Goal: Communication & Community: Share content

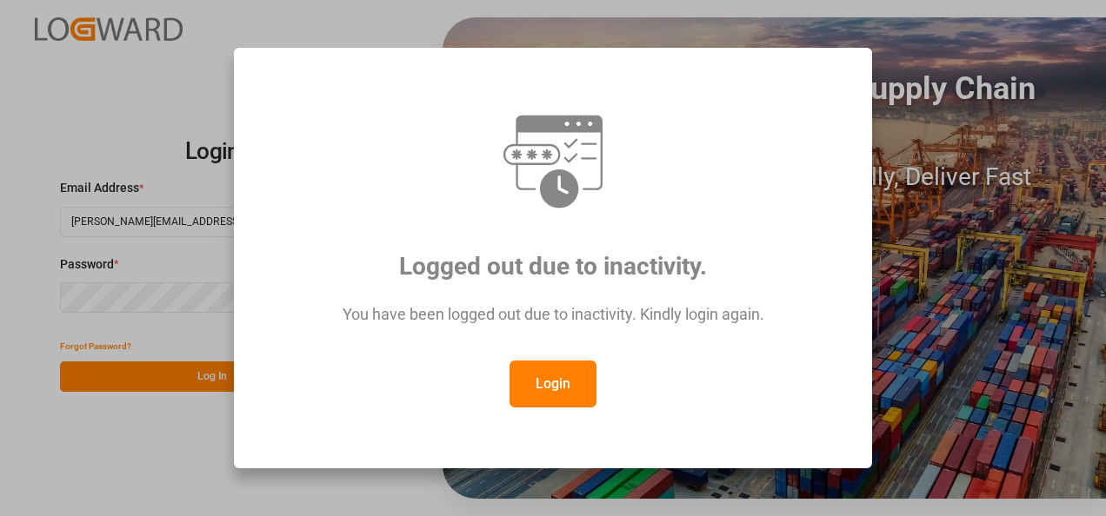
click at [544, 377] on button "Login" at bounding box center [552, 384] width 87 height 47
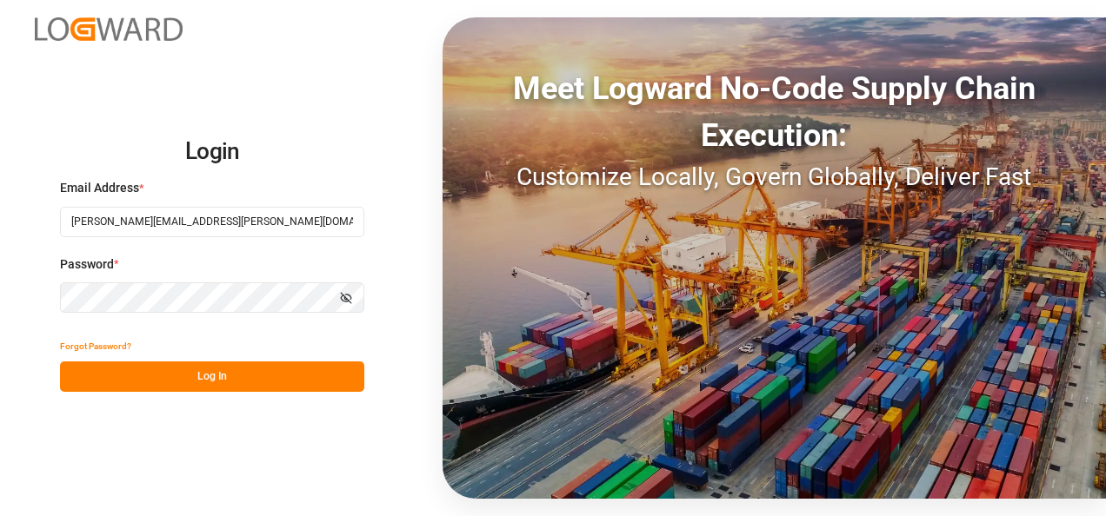
click at [243, 385] on button "Log In" at bounding box center [212, 377] width 304 height 30
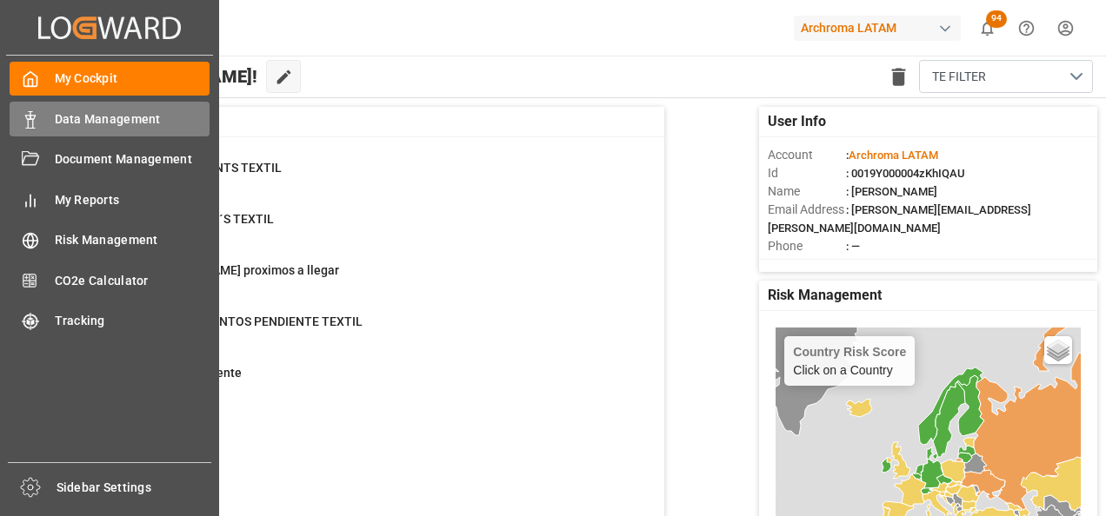
click at [25, 120] on icon at bounding box center [30, 119] width 17 height 17
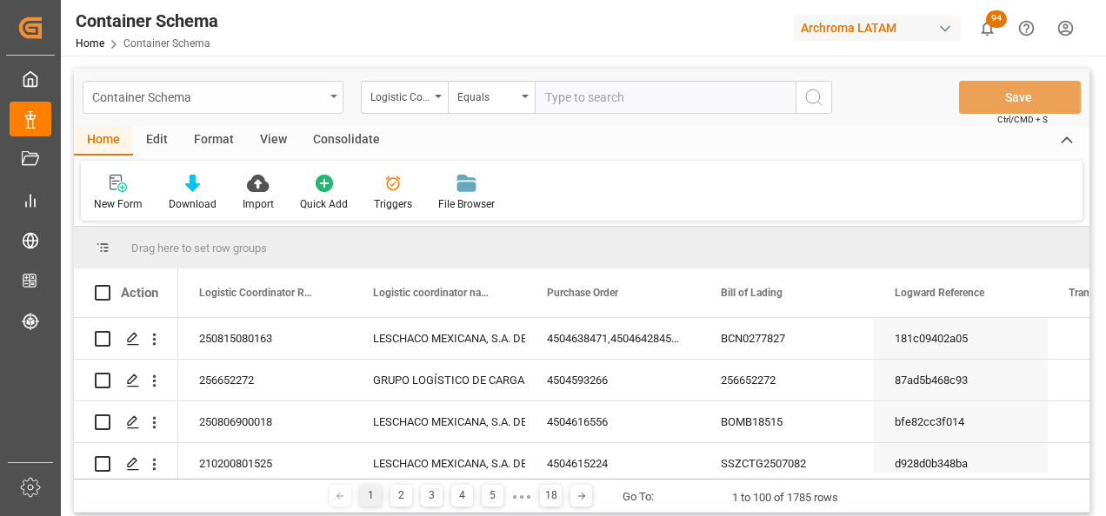
click at [322, 96] on div "Container Schema" at bounding box center [208, 96] width 232 height 22
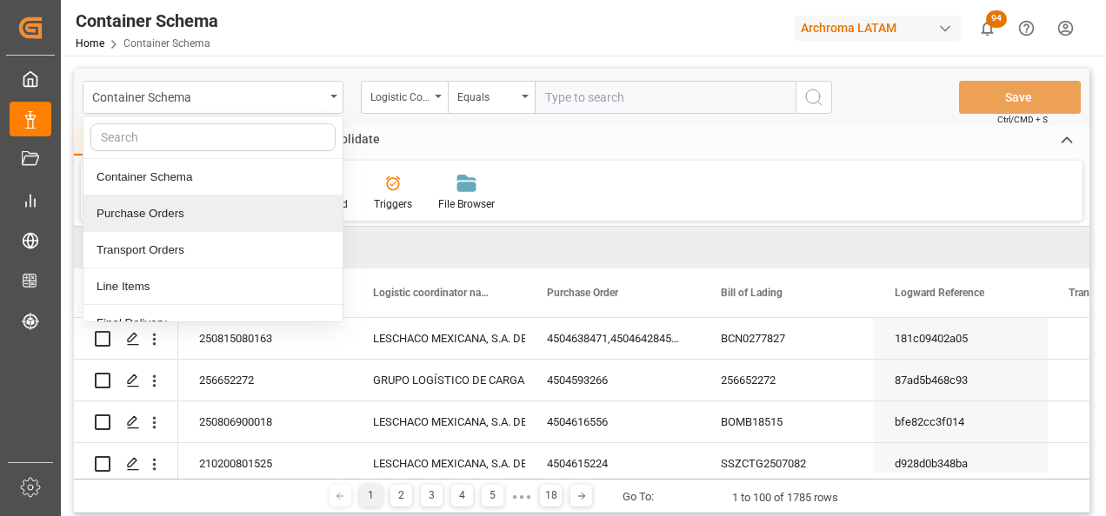
click at [219, 216] on div "Purchase Orders" at bounding box center [212, 214] width 259 height 37
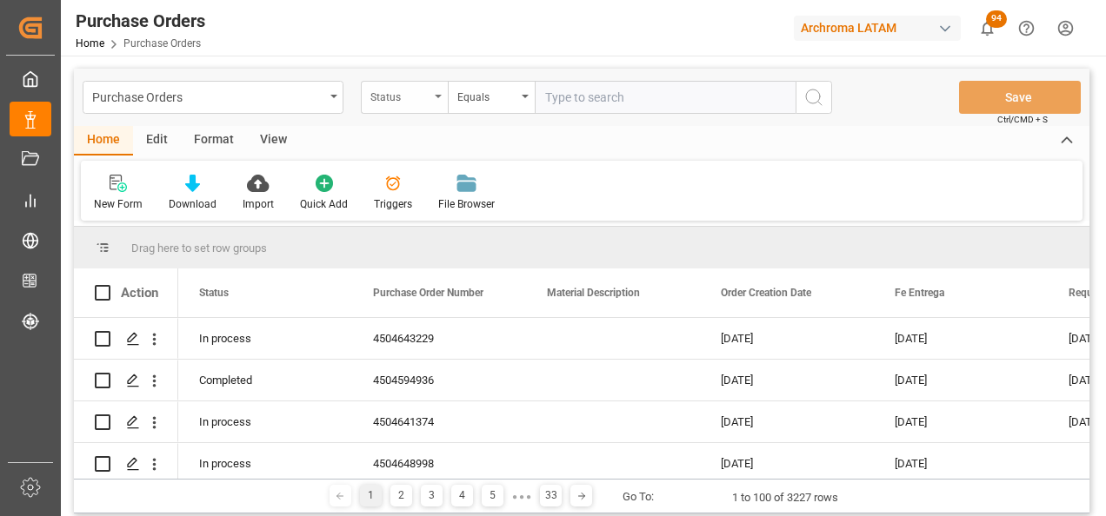
click at [427, 99] on div "Status" at bounding box center [399, 95] width 59 height 20
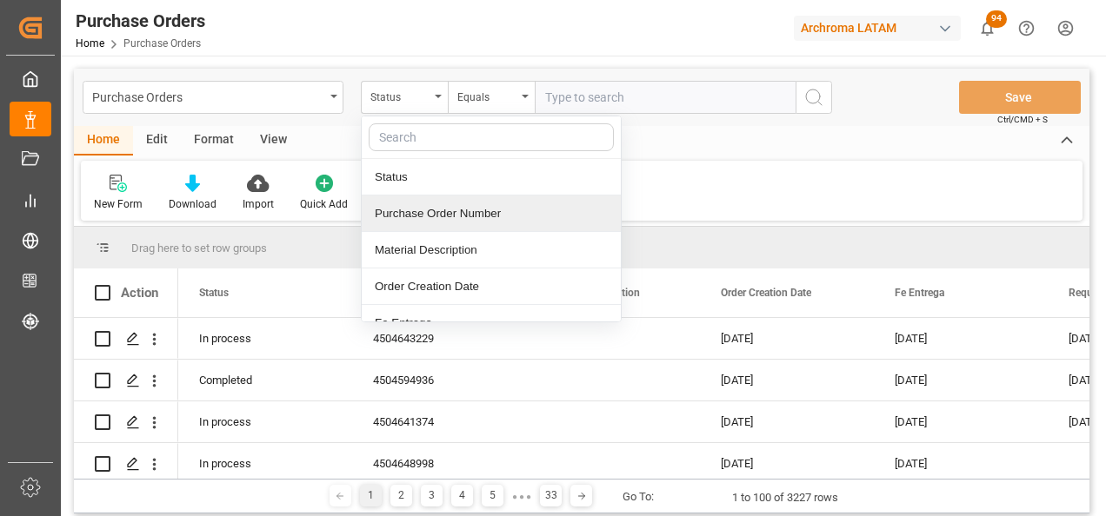
click at [425, 210] on div "Purchase Order Number" at bounding box center [491, 214] width 259 height 37
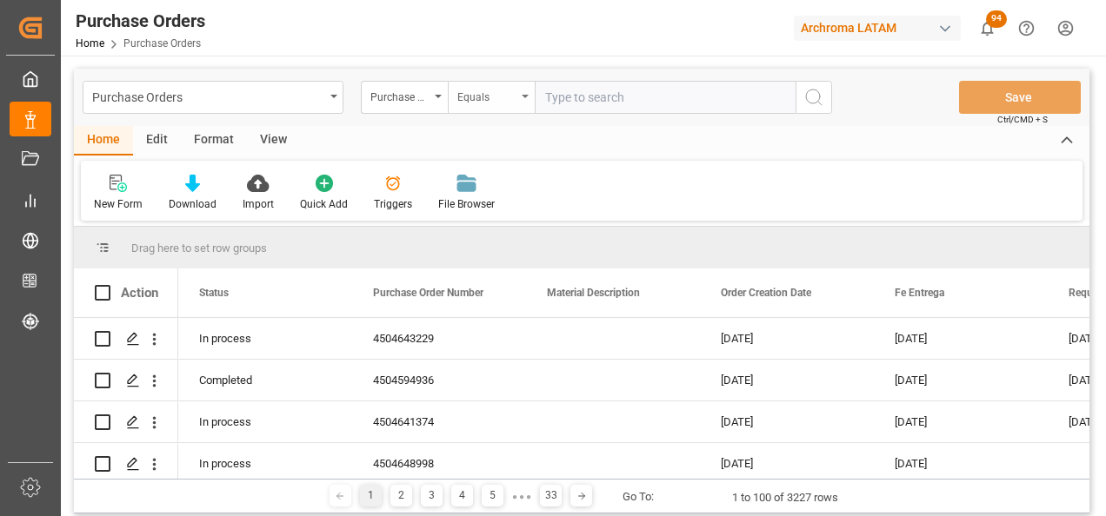
click at [476, 88] on div "Equals" at bounding box center [486, 95] width 59 height 20
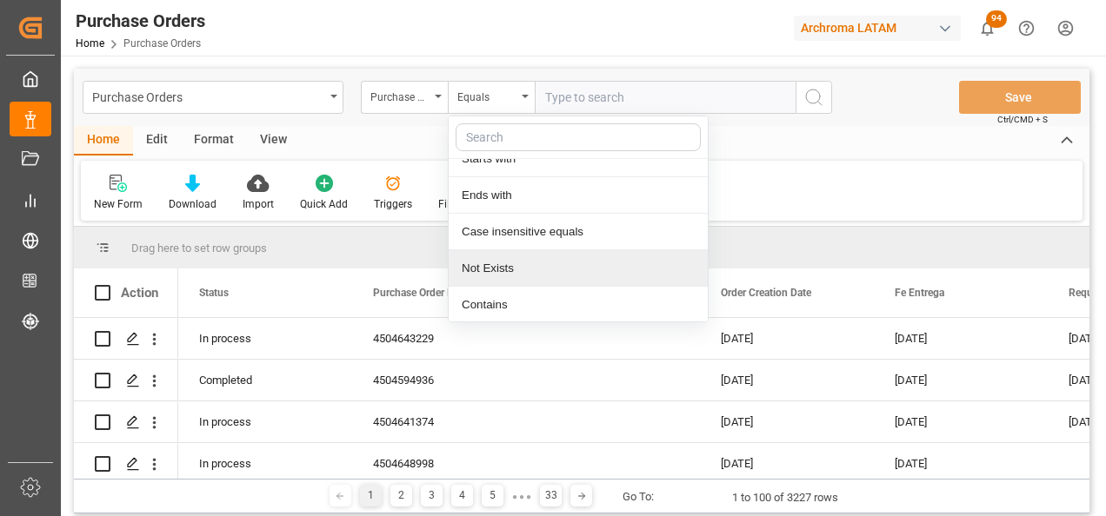
scroll to position [130, 0]
click at [505, 300] on div "Contains" at bounding box center [578, 303] width 259 height 37
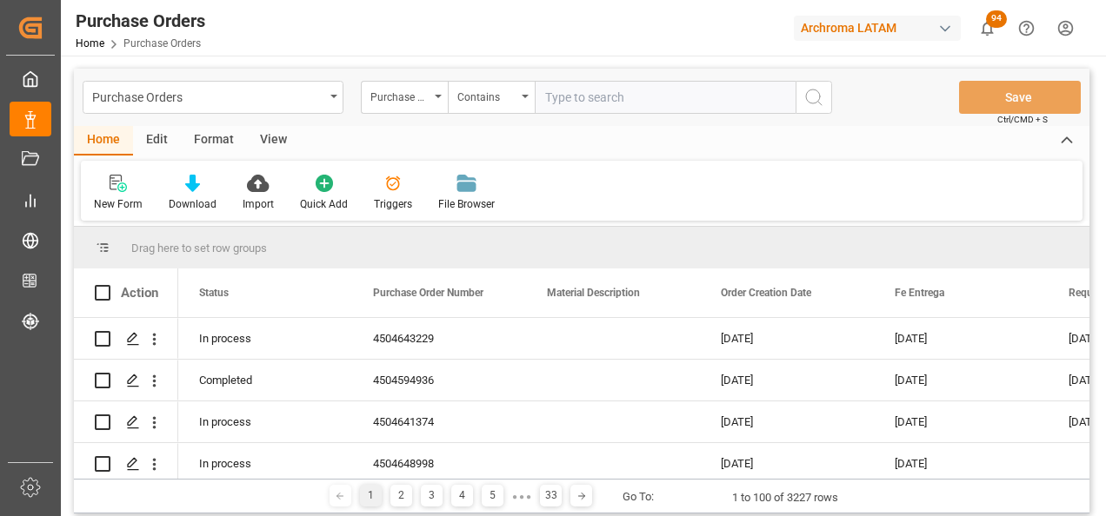
paste input "4504624366"
click at [679, 99] on input "4504624366," at bounding box center [665, 97] width 261 height 33
paste input "4504651440"
click at [700, 104] on input "4504624366,4504651440" at bounding box center [665, 97] width 261 height 33
paste input "4504652030"
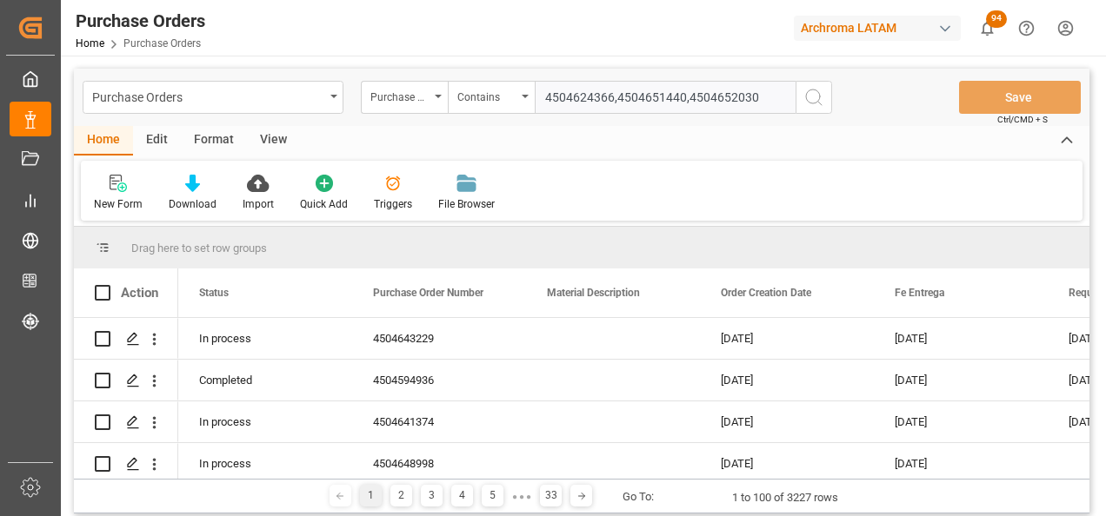
type input "4504624366,4504651440,4504652030"
click at [812, 98] on icon "search button" at bounding box center [813, 97] width 21 height 21
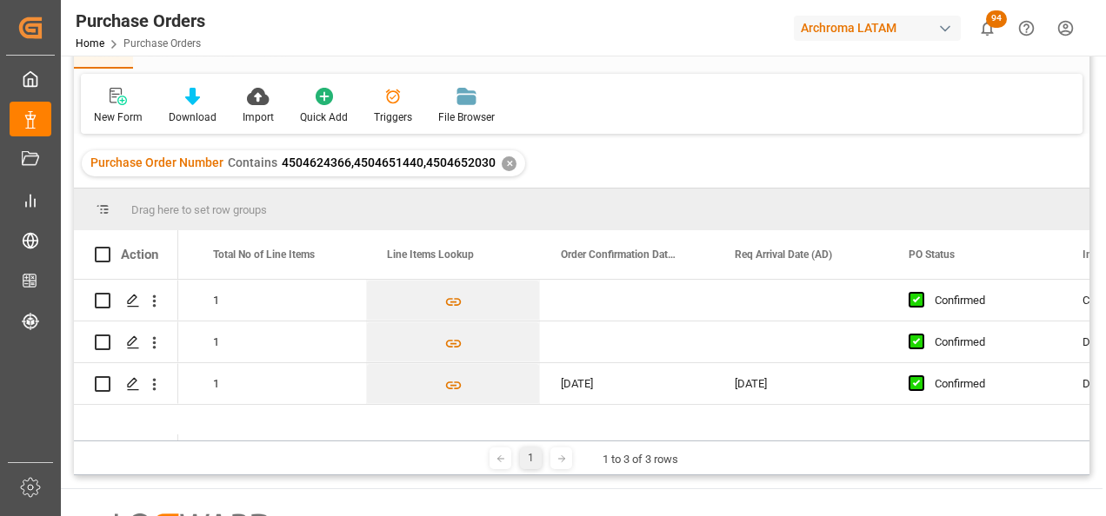
scroll to position [0, 1485]
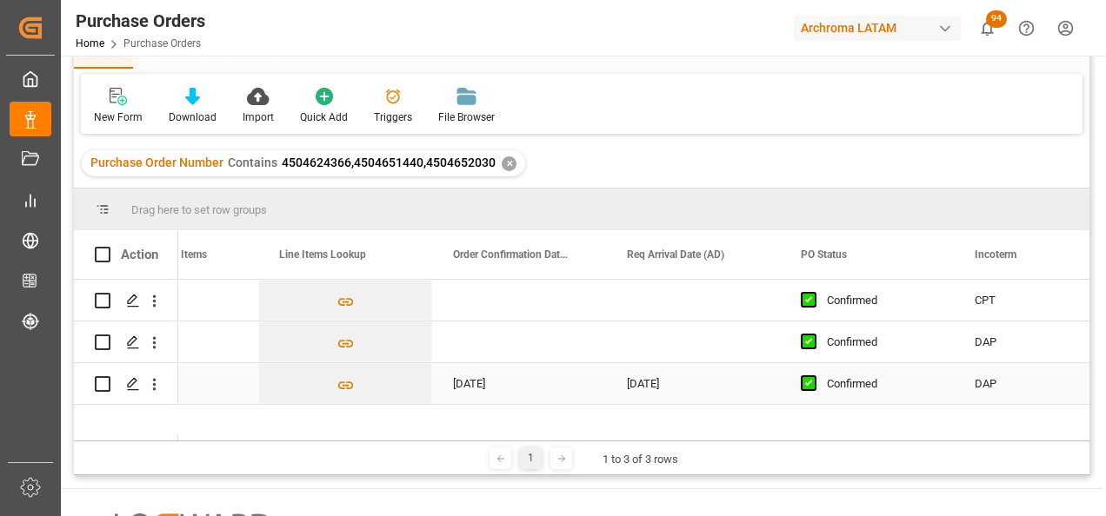
click at [519, 389] on div "11.07.2025" at bounding box center [519, 383] width 174 height 41
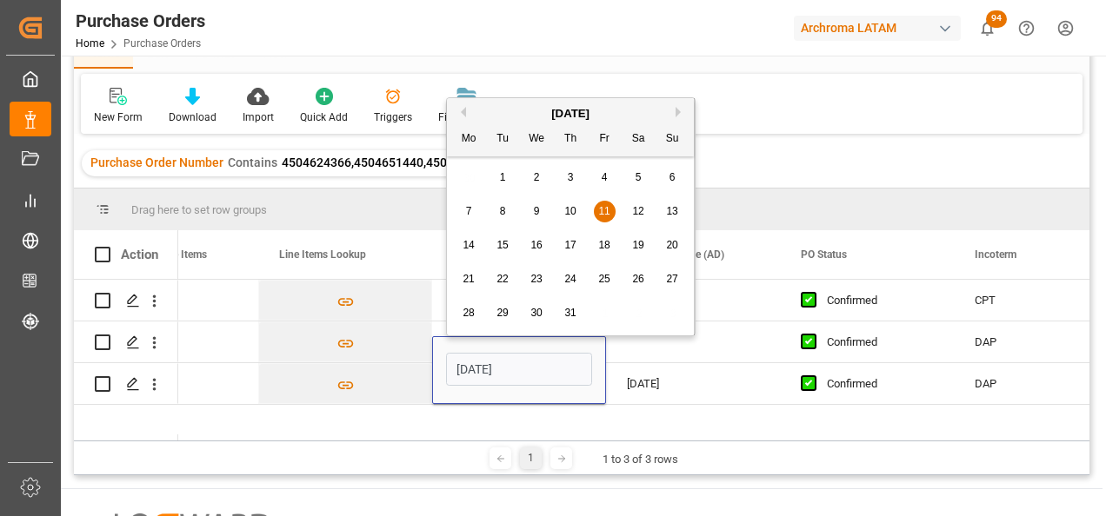
click at [508, 244] on span "15" at bounding box center [501, 245] width 11 height 12
type input "15.07.2025"
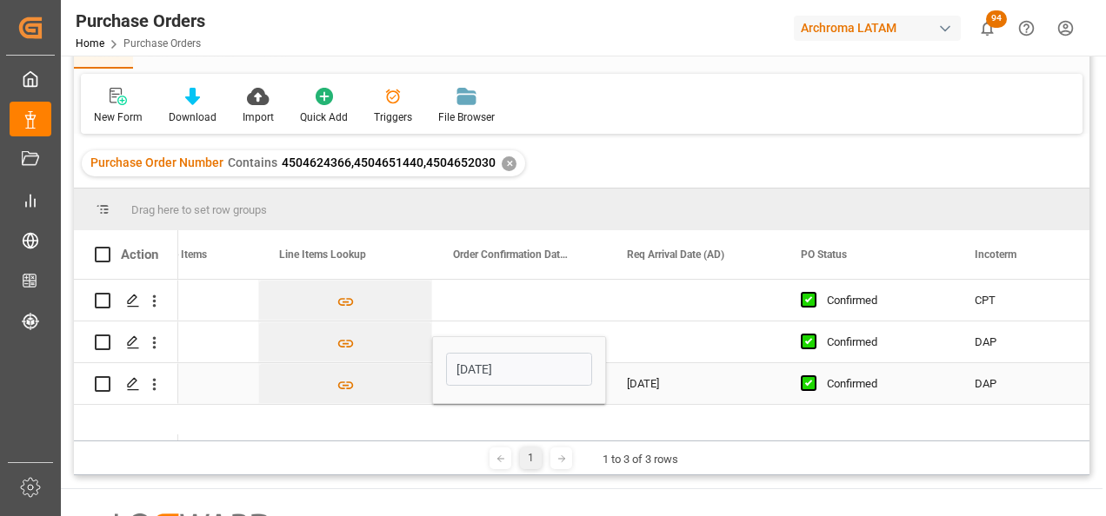
click at [642, 383] on div "15.07.2025" at bounding box center [693, 383] width 174 height 41
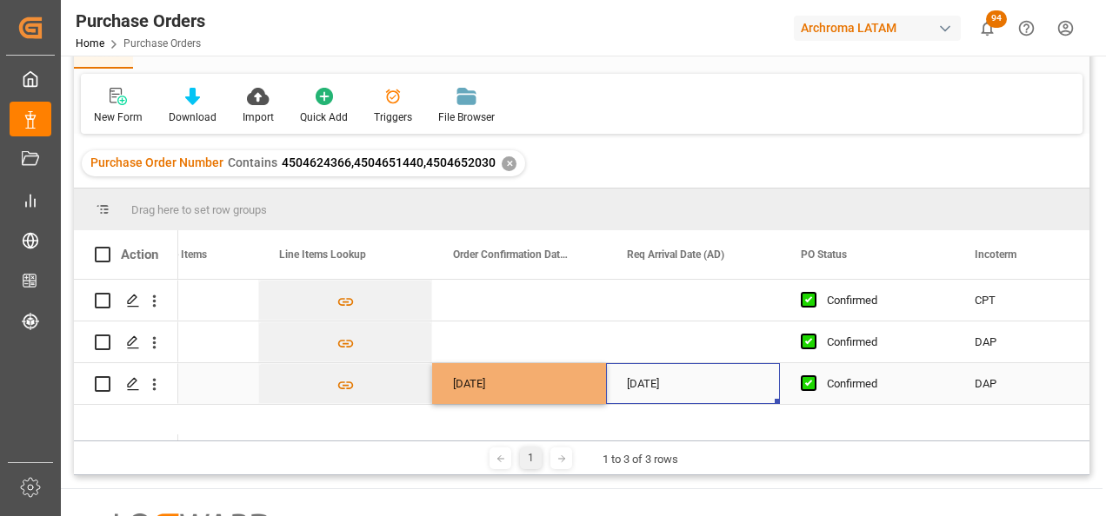
click at [656, 383] on div "15.07.2025" at bounding box center [693, 383] width 174 height 41
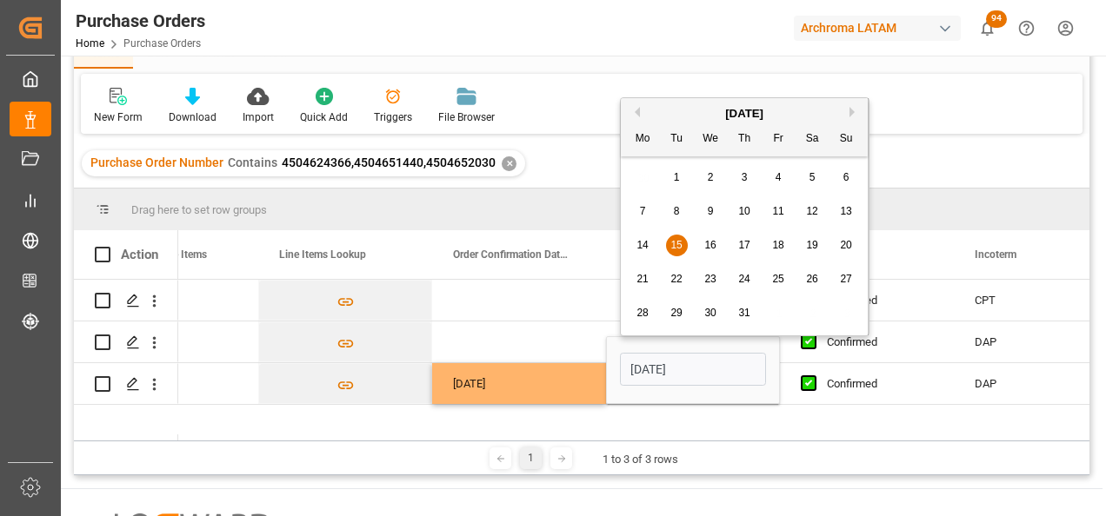
click at [785, 246] on div "18" at bounding box center [779, 246] width 22 height 21
type input "18.07.2025"
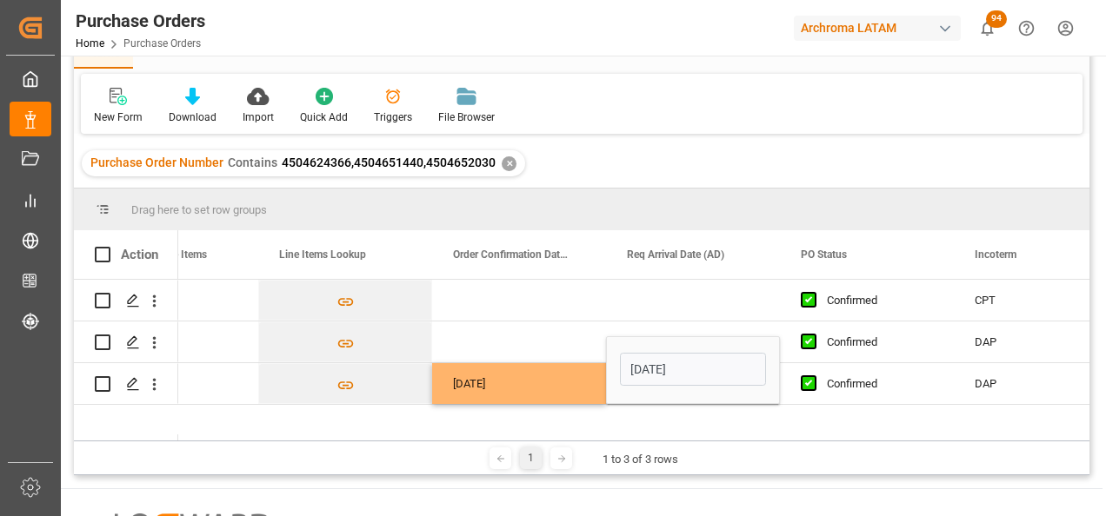
click at [741, 419] on div "No Line Item Found 1 Confirmed CPT No Line Item Found 1 Confirmed DAP No Line I…" at bounding box center [633, 360] width 911 height 161
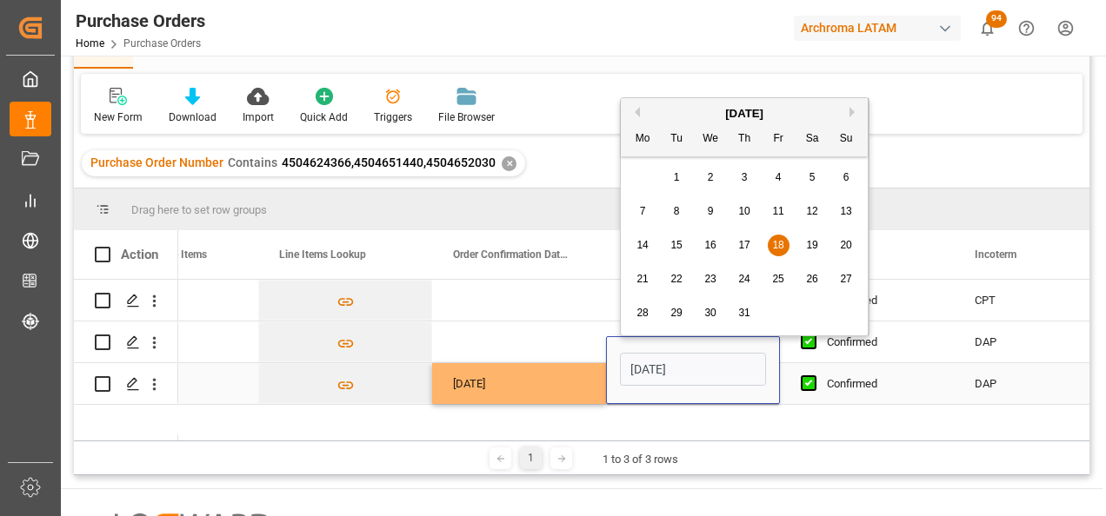
click at [703, 377] on input "18.07.2025" at bounding box center [693, 369] width 146 height 33
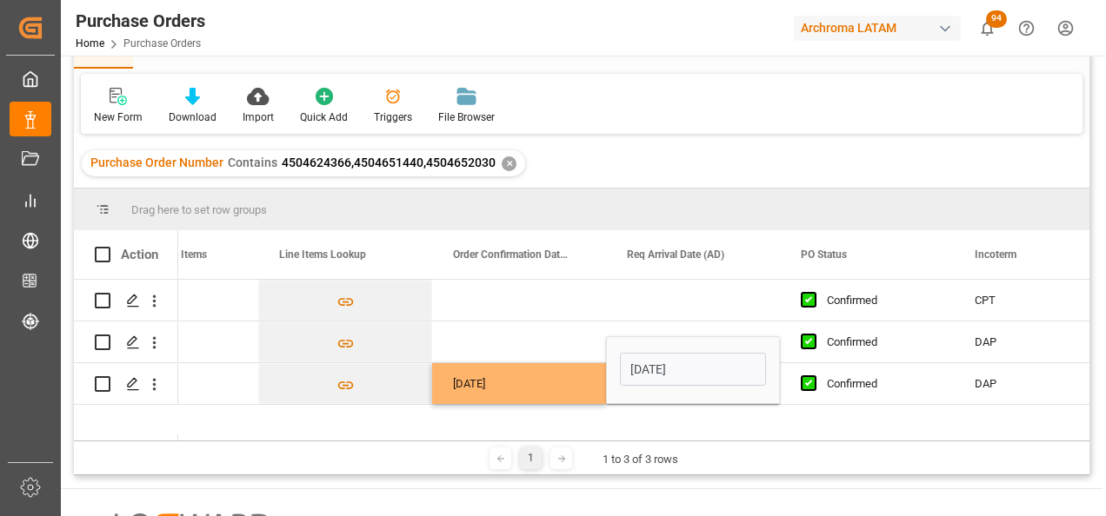
click at [734, 410] on div "No Line Item Found 1 Confirmed CPT No Line Item Found 1 Confirmed DAP No Line I…" at bounding box center [633, 360] width 911 height 161
click at [719, 387] on div "18.07.2025" at bounding box center [693, 370] width 146 height 40
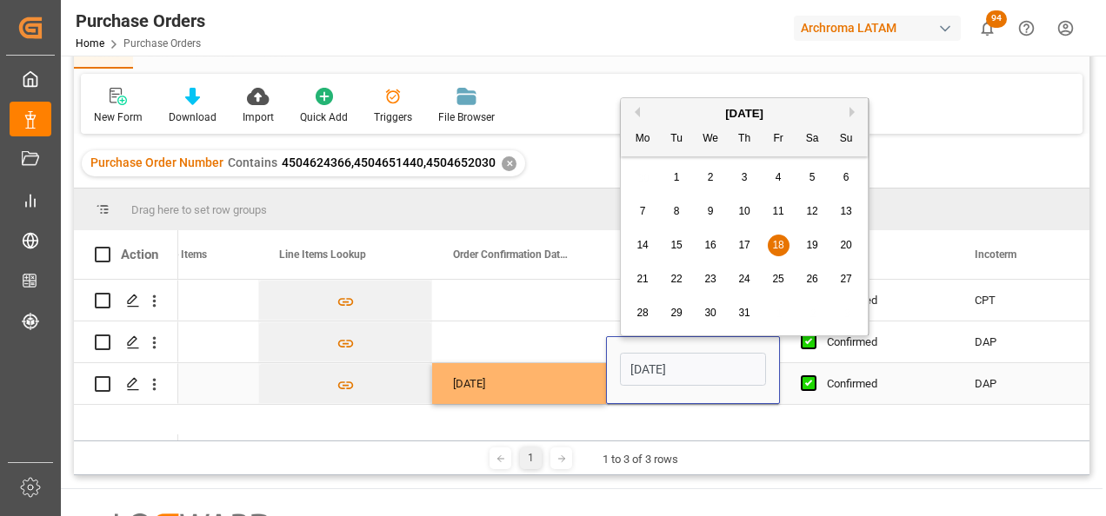
click at [719, 368] on input "18.07.2025" at bounding box center [693, 369] width 146 height 33
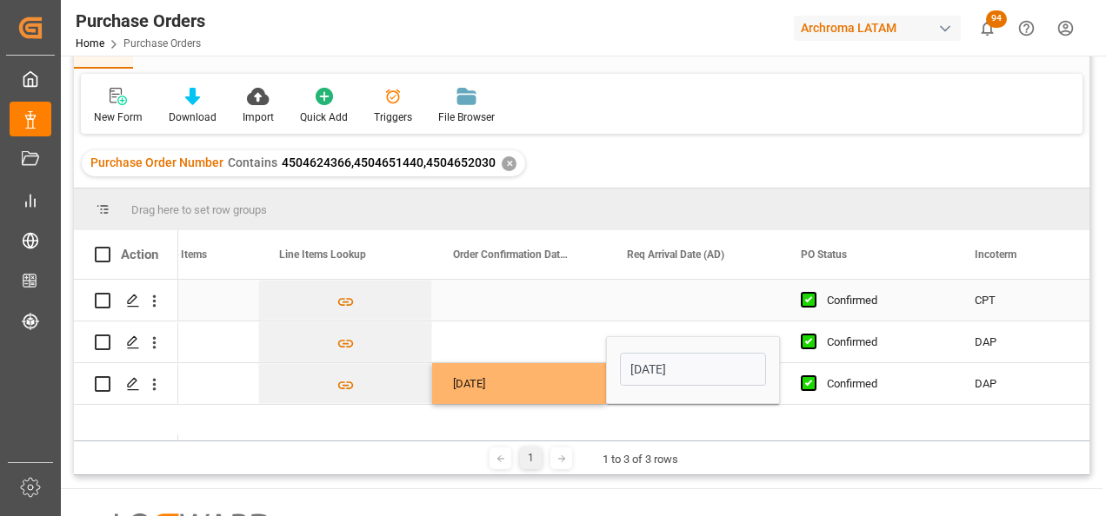
click at [529, 316] on div "Press SPACE to select this row." at bounding box center [519, 300] width 174 height 41
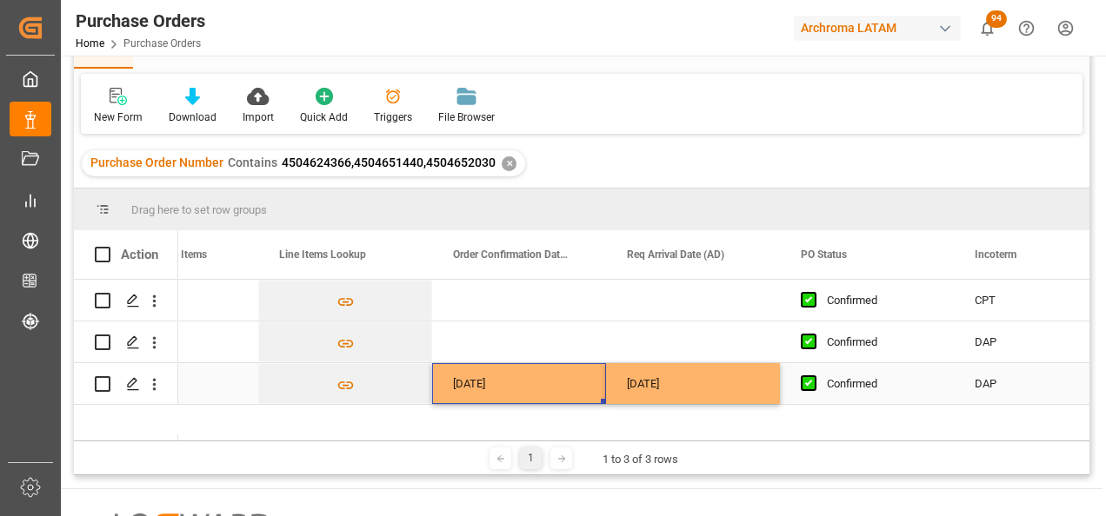
click at [551, 369] on div "15.07.2025" at bounding box center [519, 383] width 174 height 41
drag, startPoint x: 602, startPoint y: 400, endPoint x: 618, endPoint y: 315, distance: 86.8
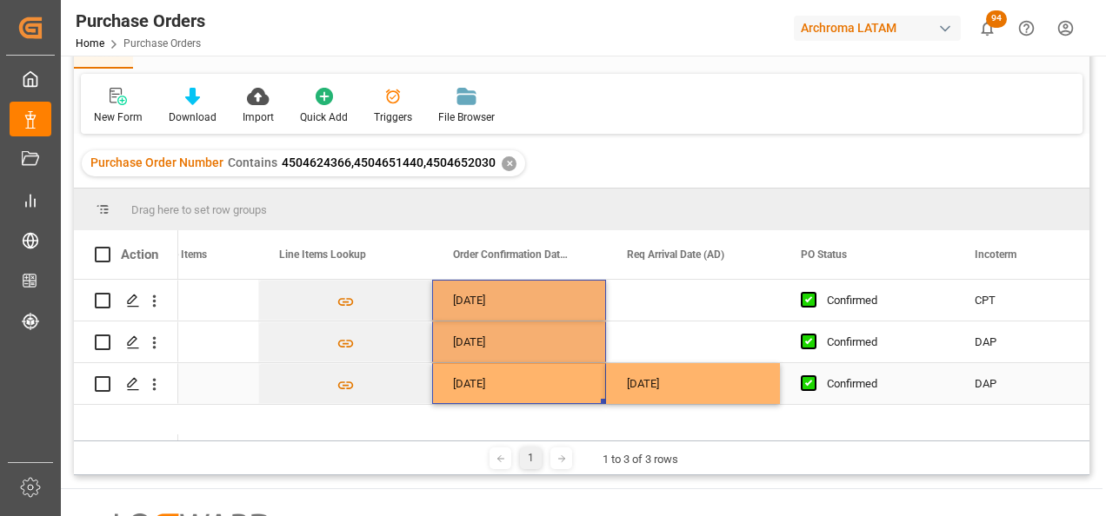
click at [729, 389] on div "18.07.2025" at bounding box center [693, 383] width 174 height 41
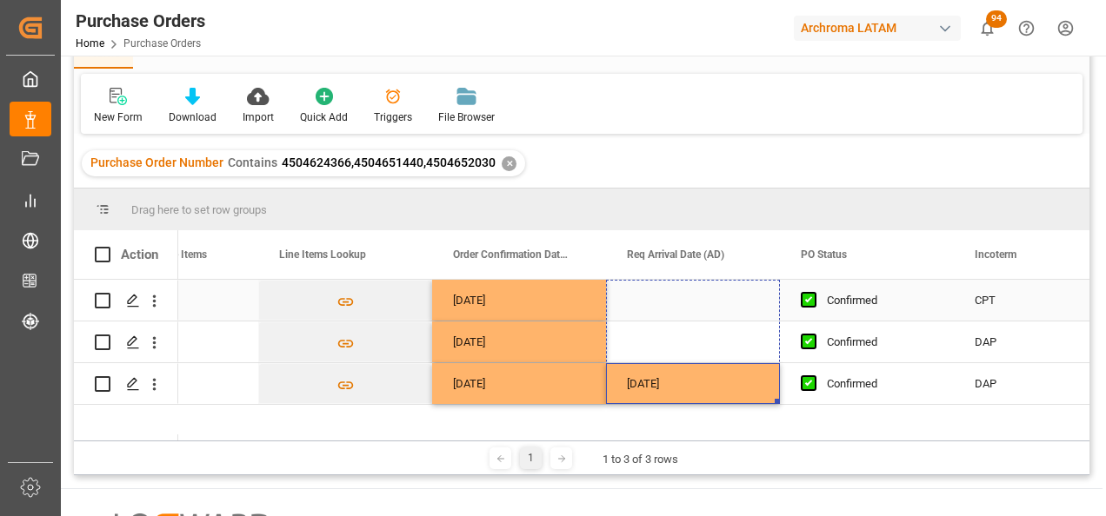
drag, startPoint x: 775, startPoint y: 402, endPoint x: 758, endPoint y: 302, distance: 101.5
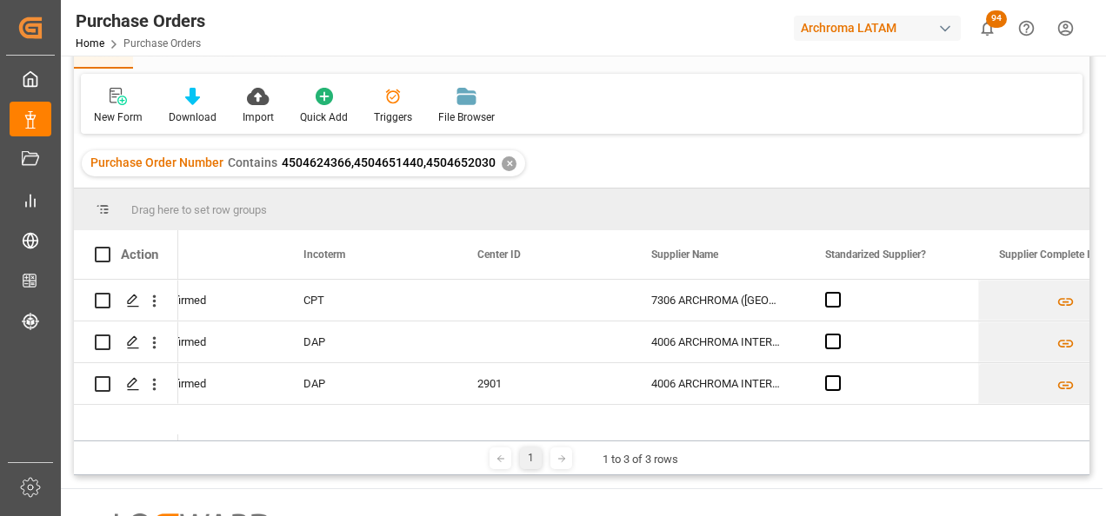
scroll to position [0, 0]
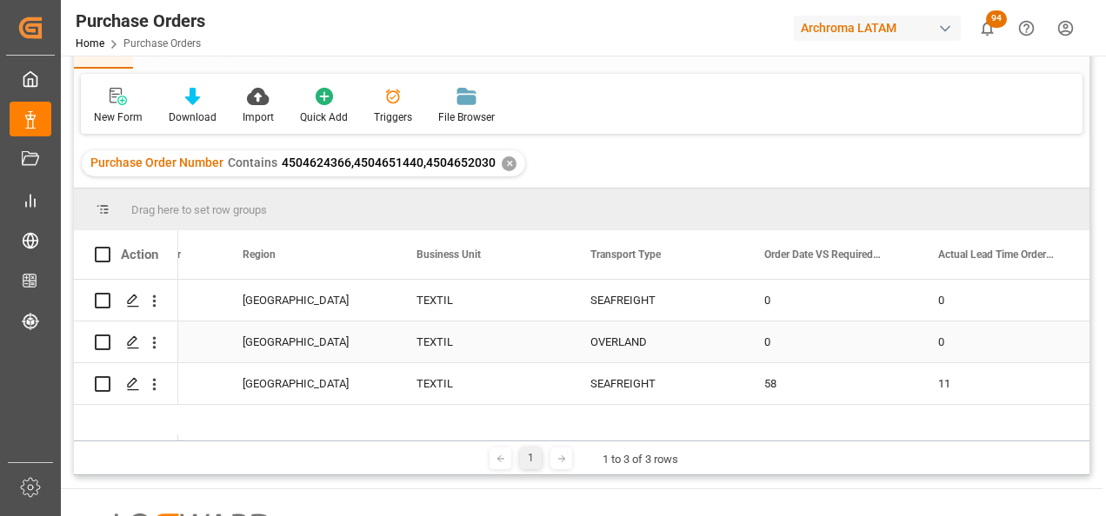
click at [649, 338] on div "OVERLAND" at bounding box center [656, 342] width 132 height 40
drag, startPoint x: 740, startPoint y: 362, endPoint x: 737, endPoint y: 373, distance: 11.6
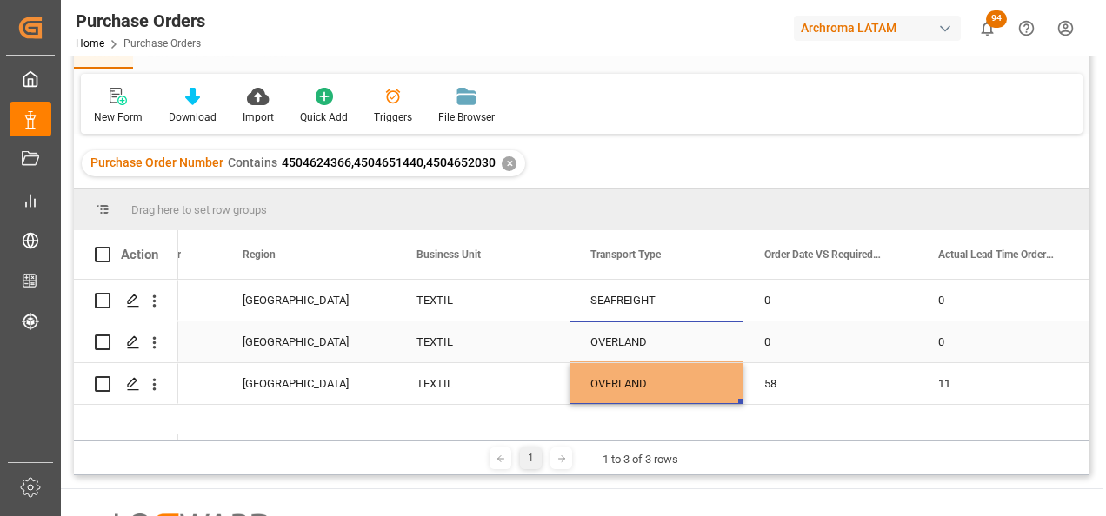
click at [726, 345] on div "OVERLAND" at bounding box center [656, 342] width 174 height 41
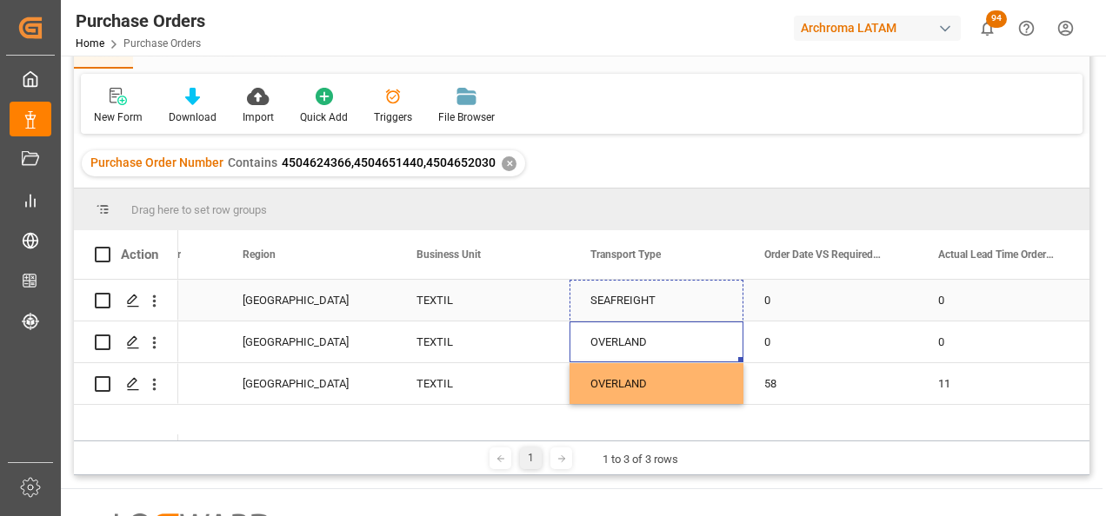
drag, startPoint x: 739, startPoint y: 358, endPoint x: 735, endPoint y: 303, distance: 55.8
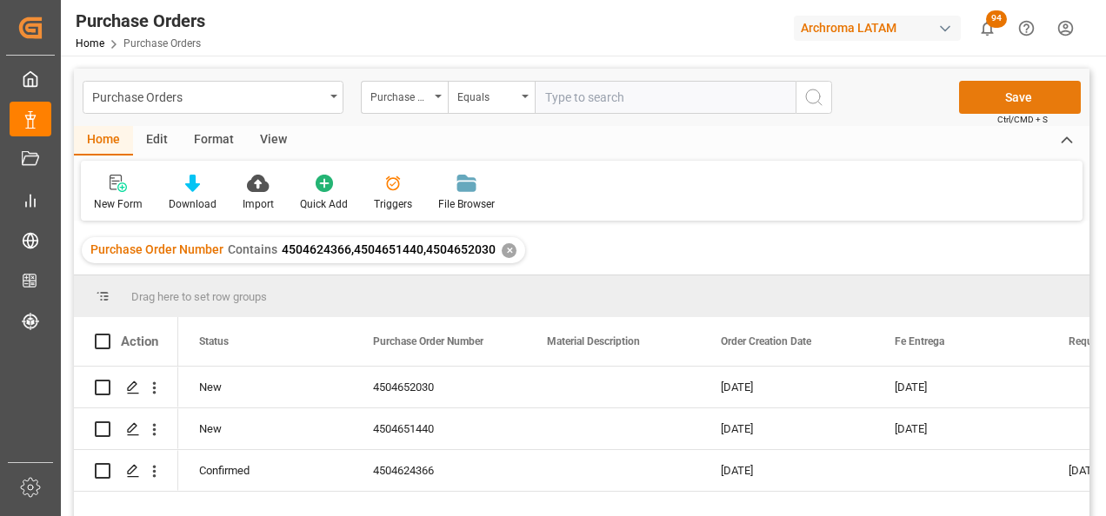
click at [994, 87] on button "Save" at bounding box center [1020, 97] width 122 height 33
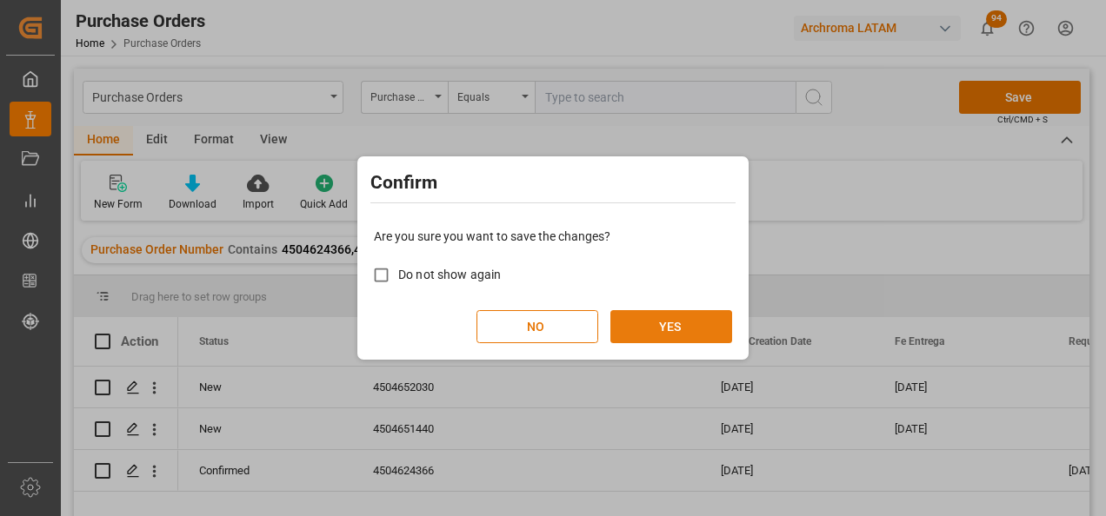
click at [653, 334] on button "YES" at bounding box center [671, 326] width 122 height 33
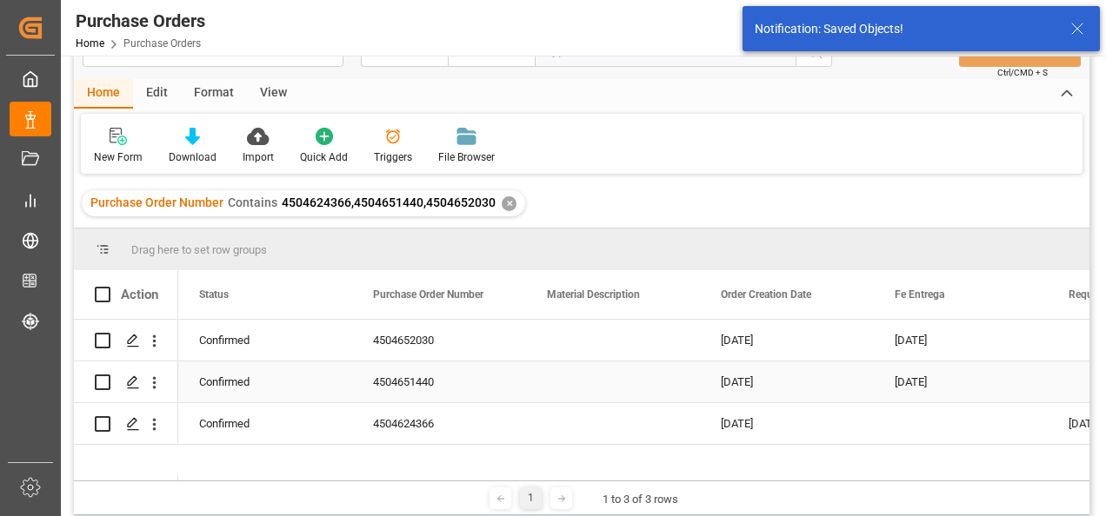
scroll to position [87, 0]
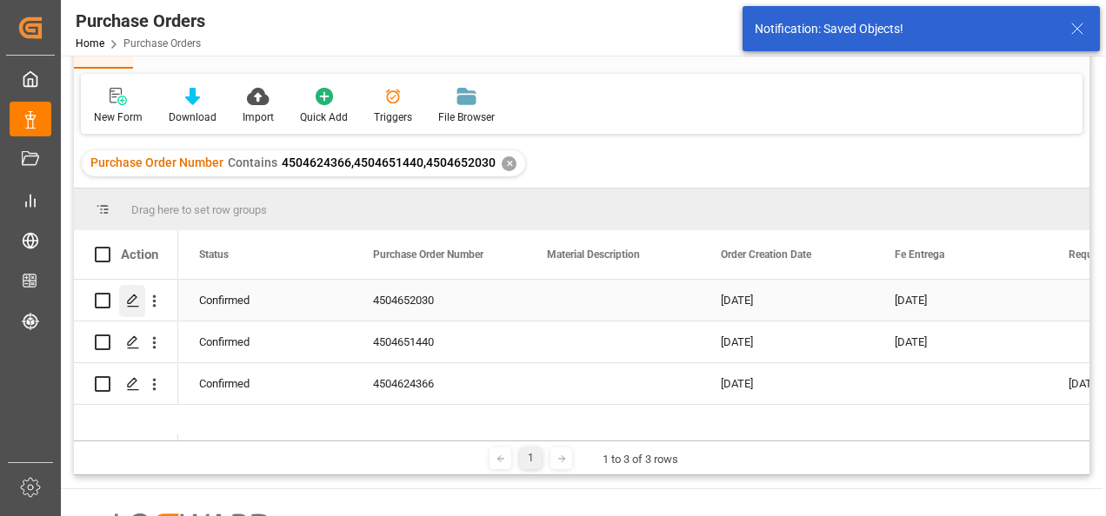
click at [135, 302] on icon "Press SPACE to select this row." at bounding box center [133, 301] width 14 height 14
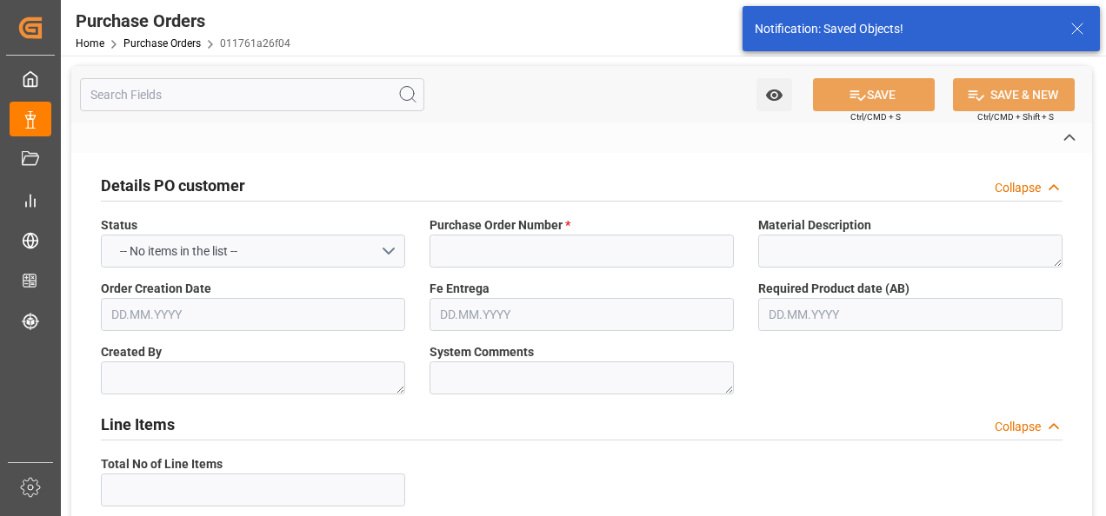
type input "4504652030"
type textarea "gtorres"
type textarea "No Line Item Found"
type input "7306 ARCHROMA (PANAMA) S. DE R.L"
type input "Definitivo"
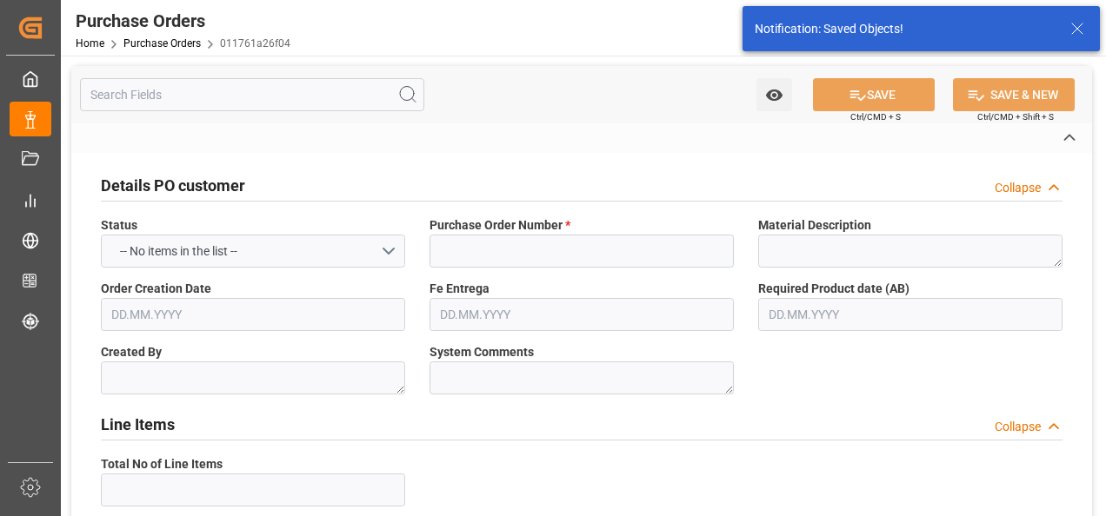
type input "[PERSON_NAME]"
type input "[GEOGRAPHIC_DATA]"
type textarea "TEXTIL"
type input "OVERLAND"
type input "1"
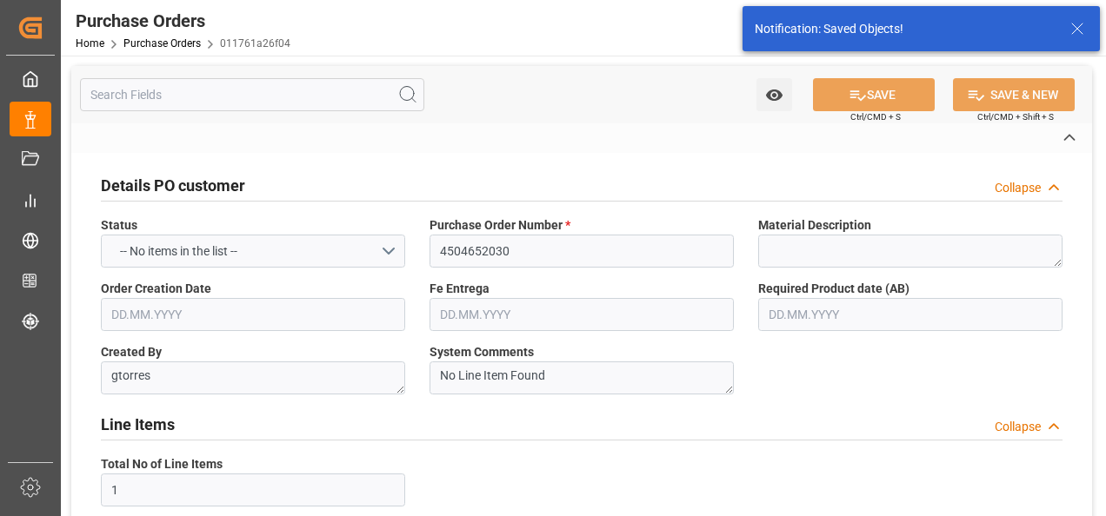
type input "05.08.2025"
type input "26.08.2025"
type input "15.07.2025"
type input "18.07.2025"
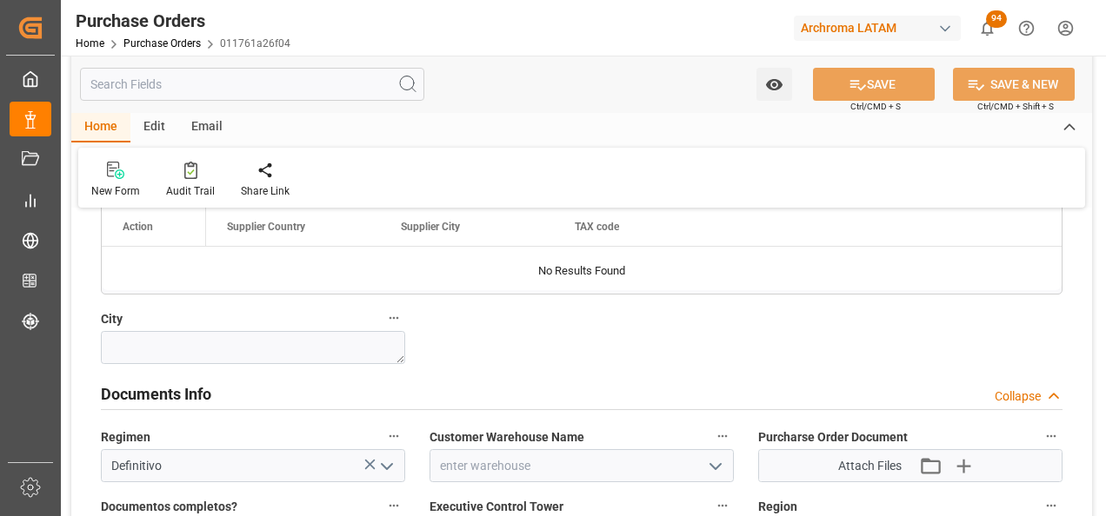
scroll to position [1130, 0]
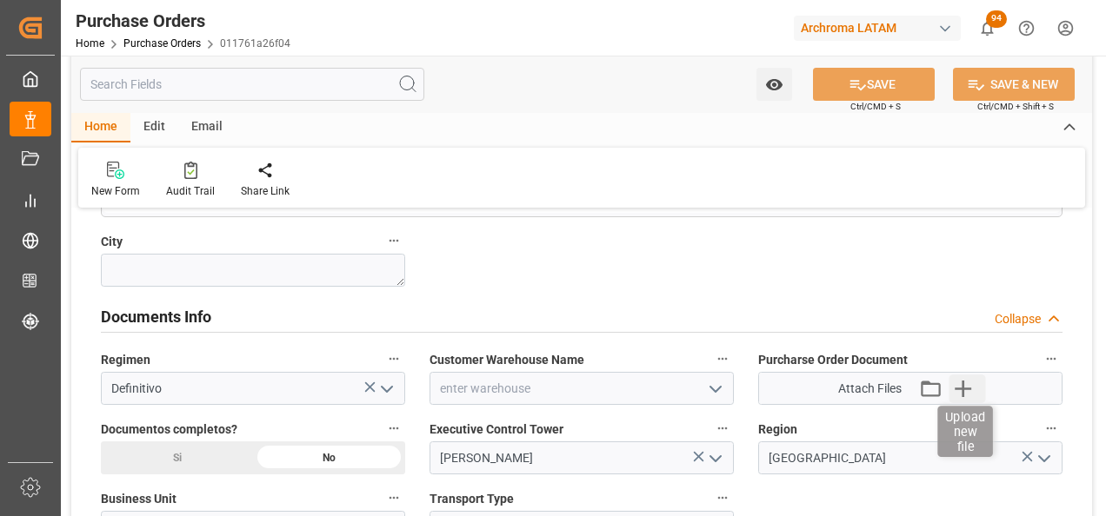
click at [976, 382] on icon "button" at bounding box center [963, 389] width 28 height 28
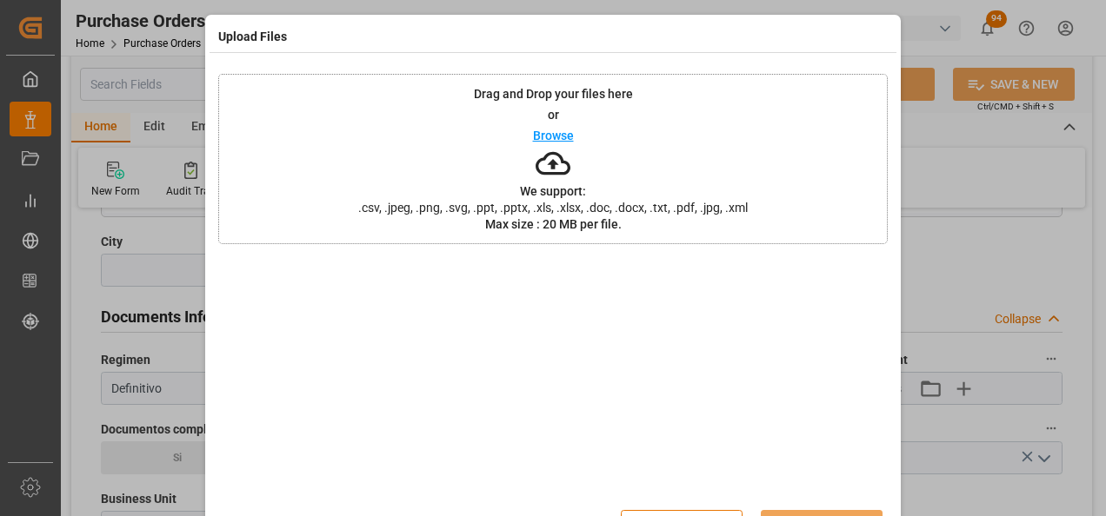
click at [783, 202] on div "Drag and Drop your files here or Browse We support: .csv, .jpeg, .png, .svg, .p…" at bounding box center [552, 159] width 669 height 170
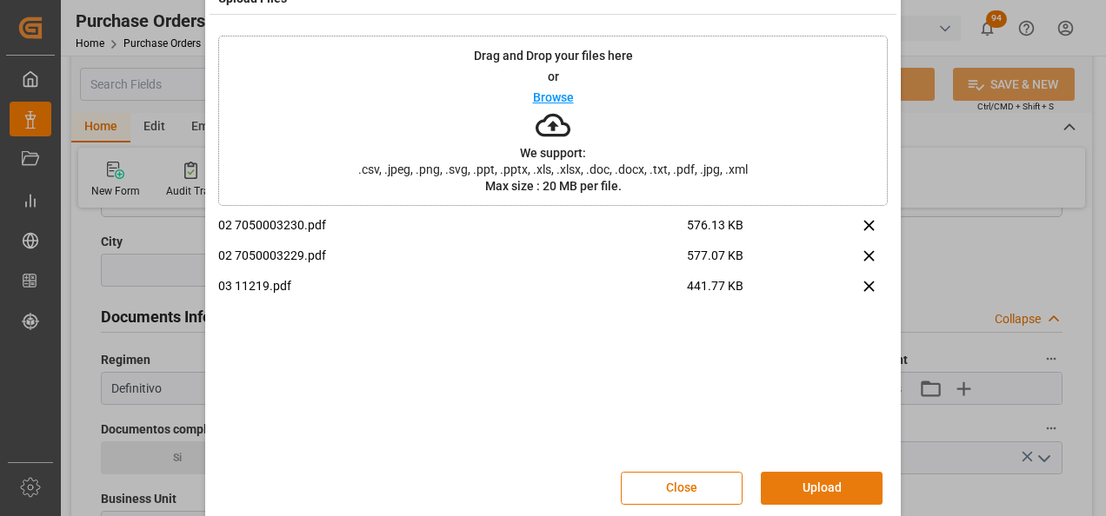
scroll to position [57, 0]
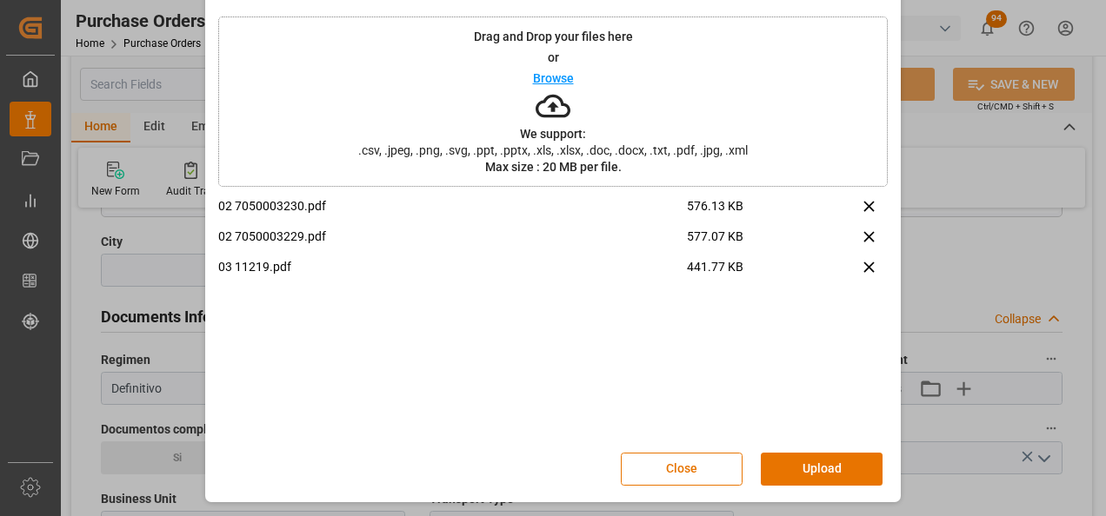
click at [819, 459] on button "Upload" at bounding box center [822, 469] width 122 height 33
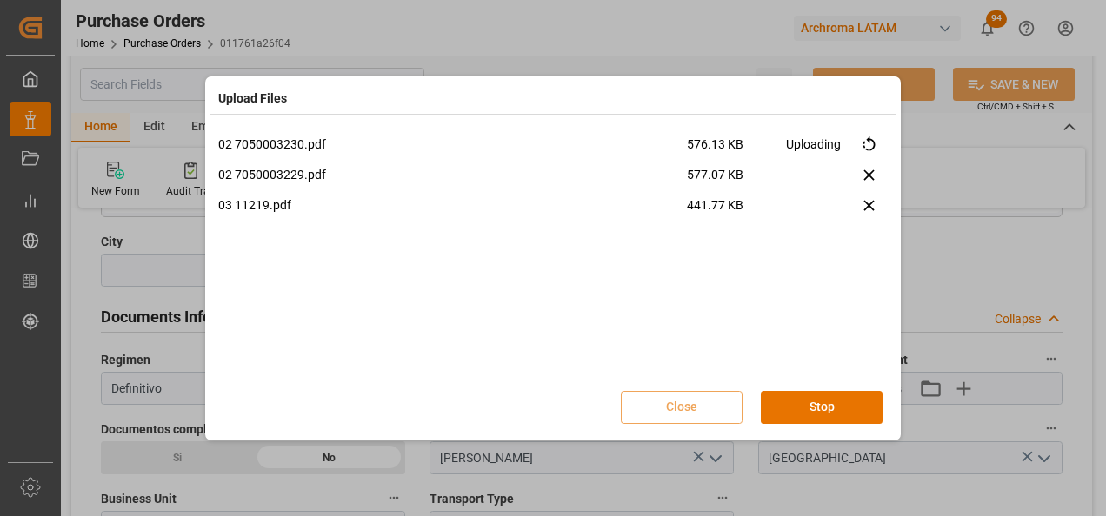
scroll to position [0, 0]
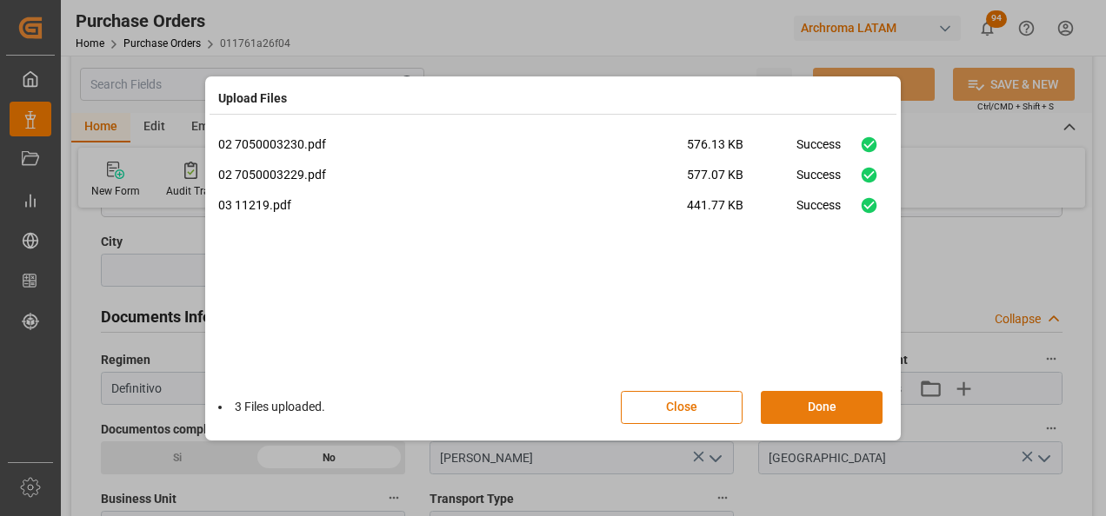
click at [840, 409] on button "Done" at bounding box center [822, 407] width 122 height 33
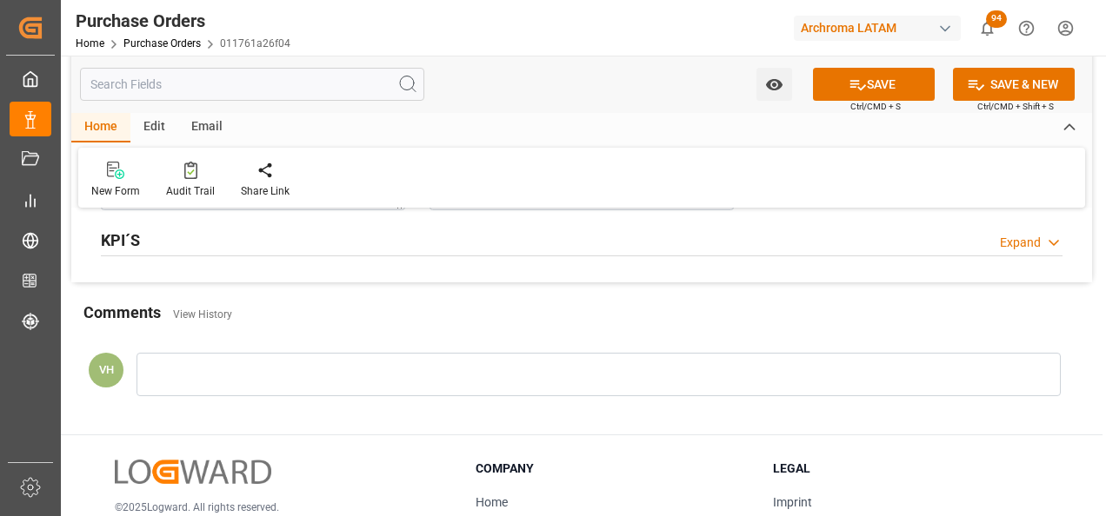
scroll to position [1478, 0]
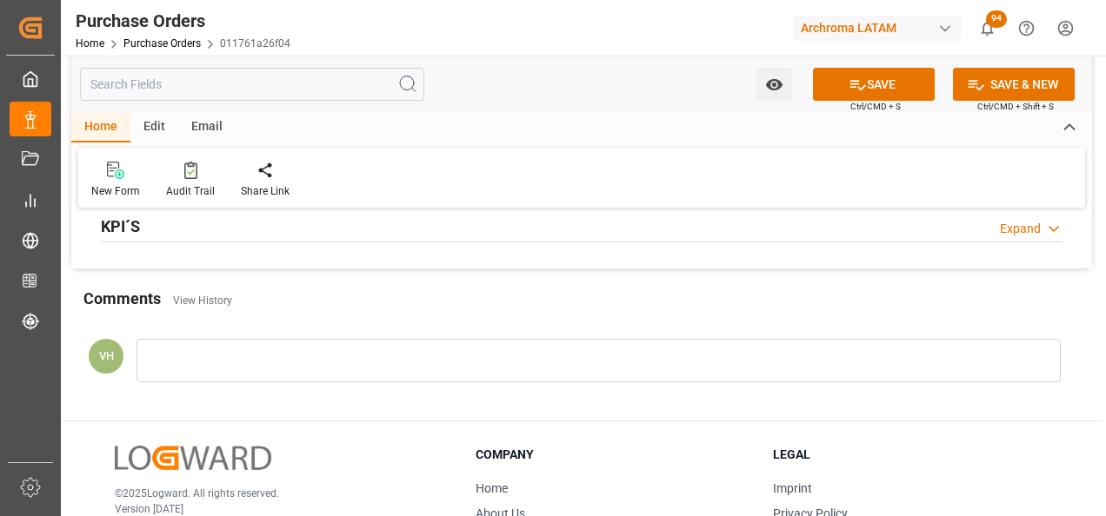
click at [296, 371] on div at bounding box center [598, 360] width 924 height 43
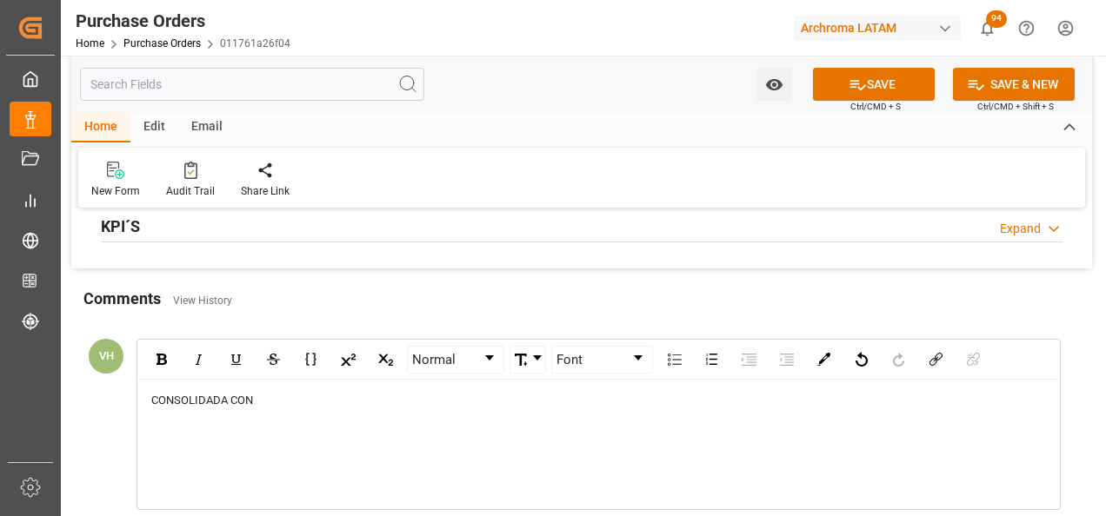
click at [391, 405] on div "CONSOLIDADA CON" at bounding box center [598, 400] width 895 height 17
click at [353, 403] on div "CONSOLIDADA CON 4504652030," at bounding box center [598, 400] width 895 height 17
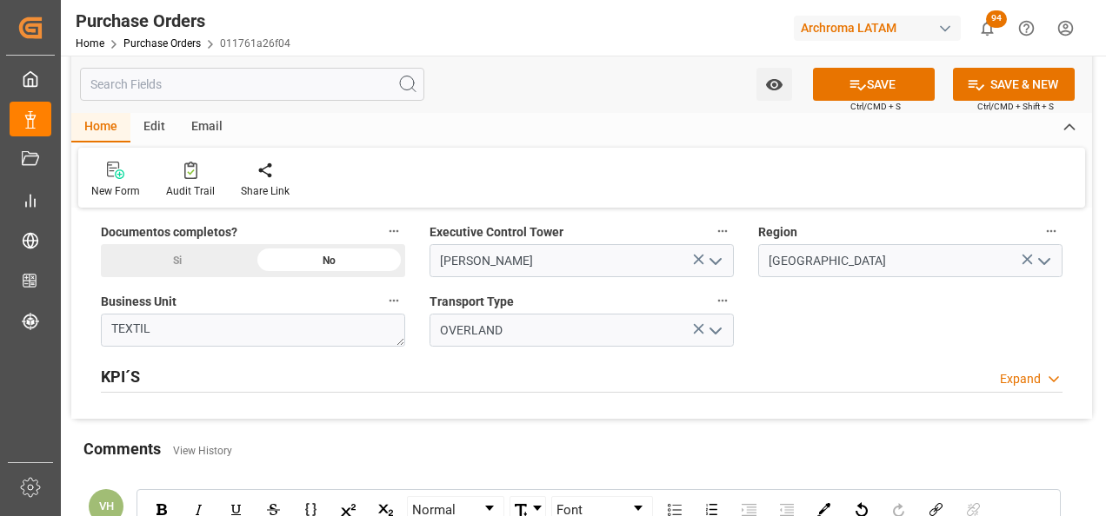
scroll to position [1565, 0]
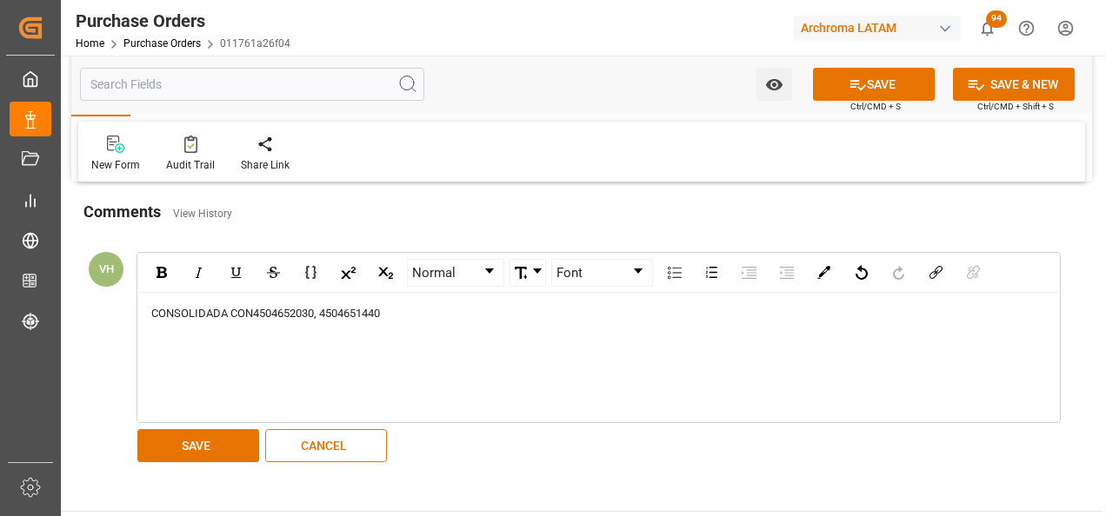
click at [298, 309] on span "4504652030, 4504651440" at bounding box center [316, 313] width 127 height 13
click at [199, 444] on button "SAVE" at bounding box center [198, 445] width 122 height 33
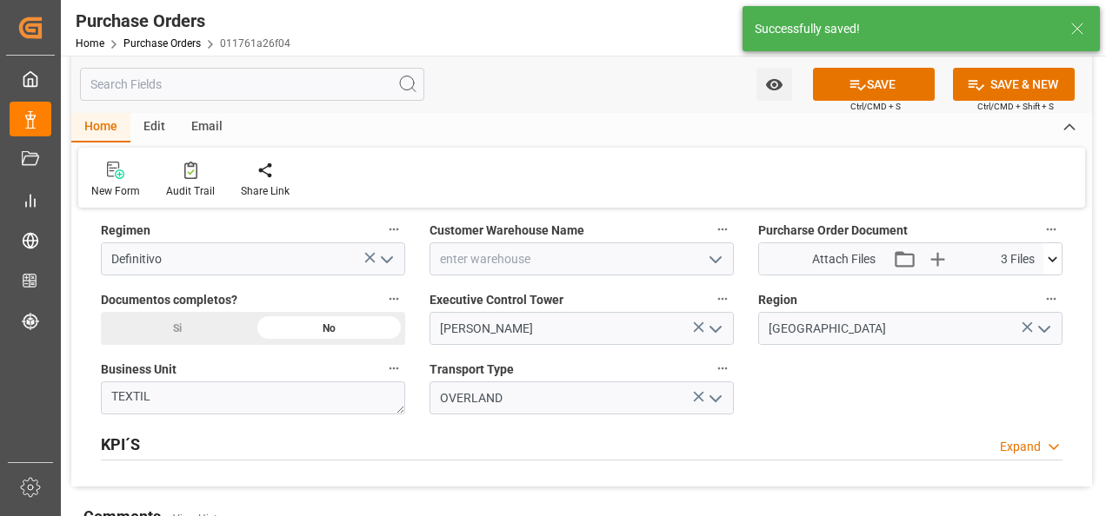
scroll to position [1217, 0]
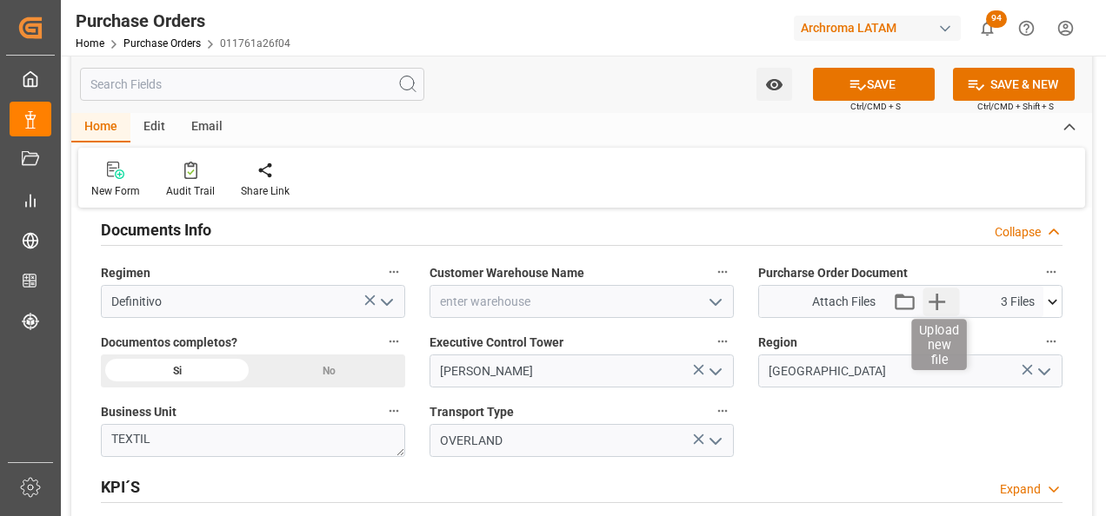
click at [932, 307] on icon "button" at bounding box center [937, 302] width 28 height 28
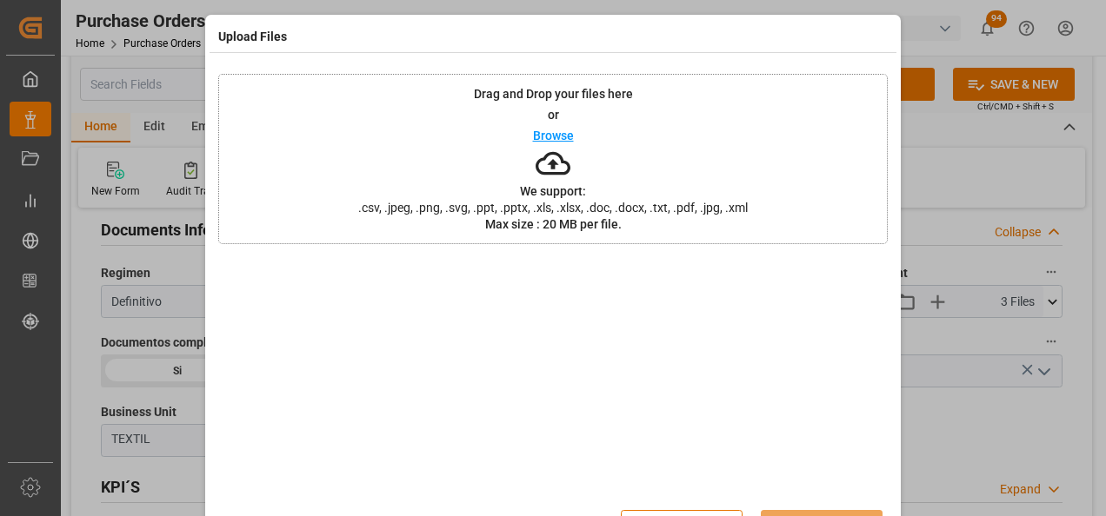
click at [646, 207] on span ".csv, .jpeg, .png, .svg, .ppt, .pptx, .xls, .xlsx, .doc, .docx, .txt, .pdf, .jp…" at bounding box center [553, 208] width 412 height 12
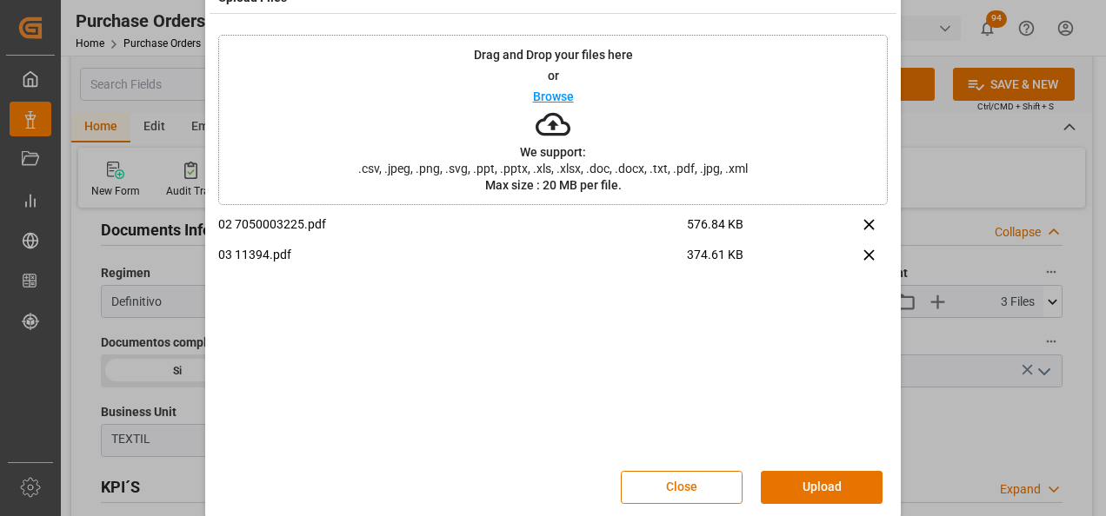
scroll to position [57, 0]
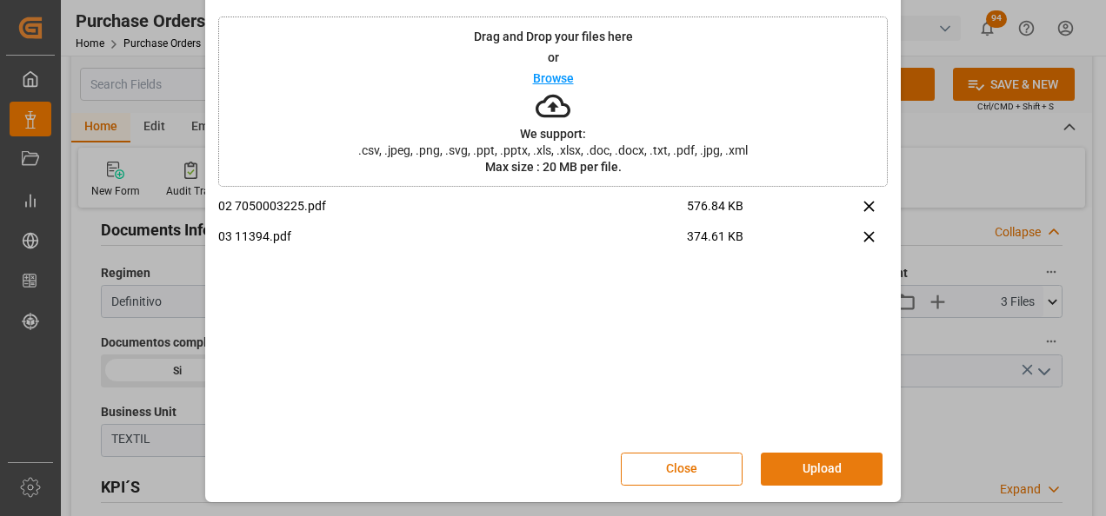
click at [825, 468] on button "Upload" at bounding box center [822, 469] width 122 height 33
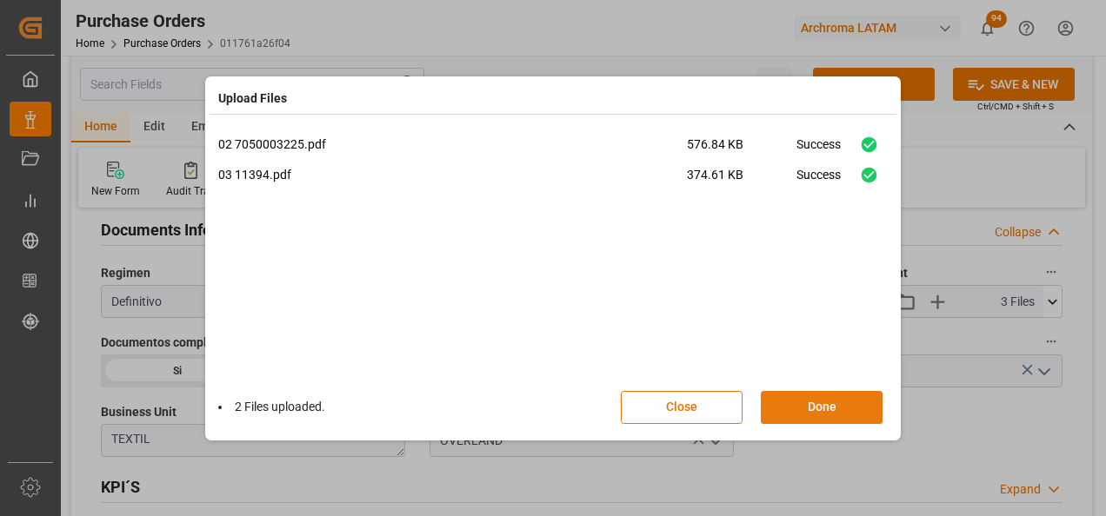
click at [841, 409] on button "Done" at bounding box center [822, 407] width 122 height 33
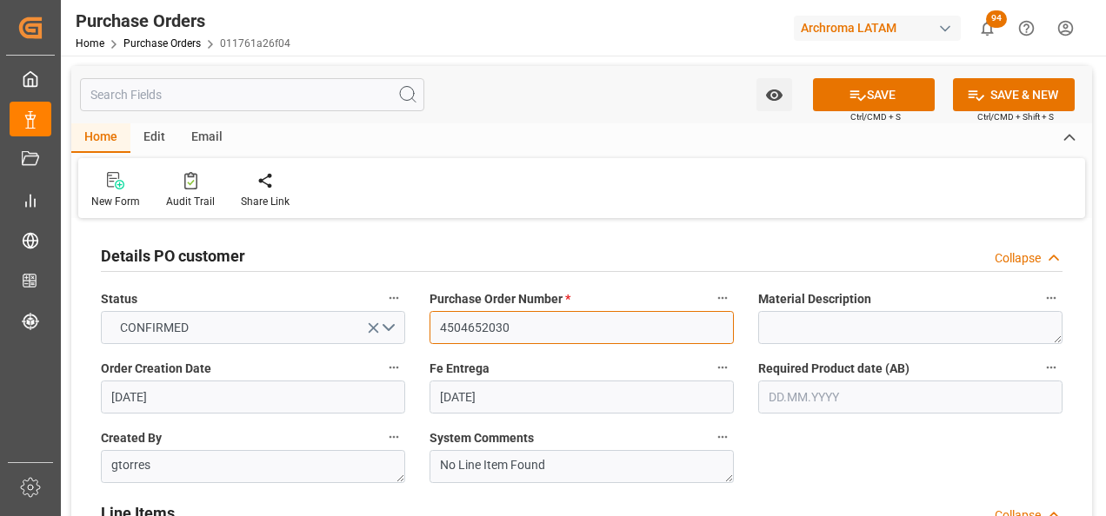
click at [494, 327] on input "4504652030" at bounding box center [581, 327] width 304 height 33
click at [493, 328] on input "4504652030" at bounding box center [581, 327] width 304 height 33
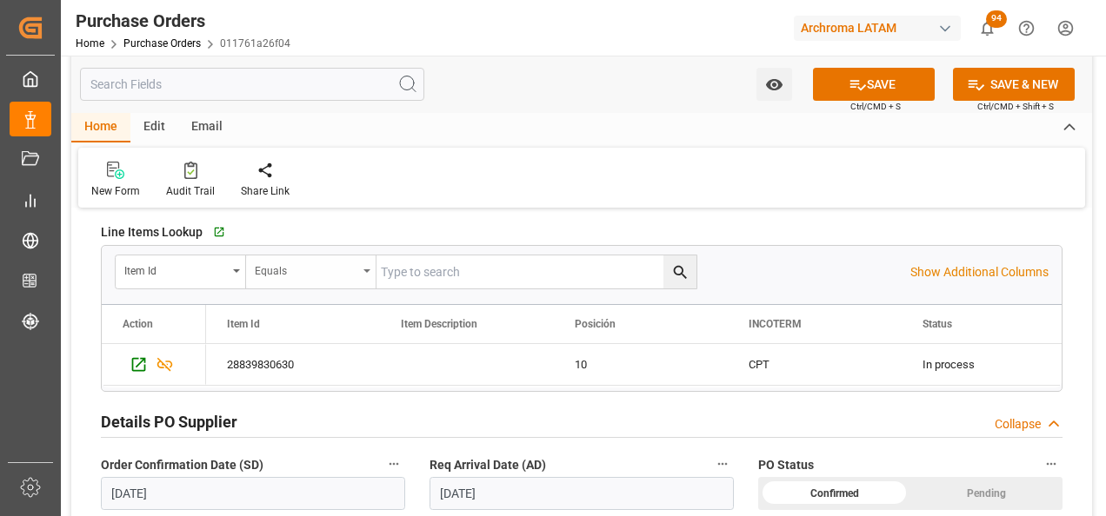
scroll to position [608, 0]
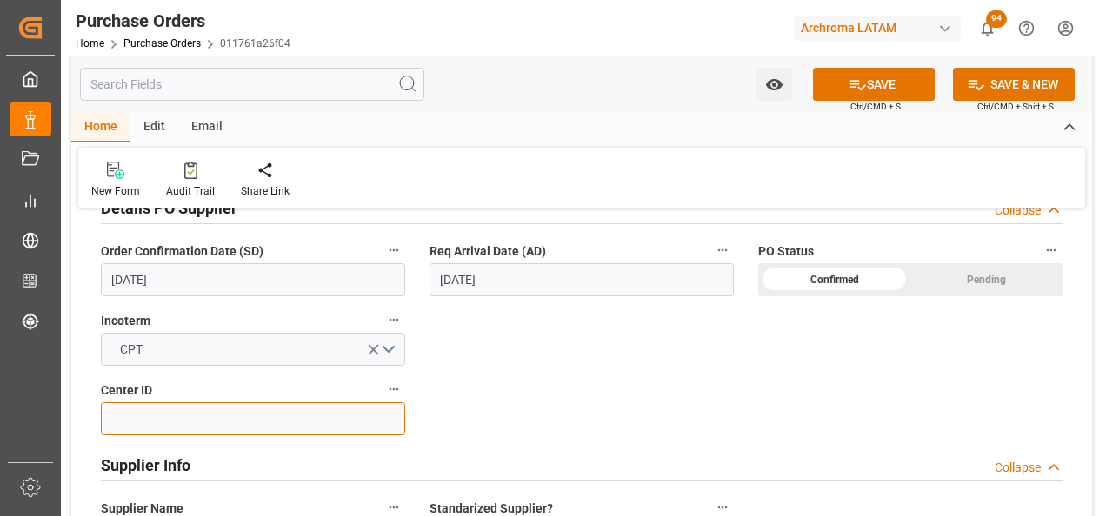
click at [244, 417] on input at bounding box center [253, 418] width 304 height 33
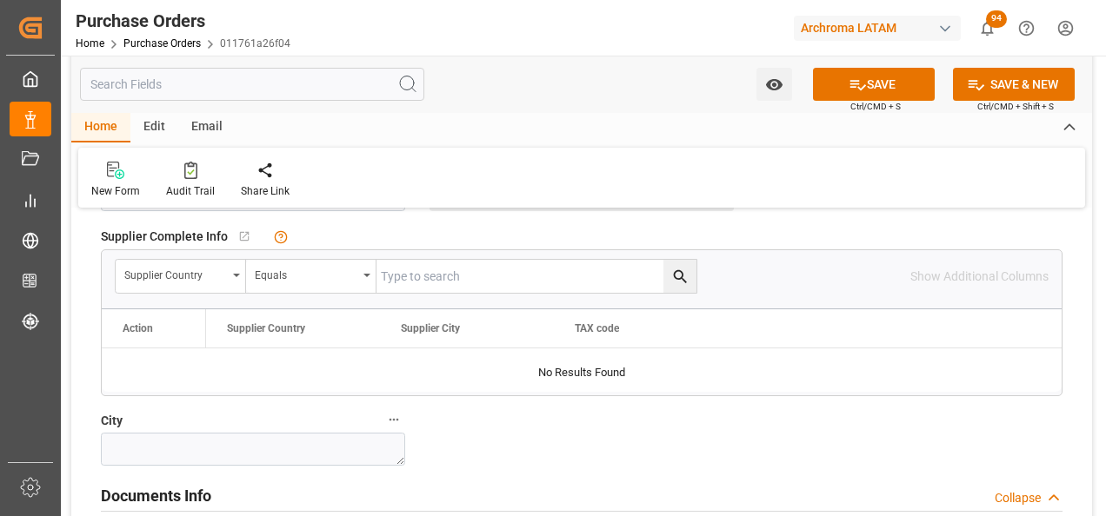
scroll to position [1130, 0]
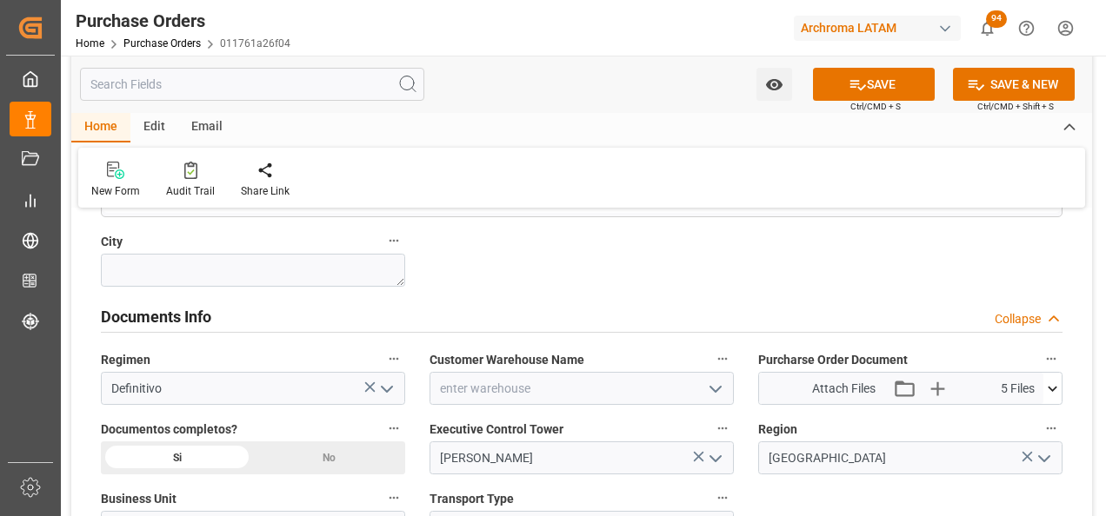
type input "2902"
click at [709, 386] on icon "open menu" at bounding box center [715, 389] width 21 height 21
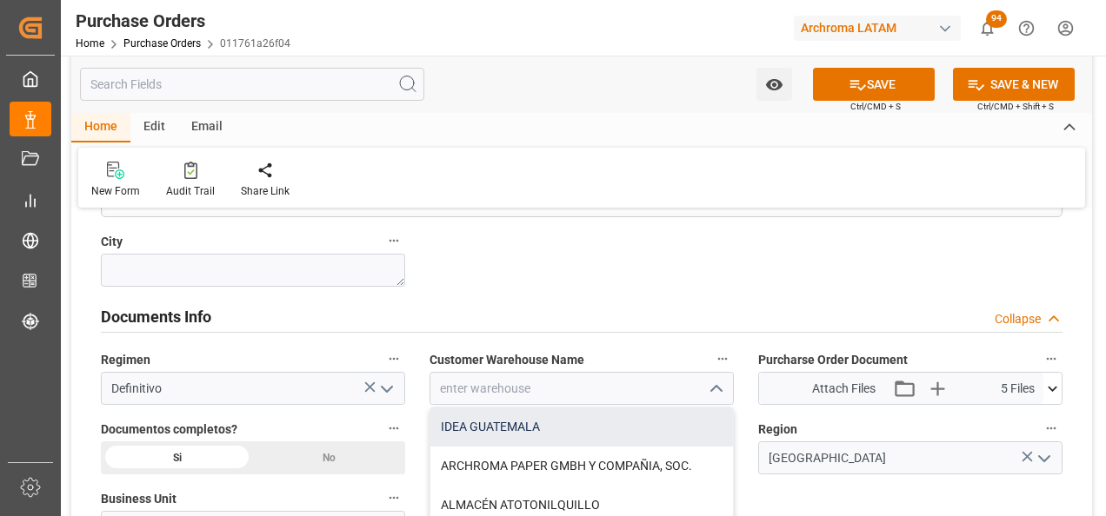
click at [606, 420] on div "IDEA GUATEMALA" at bounding box center [581, 427] width 303 height 39
type input "IDEA GUATEMALA"
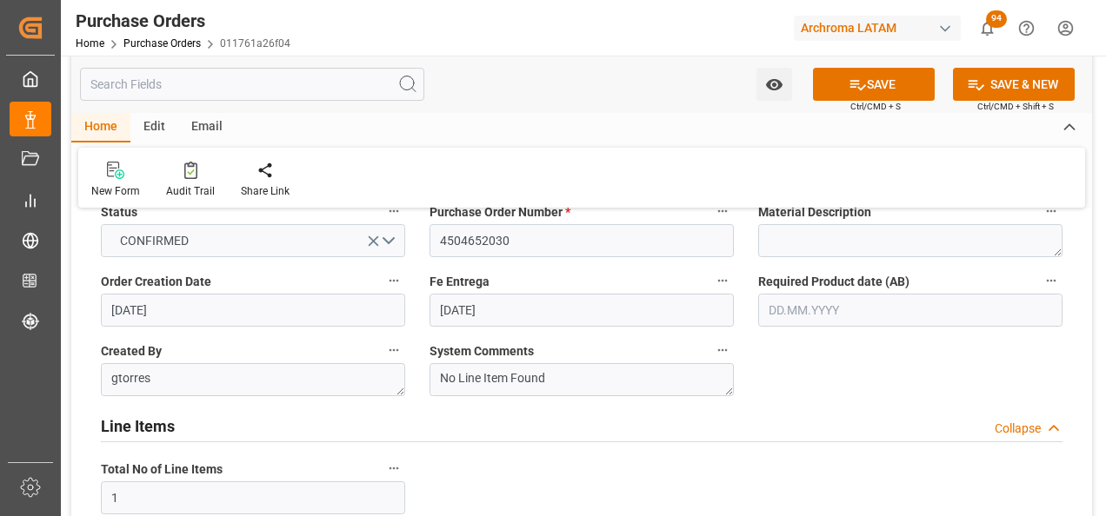
scroll to position [0, 0]
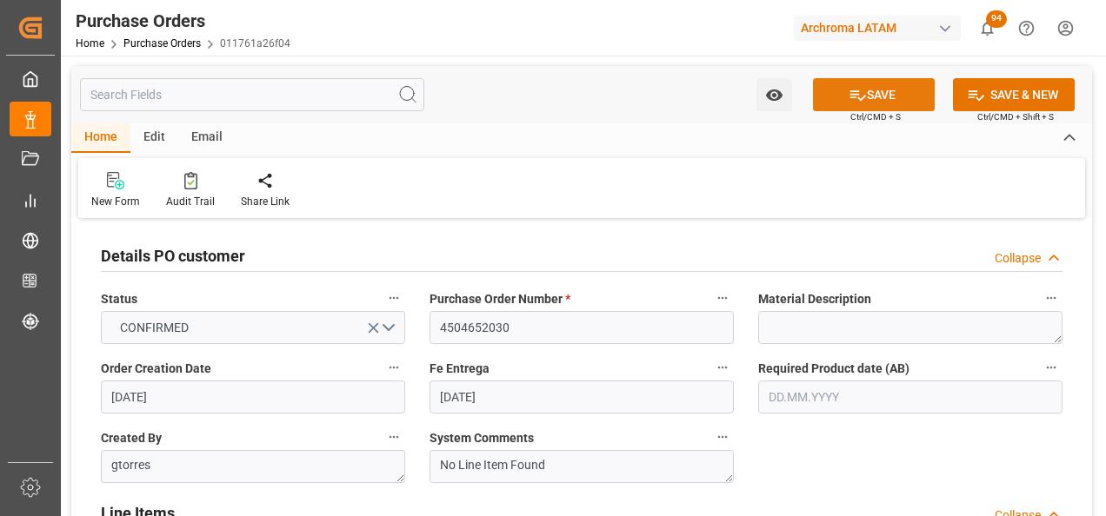
click at [859, 103] on icon at bounding box center [857, 95] width 18 height 18
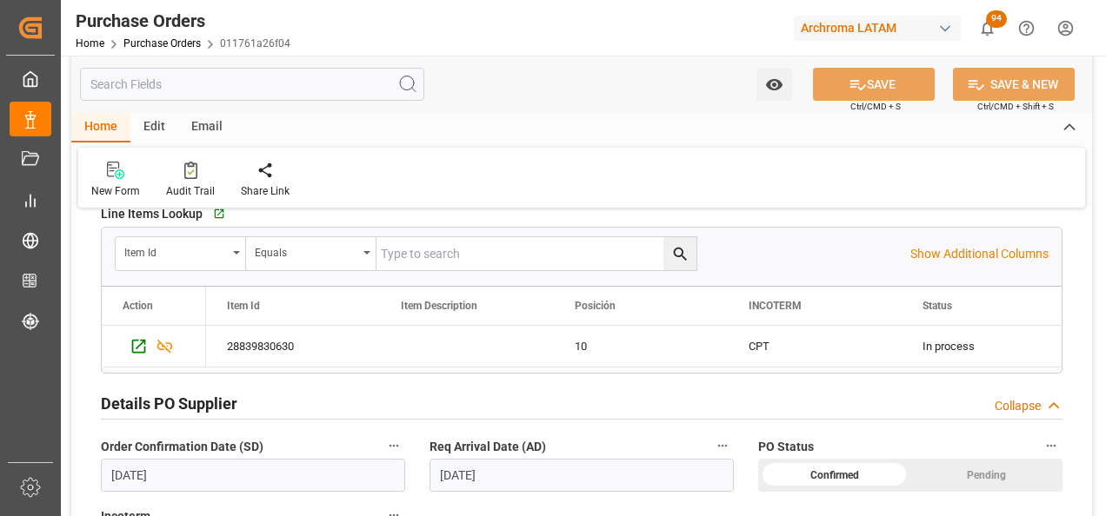
scroll to position [435, 0]
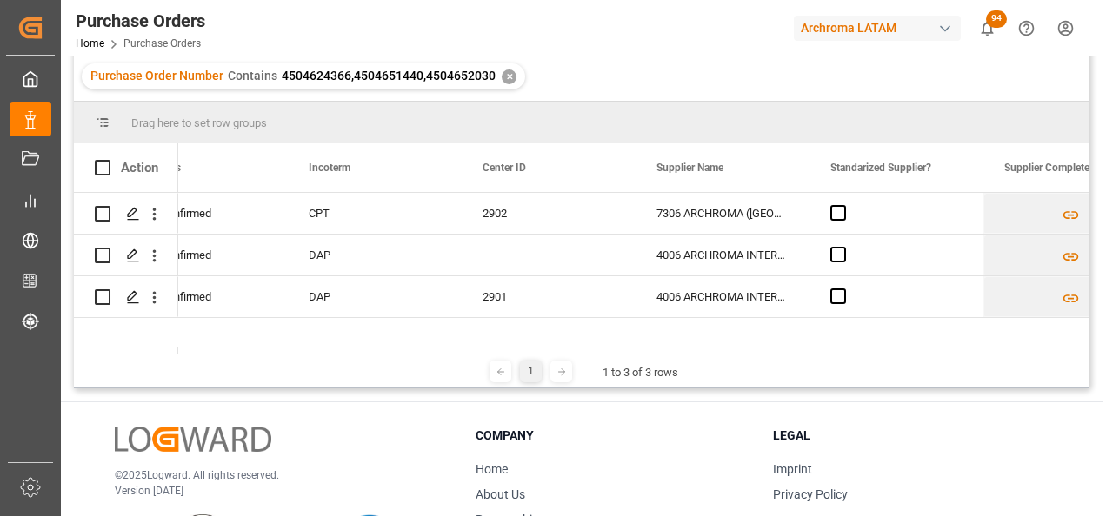
scroll to position [0, 2263]
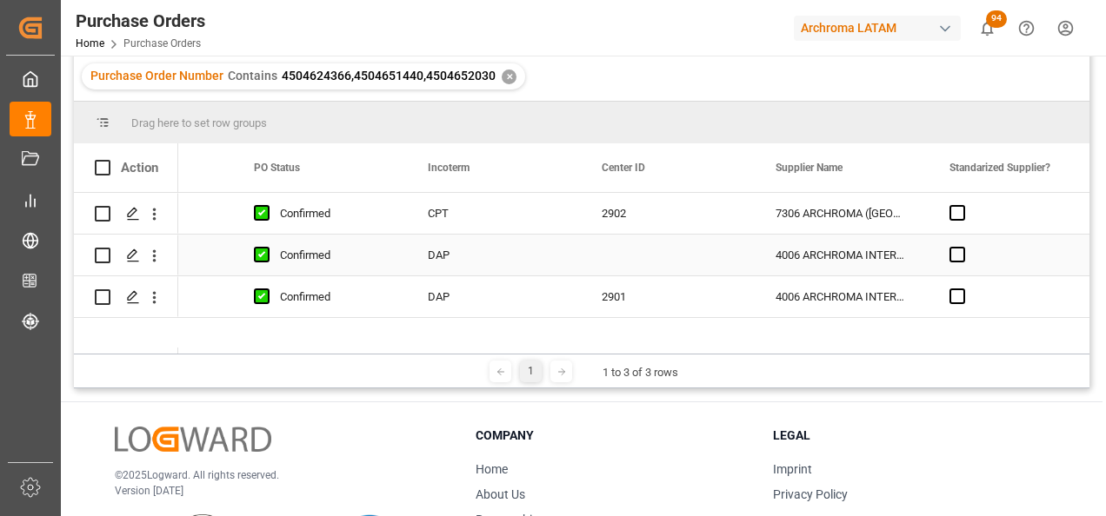
click at [456, 252] on div "DAP" at bounding box center [494, 255] width 174 height 41
drag, startPoint x: 576, startPoint y: 271, endPoint x: 564, endPoint y: 216, distance: 56.9
click at [564, 216] on div "15.07.2025 18.07.2025 Confirmed CPT 2902 7306 ARCHROMA (PANAMA) S. DE R.L 15.07…" at bounding box center [1102, 255] width 5911 height 125
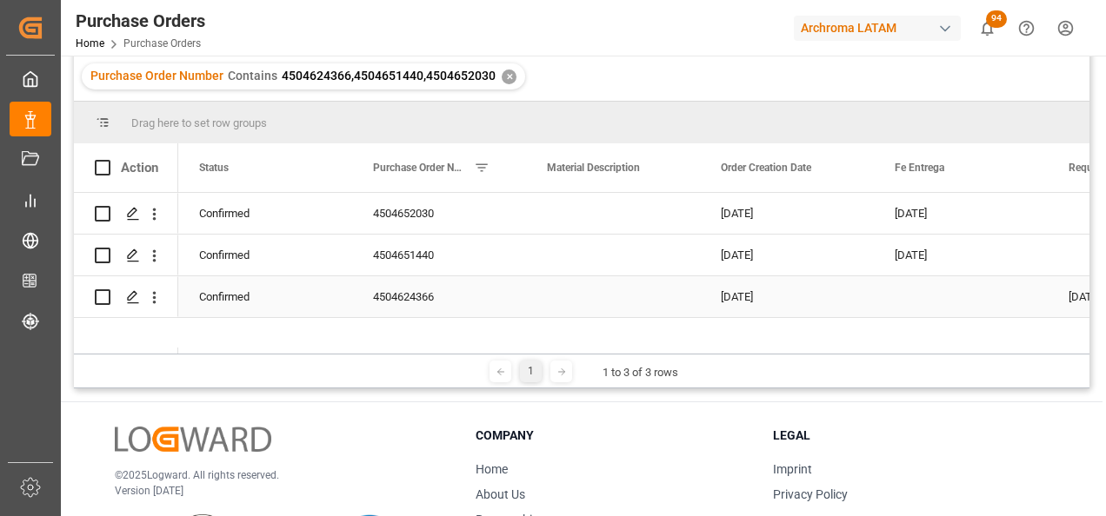
click at [419, 292] on div "4504624366" at bounding box center [439, 296] width 174 height 41
click at [404, 248] on div "4504651440" at bounding box center [439, 255] width 174 height 41
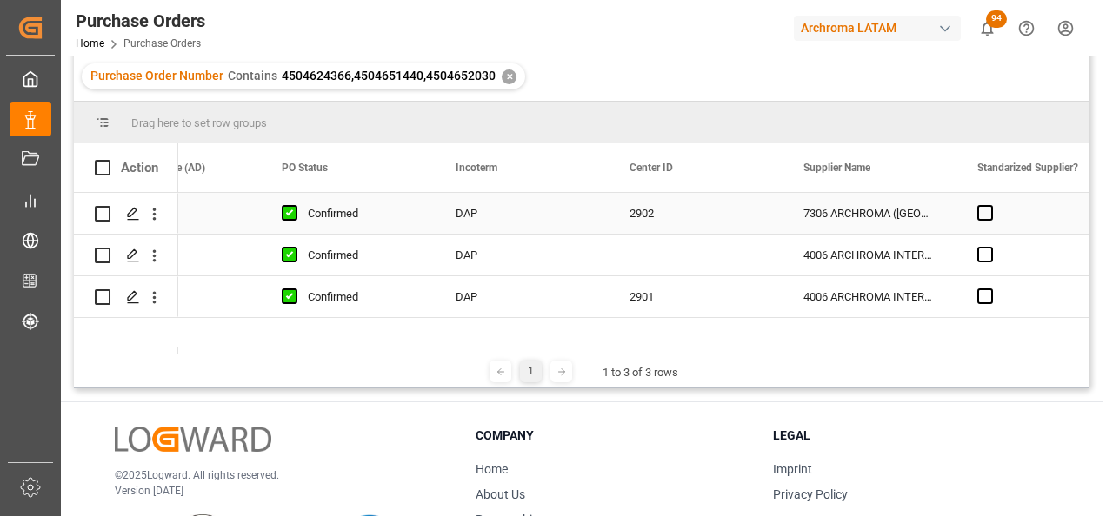
click at [663, 197] on div "2902" at bounding box center [695, 213] width 174 height 41
drag, startPoint x: 780, startPoint y: 229, endPoint x: 778, endPoint y: 248, distance: 18.3
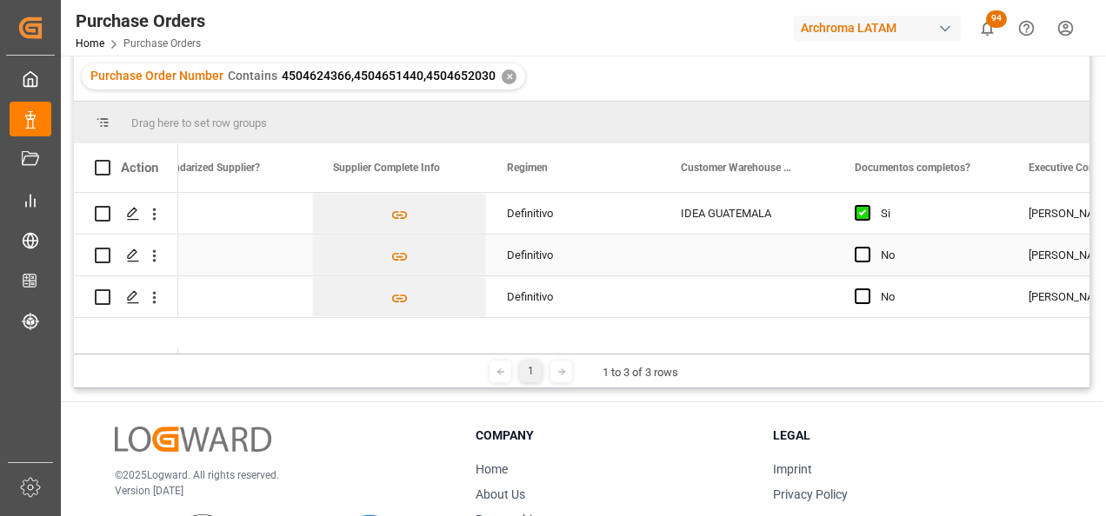
click at [759, 209] on div "IDEA GUATEMALA" at bounding box center [747, 213] width 174 height 41
drag, startPoint x: 829, startPoint y: 230, endPoint x: 825, endPoint y: 252, distance: 22.2
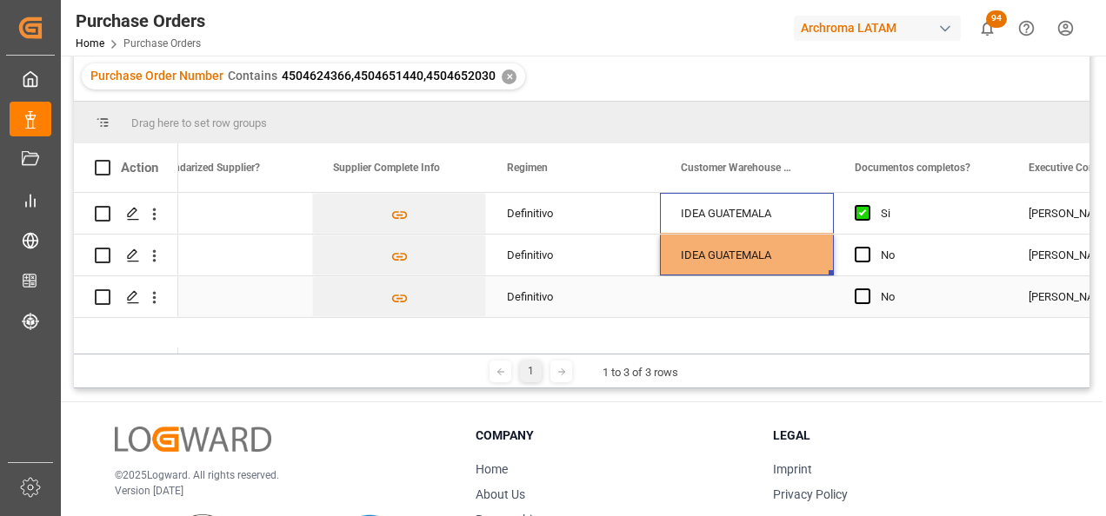
click at [799, 286] on div "Press SPACE to select this row." at bounding box center [747, 296] width 174 height 41
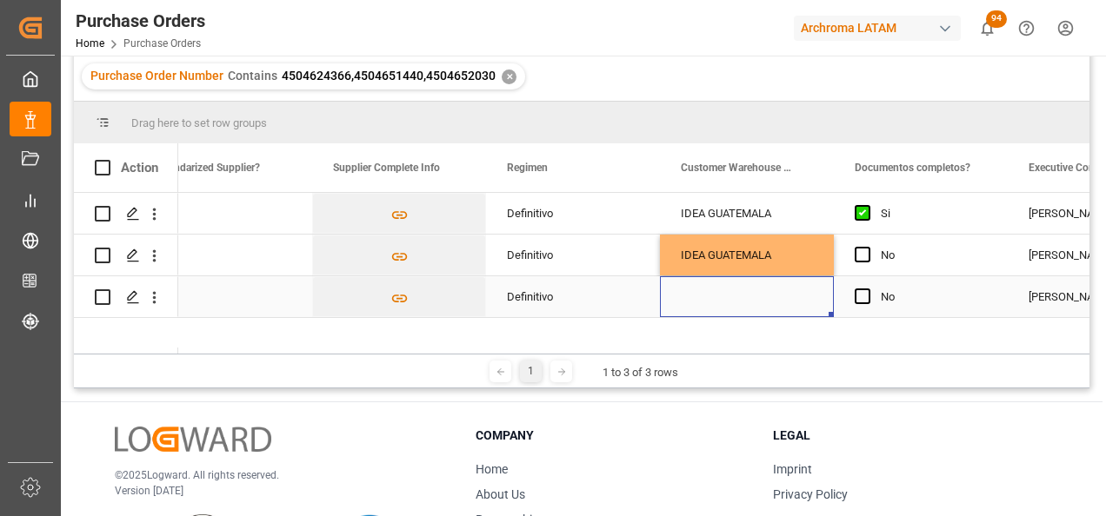
click at [799, 286] on div "Press SPACE to select this row." at bounding box center [747, 296] width 174 height 41
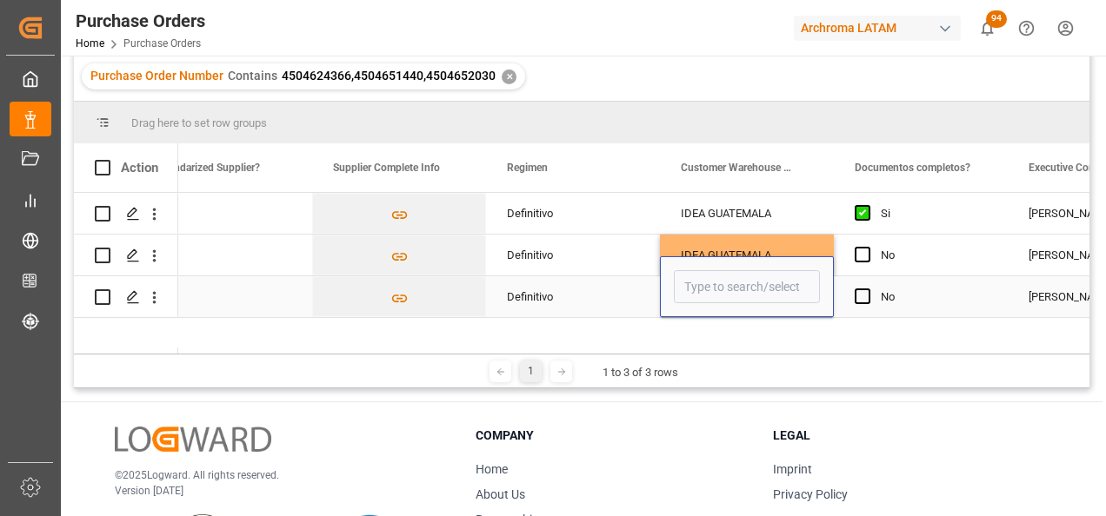
click at [799, 286] on input "Press SPACE to select this row." at bounding box center [747, 286] width 146 height 33
type input "A"
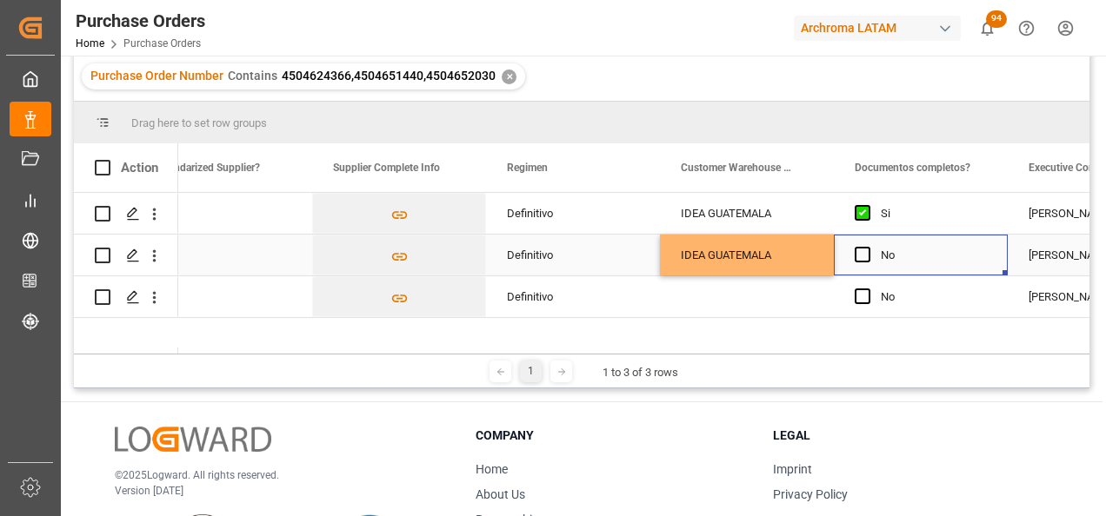
click at [867, 246] on div "Press SPACE to select this row." at bounding box center [867, 256] width 26 height 40
click at [867, 296] on span "Press SPACE to select this row." at bounding box center [862, 297] width 16 height 16
click at [868, 289] on input "Press SPACE to select this row." at bounding box center [868, 289] width 0 height 0
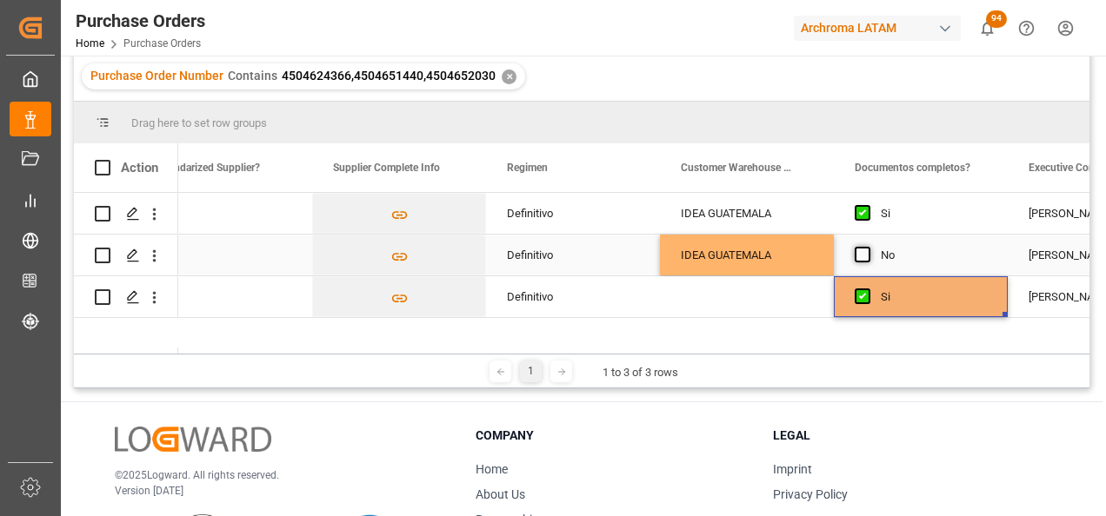
click at [867, 254] on span "Press SPACE to select this row." at bounding box center [862, 255] width 16 height 16
click at [868, 247] on input "Press SPACE to select this row." at bounding box center [868, 247] width 0 height 0
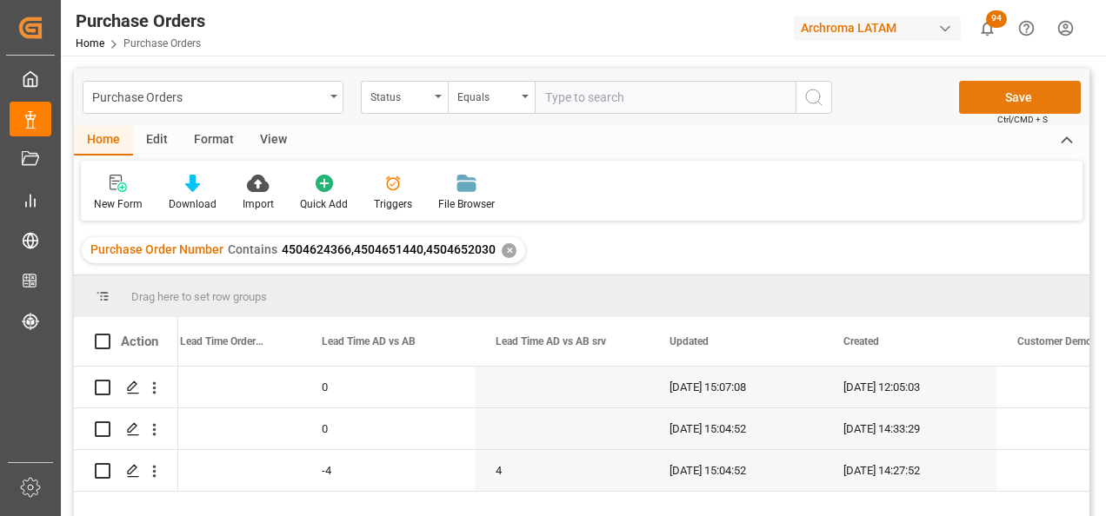
click at [1040, 87] on button "Save" at bounding box center [1020, 97] width 122 height 33
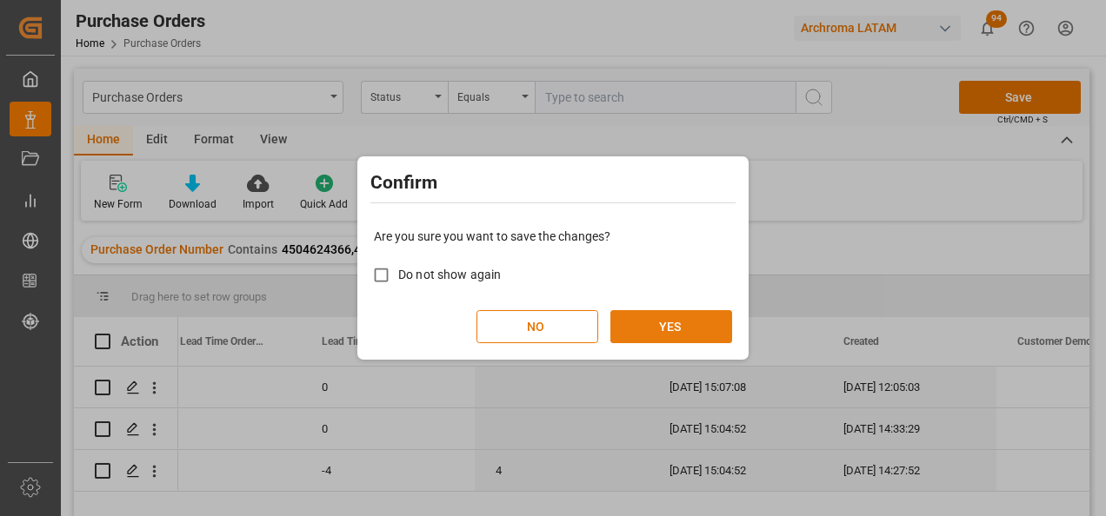
click at [717, 336] on button "YES" at bounding box center [671, 326] width 122 height 33
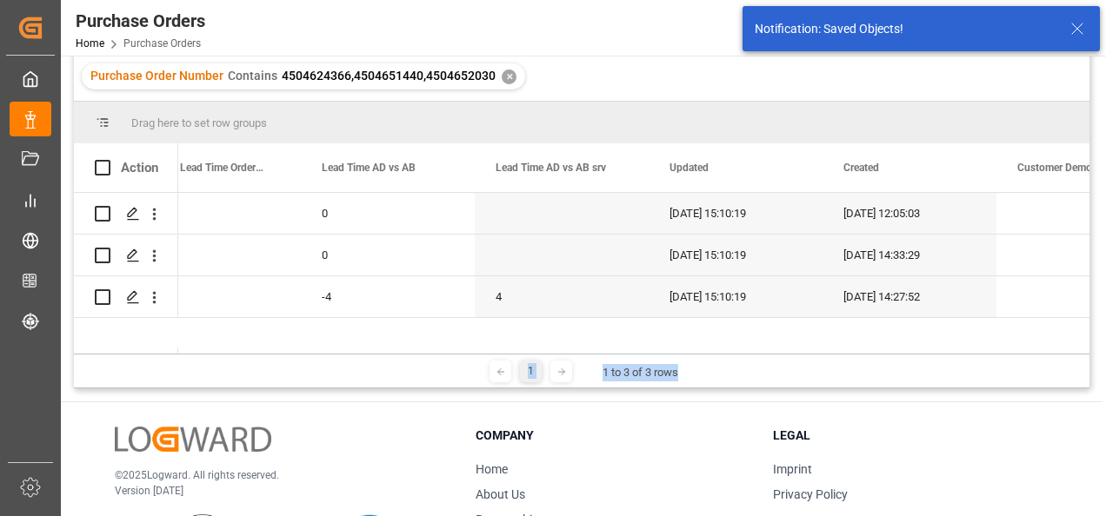
drag, startPoint x: 933, startPoint y: 355, endPoint x: 787, endPoint y: 352, distance: 146.1
click at [787, 352] on div "Drag here to set row groups Drag here to set column labels Action Order Date VS…" at bounding box center [581, 245] width 1015 height 287
drag, startPoint x: 787, startPoint y: 352, endPoint x: 882, endPoint y: 338, distance: 96.6
click at [866, 333] on div "0 0 0 15.08.2025 15:10:19 11.08.2025 12:05:03 011761a26f04 0 0 0 15.08.2025 15:…" at bounding box center [633, 273] width 911 height 161
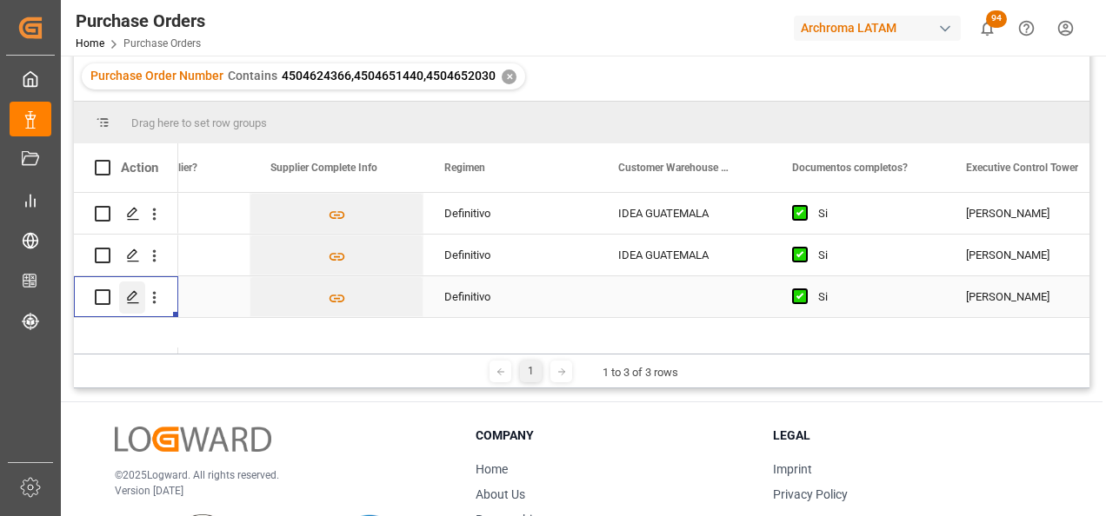
click at [136, 299] on icon "Press SPACE to select this row." at bounding box center [133, 297] width 14 height 14
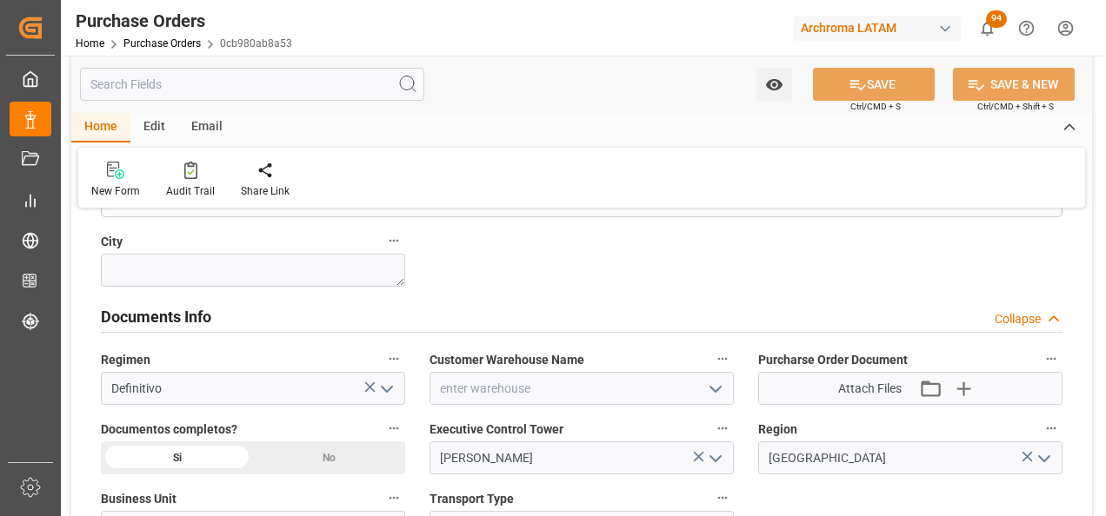
drag, startPoint x: 716, startPoint y: 389, endPoint x: 682, endPoint y: 400, distance: 35.5
click at [717, 389] on icon "open menu" at bounding box center [715, 389] width 21 height 21
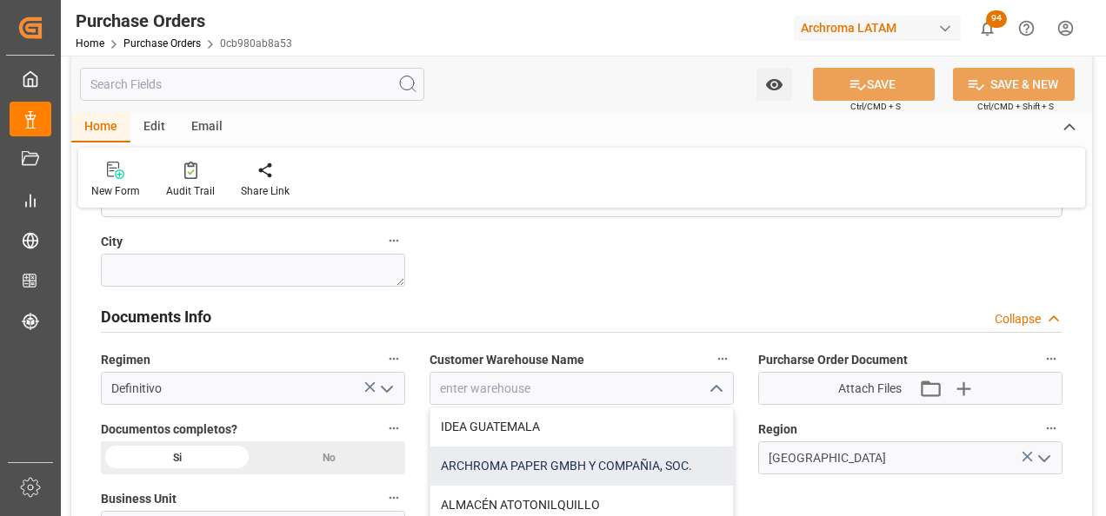
click at [549, 465] on div "ARCHROMA PAPER GMBH Y COMPAÑIA, SOC." at bounding box center [581, 466] width 303 height 39
type input "ARCHROMA PAPER GMBH Y COMPAÑIA, SOC."
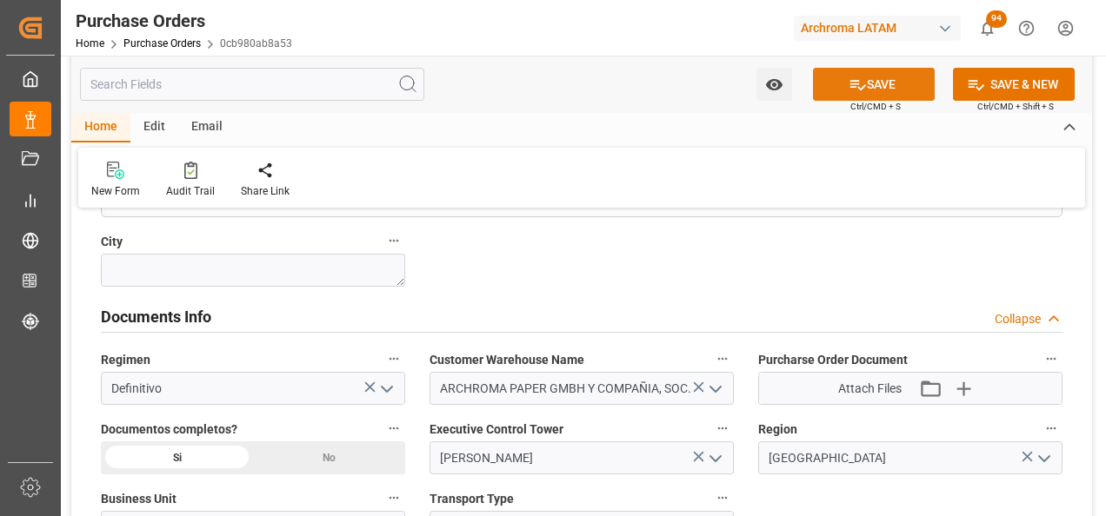
click at [883, 85] on button "SAVE" at bounding box center [874, 84] width 122 height 33
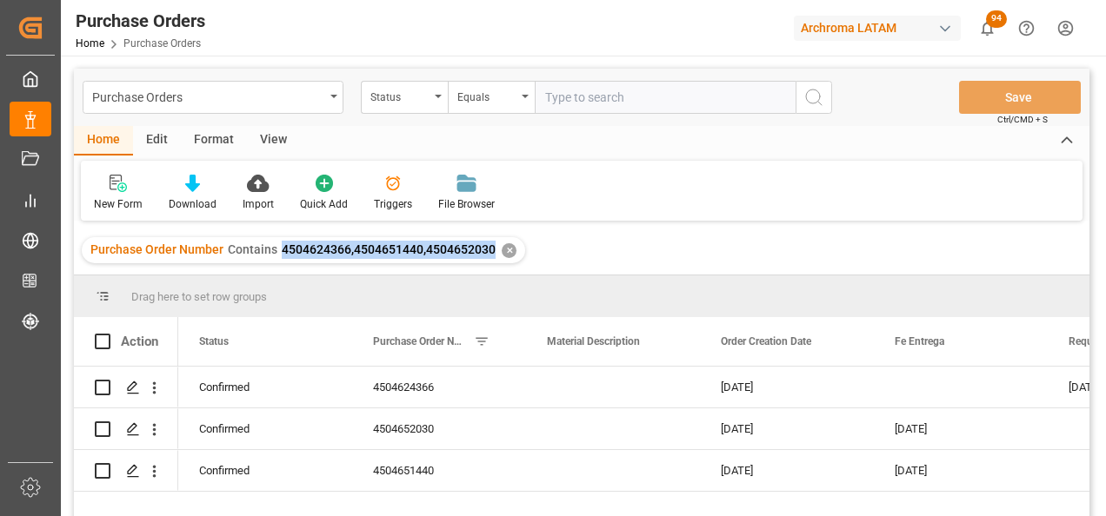
drag, startPoint x: 277, startPoint y: 250, endPoint x: 491, endPoint y: 258, distance: 214.0
click at [491, 258] on div "Purchase Order Number Contains 4504624366,4504651440,4504652030" at bounding box center [292, 250] width 405 height 18
copy span "4504624366,4504651440,4504652030"
click at [244, 96] on div "Purchase Orders" at bounding box center [208, 96] width 232 height 22
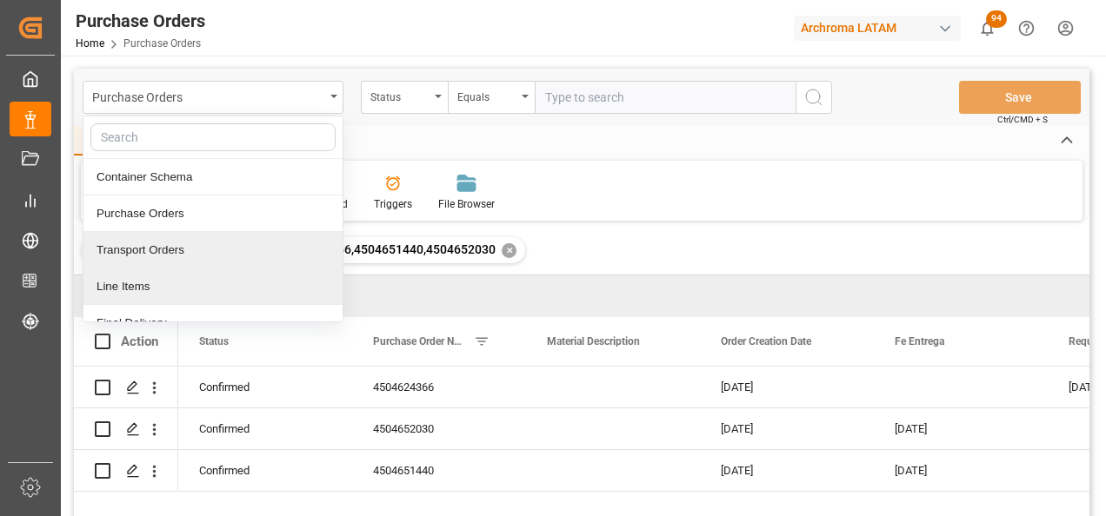
click at [209, 269] on div "Line Items" at bounding box center [212, 287] width 259 height 37
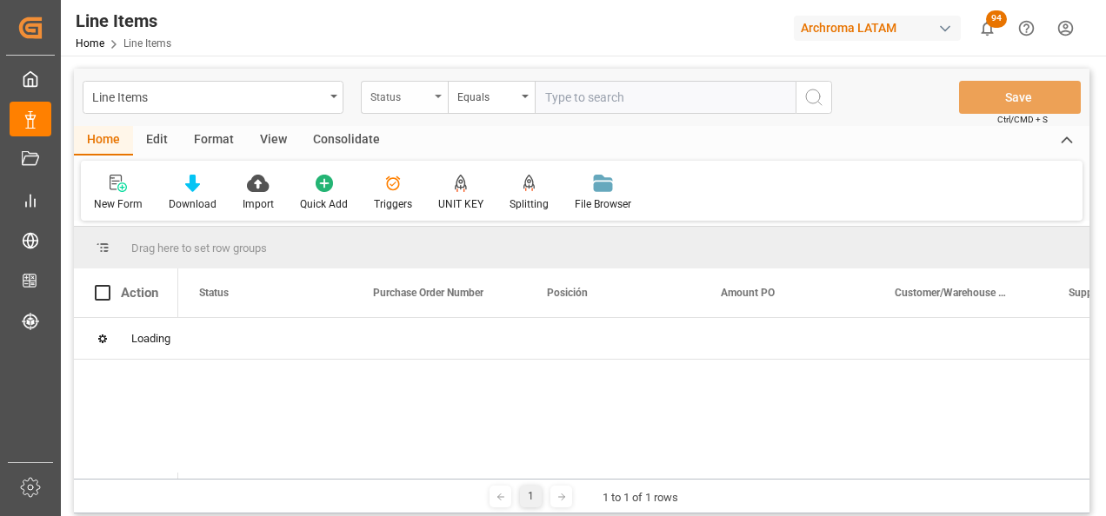
click at [431, 90] on div "Status" at bounding box center [404, 97] width 87 height 33
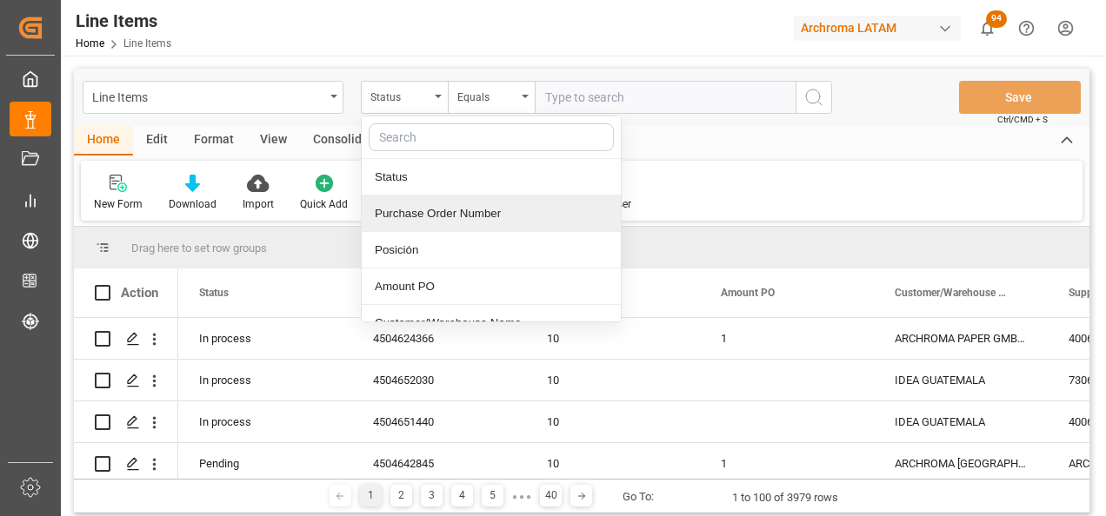
click at [436, 216] on div "Purchase Order Number" at bounding box center [491, 214] width 259 height 37
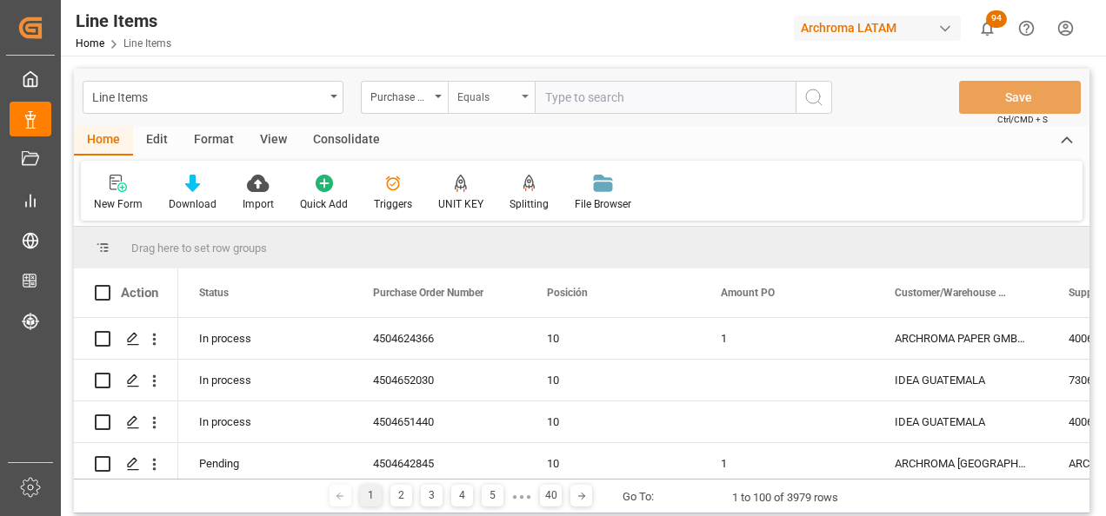
click at [482, 86] on div "Equals" at bounding box center [486, 95] width 59 height 20
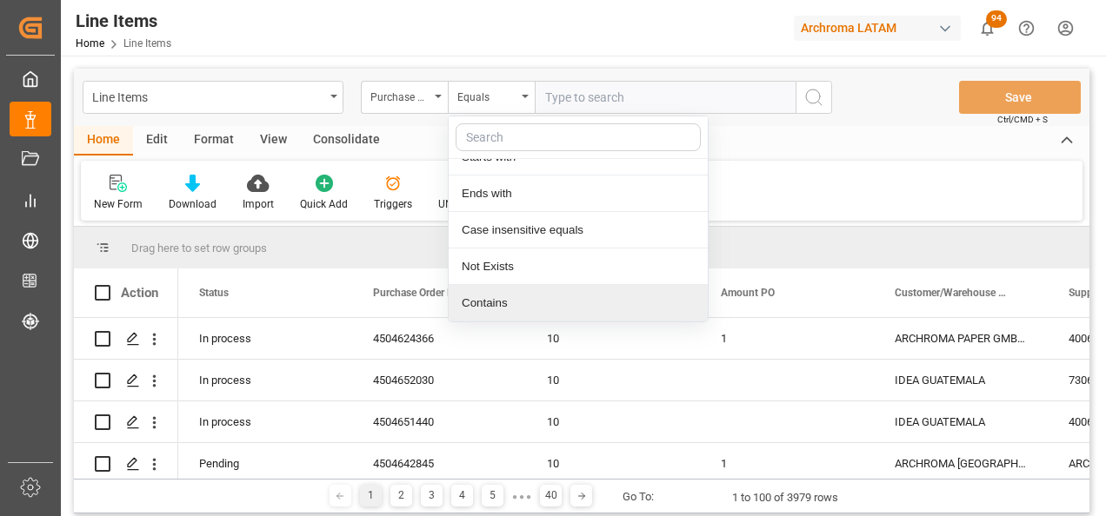
click at [496, 309] on div "Contains" at bounding box center [578, 303] width 259 height 37
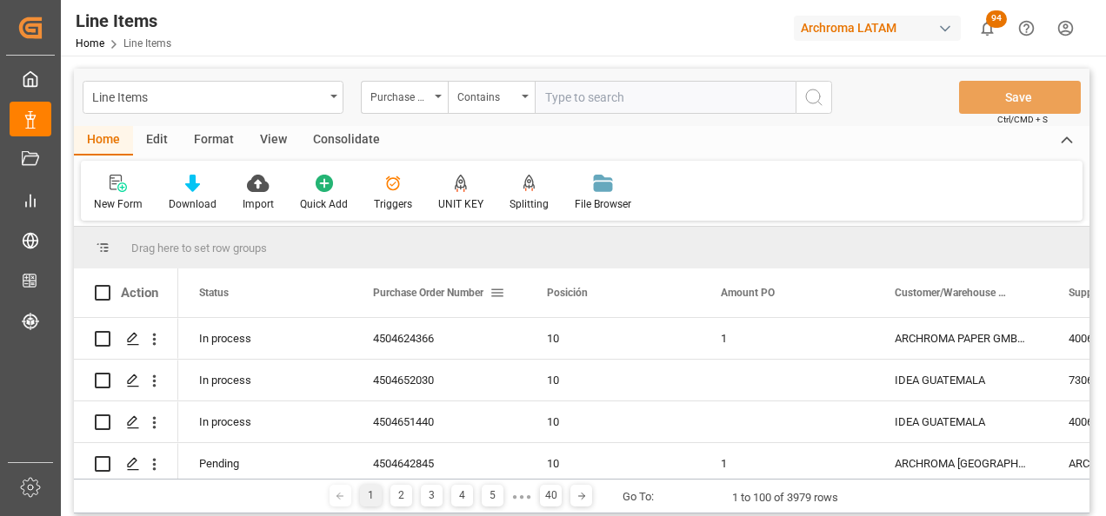
paste input "4504624366,4504651440,4504652030"
type input "4504624366,4504651440,4504652030"
click at [809, 103] on circle "search button" at bounding box center [813, 97] width 14 height 14
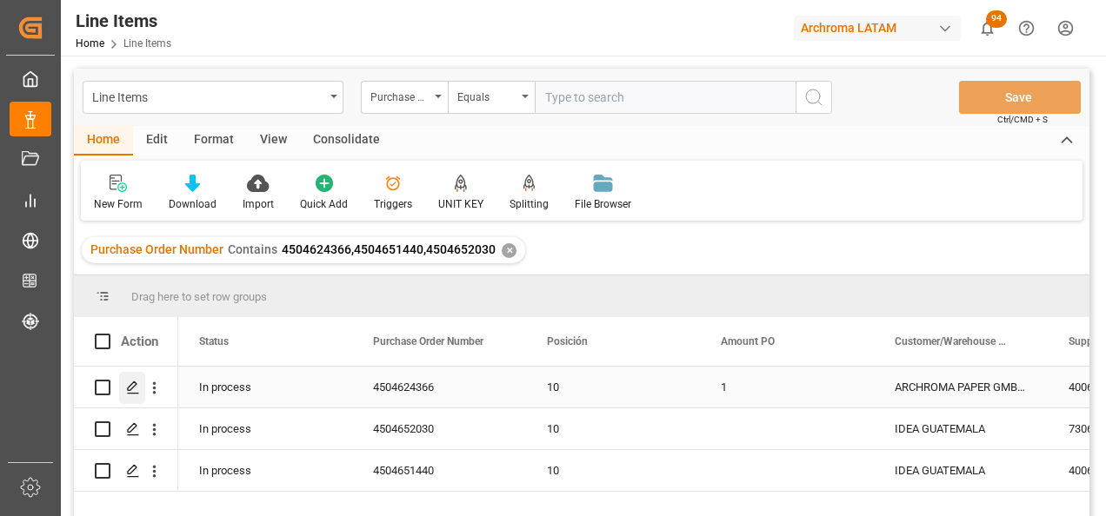
click at [131, 386] on icon "Press SPACE to select this row." at bounding box center [133, 388] width 14 height 14
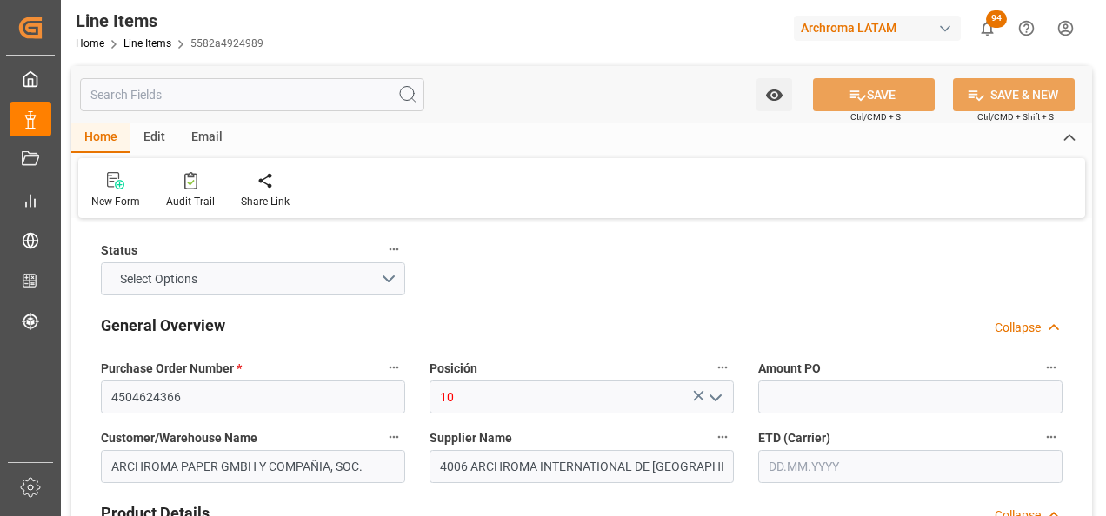
type input "1"
type input "7200"
type input "3809.91.00.00"
type input "15.08.2025 20:10"
type input "15.07.2025 19:52"
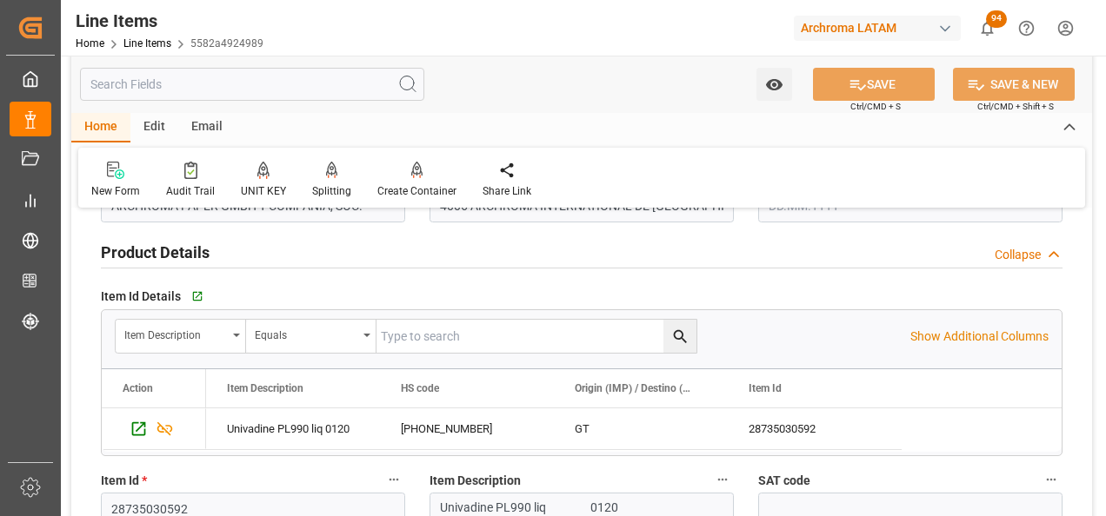
scroll to position [174, 0]
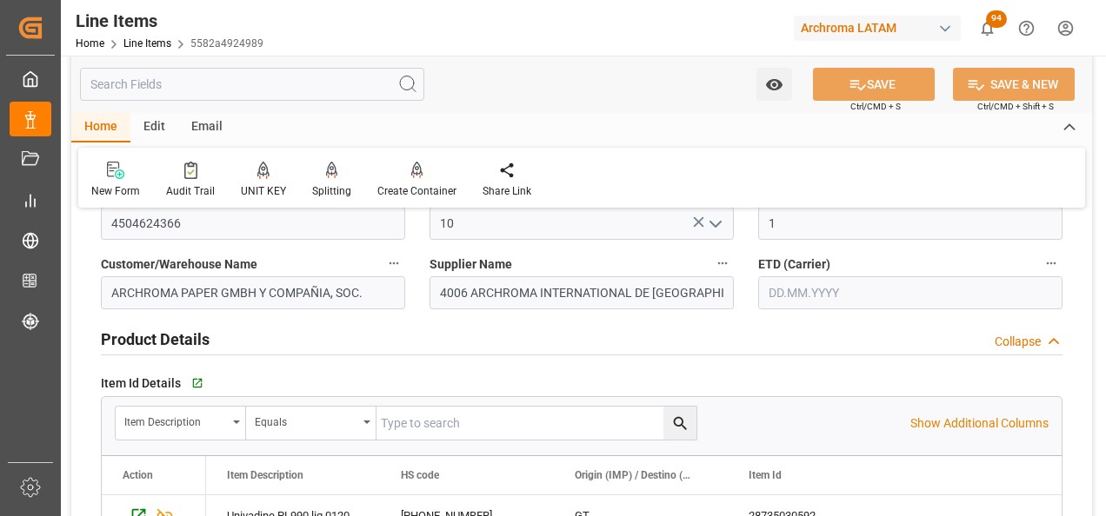
click at [775, 281] on input "text" at bounding box center [910, 292] width 304 height 33
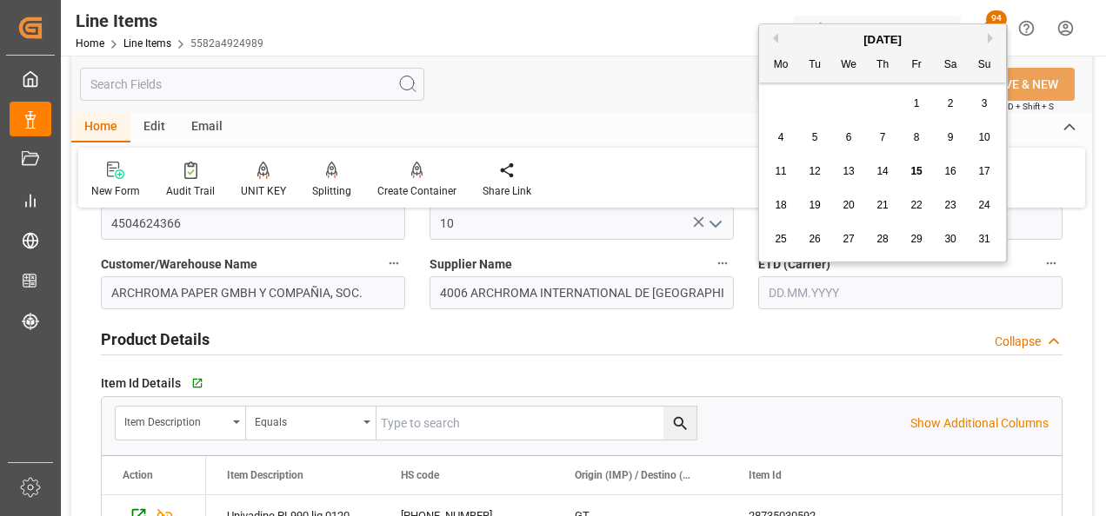
click at [776, 95] on div "28 29 30 31 1 2 3" at bounding box center [882, 104] width 237 height 34
click at [916, 168] on span "15" at bounding box center [915, 171] width 11 height 12
type input "[DATE]"
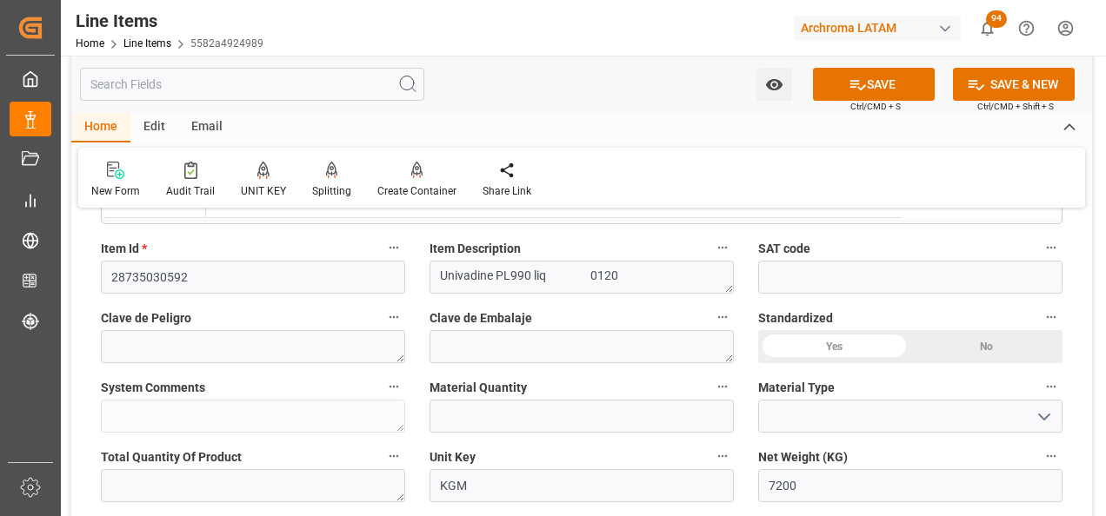
scroll to position [522, 0]
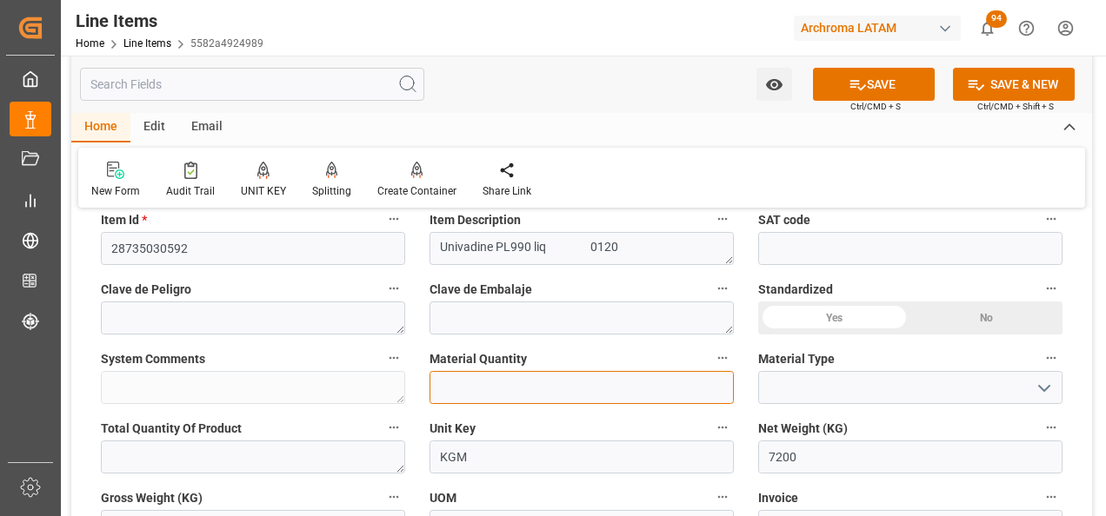
click at [613, 376] on input "text" at bounding box center [581, 387] width 304 height 33
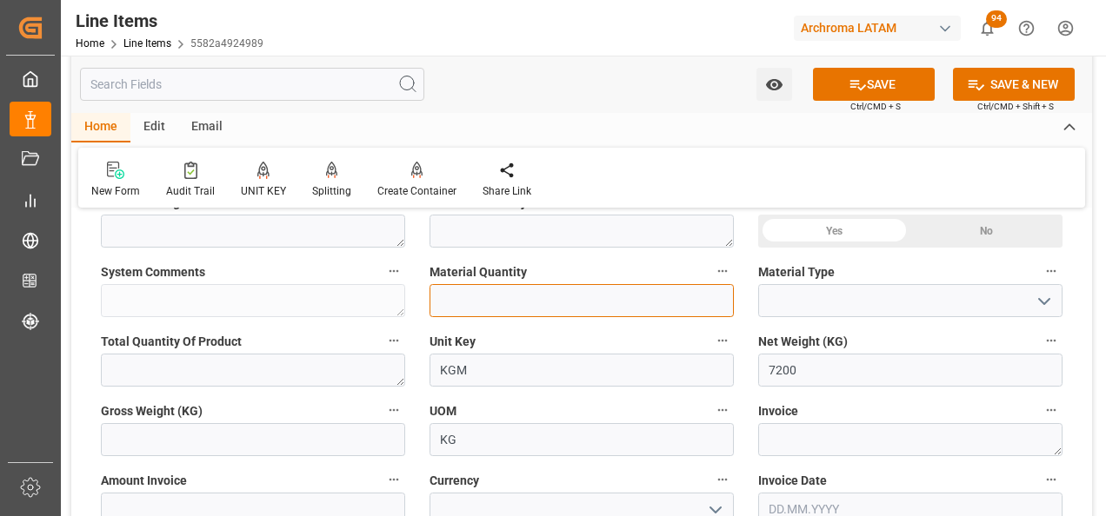
click at [530, 296] on input "text" at bounding box center [581, 300] width 304 height 33
click at [470, 293] on input "text" at bounding box center [581, 300] width 304 height 33
type input "7"
click at [1049, 310] on icon "open menu" at bounding box center [1044, 301] width 21 height 21
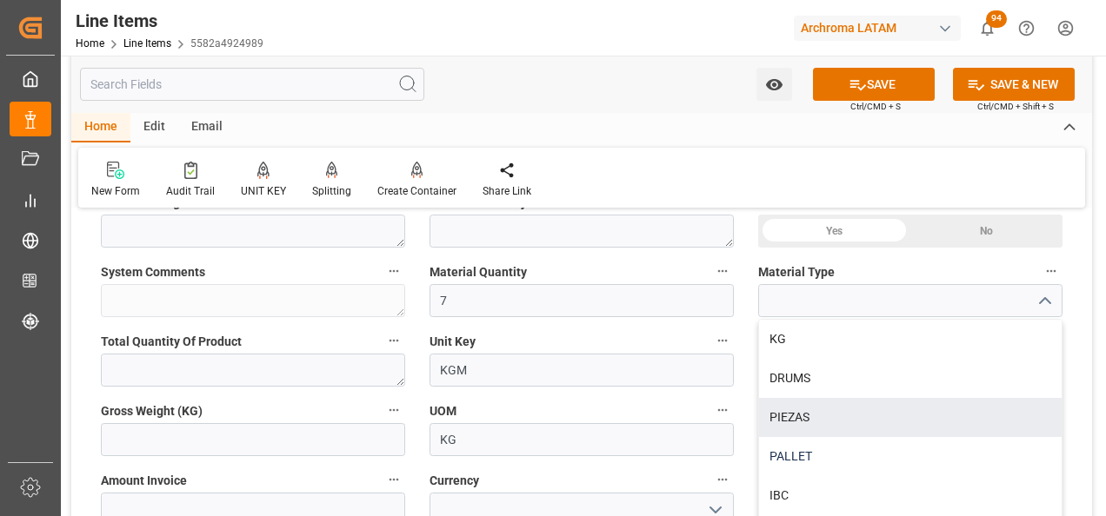
click at [930, 442] on div "PALLET" at bounding box center [910, 456] width 303 height 39
type input "PALLET"
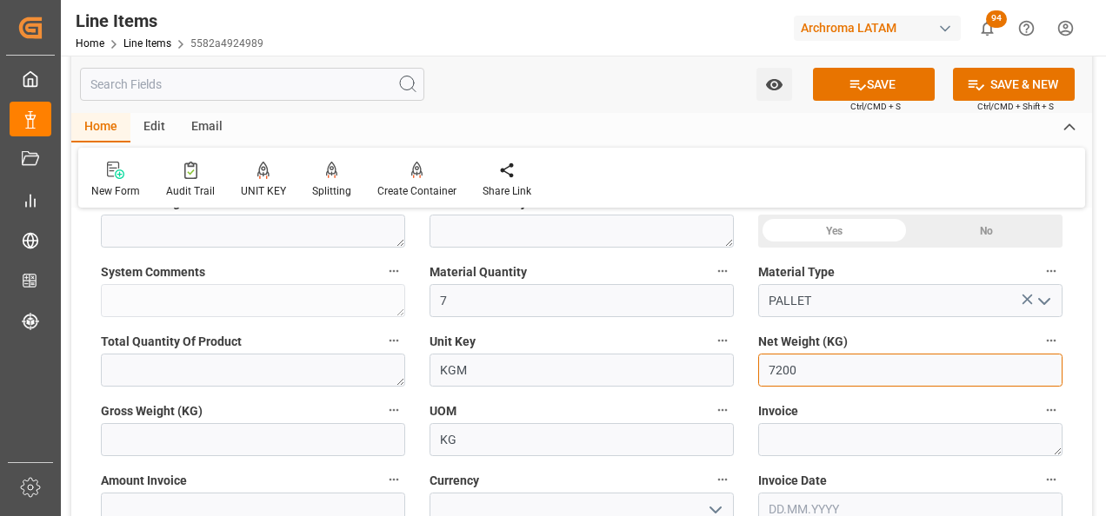
drag, startPoint x: 844, startPoint y: 369, endPoint x: 715, endPoint y: 394, distance: 130.9
click at [716, 393] on div "Status IN PROCESS General Overview Collapse Purchase Order Number * 4504624366 …" at bounding box center [581, 467] width 1021 height 1704
type input "4200"
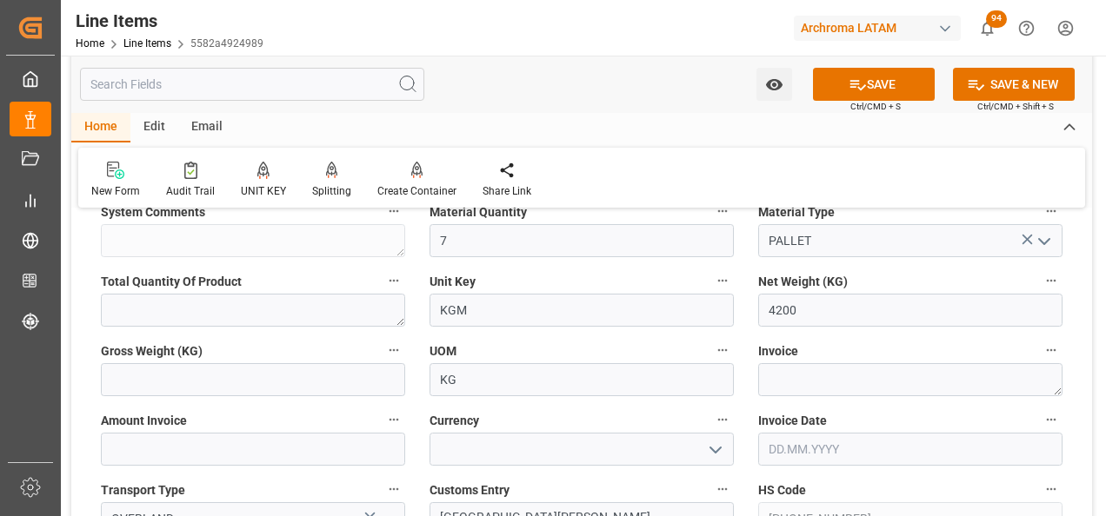
scroll to position [695, 0]
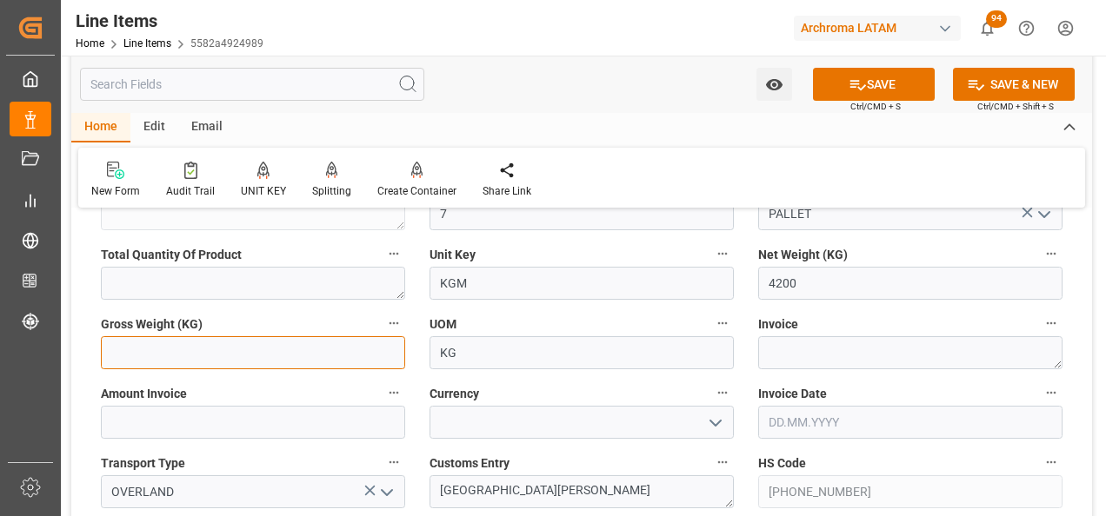
click at [298, 366] on input "text" at bounding box center [253, 352] width 304 height 33
type input "4550"
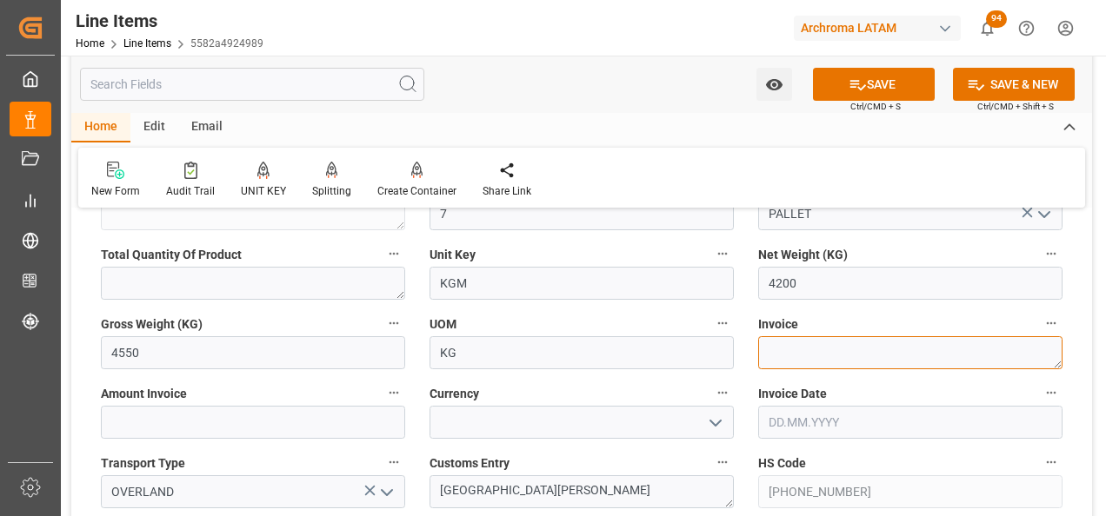
click at [889, 367] on textarea at bounding box center [910, 352] width 304 height 33
click at [780, 358] on textarea at bounding box center [910, 352] width 304 height 33
paste textarea "7050003229"
type textarea "7050003229"
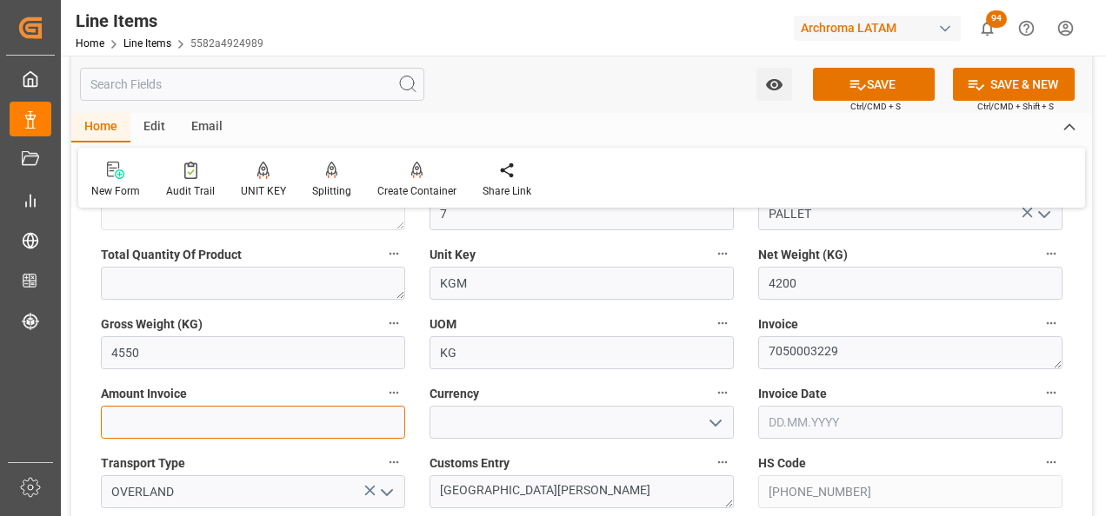
click at [277, 421] on input "text" at bounding box center [253, 422] width 304 height 33
type input "24948"
click at [714, 420] on icon "open menu" at bounding box center [715, 423] width 21 height 21
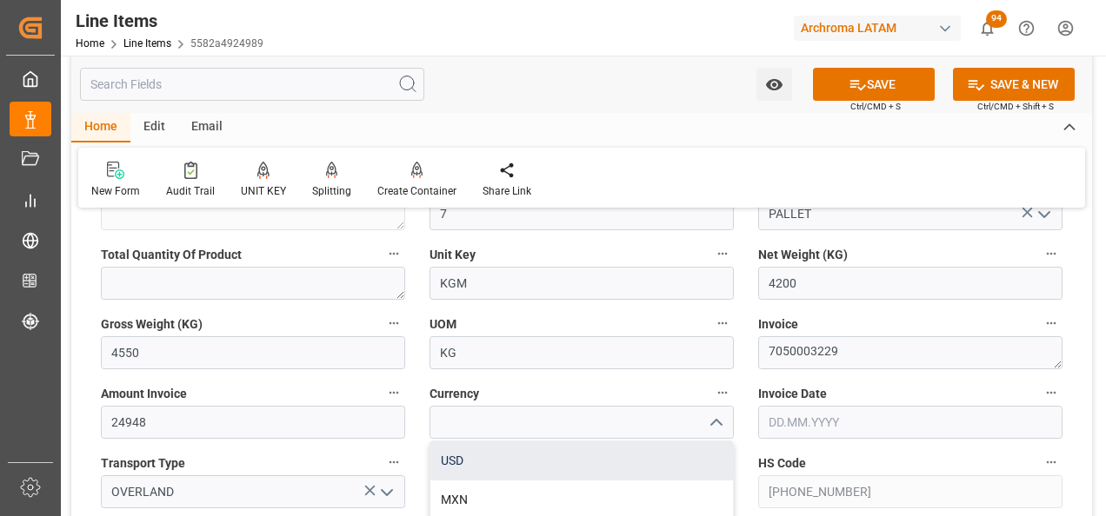
click at [680, 455] on div "USD" at bounding box center [581, 461] width 303 height 39
type input "USD"
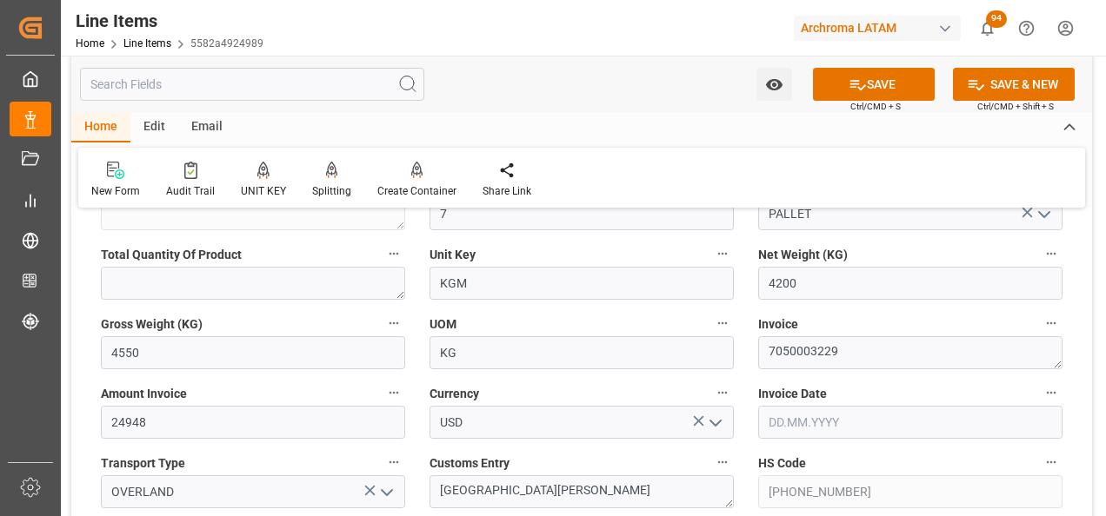
click at [761, 433] on input "text" at bounding box center [910, 422] width 304 height 33
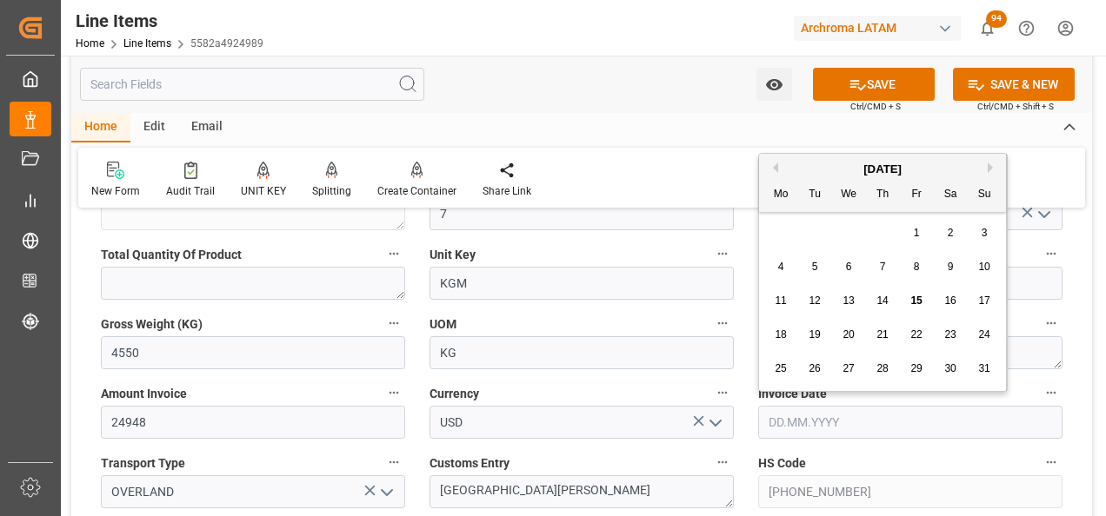
click at [776, 225] on div "28 29 30 31 1 2 3" at bounding box center [882, 233] width 237 height 34
click at [881, 303] on span "14" at bounding box center [881, 301] width 11 height 12
type input "[DATE]"
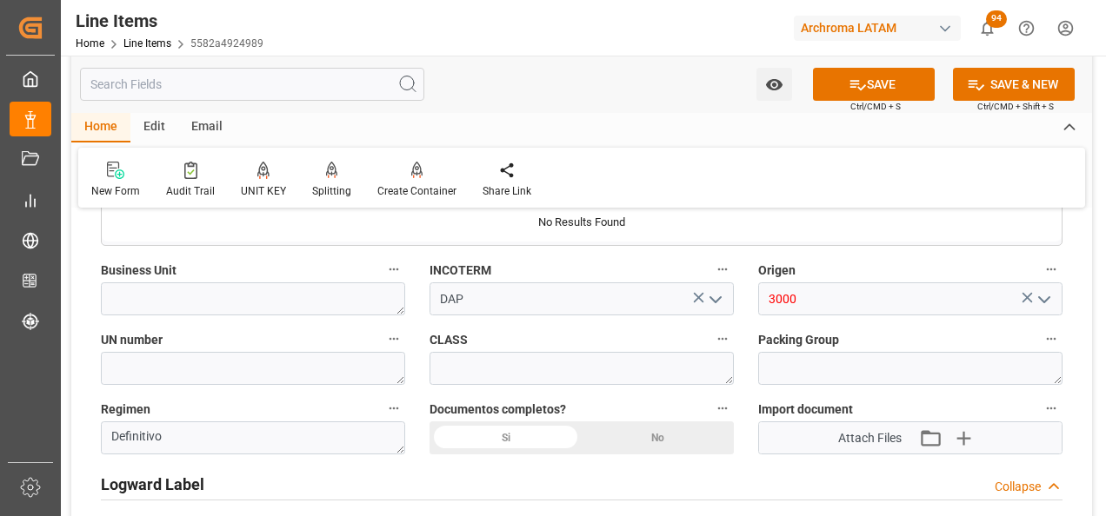
scroll to position [1217, 0]
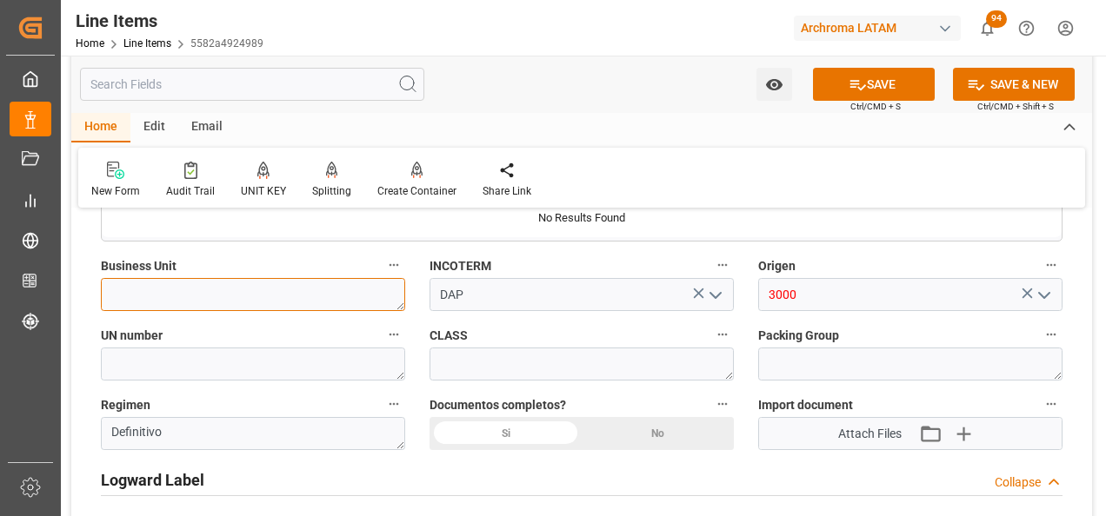
click at [344, 296] on textarea at bounding box center [253, 294] width 304 height 33
type textarea "t"
type textarea "TEXTIL"
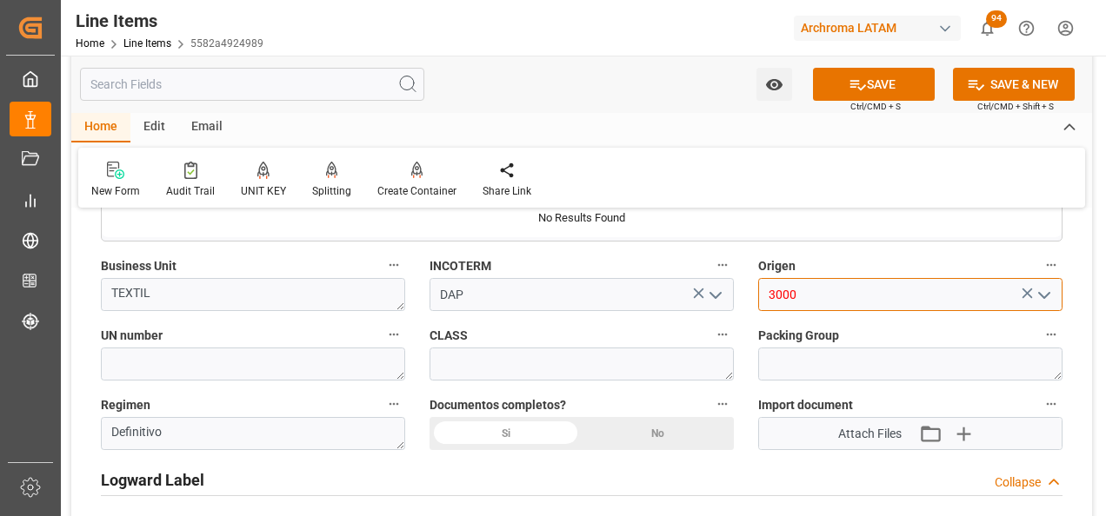
drag, startPoint x: 825, startPoint y: 299, endPoint x: 669, endPoint y: 312, distance: 156.1
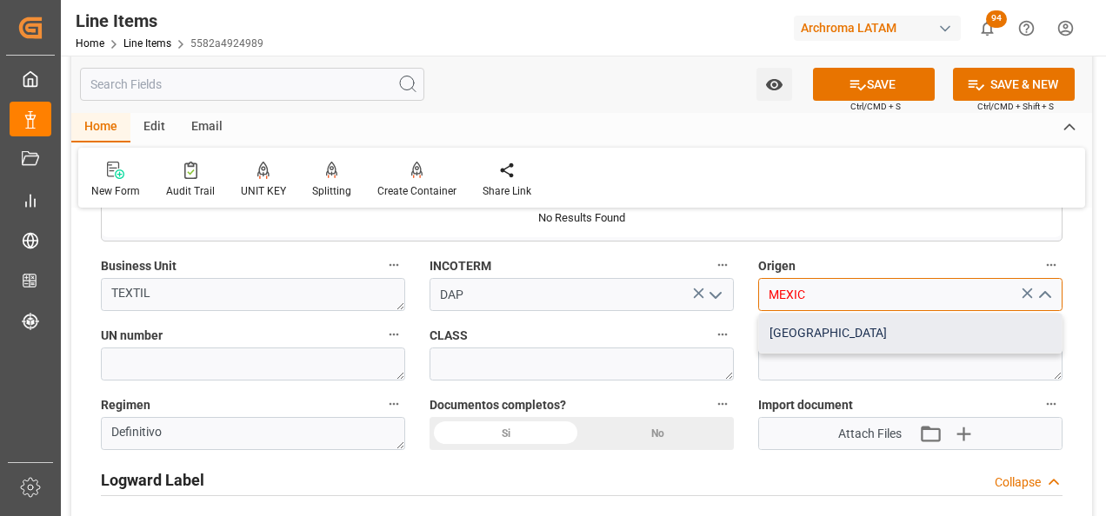
click at [816, 342] on div "MEXICO" at bounding box center [910, 333] width 303 height 39
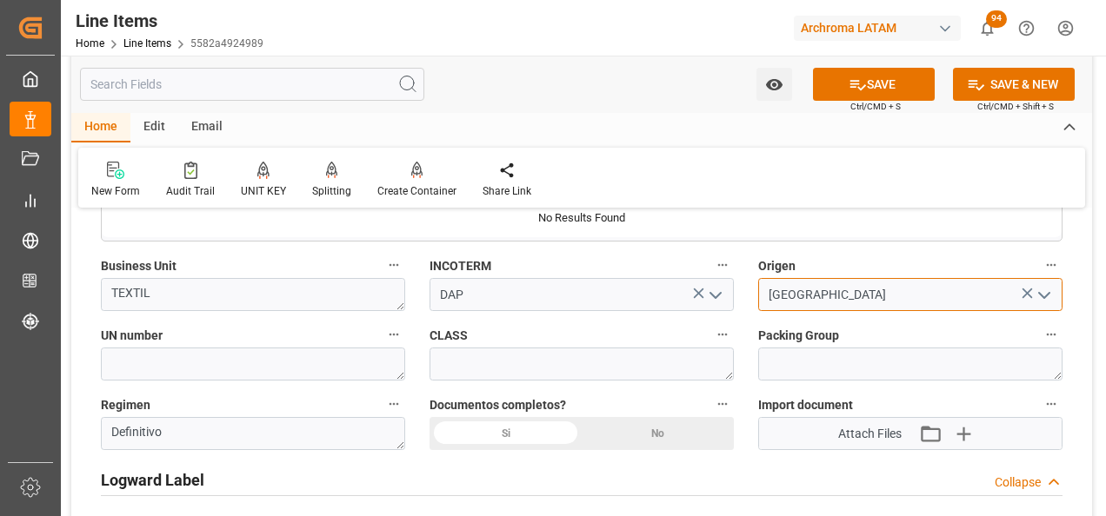
type input "MEXICO"
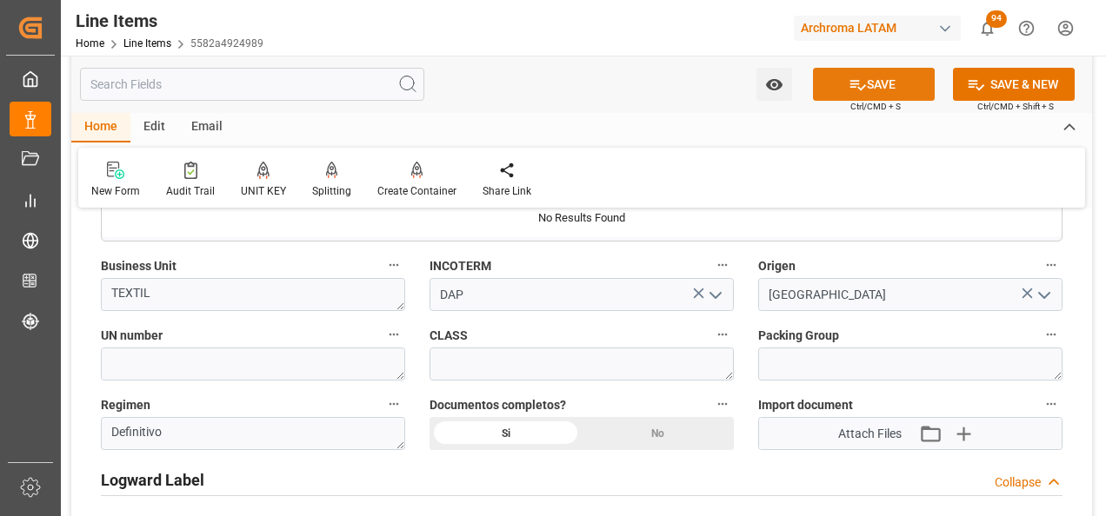
click at [869, 94] on button "SAVE" at bounding box center [874, 84] width 122 height 33
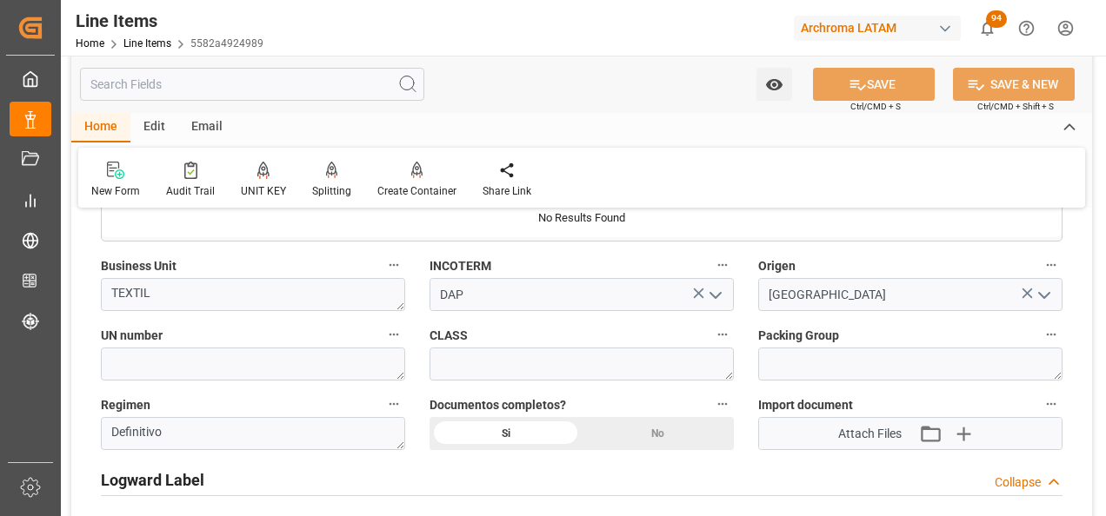
type textarea "7 PALLET"
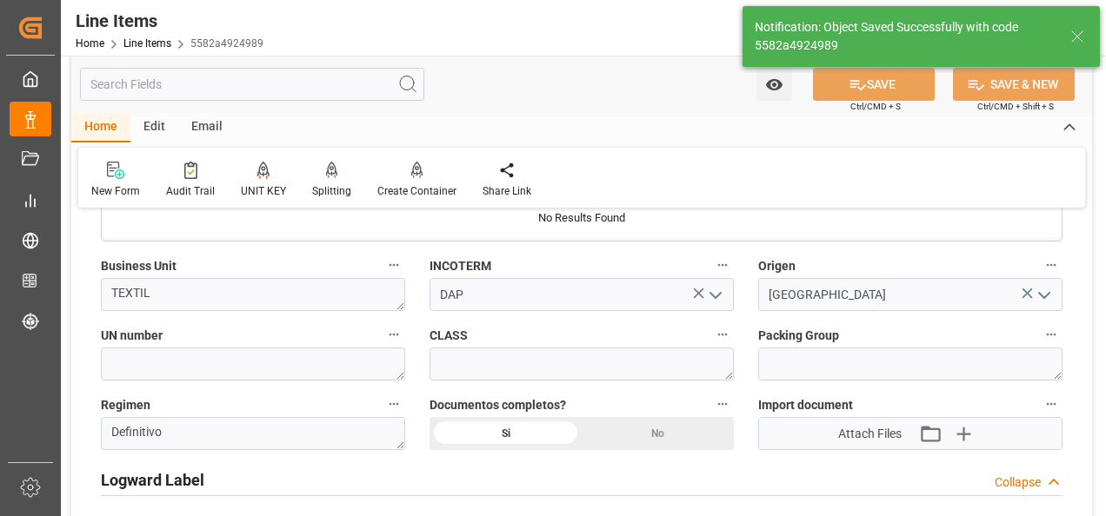
type input "15.08.2025 20:34"
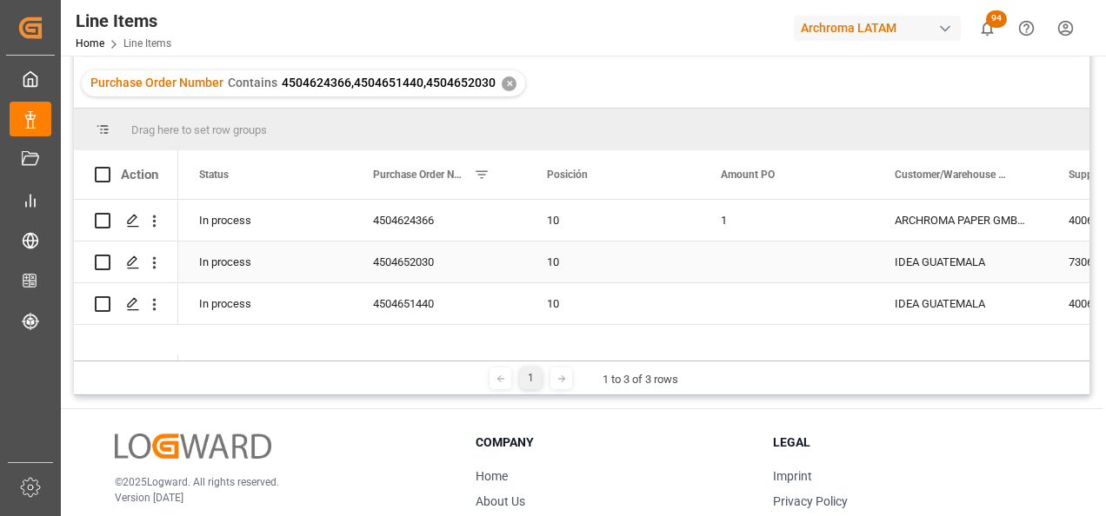
scroll to position [174, 0]
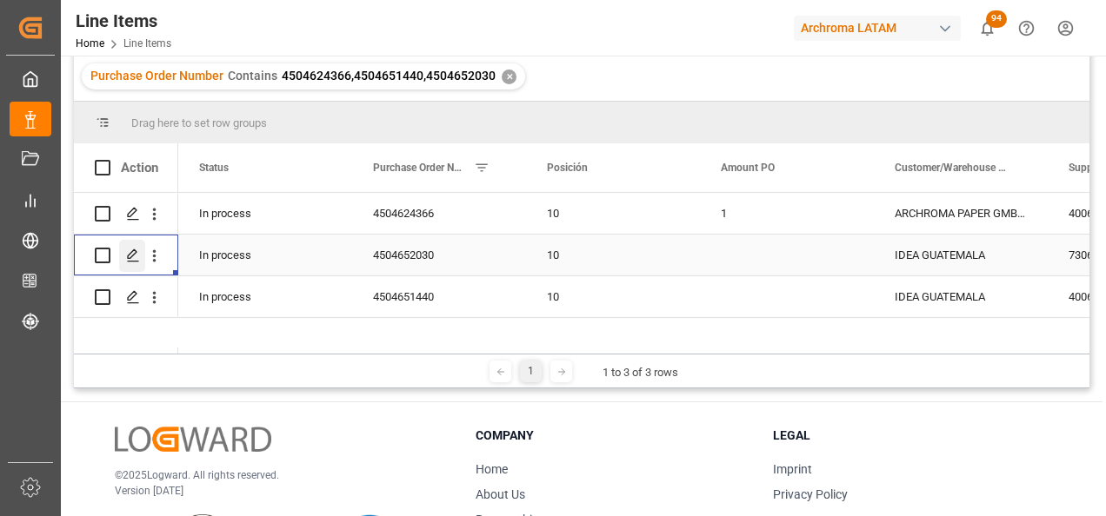
click at [129, 256] on icon "Press SPACE to select this row." at bounding box center [133, 256] width 14 height 14
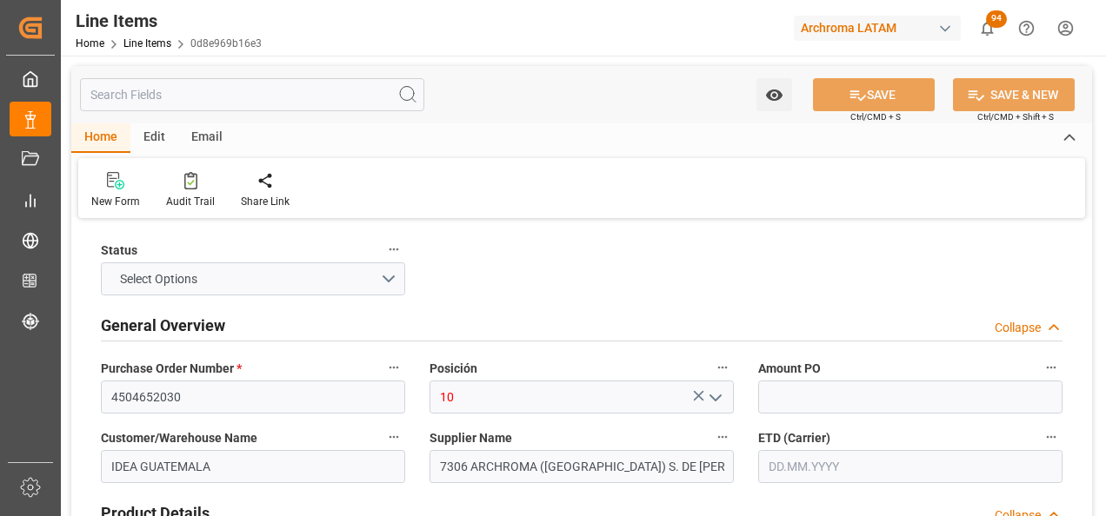
type input "60"
type input "15.08.2025 20:10"
type input "11.08.2025 17:20"
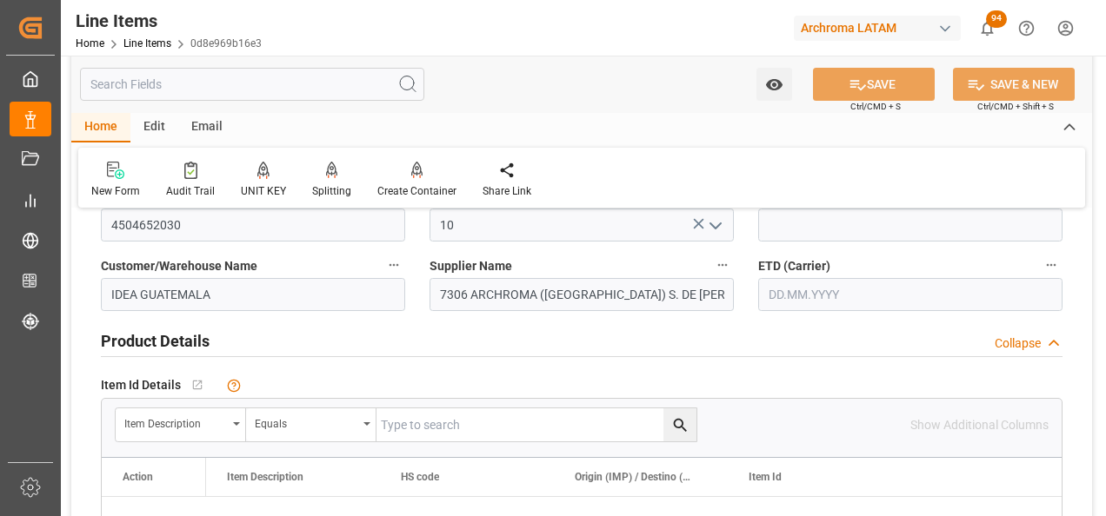
scroll to position [174, 0]
click at [859, 309] on input "text" at bounding box center [910, 292] width 304 height 33
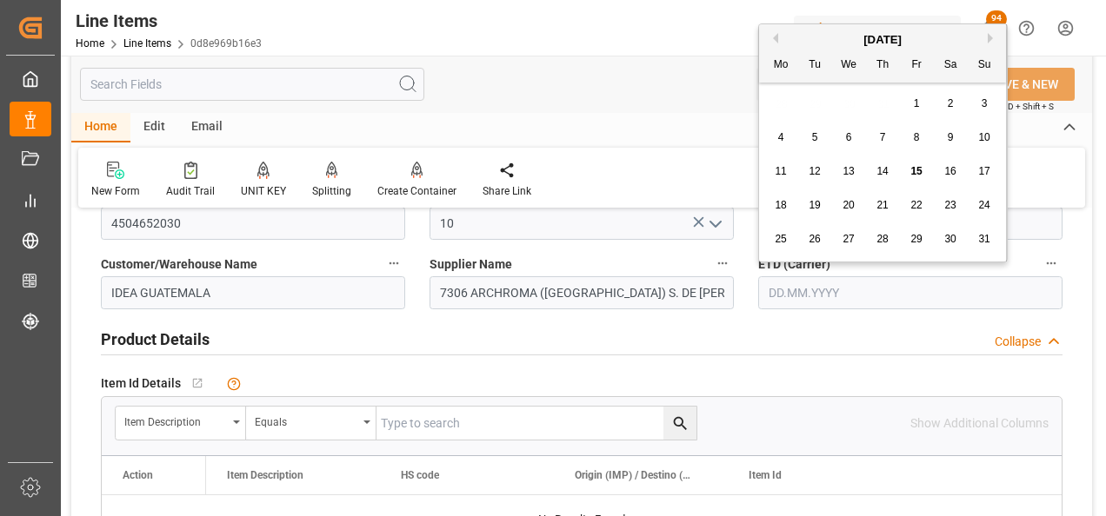
click at [779, 118] on div "28 29 30 31 1 2 3" at bounding box center [882, 104] width 237 height 34
click at [921, 170] on span "15" at bounding box center [915, 171] width 11 height 12
type input "[DATE]"
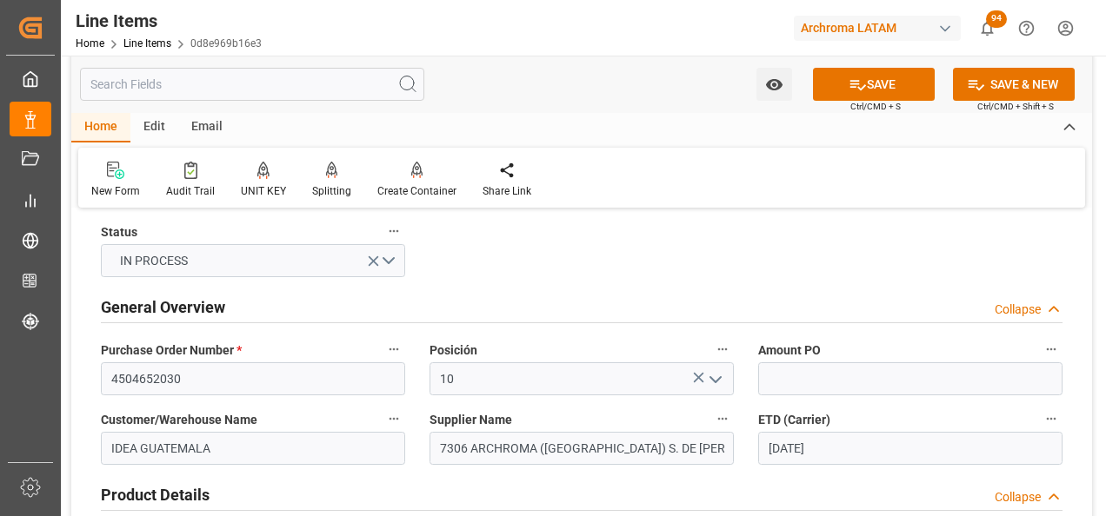
scroll to position [0, 0]
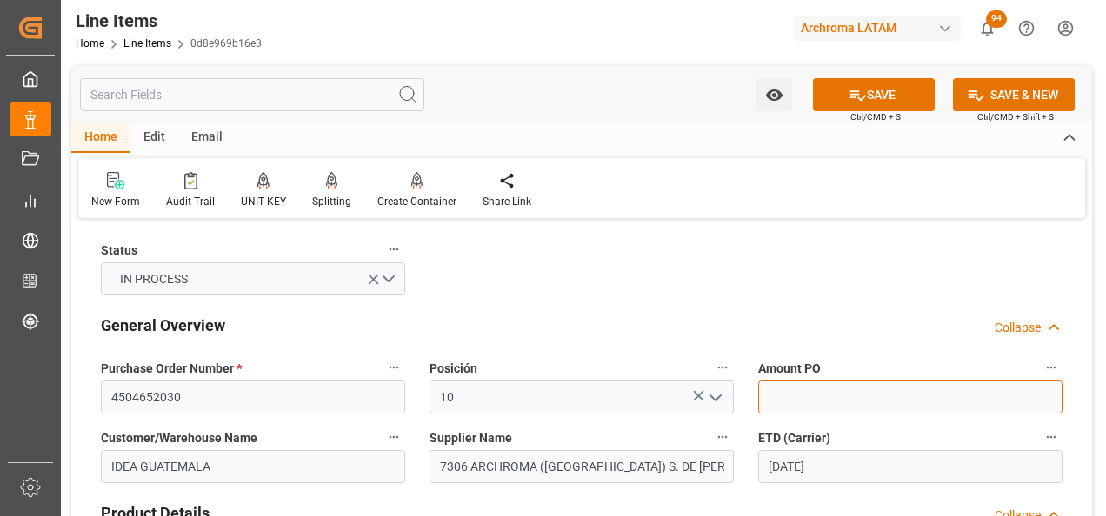
click at [878, 390] on input "text" at bounding box center [910, 397] width 304 height 33
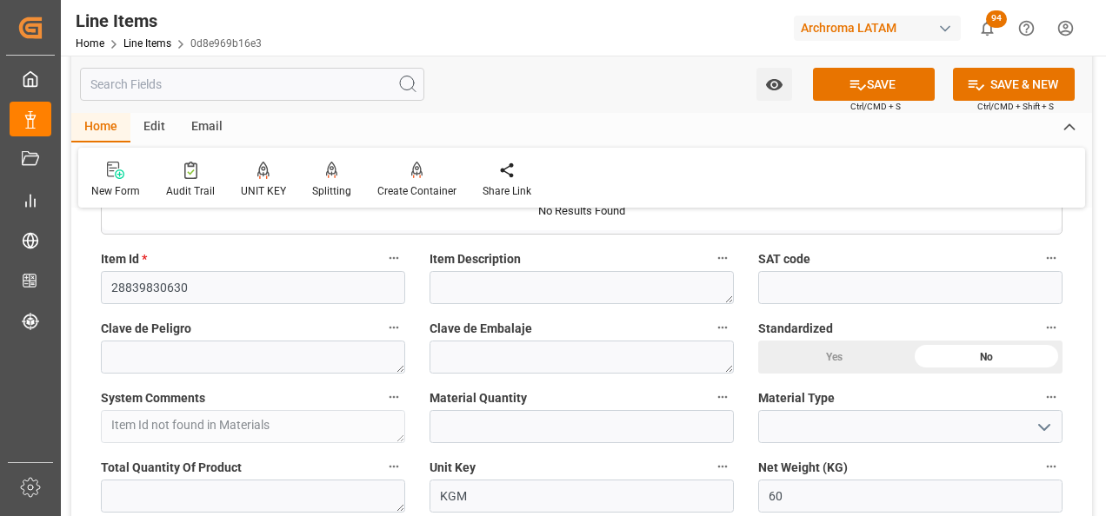
scroll to position [522, 0]
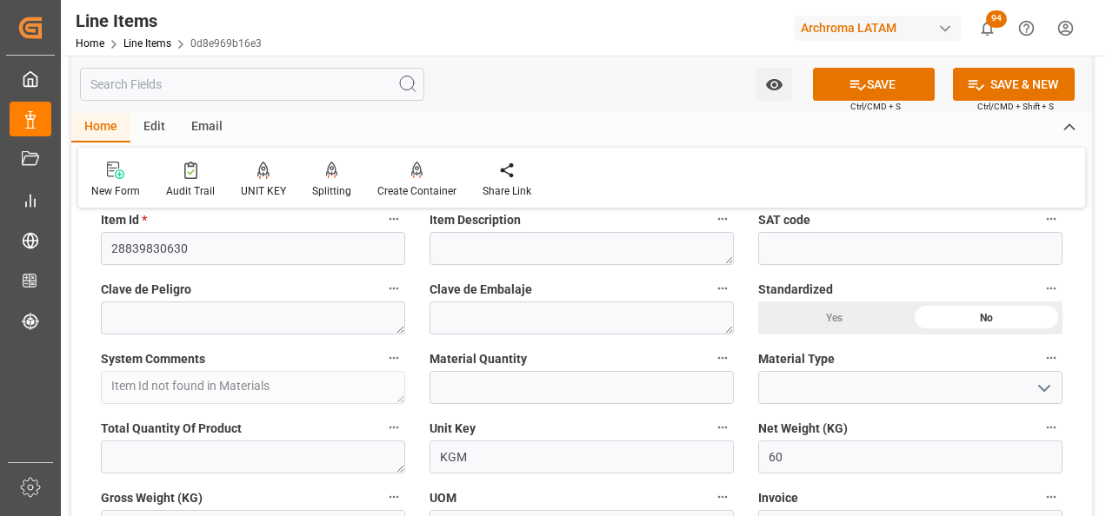
type input "9.10"
click at [495, 381] on input "text" at bounding box center [581, 387] width 304 height 33
click at [481, 393] on input "text" at bounding box center [581, 387] width 304 height 33
type input "1"
click at [1053, 386] on icon "open menu" at bounding box center [1044, 388] width 21 height 21
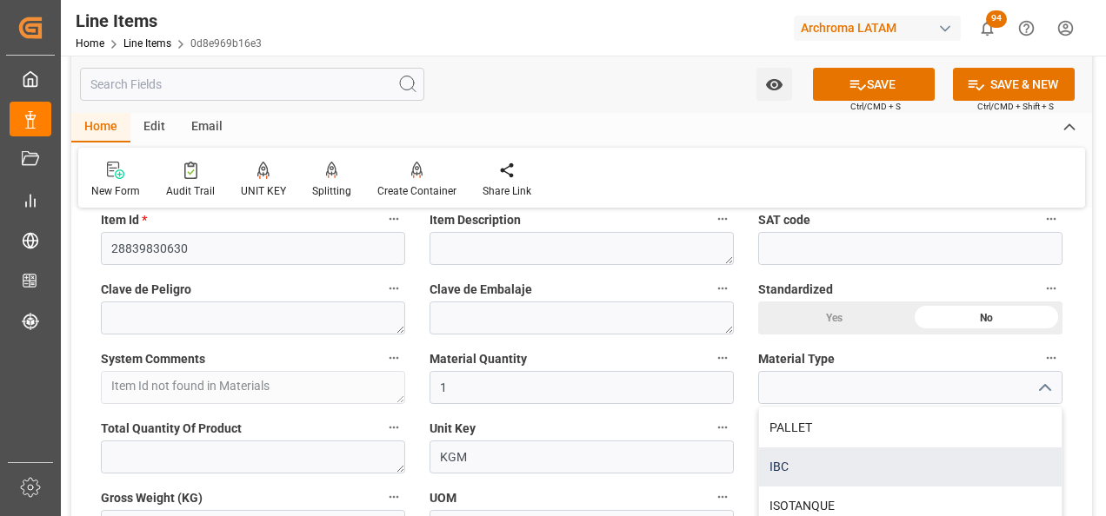
scroll to position [87, 0]
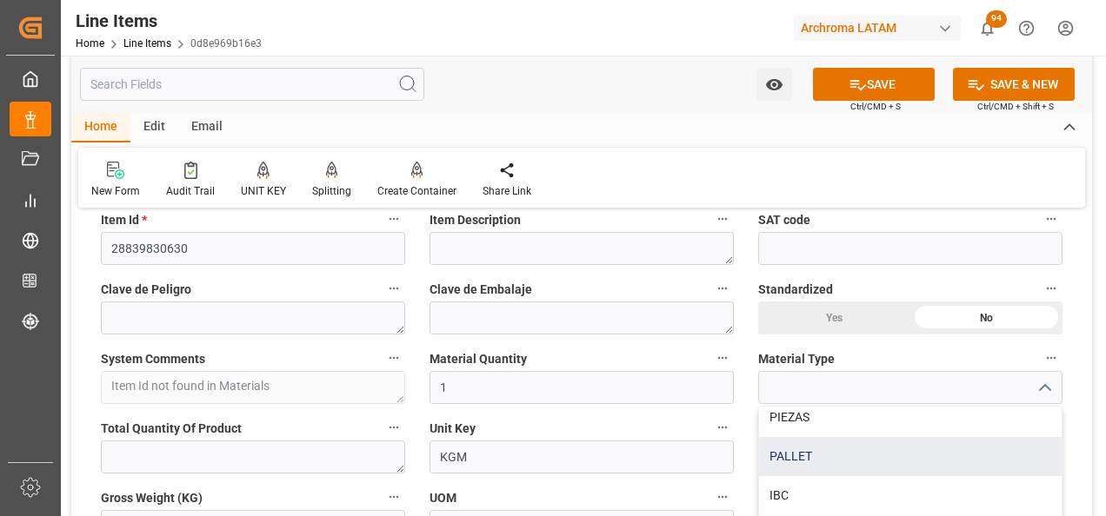
click at [880, 450] on div "PALLET" at bounding box center [910, 456] width 303 height 39
type input "PALLET"
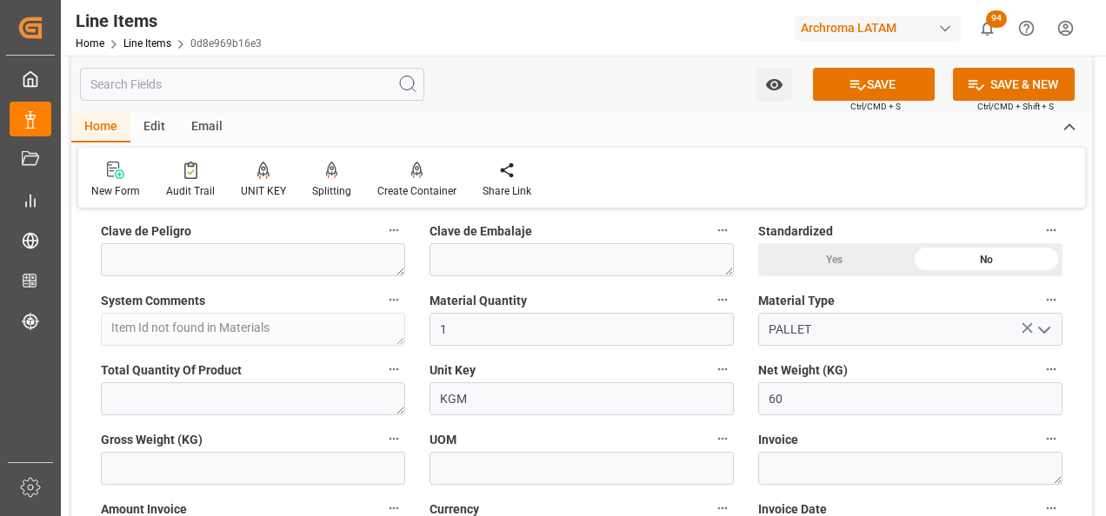
scroll to position [608, 0]
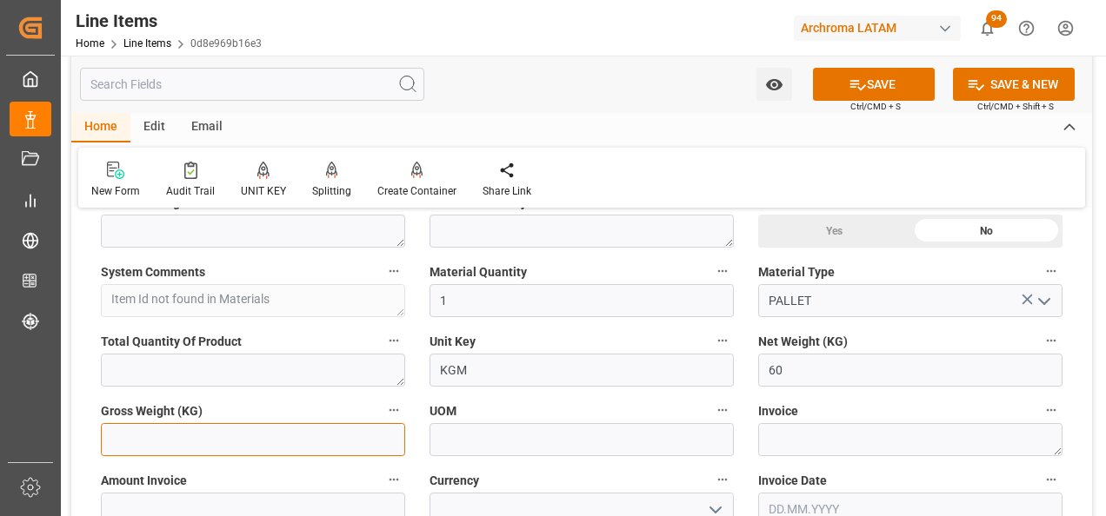
click at [315, 438] on input "text" at bounding box center [253, 439] width 304 height 33
type input "78.5"
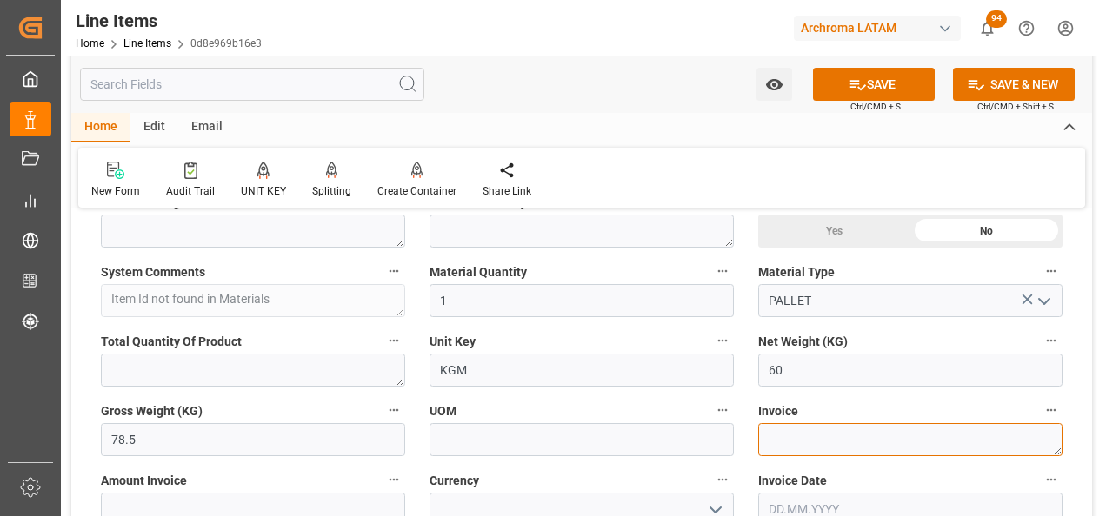
click at [815, 432] on textarea at bounding box center [910, 439] width 304 height 33
click at [821, 436] on textarea at bounding box center [910, 439] width 304 height 33
paste textarea "7050003230"
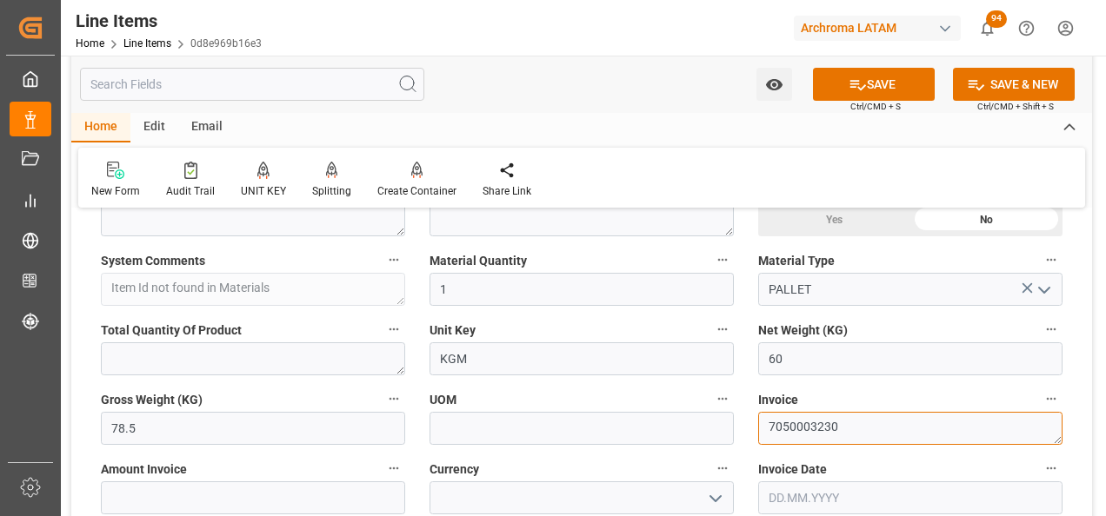
scroll to position [695, 0]
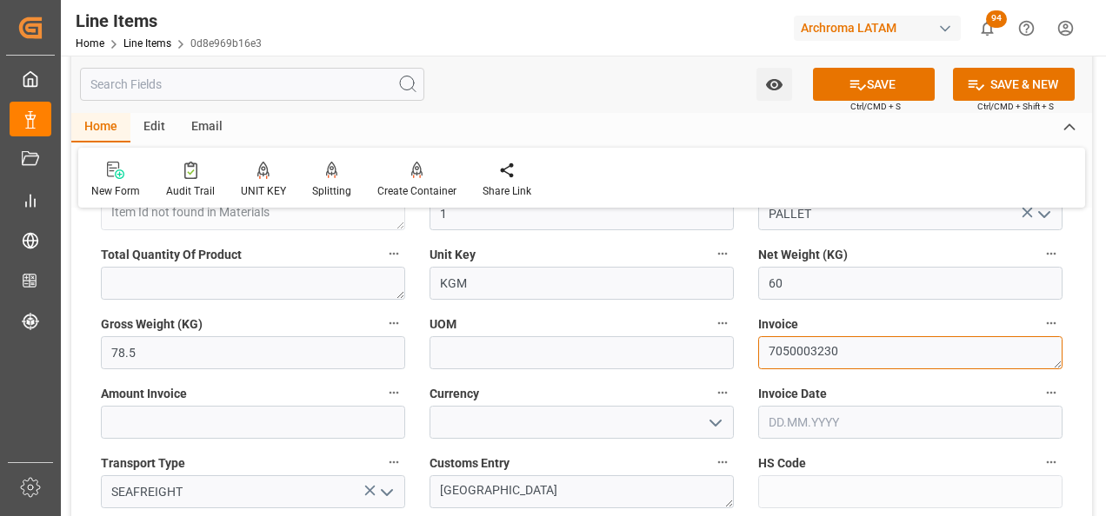
type textarea "7050003230"
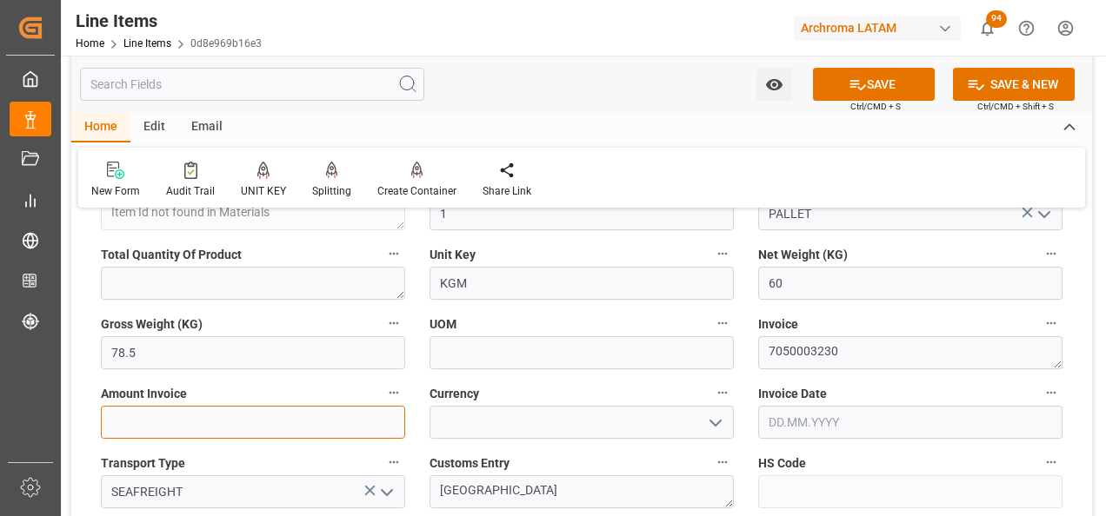
click at [355, 428] on input "text" at bounding box center [253, 422] width 304 height 33
type input "546"
click at [712, 431] on icon "open menu" at bounding box center [715, 423] width 21 height 21
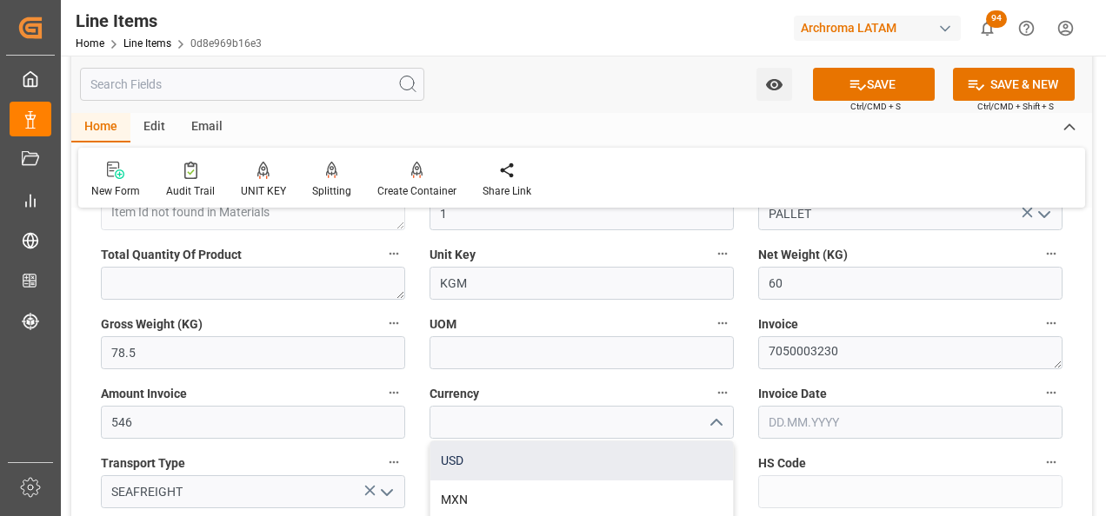
click at [624, 455] on div "USD" at bounding box center [581, 461] width 303 height 39
type input "USD"
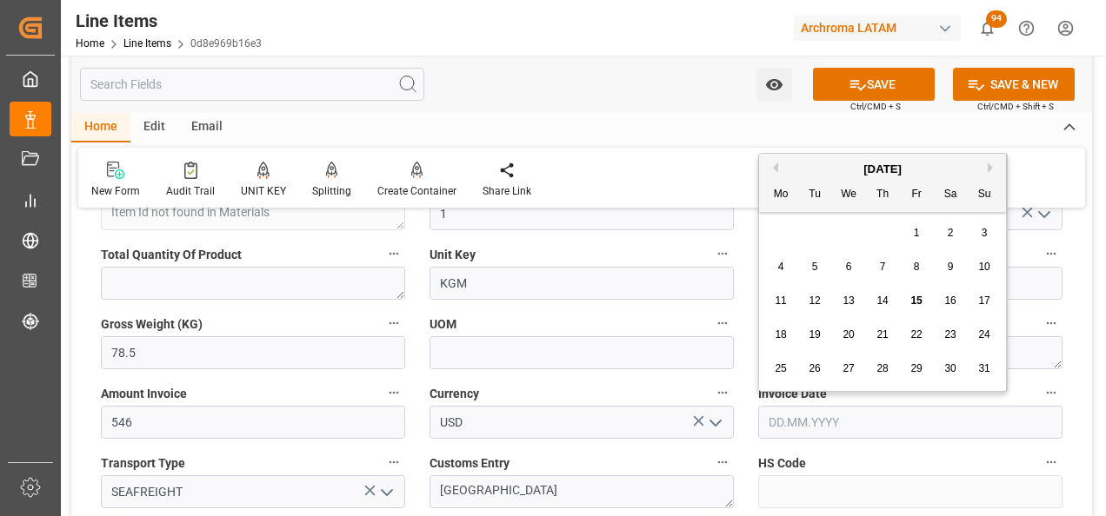
click at [776, 416] on input "text" at bounding box center [910, 422] width 304 height 33
click at [775, 234] on div "28 29 30 31 1 2 3" at bounding box center [882, 233] width 237 height 34
click at [881, 294] on div "14" at bounding box center [883, 301] width 22 height 21
type input "[DATE]"
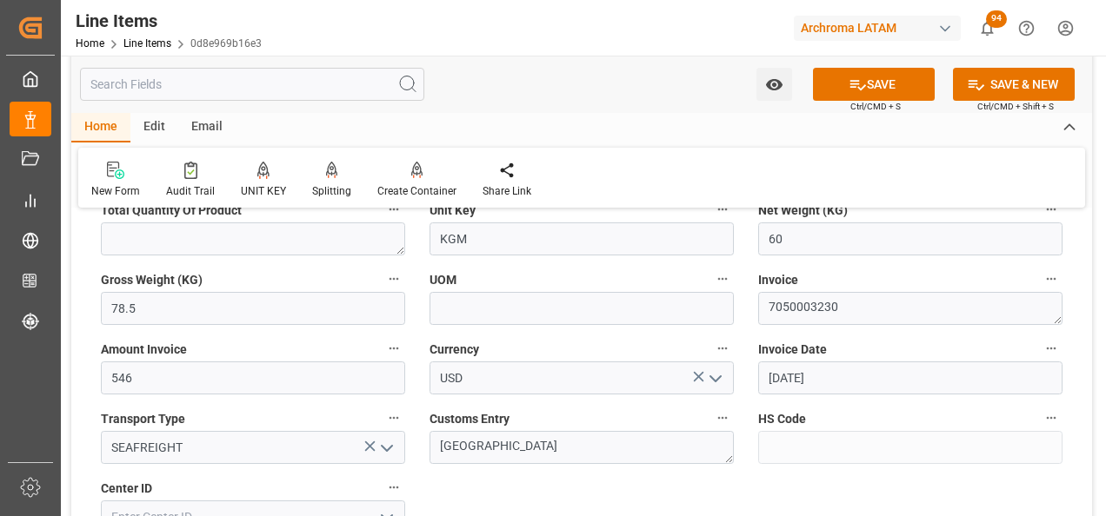
scroll to position [782, 0]
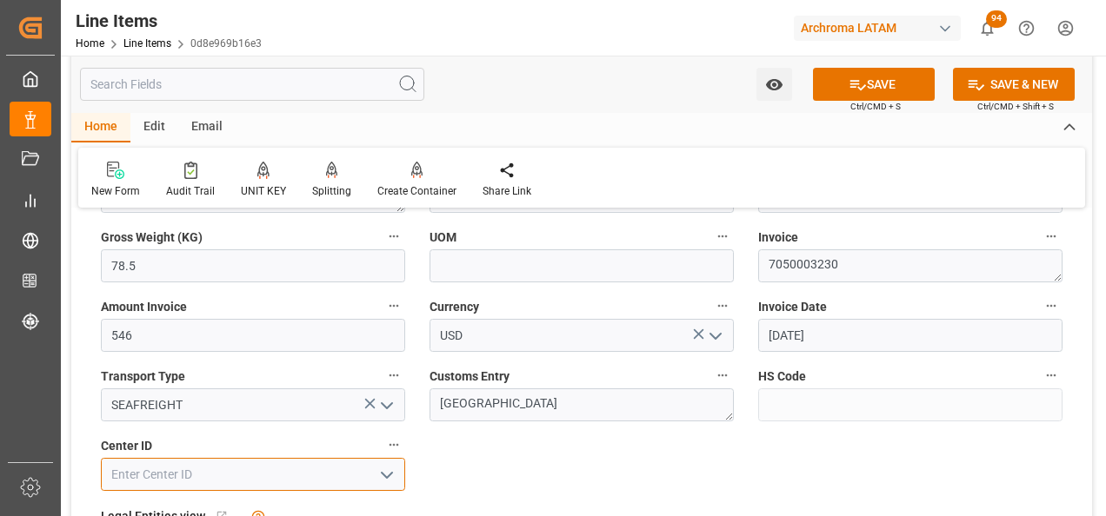
click at [230, 475] on input at bounding box center [253, 474] width 304 height 33
click at [381, 467] on icon "open menu" at bounding box center [386, 475] width 21 height 21
click at [299, 476] on input at bounding box center [253, 474] width 304 height 33
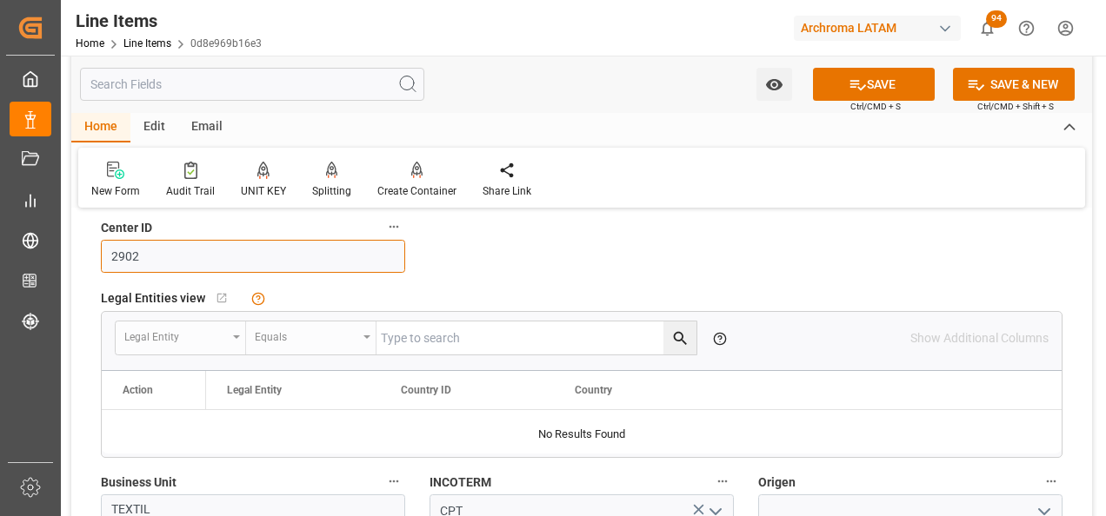
scroll to position [1130, 0]
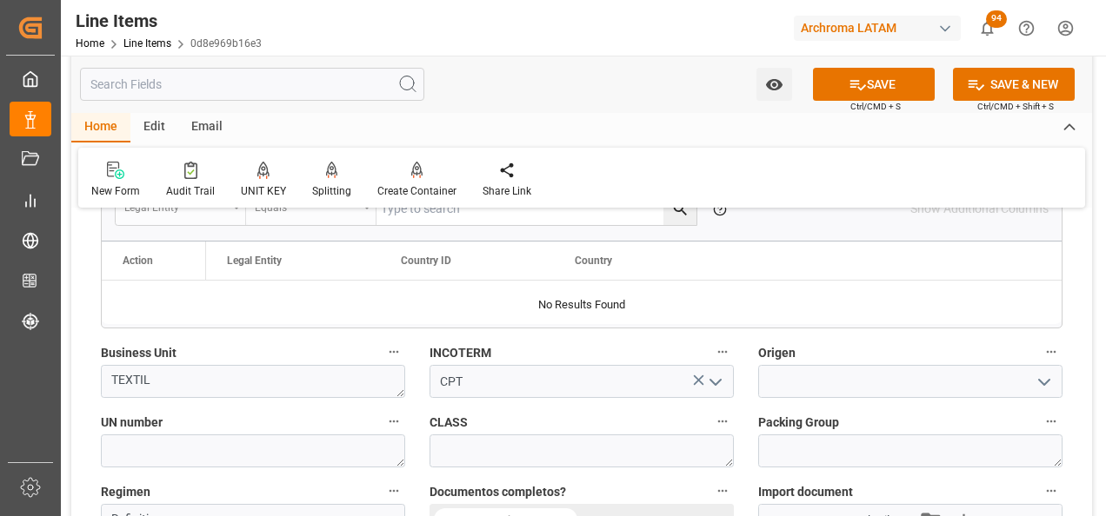
type input "2902"
click at [855, 370] on input at bounding box center [910, 381] width 304 height 33
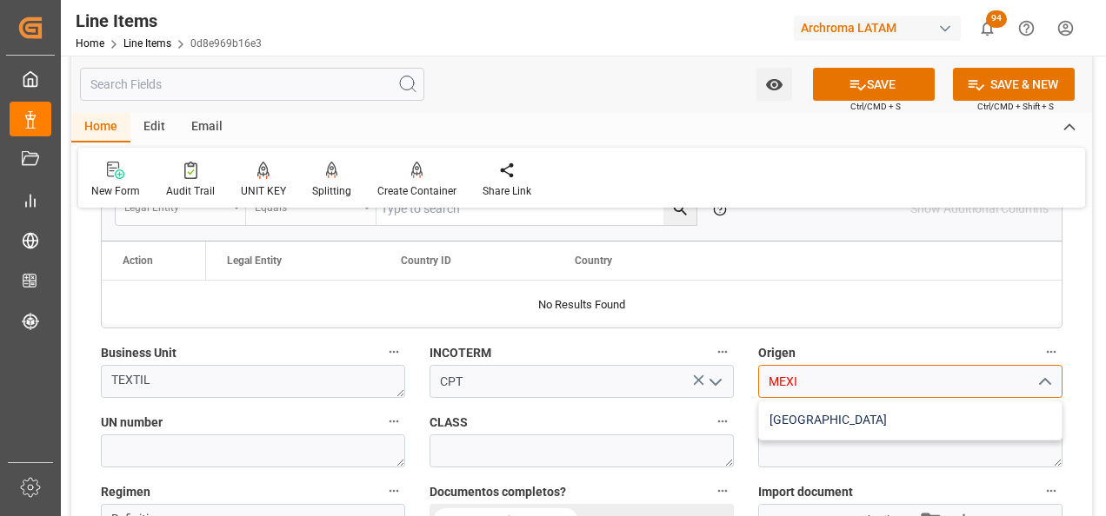
click at [855, 411] on div "MEXICO" at bounding box center [910, 420] width 303 height 39
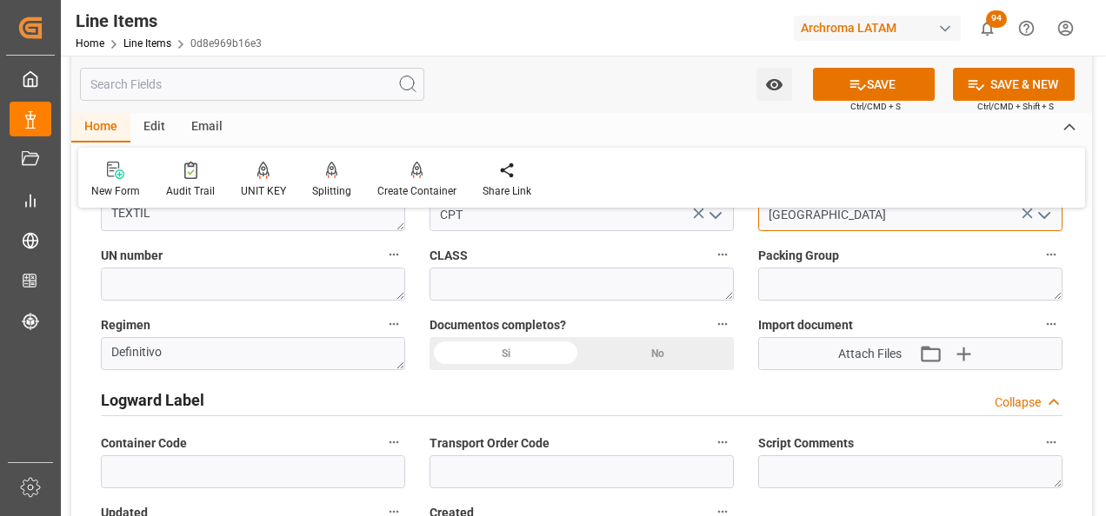
scroll to position [1304, 0]
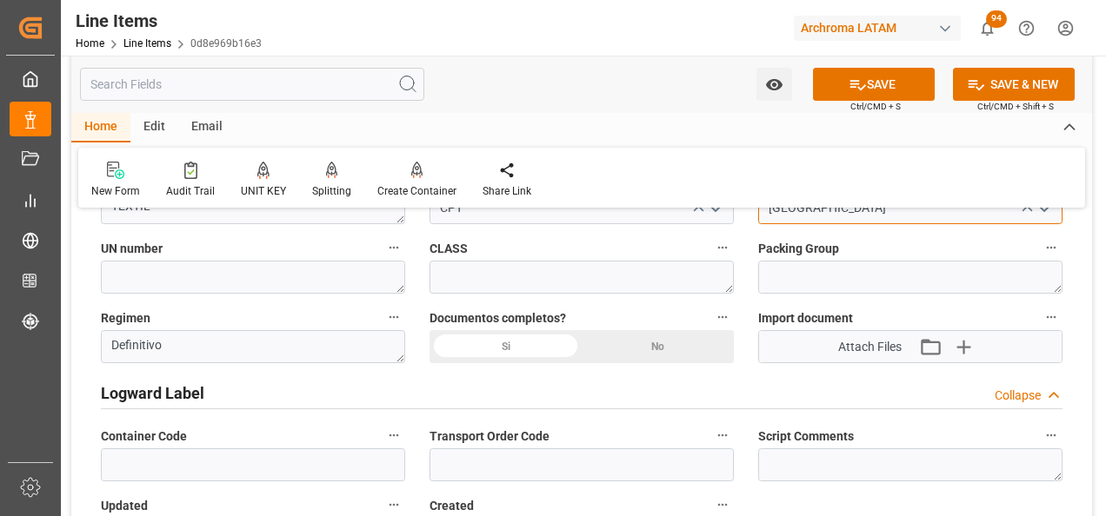
type input "MEXICO"
click at [875, 80] on button "SAVE" at bounding box center [874, 84] width 122 height 33
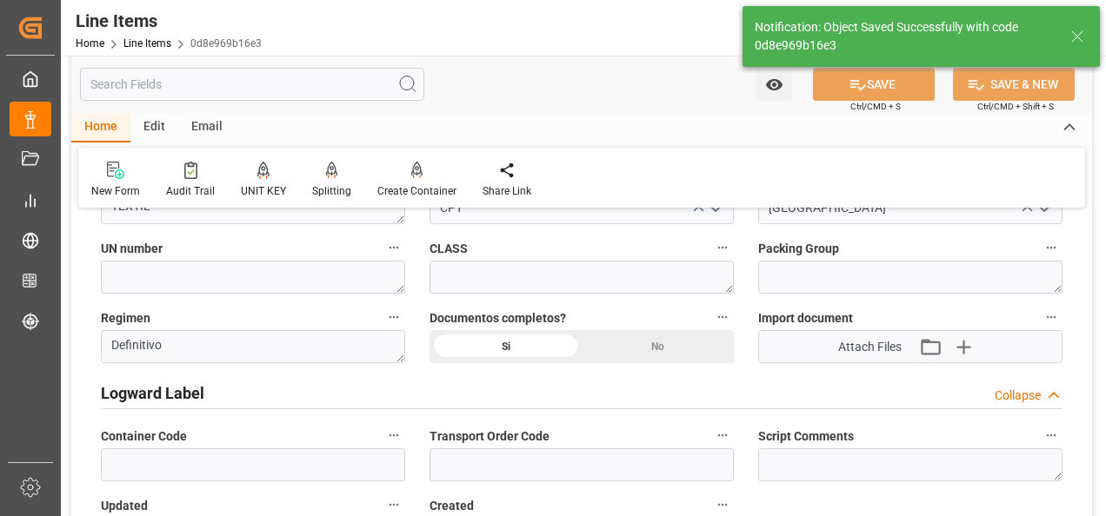
type textarea "1 PALLET"
type input "15.08.2025 20:36"
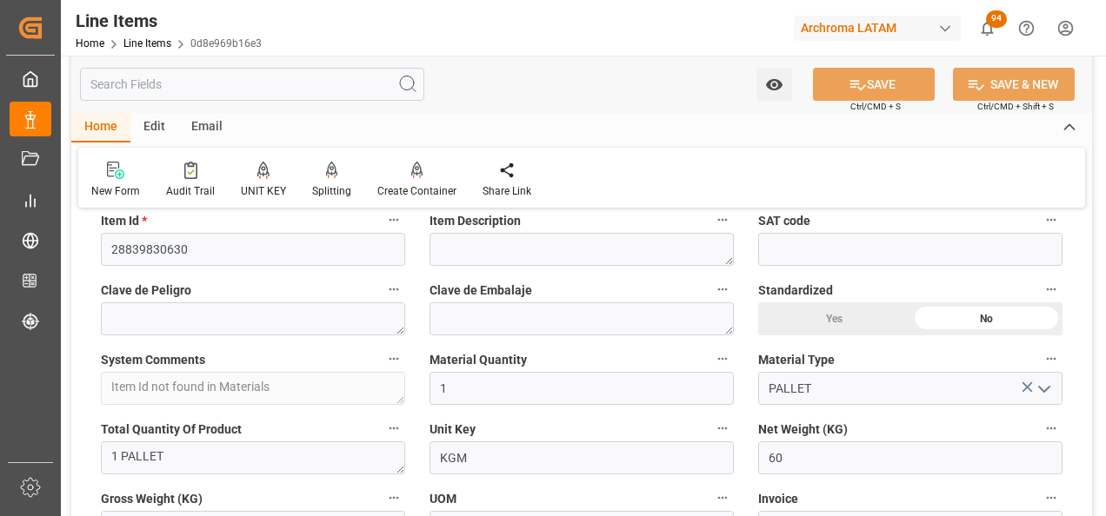
scroll to position [522, 0]
click at [159, 239] on input "28839830630" at bounding box center [253, 248] width 304 height 33
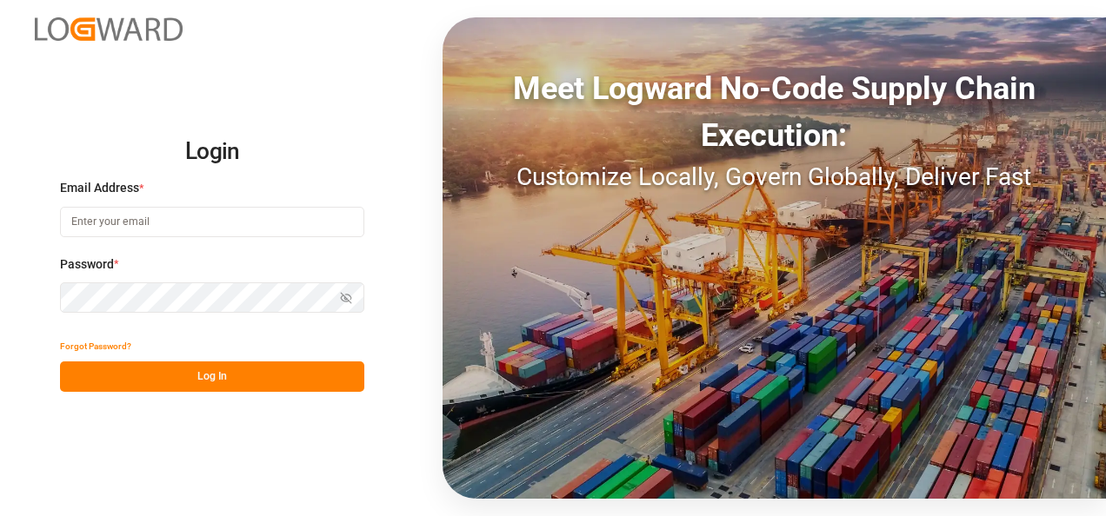
type input "[PERSON_NAME][EMAIL_ADDRESS][PERSON_NAME][DOMAIN_NAME]"
click at [177, 371] on button "Log In" at bounding box center [212, 377] width 304 height 30
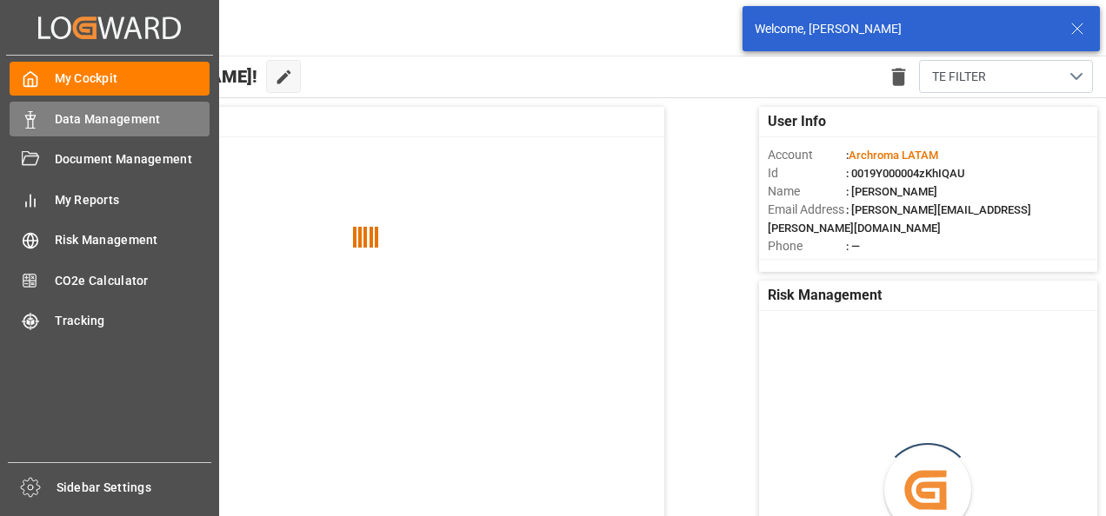
click at [21, 114] on div at bounding box center [25, 119] width 30 height 18
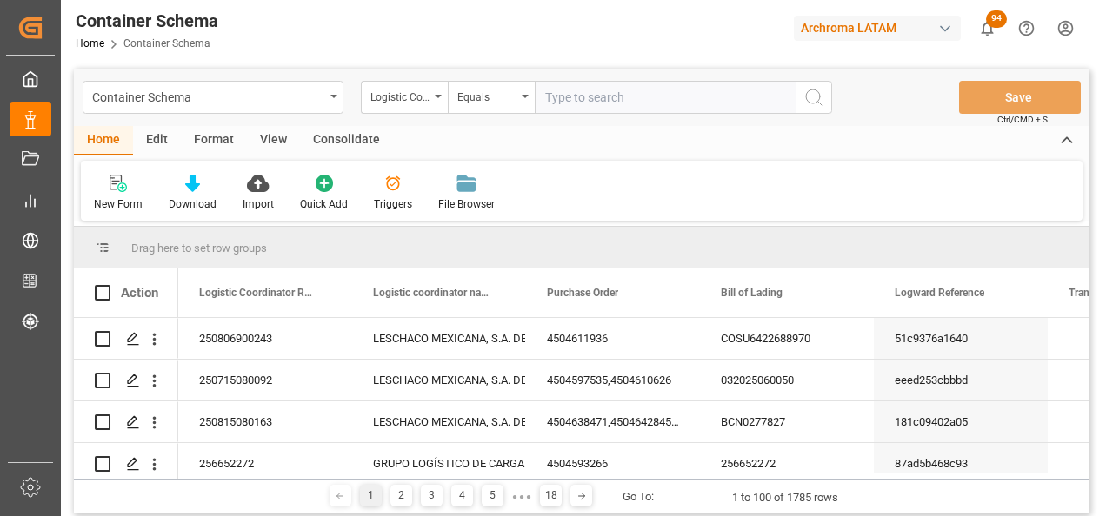
click at [329, 97] on div "Container Schema" at bounding box center [213, 97] width 261 height 33
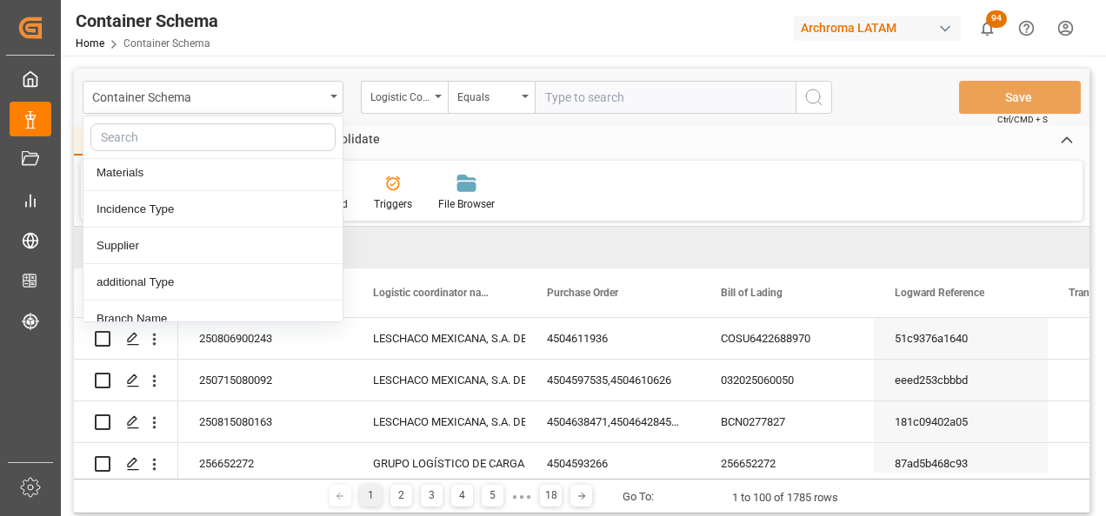
scroll to position [261, 0]
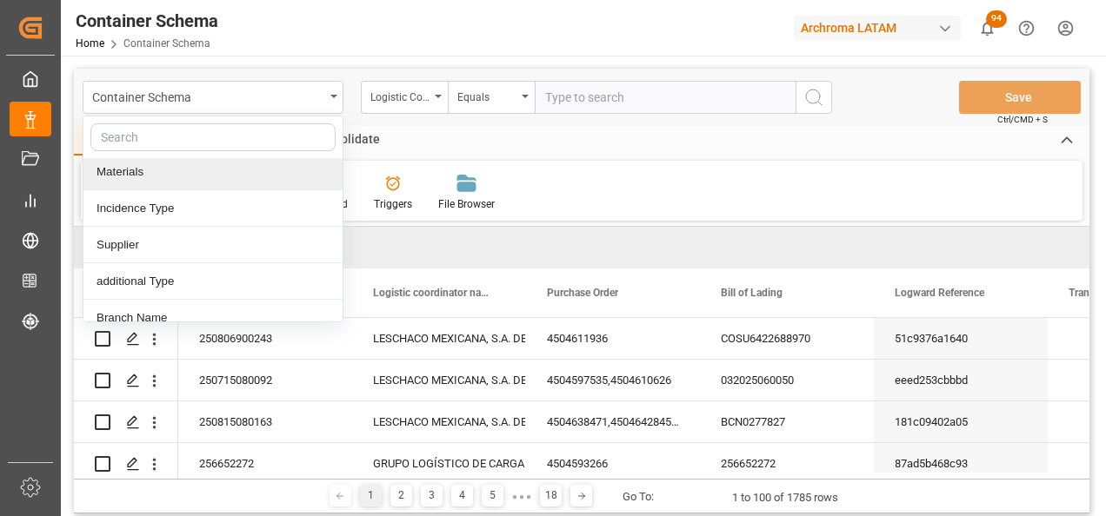
click at [181, 177] on div "Materials" at bounding box center [212, 172] width 259 height 37
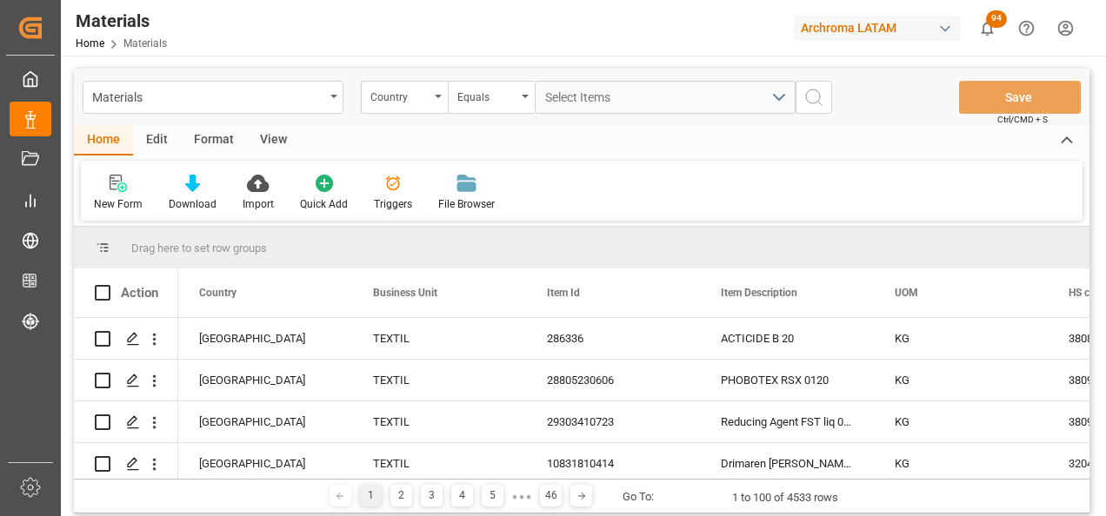
click at [116, 186] on icon at bounding box center [118, 183] width 17 height 17
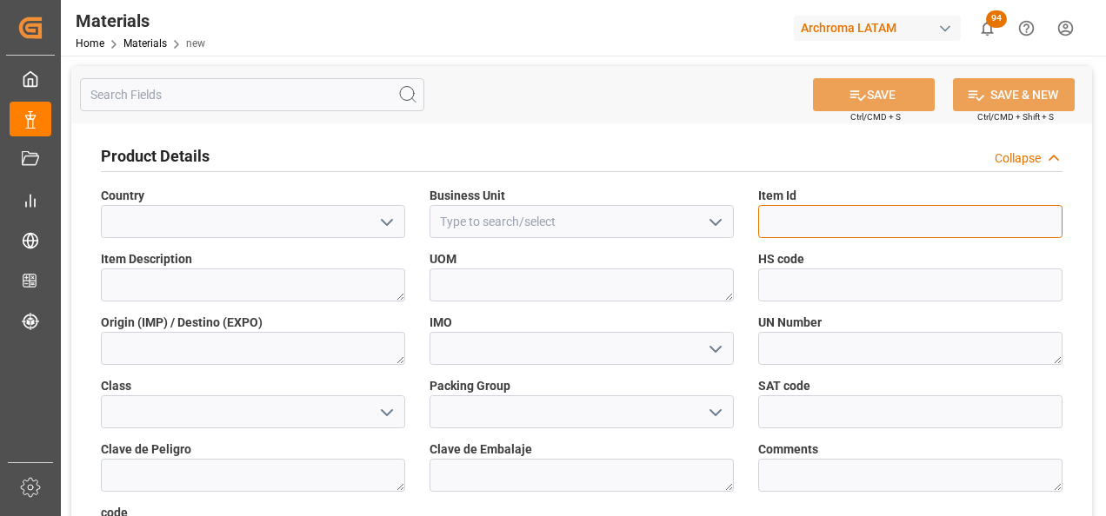
click at [851, 210] on input at bounding box center [910, 221] width 304 height 33
paste input "28839830630"
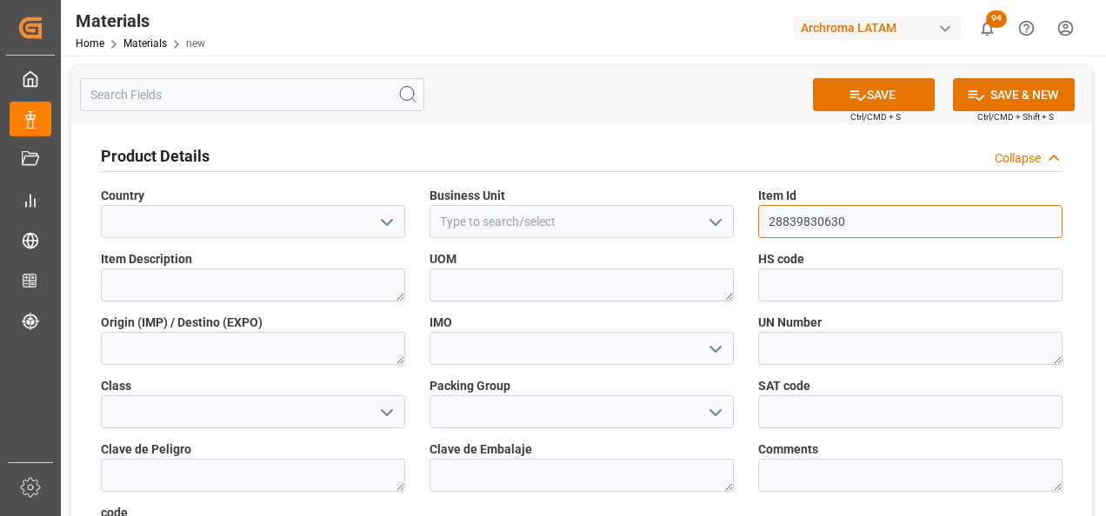
type input "28839830630"
click at [717, 227] on icon "open menu" at bounding box center [715, 222] width 21 height 21
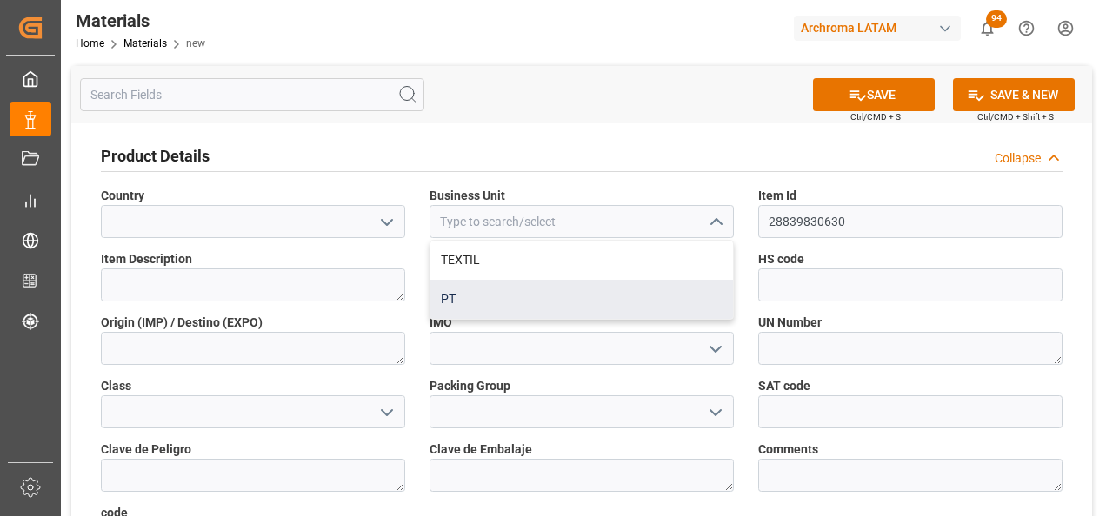
click at [598, 280] on div "PT" at bounding box center [581, 299] width 303 height 39
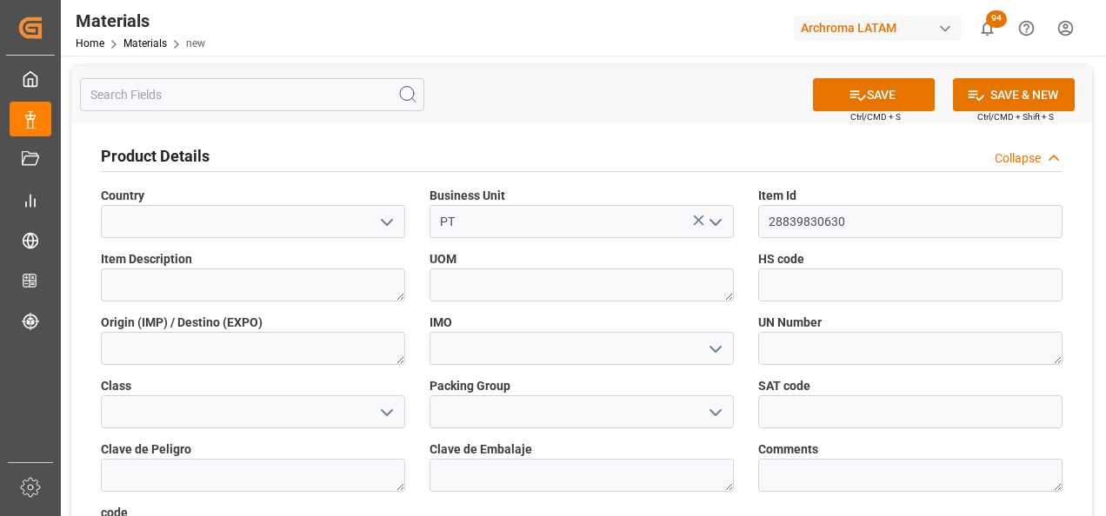
click at [716, 233] on button "open menu" at bounding box center [714, 222] width 26 height 27
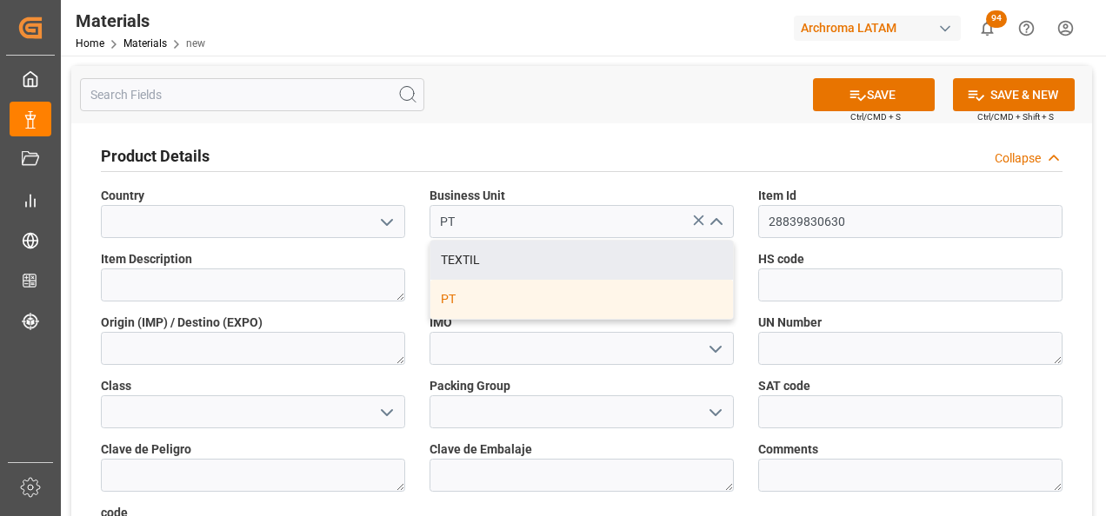
click at [664, 254] on div "TEXTIL" at bounding box center [581, 260] width 303 height 39
type input "TEXTIL"
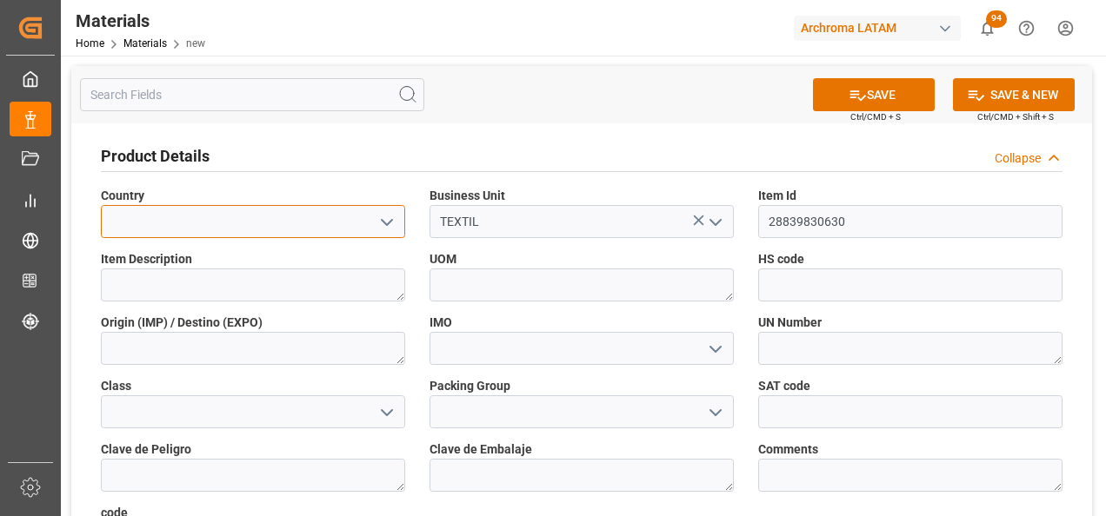
drag, startPoint x: 362, startPoint y: 223, endPoint x: 374, endPoint y: 228, distance: 13.2
click at [365, 222] on input at bounding box center [253, 221] width 304 height 33
click at [379, 229] on icon "open menu" at bounding box center [386, 222] width 21 height 21
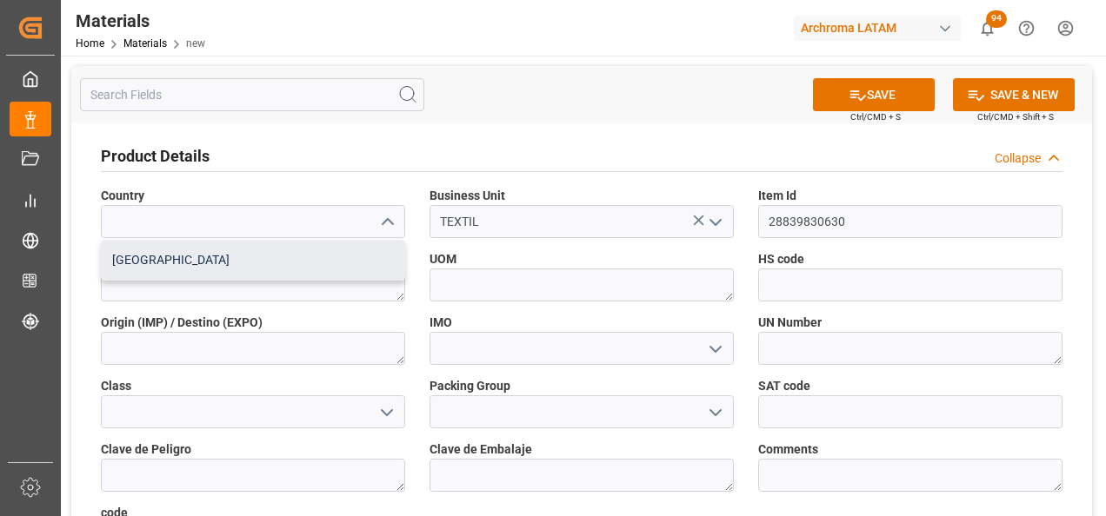
click at [349, 263] on div "Mexico" at bounding box center [253, 260] width 303 height 39
type input "Mexico"
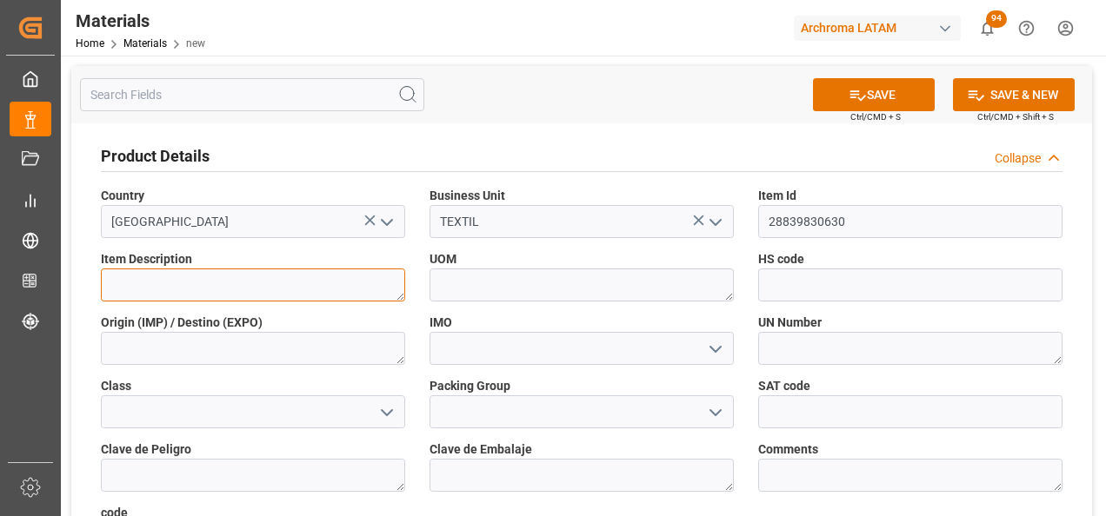
click at [347, 288] on textarea at bounding box center [253, 285] width 304 height 33
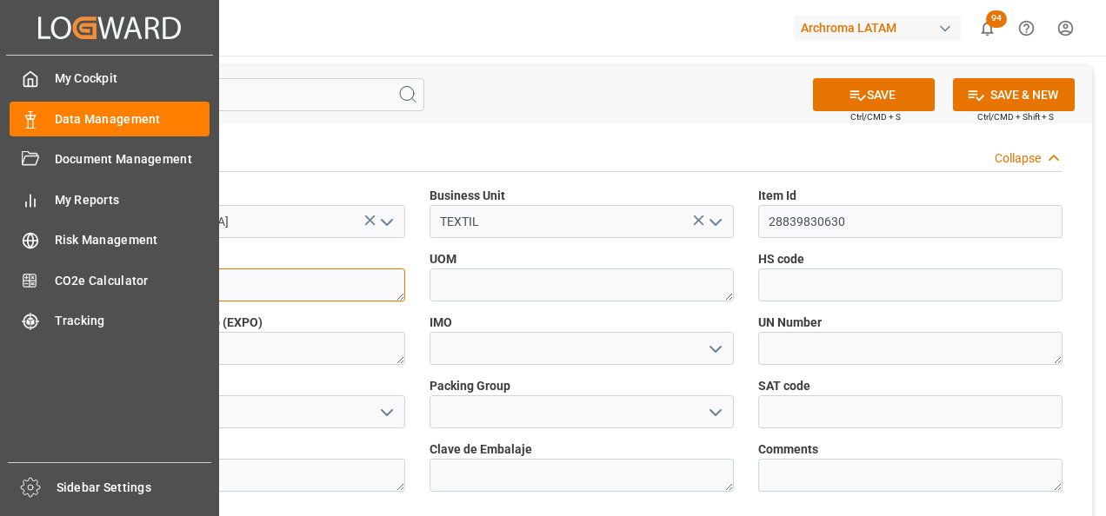
click at [241, 275] on textarea at bounding box center [253, 285] width 304 height 33
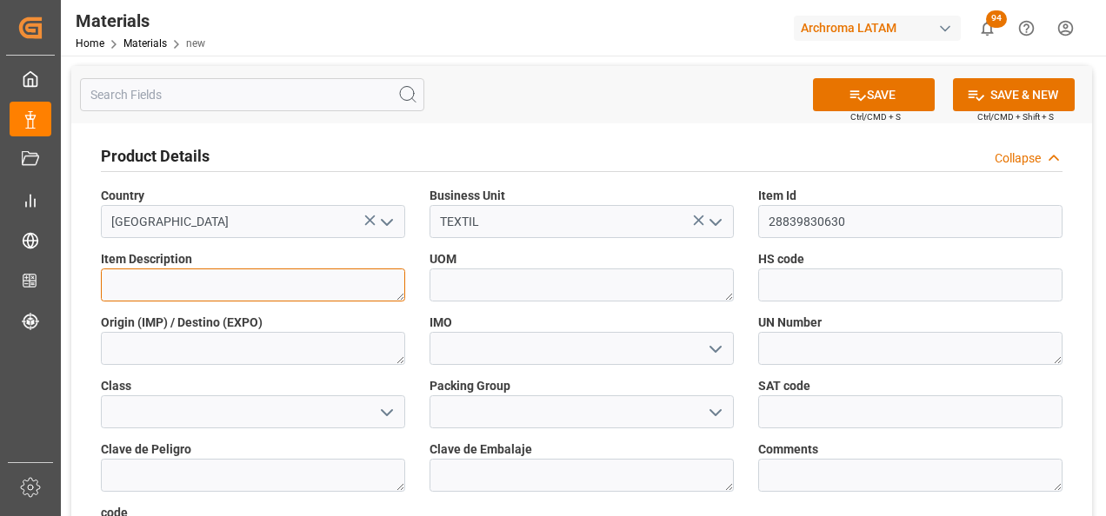
paste textarea "UVITEX EED-BB 0060"
type textarea "UVITEX EED-BB 0060"
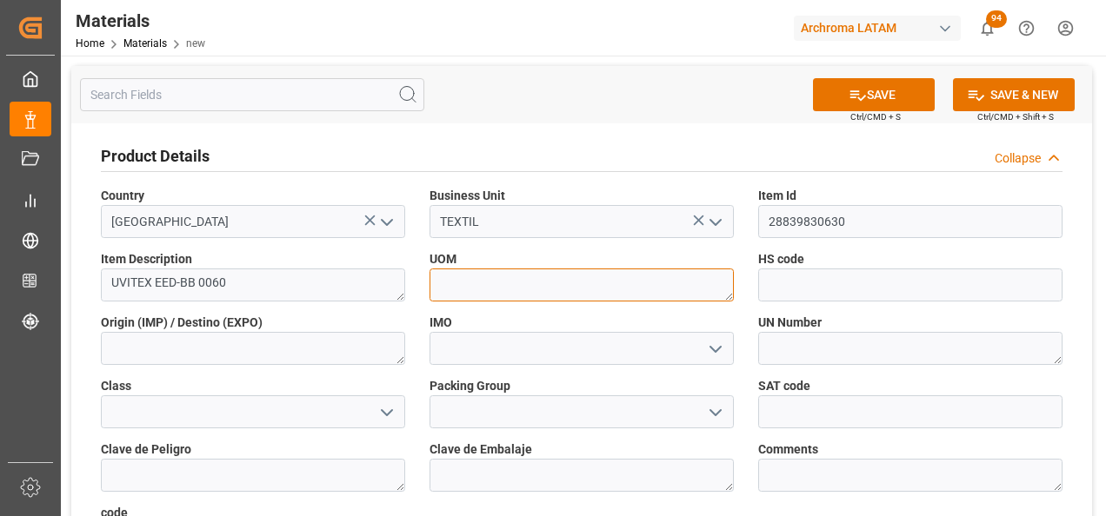
click at [463, 291] on textarea at bounding box center [581, 285] width 304 height 33
type textarea "KG"
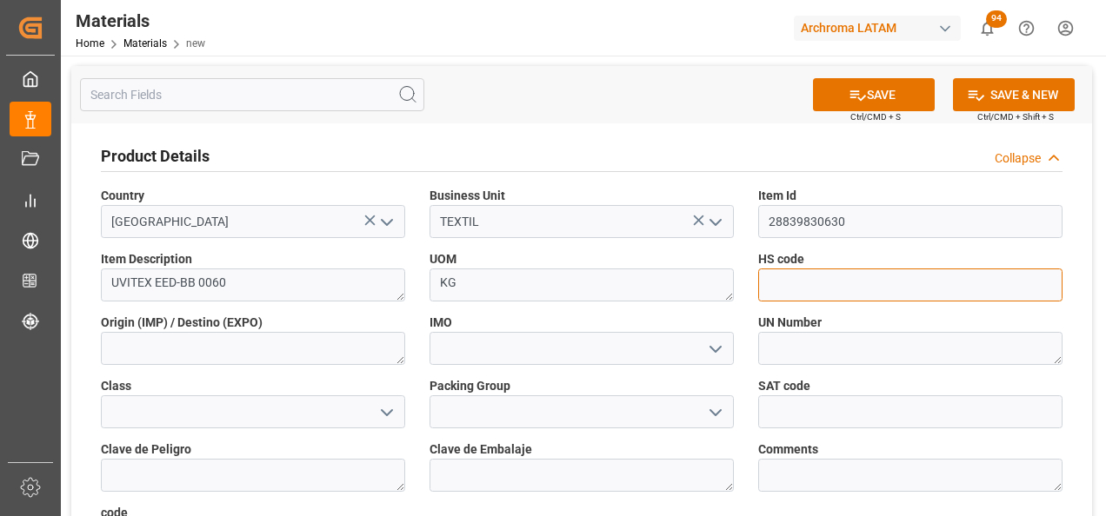
click at [795, 275] on input at bounding box center [910, 285] width 304 height 33
paste input "3204209900"
type input "3204209900"
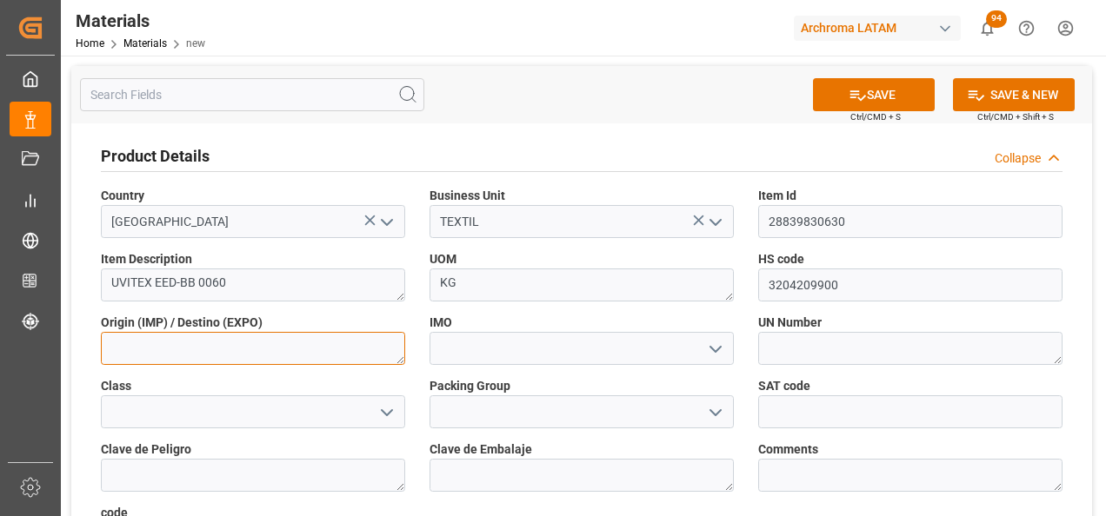
click at [208, 347] on textarea at bounding box center [253, 348] width 304 height 33
type textarea "MEXICO"
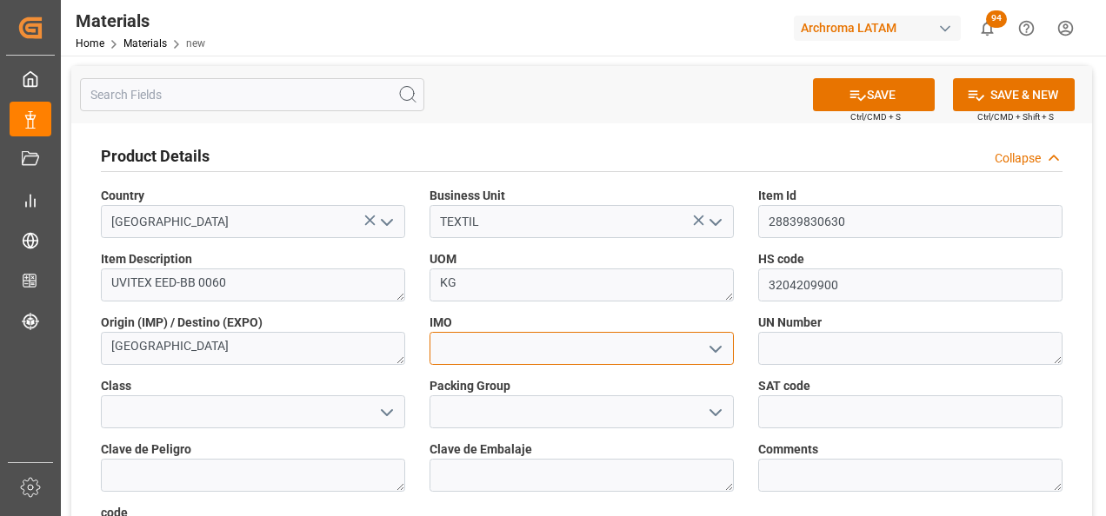
click at [698, 342] on input at bounding box center [581, 348] width 304 height 33
click at [725, 350] on icon "open menu" at bounding box center [715, 349] width 21 height 21
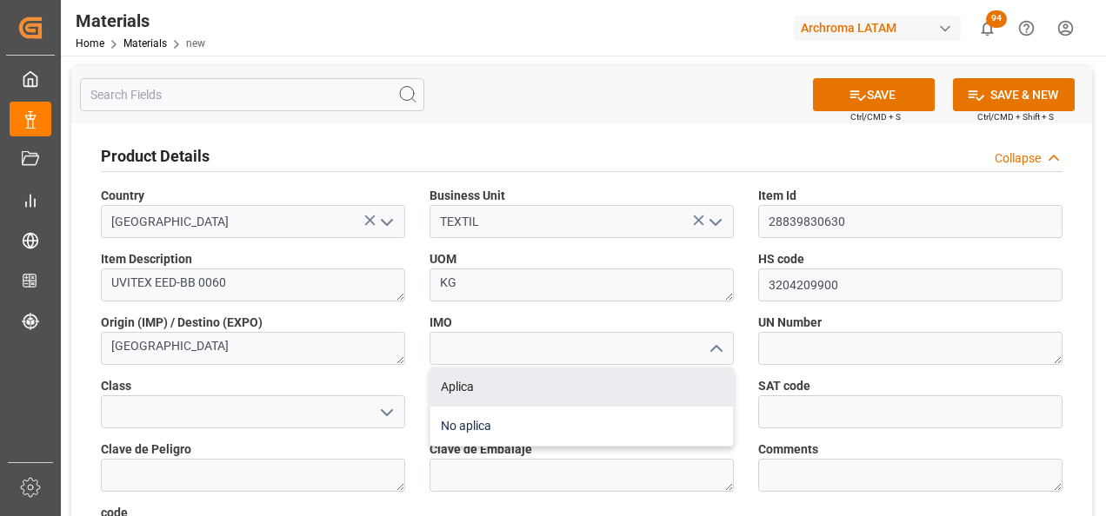
click at [668, 433] on div "No aplica" at bounding box center [581, 426] width 303 height 39
type input "No aplica"
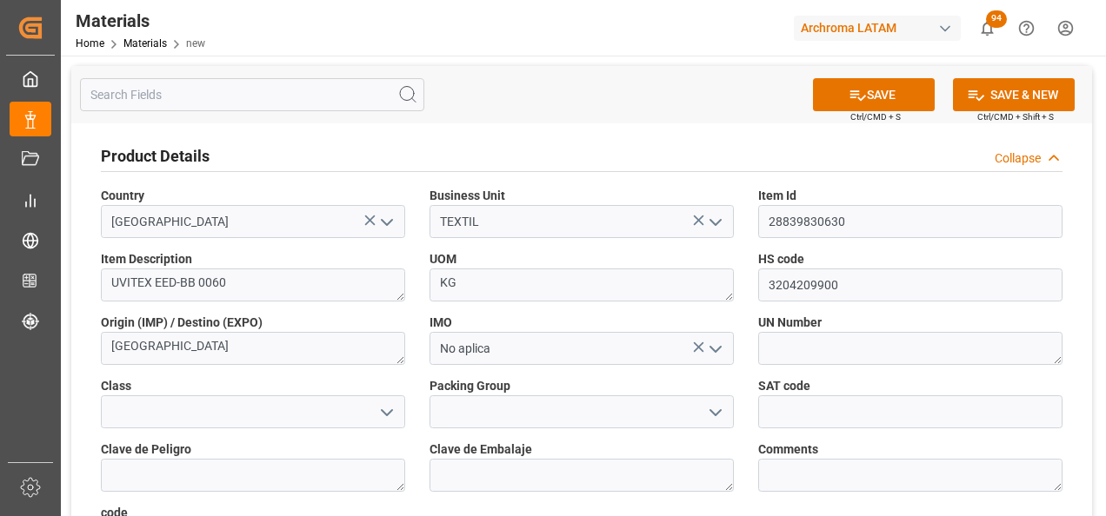
click at [857, 113] on span "Ctrl/CMD + S" at bounding box center [875, 116] width 50 height 13
click at [857, 97] on icon at bounding box center [857, 95] width 18 height 18
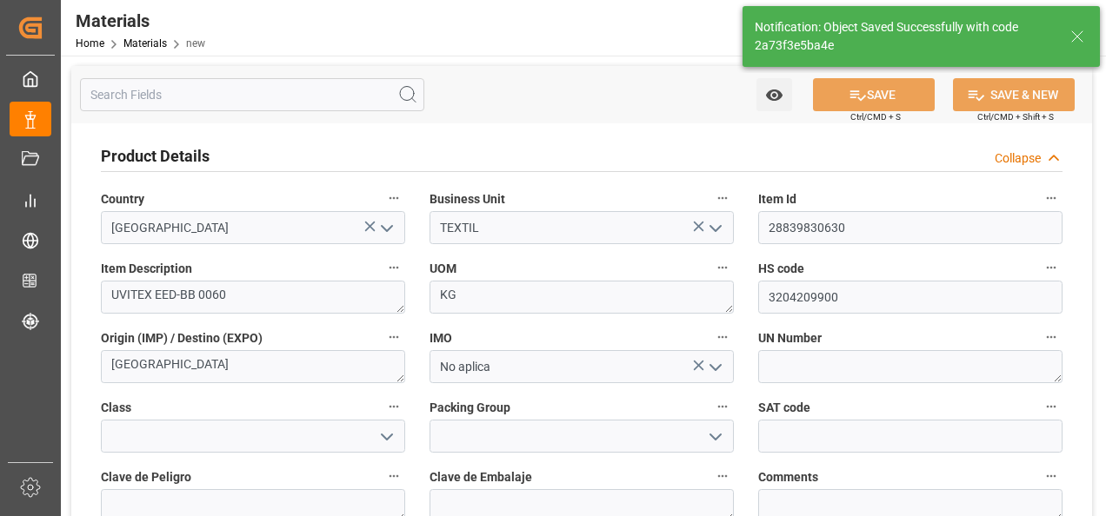
type textarea "2a73f3e5ba4e"
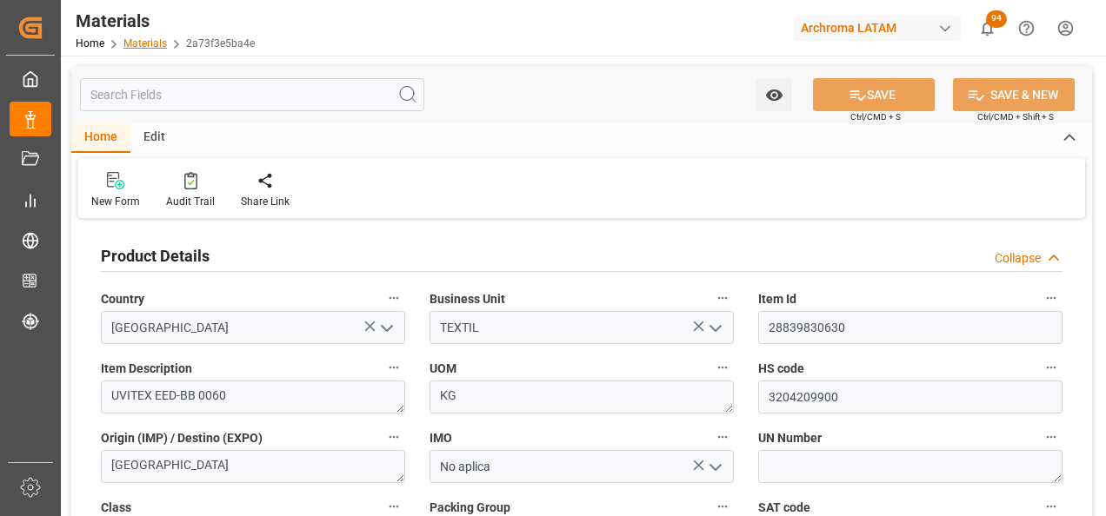
click at [162, 40] on link "Materials" at bounding box center [144, 43] width 43 height 12
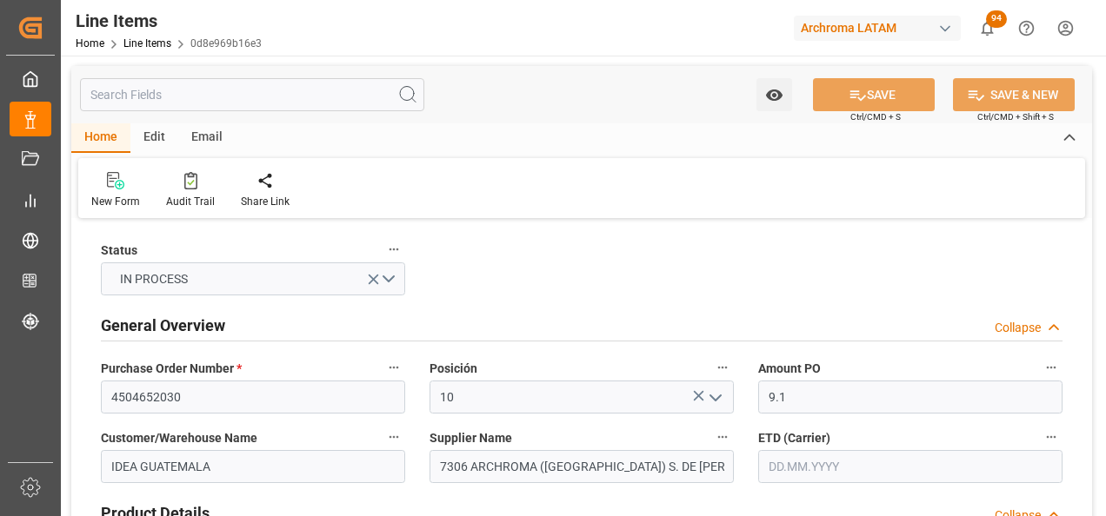
type input "[DATE]"
type input "15.08.2025 20:37"
type input "11.08.2025 17:20"
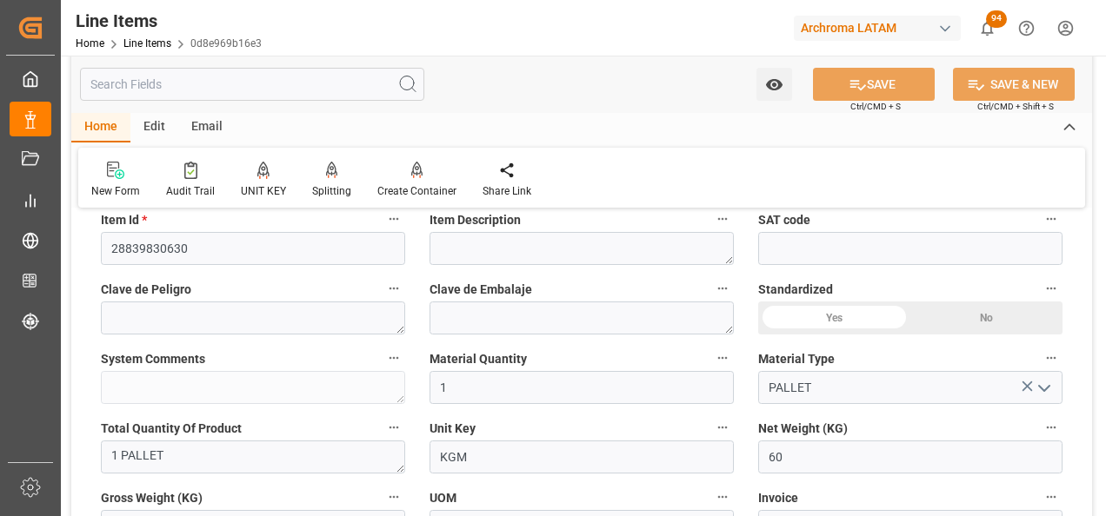
scroll to position [435, 0]
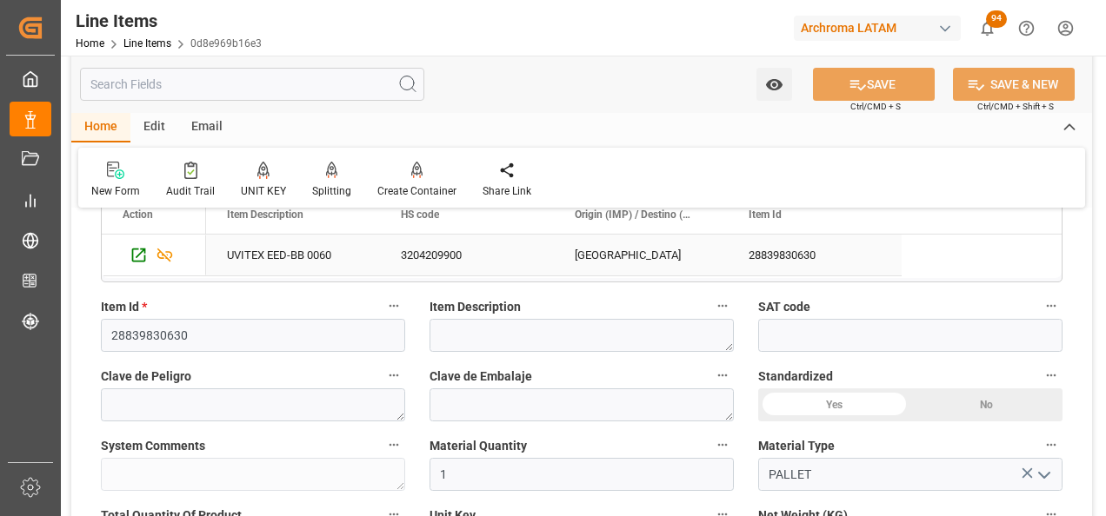
click at [320, 244] on div "UVITEX EED-BB 0060" at bounding box center [293, 255] width 174 height 41
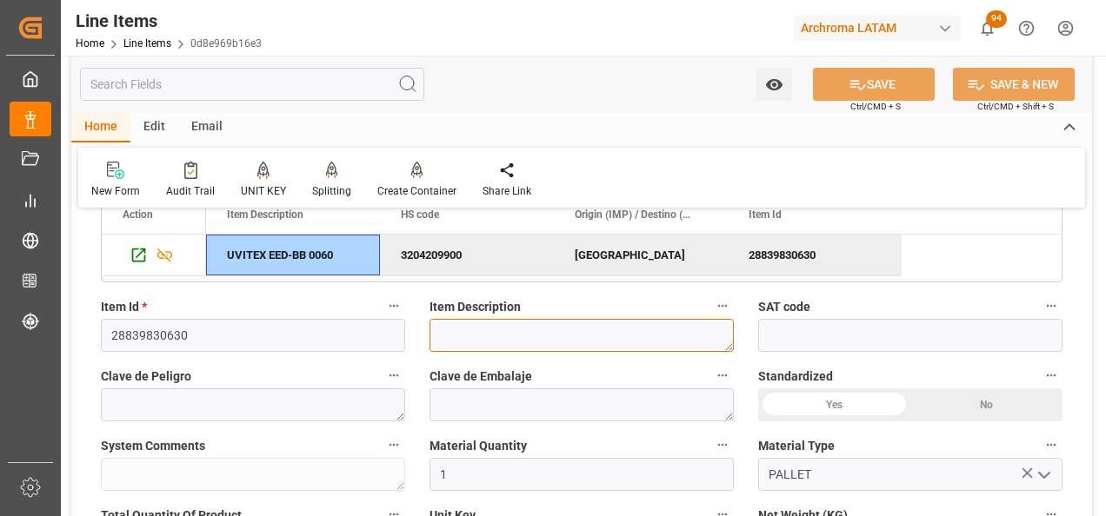
click at [518, 338] on textarea at bounding box center [581, 335] width 304 height 33
paste textarea "UVITEX EED-BB 0060"
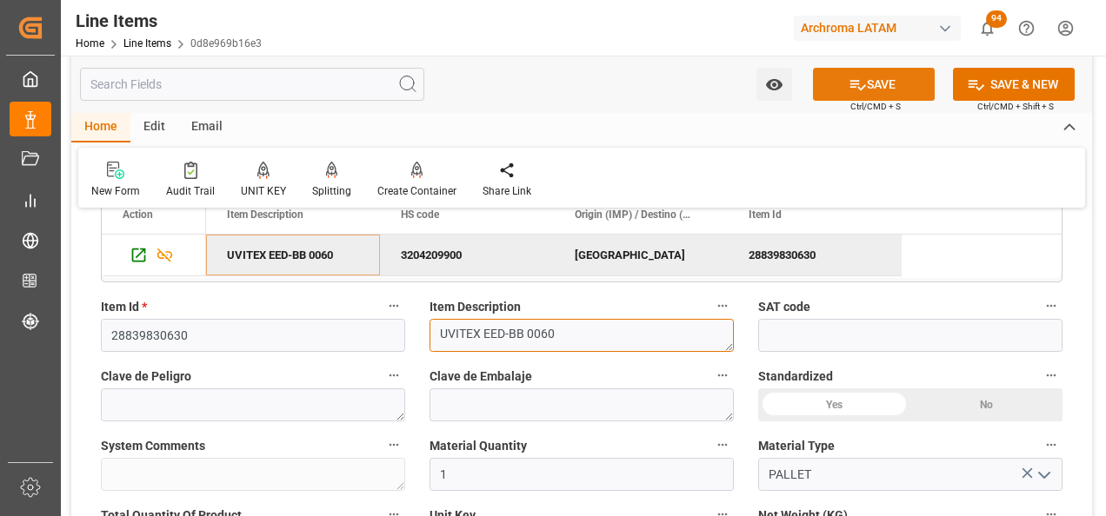
type textarea "UVITEX EED-BB 0060"
click at [898, 90] on button "SAVE" at bounding box center [874, 84] width 122 height 33
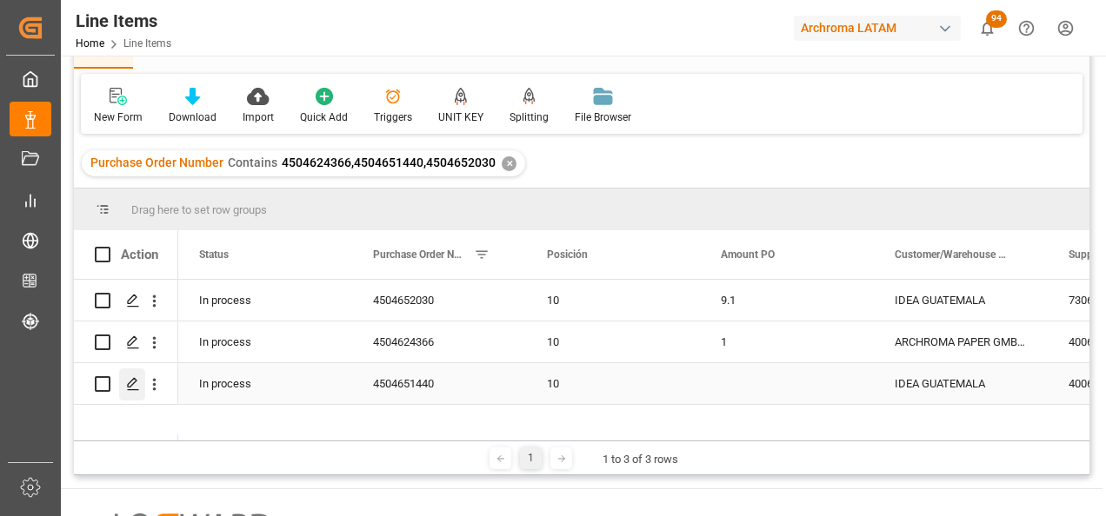
click at [134, 381] on icon "Press SPACE to select this row." at bounding box center [133, 384] width 14 height 14
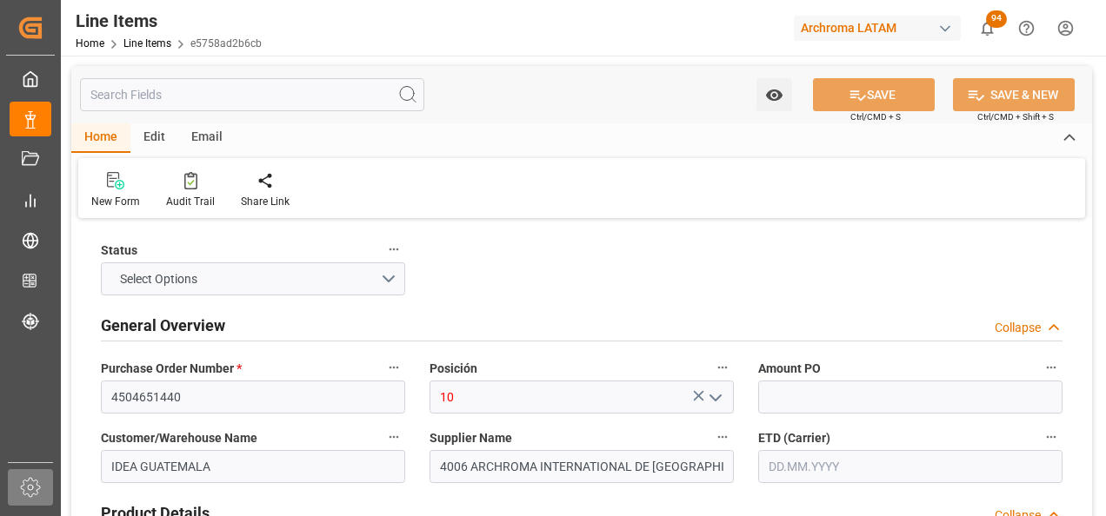
type input "120"
type input "3910009900"
type input "15.08.2025 20:10"
type input "05.08.2025 19:38"
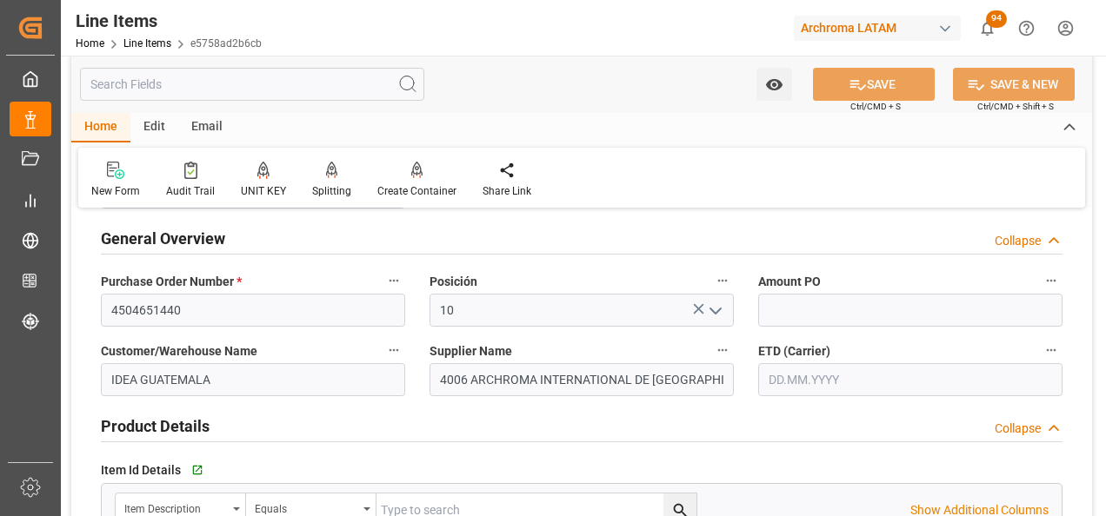
click at [862, 378] on input "text" at bounding box center [910, 379] width 304 height 33
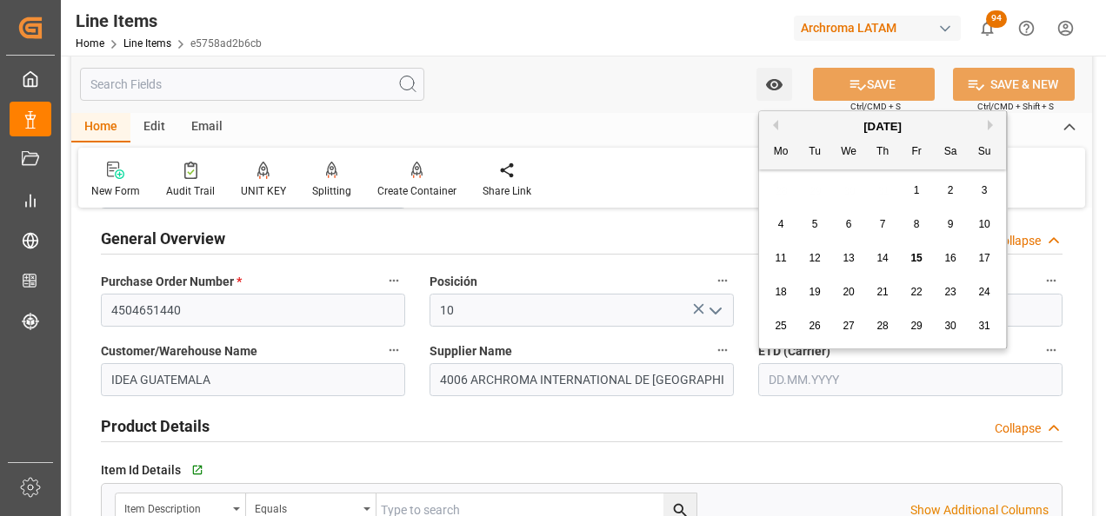
click at [775, 176] on div "28 29 30 31 1 2 3" at bounding box center [882, 191] width 237 height 34
click at [914, 255] on span "15" at bounding box center [915, 258] width 11 height 12
type input "[DATE]"
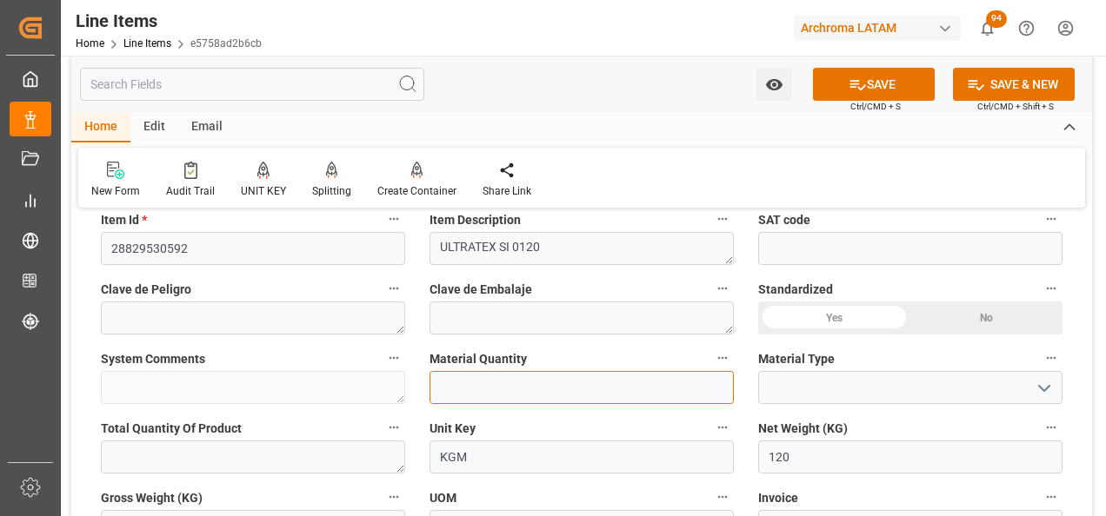
click at [613, 389] on input "text" at bounding box center [581, 387] width 304 height 33
click at [412, 312] on div "Clave de Peligro" at bounding box center [253, 306] width 329 height 70
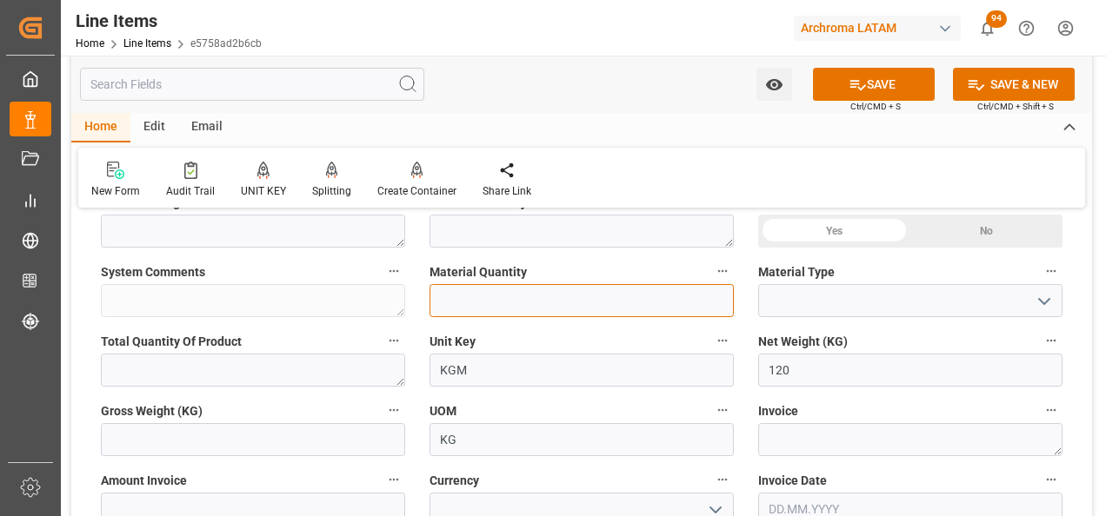
click at [477, 303] on input "text" at bounding box center [581, 300] width 304 height 33
type input "1"
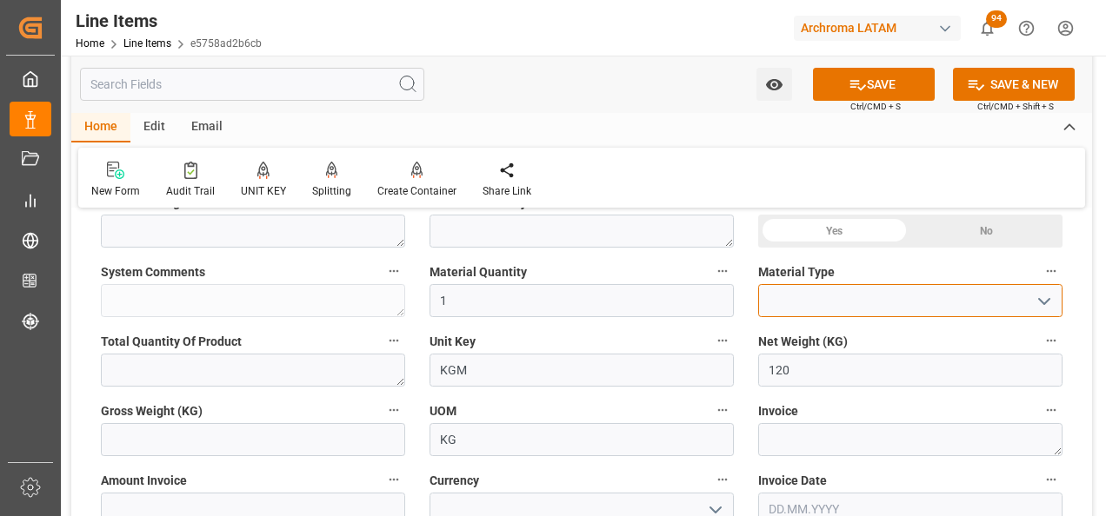
click at [1060, 308] on input at bounding box center [910, 300] width 304 height 33
click at [1052, 309] on icon "open menu" at bounding box center [1044, 301] width 21 height 21
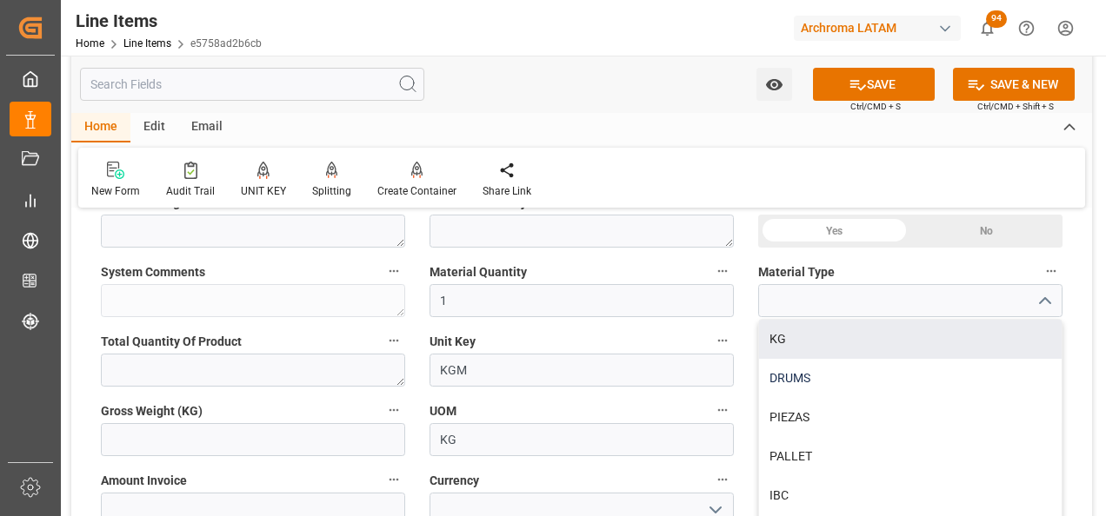
click at [907, 375] on div "DRUMS" at bounding box center [910, 378] width 303 height 39
type input "DRUMS"
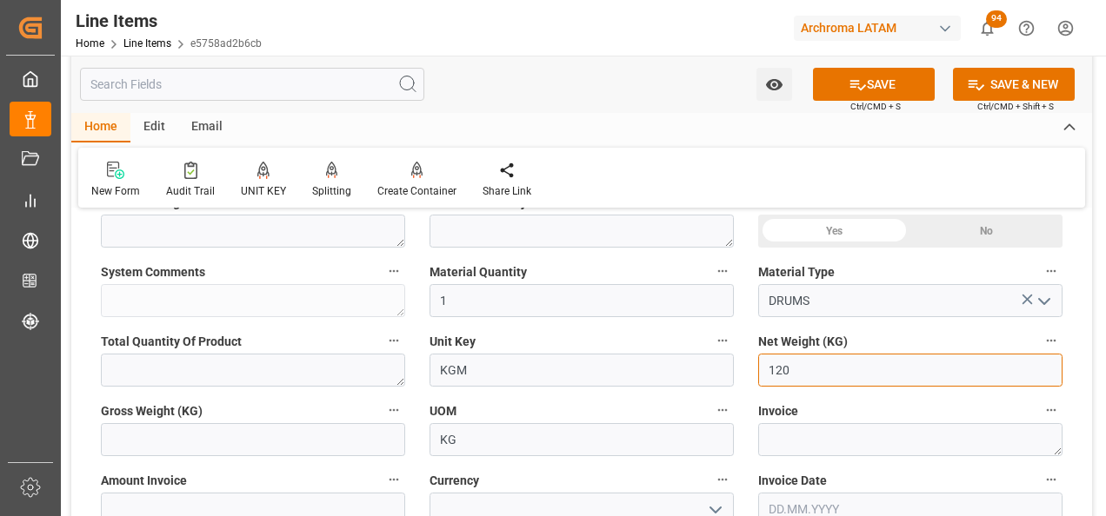
click at [888, 375] on input "120" at bounding box center [910, 370] width 304 height 33
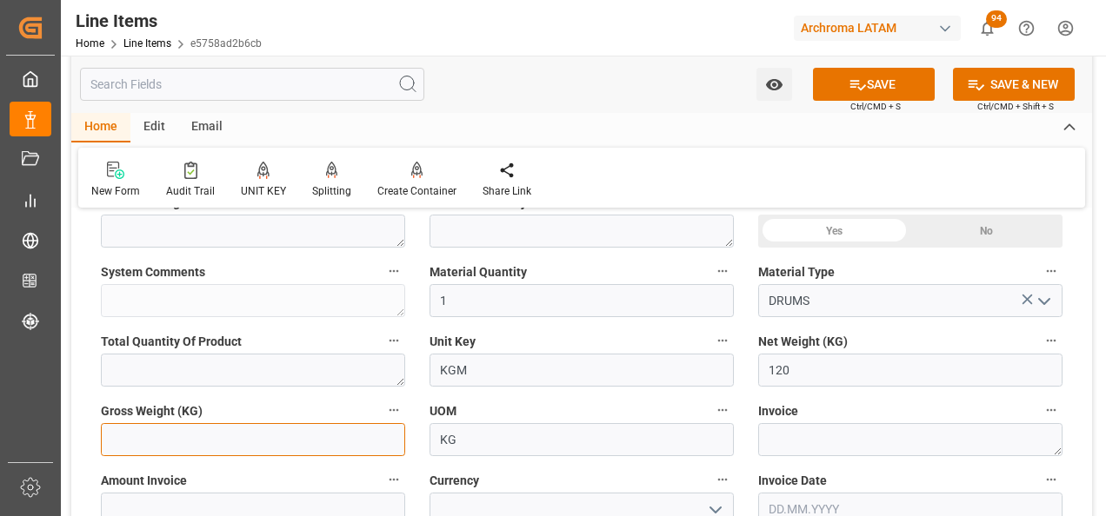
click at [265, 436] on input "text" at bounding box center [253, 439] width 304 height 33
type input "141"
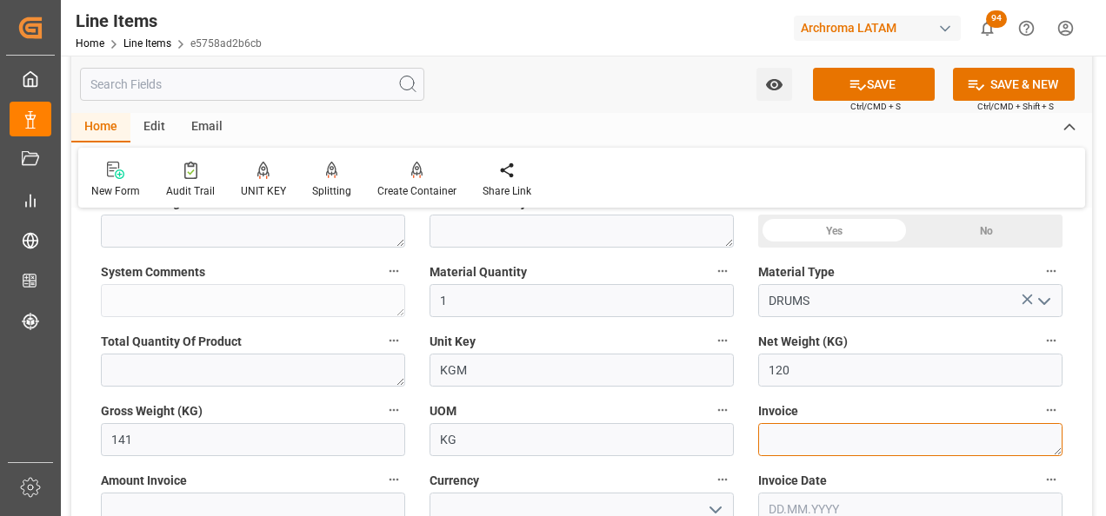
click at [795, 432] on textarea at bounding box center [910, 439] width 304 height 33
click at [808, 429] on textarea at bounding box center [910, 439] width 304 height 33
paste textarea "7050003225"
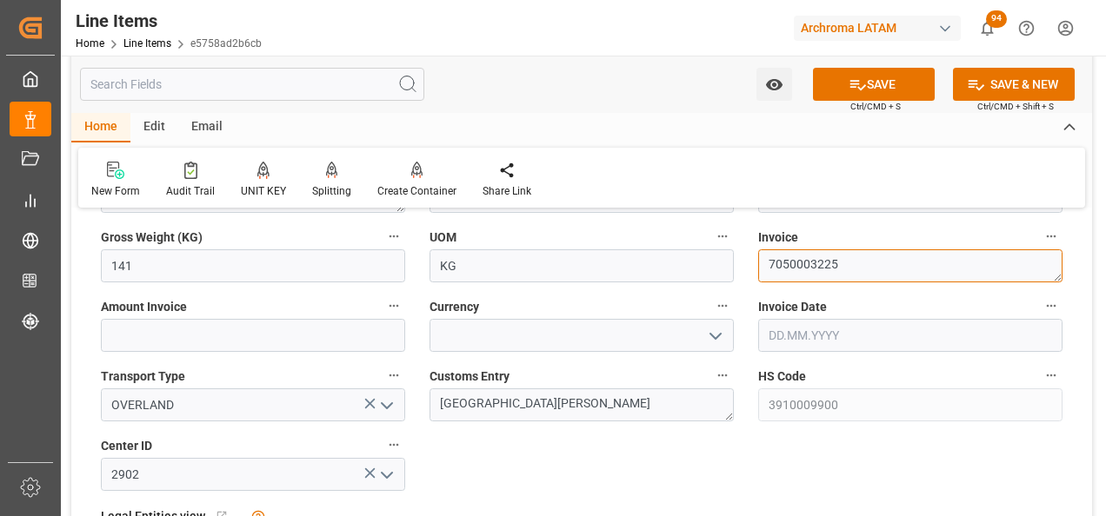
type textarea "7050003225"
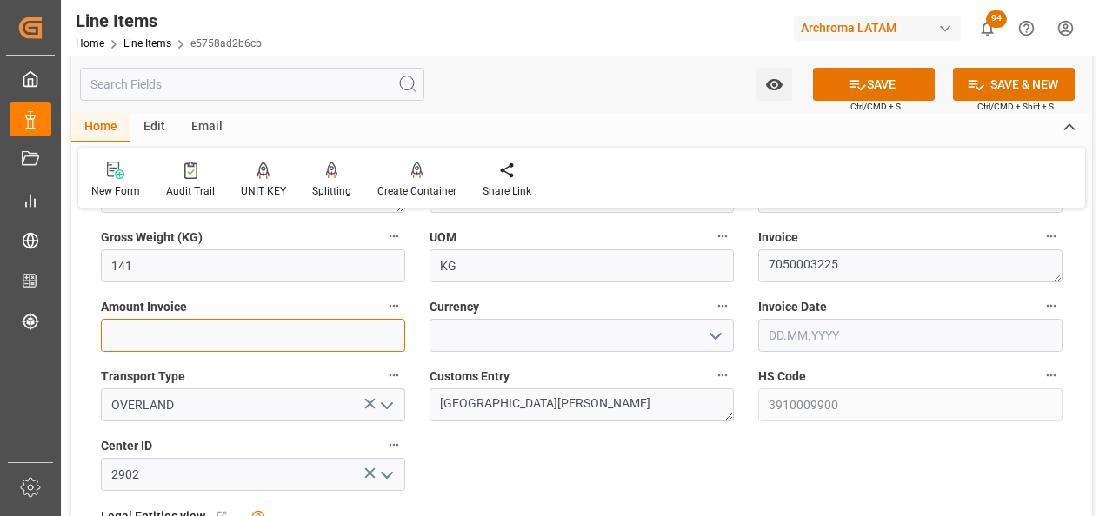
drag, startPoint x: 351, startPoint y: 336, endPoint x: 261, endPoint y: 341, distance: 90.5
click at [351, 336] on input "text" at bounding box center [253, 335] width 304 height 33
type input "502.8"
click at [716, 341] on icon "open menu" at bounding box center [715, 336] width 21 height 21
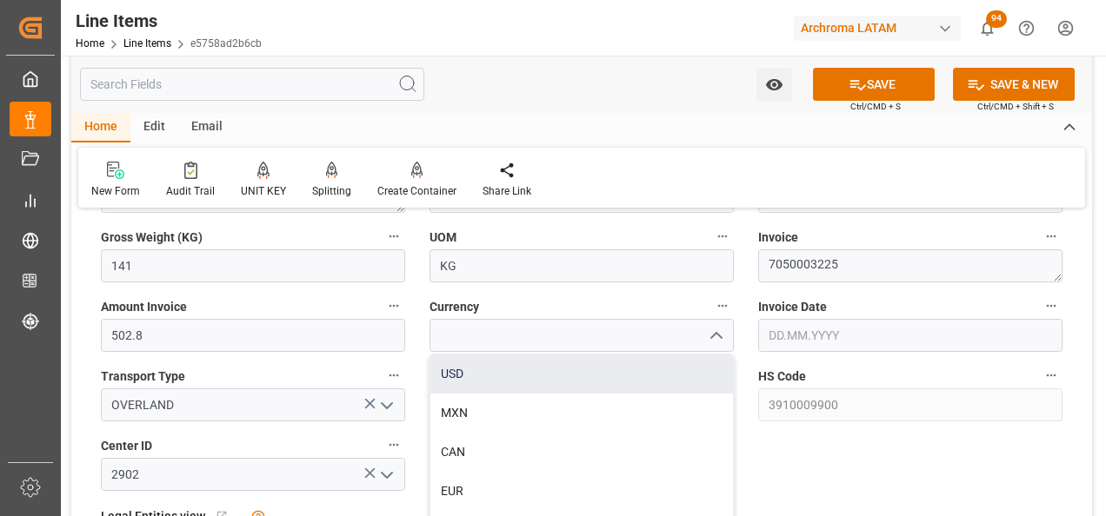
click at [506, 384] on div "USD" at bounding box center [581, 374] width 303 height 39
type input "USD"
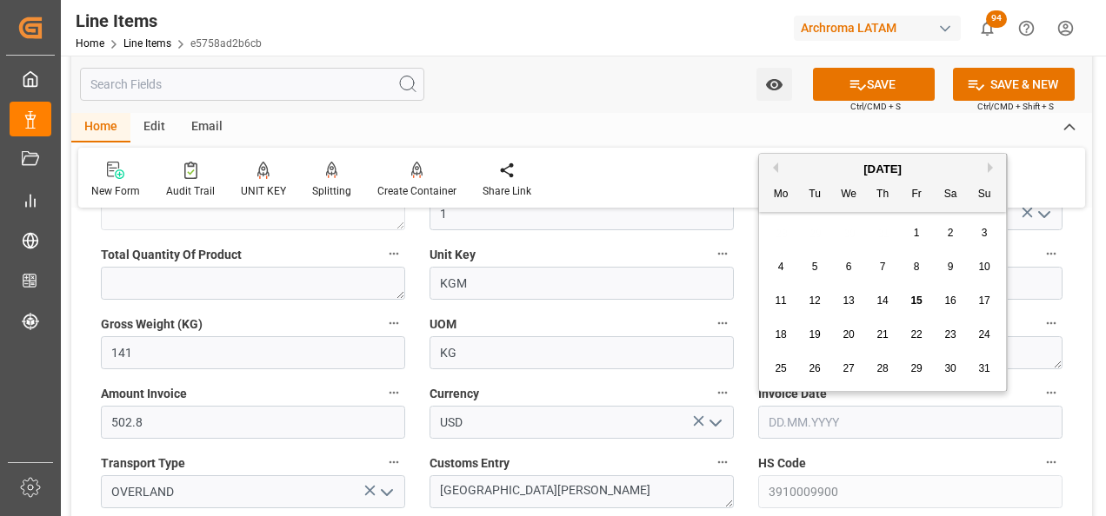
click at [801, 432] on input "text" at bounding box center [910, 422] width 304 height 33
click at [777, 232] on div "28 29 30 31 1 2 3" at bounding box center [882, 233] width 237 height 34
click at [883, 294] on div "14" at bounding box center [883, 301] width 22 height 21
type input "[DATE]"
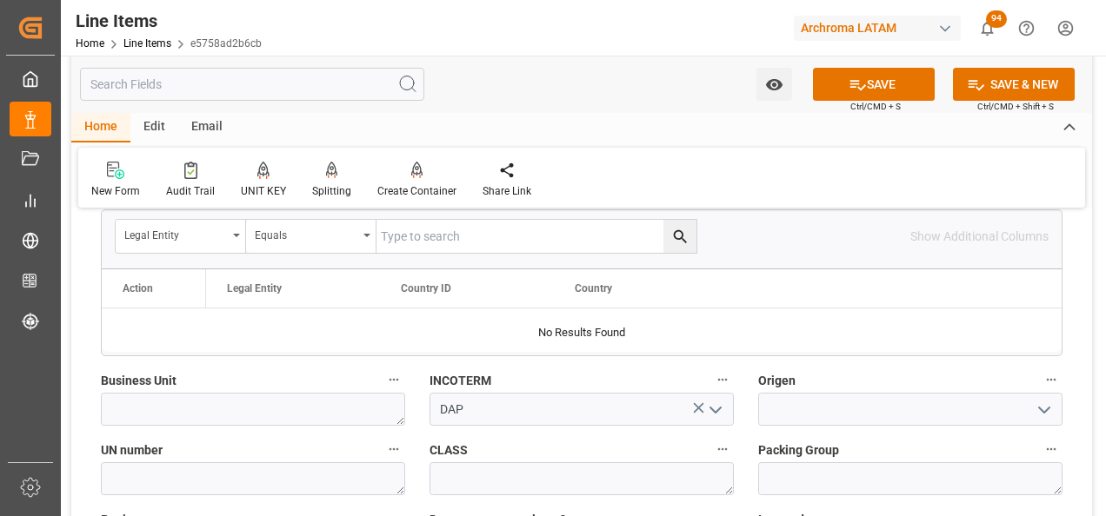
scroll to position [1130, 0]
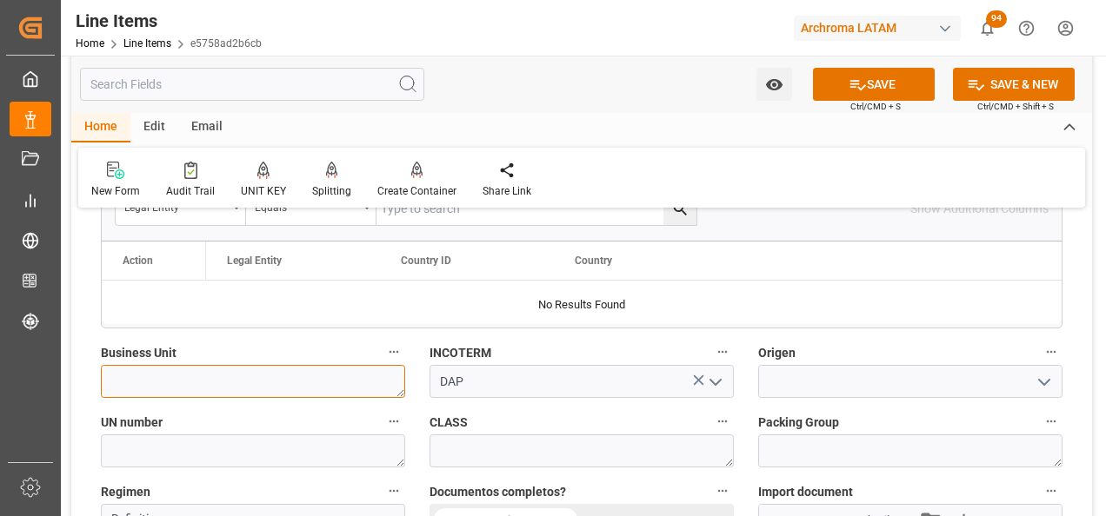
click at [335, 390] on textarea at bounding box center [253, 381] width 304 height 33
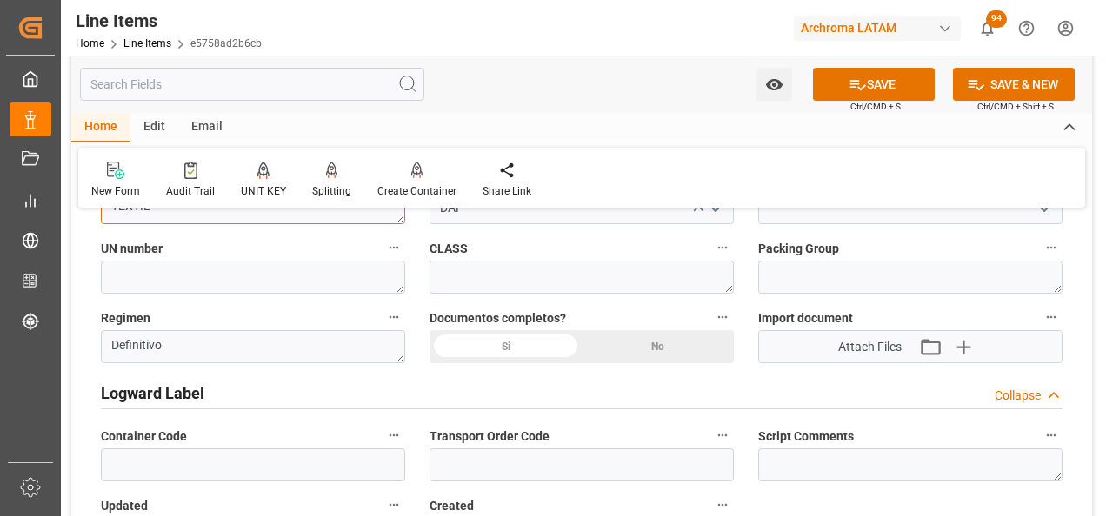
type textarea "TEXTIL"
drag, startPoint x: 494, startPoint y: 349, endPoint x: 512, endPoint y: 348, distance: 18.3
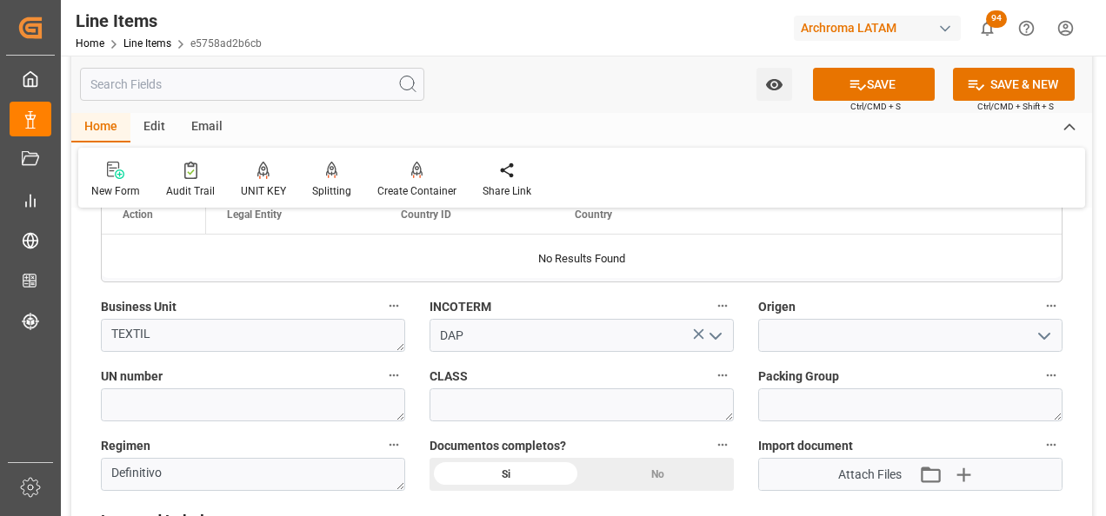
scroll to position [1043, 0]
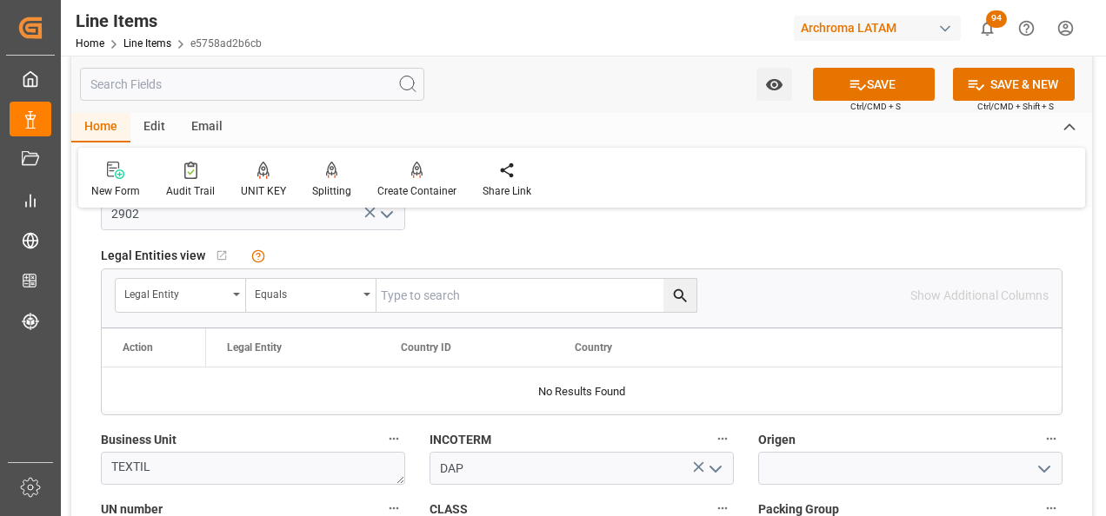
click at [829, 451] on label "Origen" at bounding box center [910, 440] width 304 height 24
click at [1040, 450] on button "Origen" at bounding box center [1051, 439] width 23 height 23
click at [829, 467] on div at bounding box center [553, 258] width 1106 height 516
click at [819, 469] on input at bounding box center [910, 468] width 304 height 33
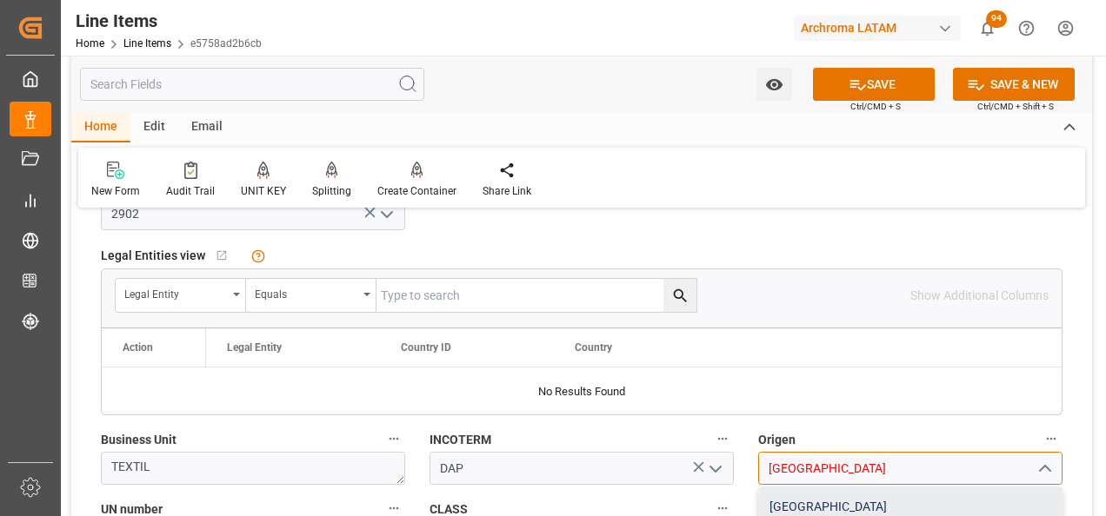
click at [821, 492] on div "MEXICO" at bounding box center [910, 507] width 303 height 39
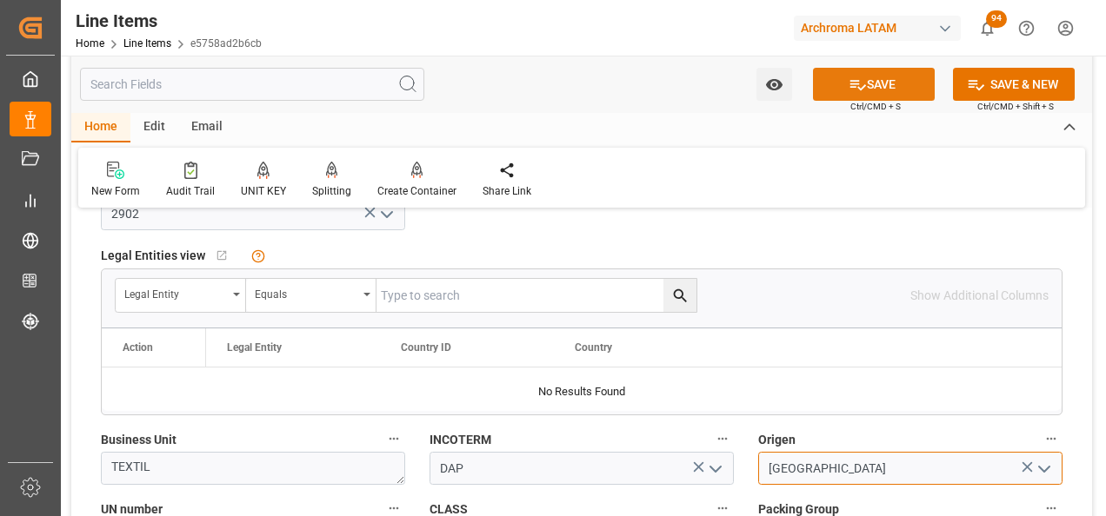
type input "MEXICO"
click at [848, 90] on icon at bounding box center [857, 85] width 18 height 18
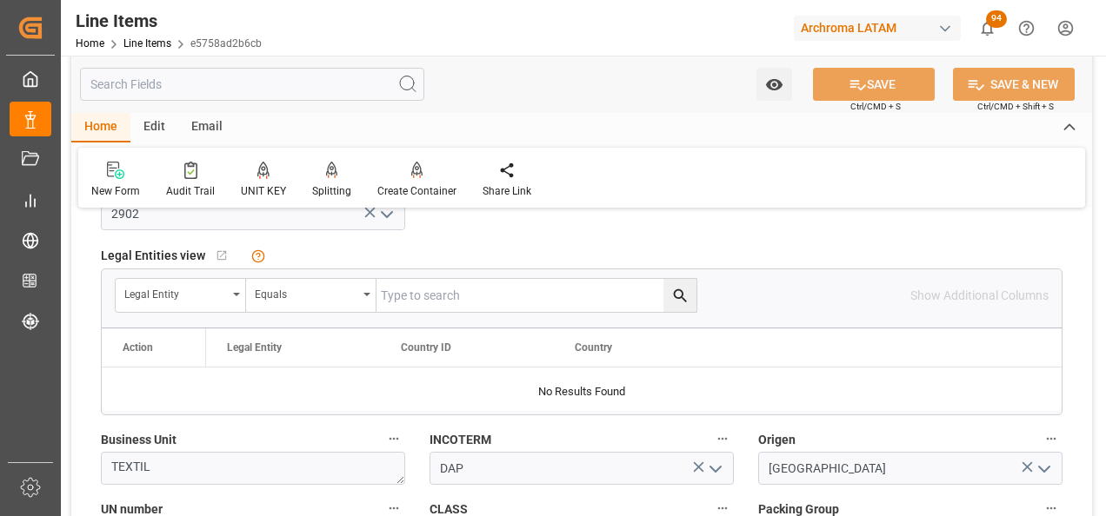
type textarea "1 DRUMS"
type input "15.08.2025 20:39"
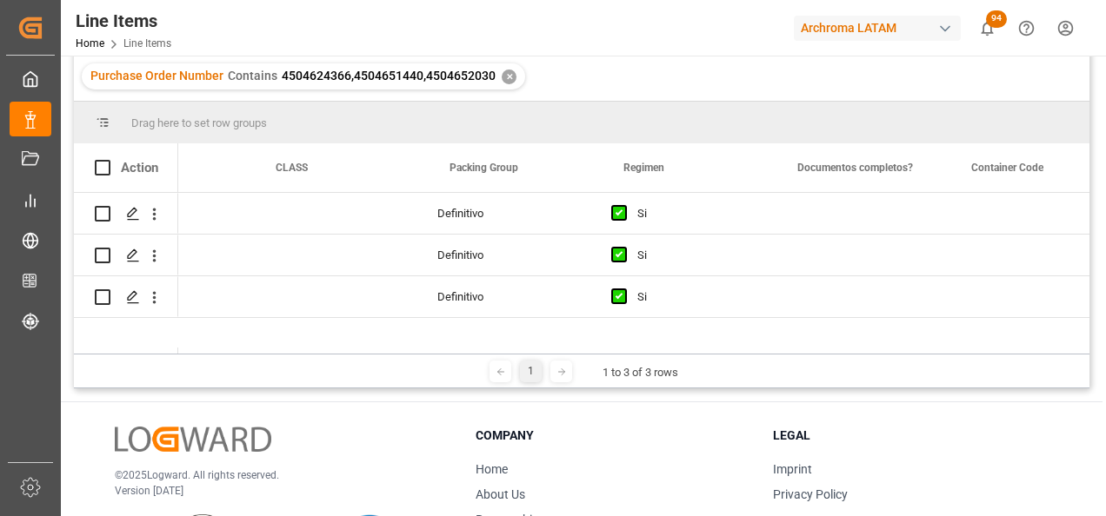
scroll to position [0, 6282]
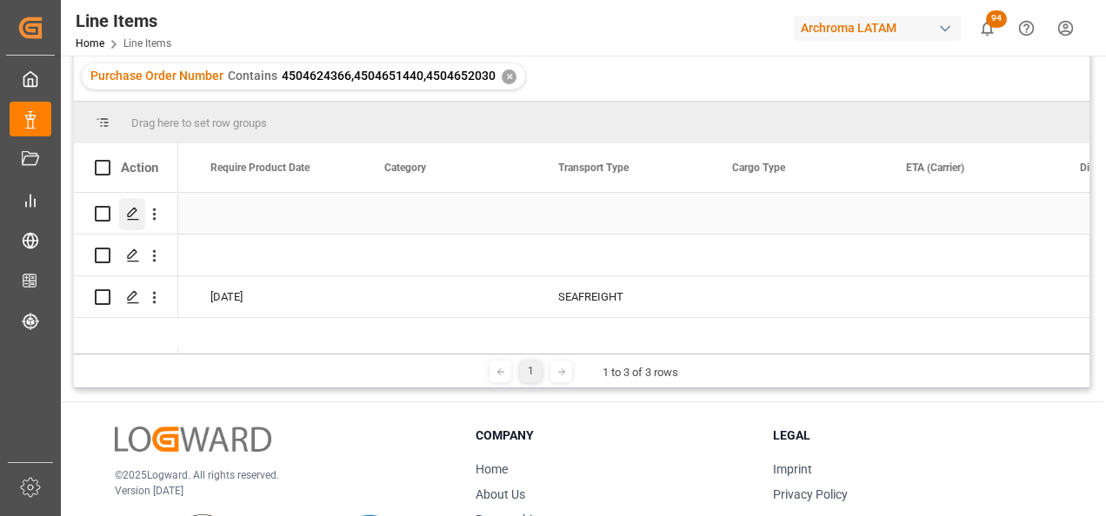
click at [125, 216] on div "Press SPACE to select this row." at bounding box center [132, 214] width 26 height 32
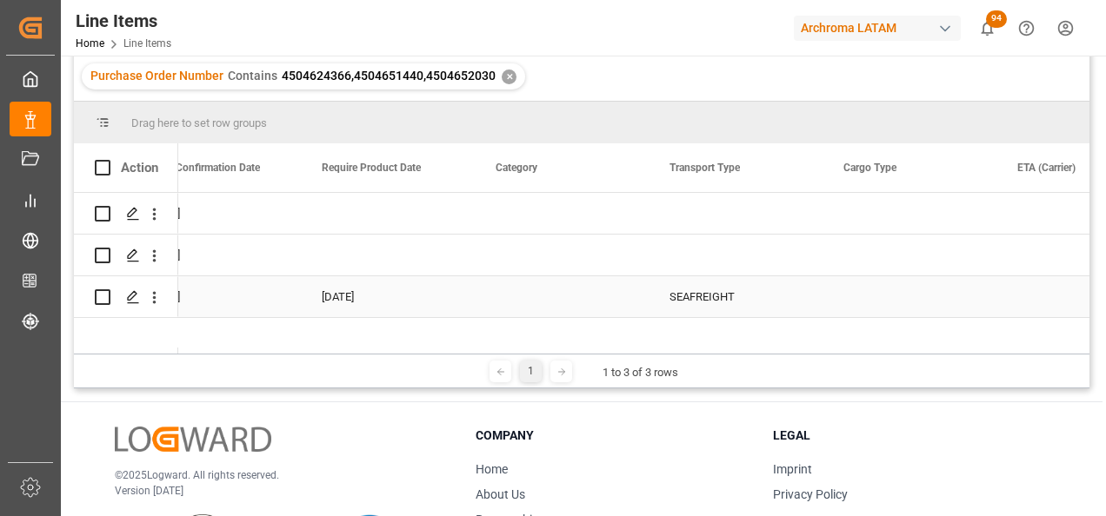
click at [692, 304] on div "SEAFREIGHT" at bounding box center [735, 296] width 174 height 41
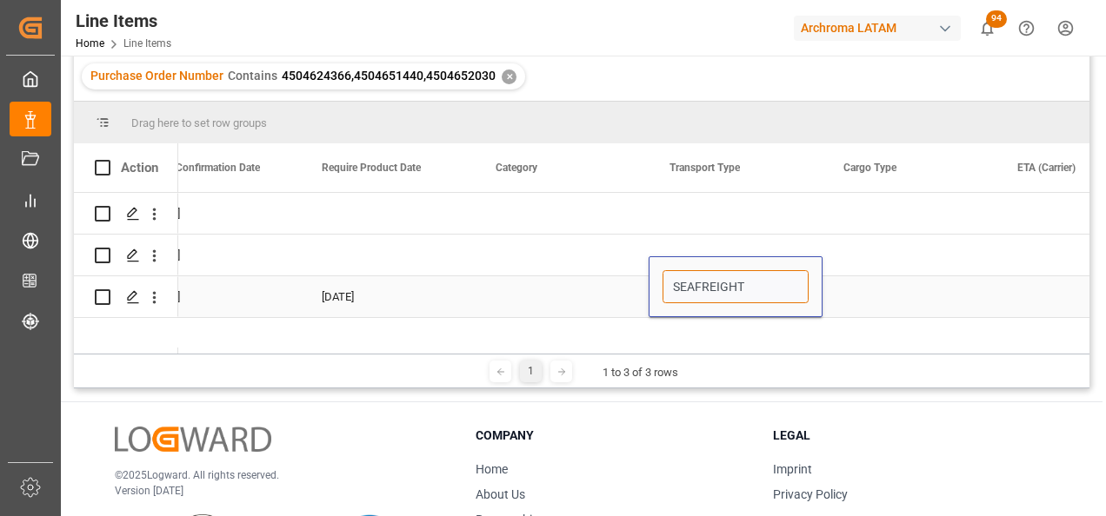
click at [784, 293] on input "SEAFREIGHT" at bounding box center [735, 286] width 146 height 33
drag, startPoint x: 782, startPoint y: 291, endPoint x: 586, endPoint y: 293, distance: 196.5
type input "OVERLAND"
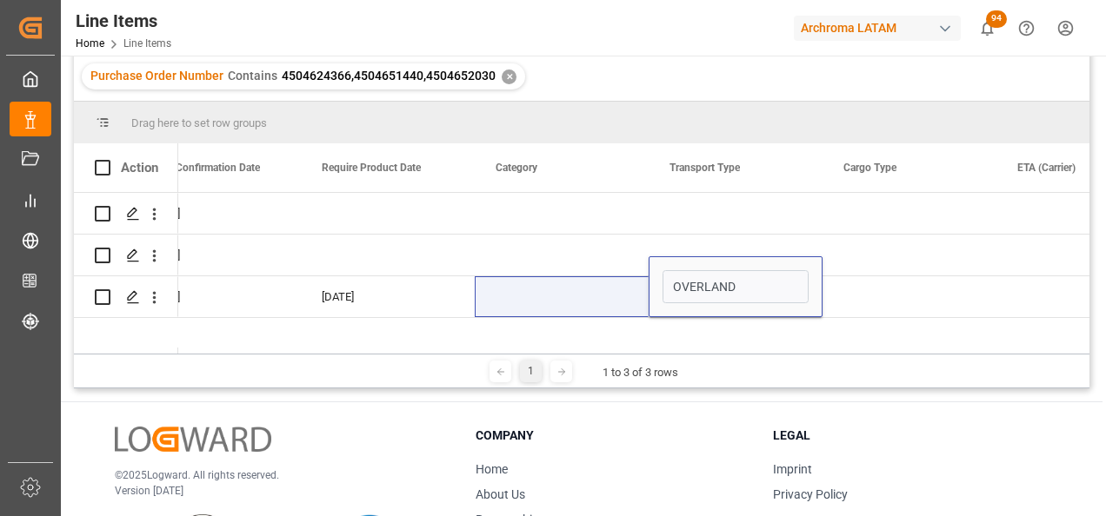
click at [768, 331] on div "04.08.2025 15.07.2025 05.08.2025 15.07.2025 25.05.2025 15.07.2025 22.07.2025 OV…" at bounding box center [633, 273] width 911 height 161
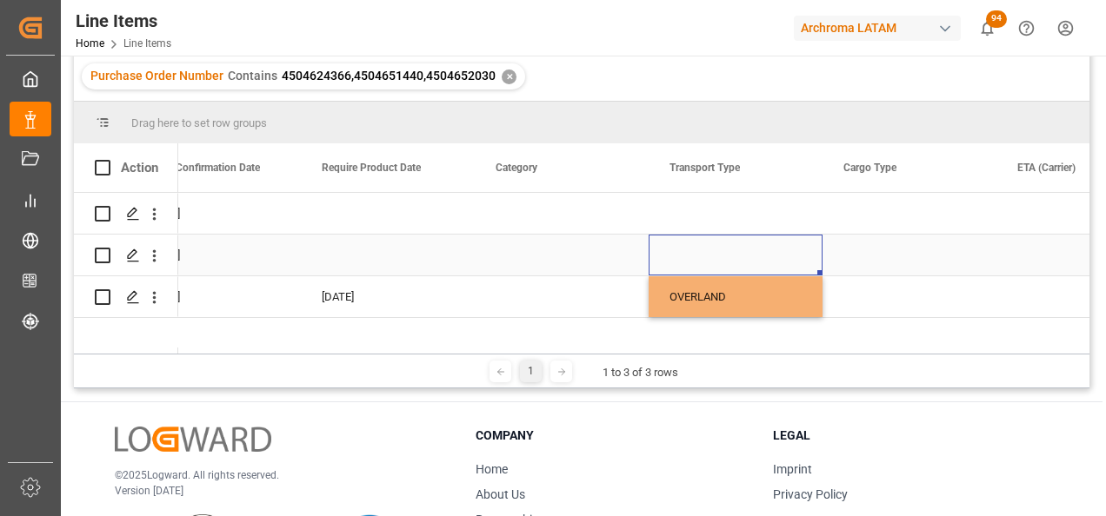
click at [753, 238] on div "Press SPACE to select this row." at bounding box center [735, 255] width 174 height 41
click at [775, 285] on div "OVERLAND" at bounding box center [735, 296] width 174 height 41
click at [815, 311] on div "OVERLAND" at bounding box center [735, 296] width 174 height 41
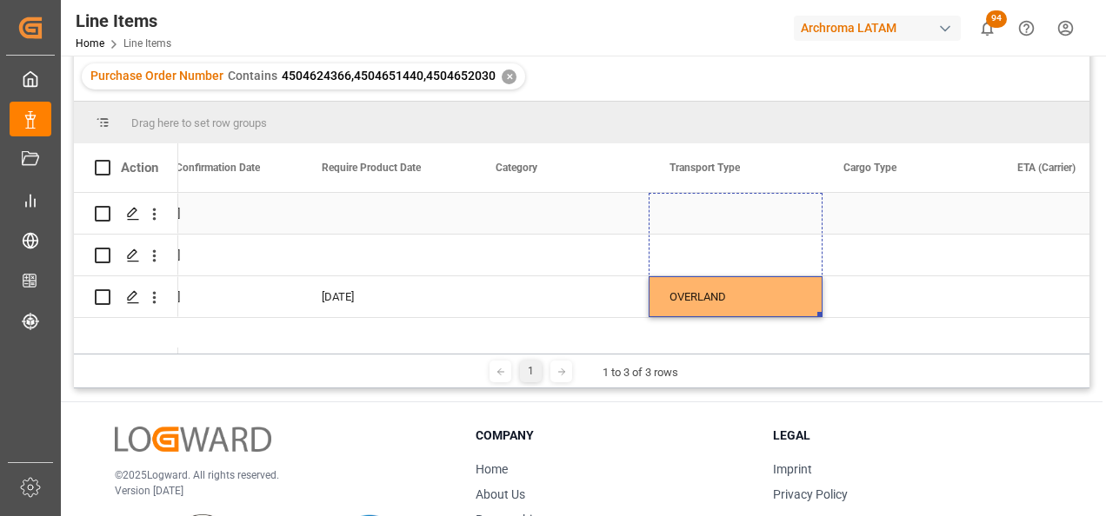
drag, startPoint x: 819, startPoint y: 312, endPoint x: 813, endPoint y: 211, distance: 101.0
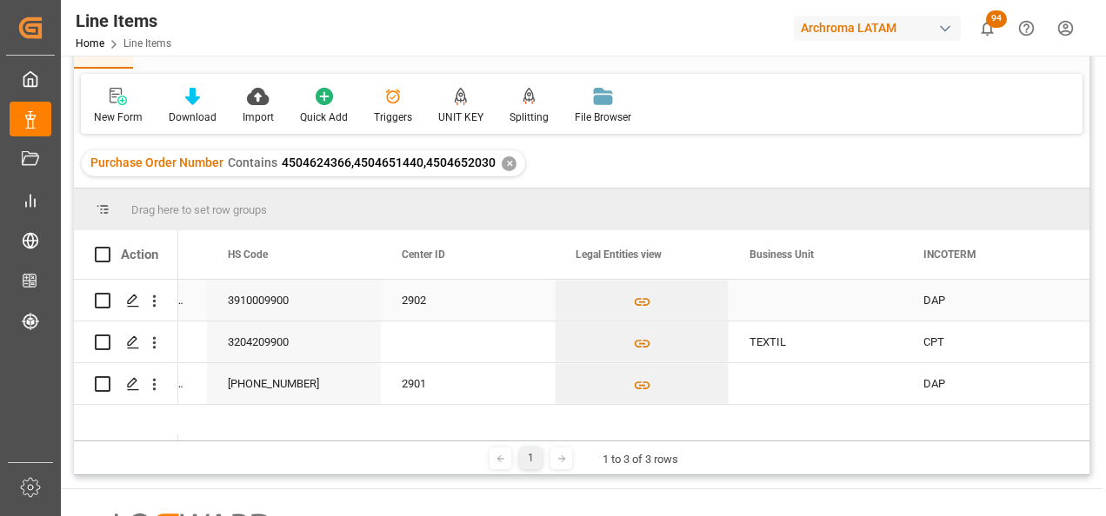
click at [947, 307] on div "DAP" at bounding box center [989, 301] width 132 height 40
click at [1073, 314] on div "DAP" at bounding box center [989, 300] width 174 height 41
drag, startPoint x: 1072, startPoint y: 317, endPoint x: 1070, endPoint y: 330, distance: 13.2
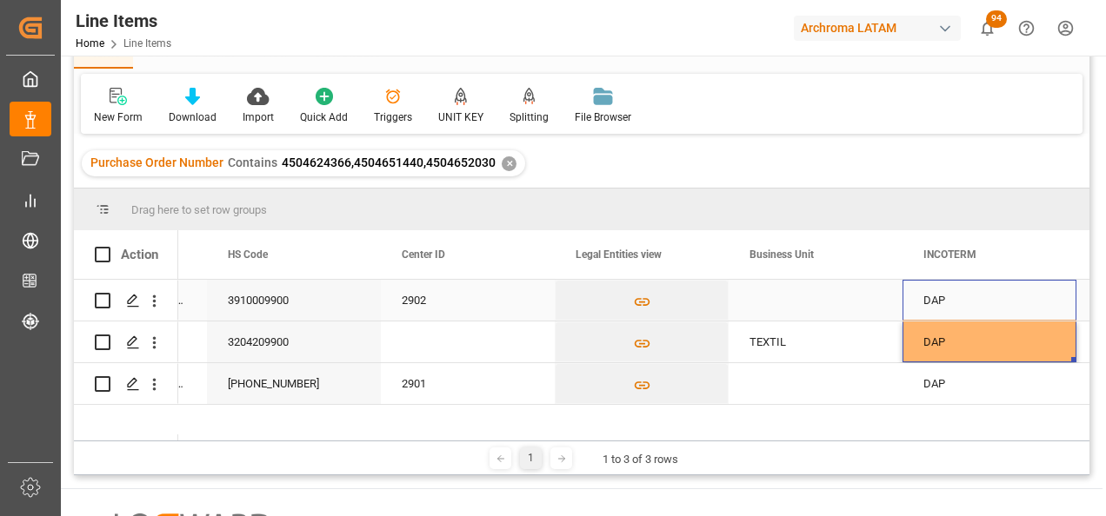
click at [483, 295] on div "2902" at bounding box center [468, 300] width 174 height 41
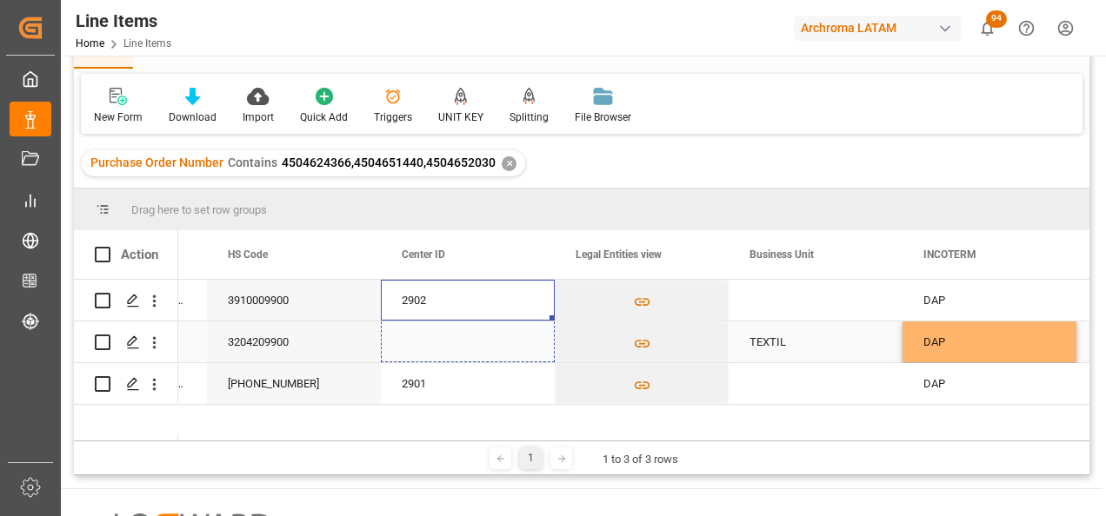
drag, startPoint x: 552, startPoint y: 317, endPoint x: 552, endPoint y: 336, distance: 19.1
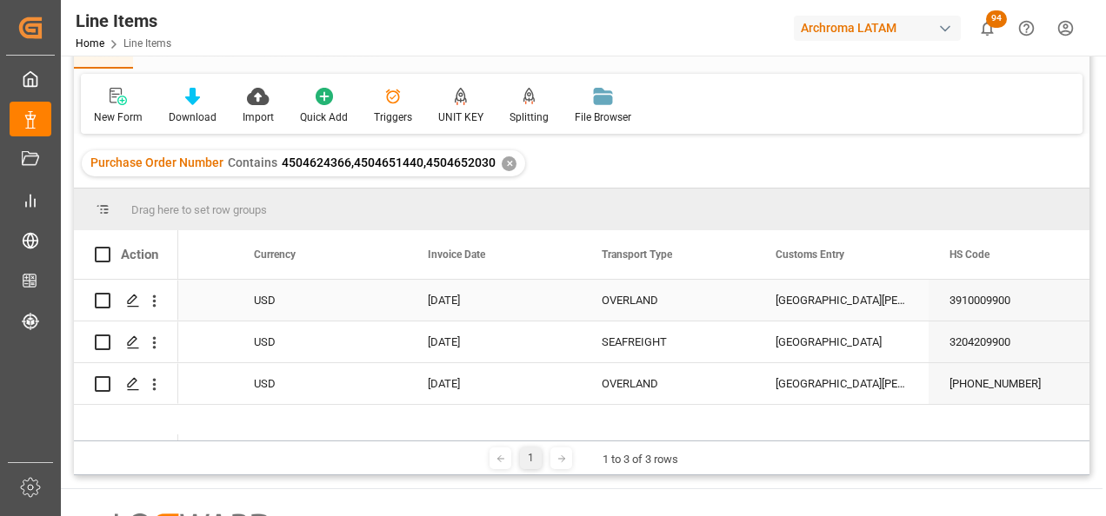
click at [828, 283] on div "[GEOGRAPHIC_DATA]" at bounding box center [842, 300] width 174 height 41
drag, startPoint x: 923, startPoint y: 316, endPoint x: 923, endPoint y: 334, distance: 18.3
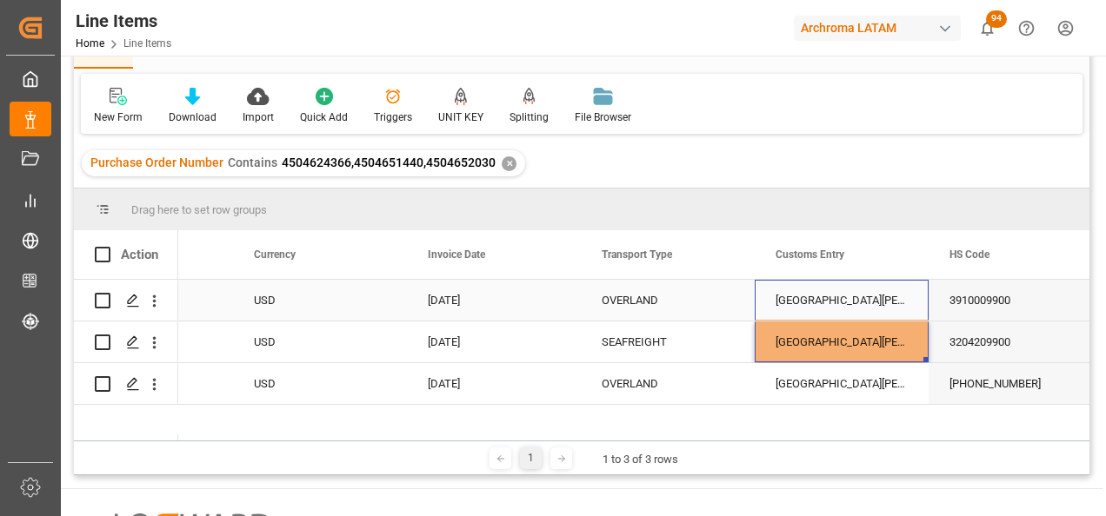
click at [668, 282] on div "OVERLAND" at bounding box center [668, 301] width 132 height 40
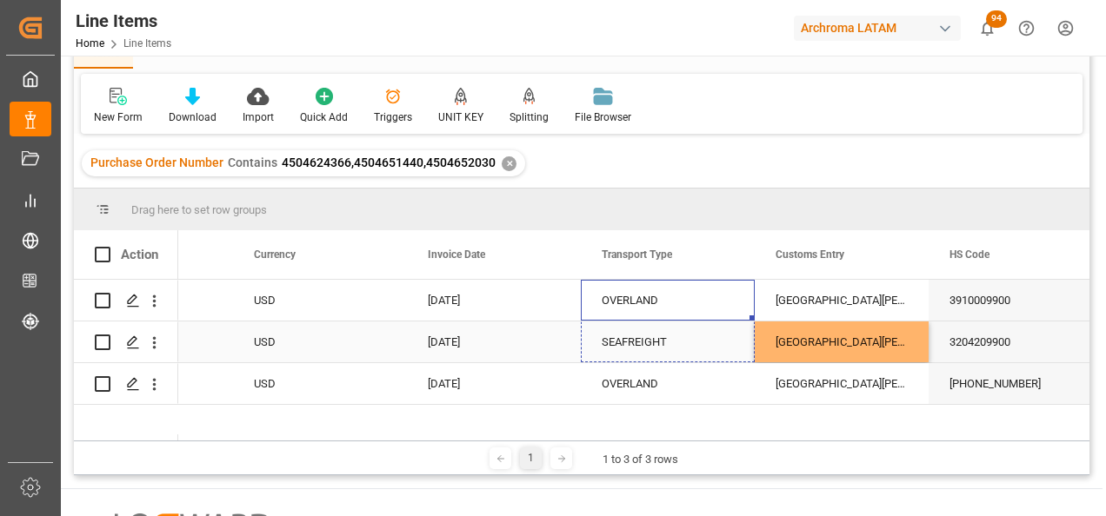
drag, startPoint x: 754, startPoint y: 317, endPoint x: 751, endPoint y: 331, distance: 14.2
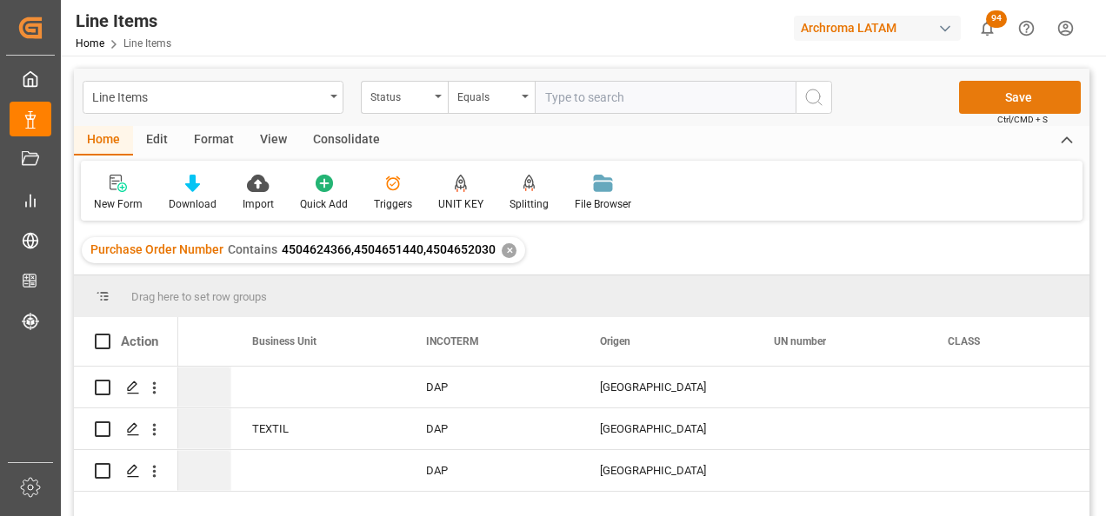
click at [1017, 84] on button "Save" at bounding box center [1020, 97] width 122 height 33
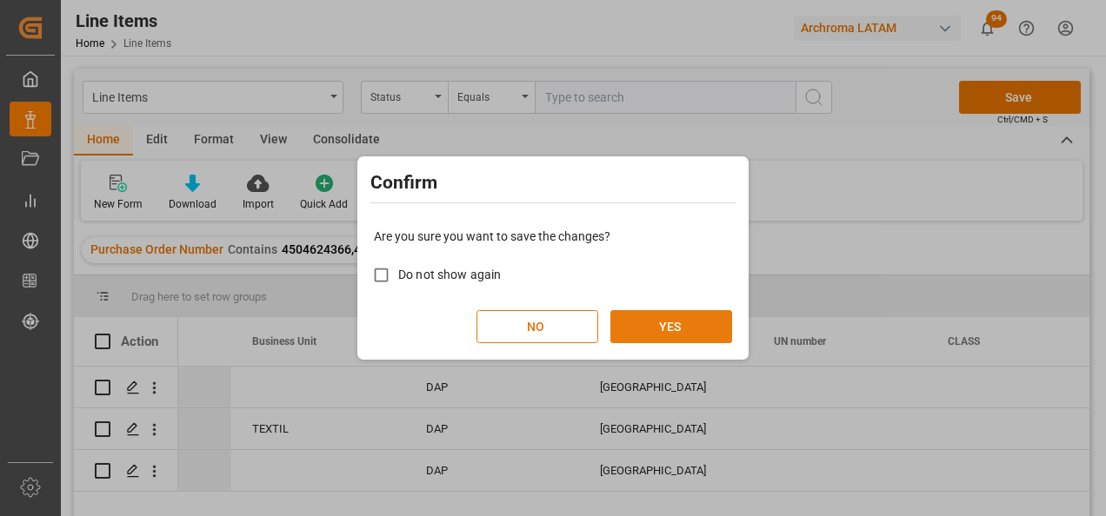
click at [651, 331] on button "YES" at bounding box center [671, 326] width 122 height 33
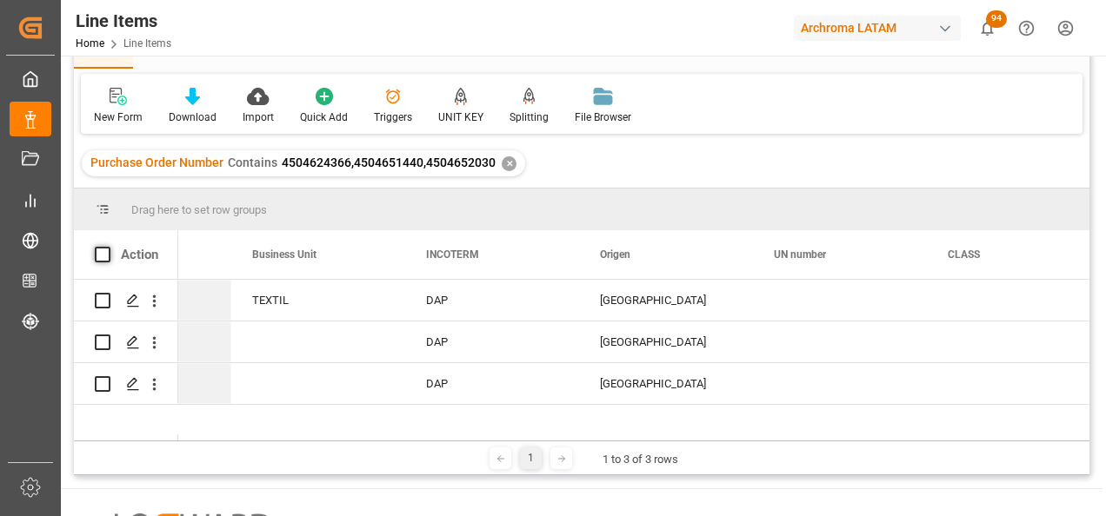
click at [102, 251] on span at bounding box center [103, 255] width 16 height 16
click at [108, 247] on input "checkbox" at bounding box center [108, 247] width 0 height 0
checkbox input "true"
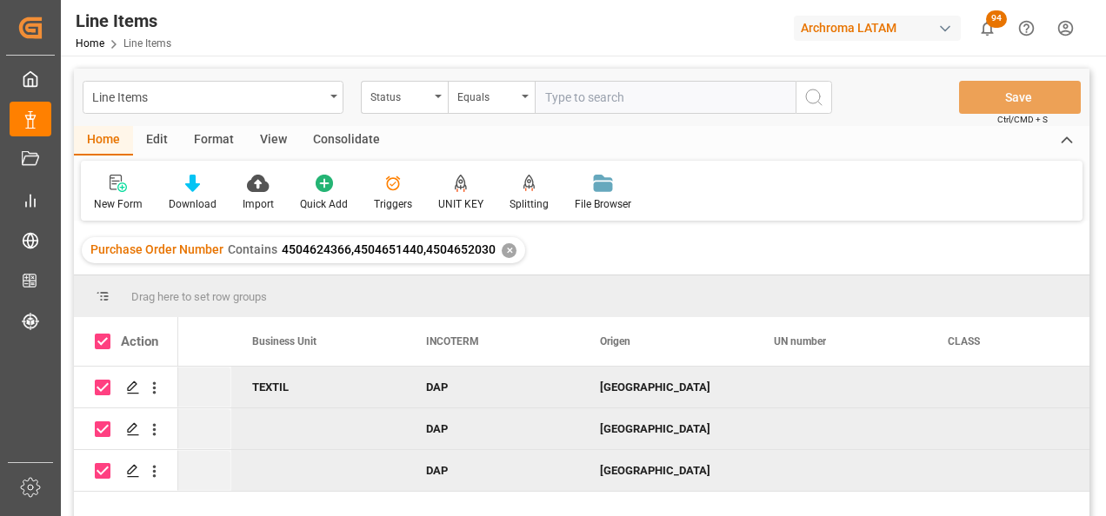
click at [338, 132] on div "Consolidate" at bounding box center [346, 141] width 93 height 30
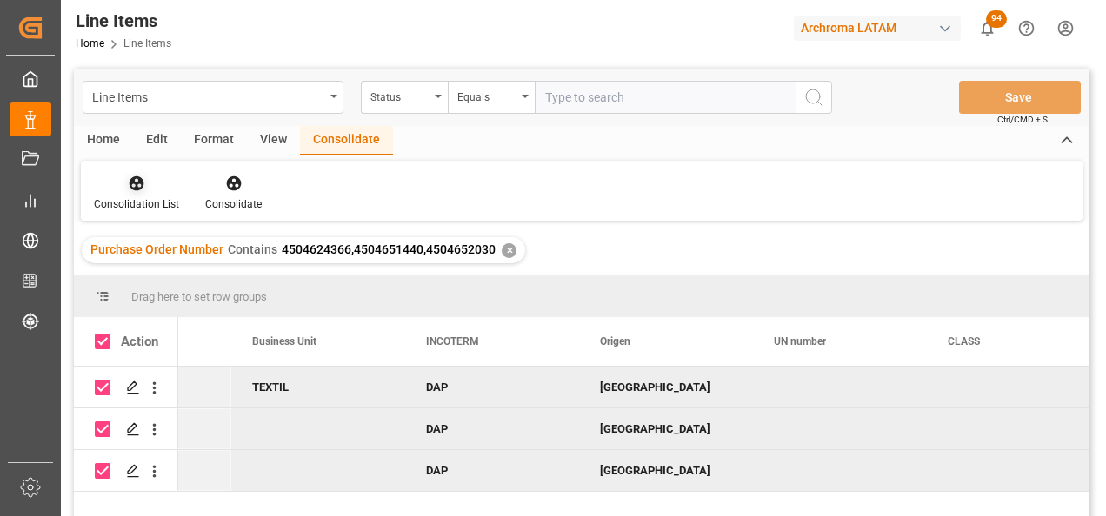
click at [146, 190] on div at bounding box center [136, 183] width 85 height 18
click at [122, 241] on div "Line Items Status Equals Save Ctrl/CMD + S Home Edit Format View Consolidate Co…" at bounding box center [581, 316] width 1015 height 494
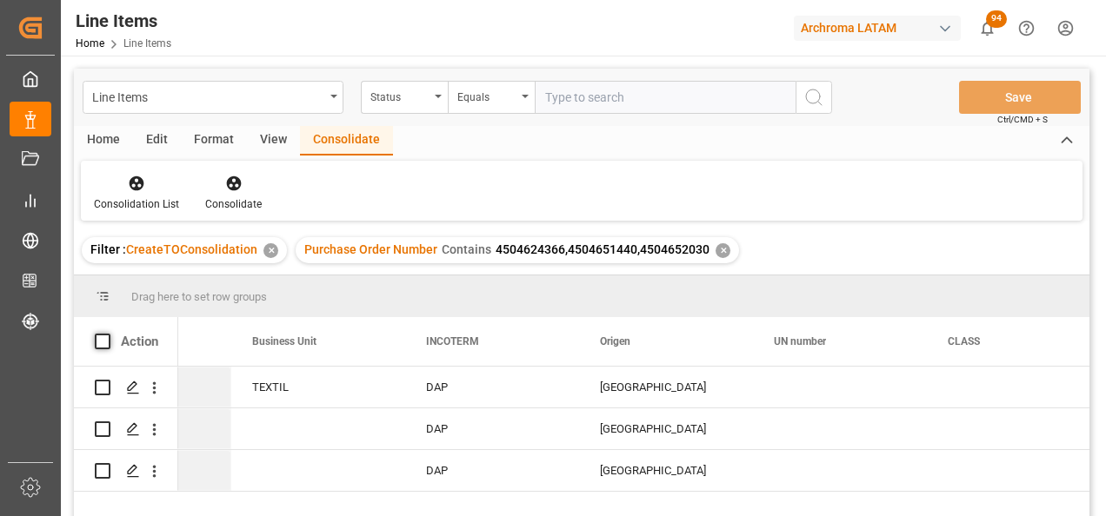
click at [106, 341] on span at bounding box center [103, 342] width 16 height 16
click at [108, 334] on input "checkbox" at bounding box center [108, 334] width 0 height 0
checkbox input "true"
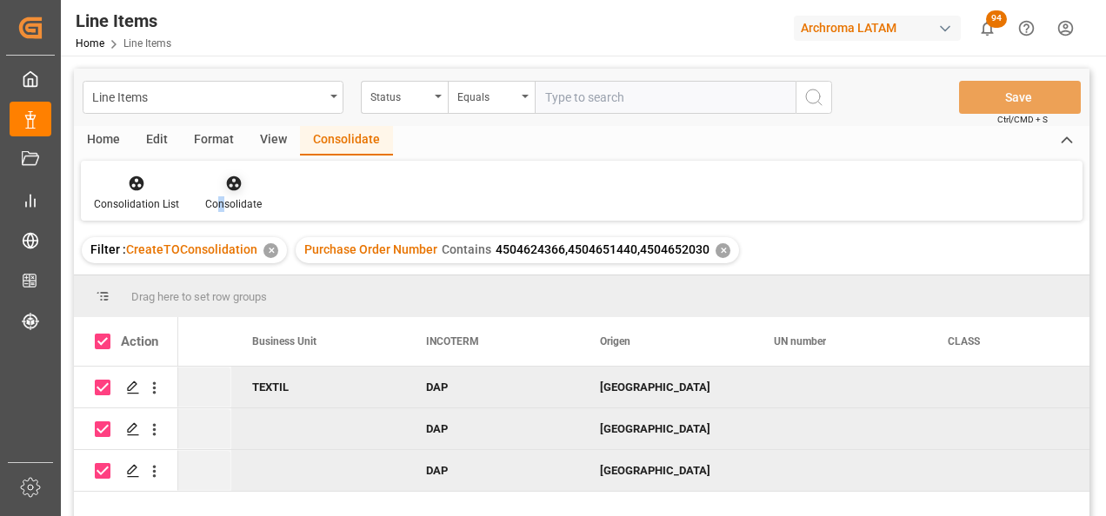
click at [220, 195] on div "Consolidate" at bounding box center [233, 193] width 83 height 38
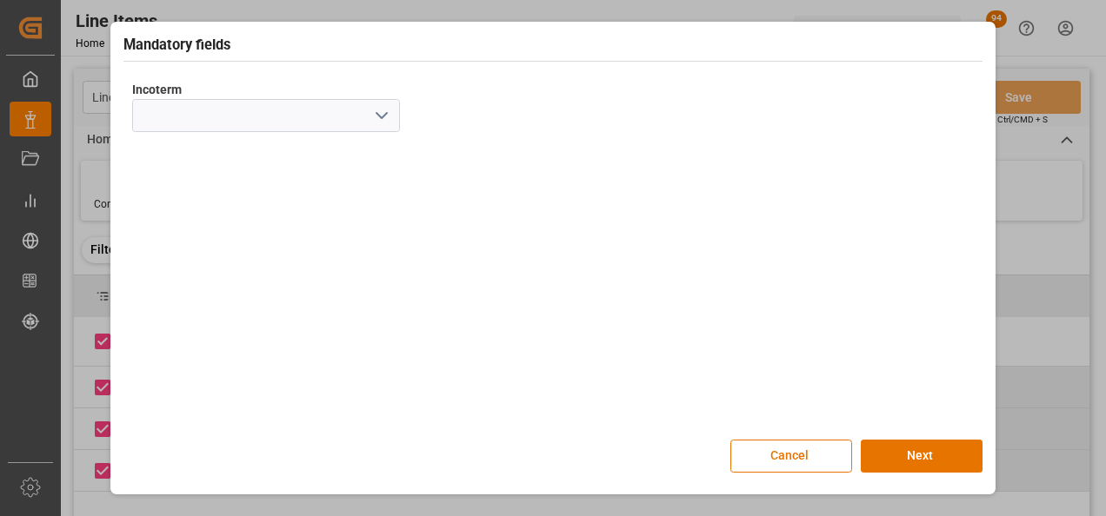
drag, startPoint x: 220, startPoint y: 195, endPoint x: 653, endPoint y: 155, distance: 434.7
click at [675, 155] on div "Incoterm" at bounding box center [552, 248] width 859 height 365
click at [389, 121] on icon "open menu" at bounding box center [381, 115] width 21 height 21
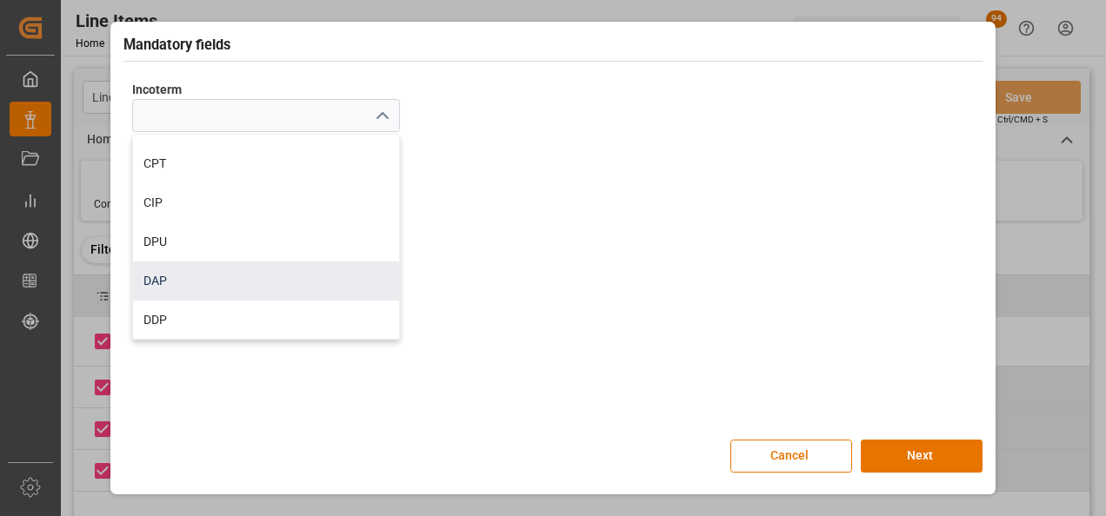
click at [256, 269] on div "DAP" at bounding box center [266, 281] width 266 height 39
type input "DAP"
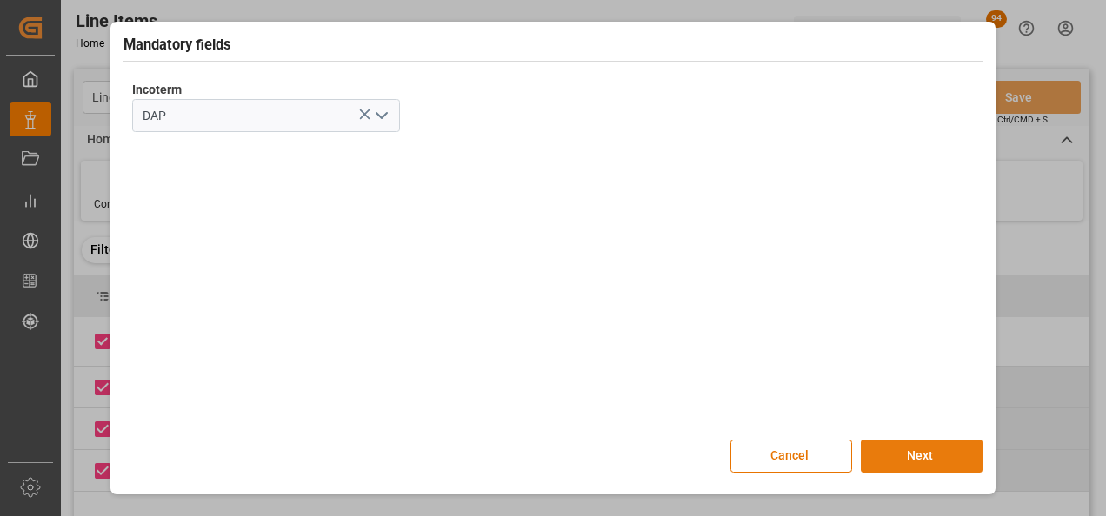
click at [932, 457] on button "Next" at bounding box center [922, 456] width 122 height 33
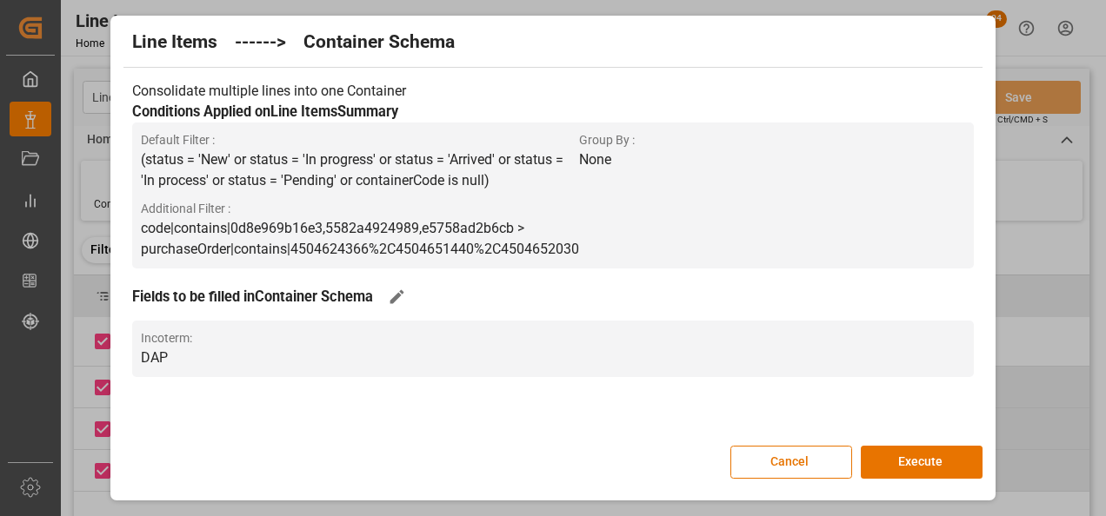
click at [932, 457] on button "Execute" at bounding box center [922, 462] width 122 height 33
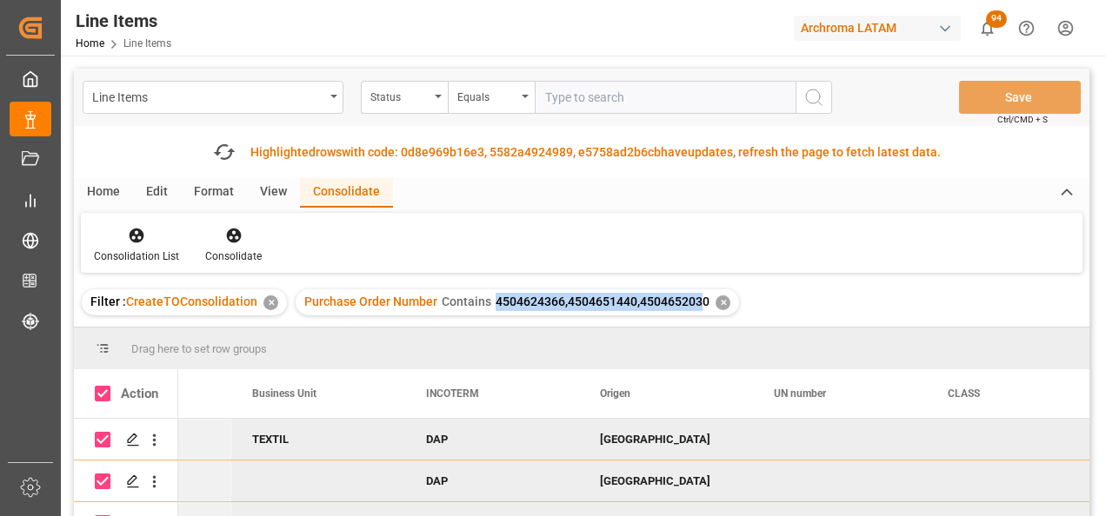
drag, startPoint x: 490, startPoint y: 299, endPoint x: 698, endPoint y: 300, distance: 207.8
click at [698, 300] on span "4504624366,4504651440,4504652030" at bounding box center [602, 302] width 214 height 14
drag, startPoint x: 700, startPoint y: 301, endPoint x: 493, endPoint y: 305, distance: 206.9
click at [495, 305] on span "4504624366,4504651440,4504652030" at bounding box center [602, 302] width 214 height 14
drag, startPoint x: 493, startPoint y: 305, endPoint x: 701, endPoint y: 316, distance: 208.0
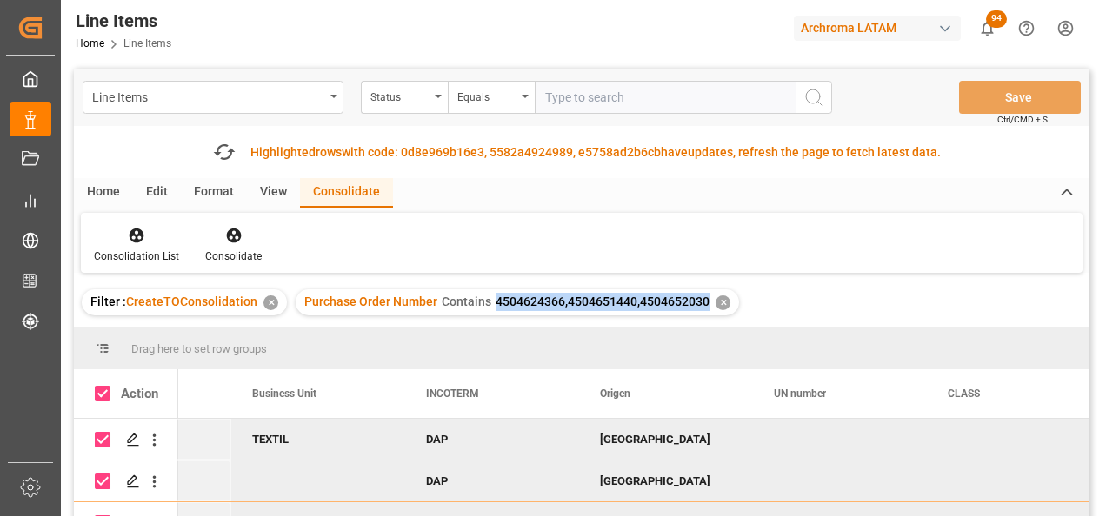
click at [701, 316] on div "Purchase Order Number Contains 4504624366,4504651440,4504652030 ✕" at bounding box center [517, 302] width 443 height 26
copy span "4504624366,4504651440,4504652030"
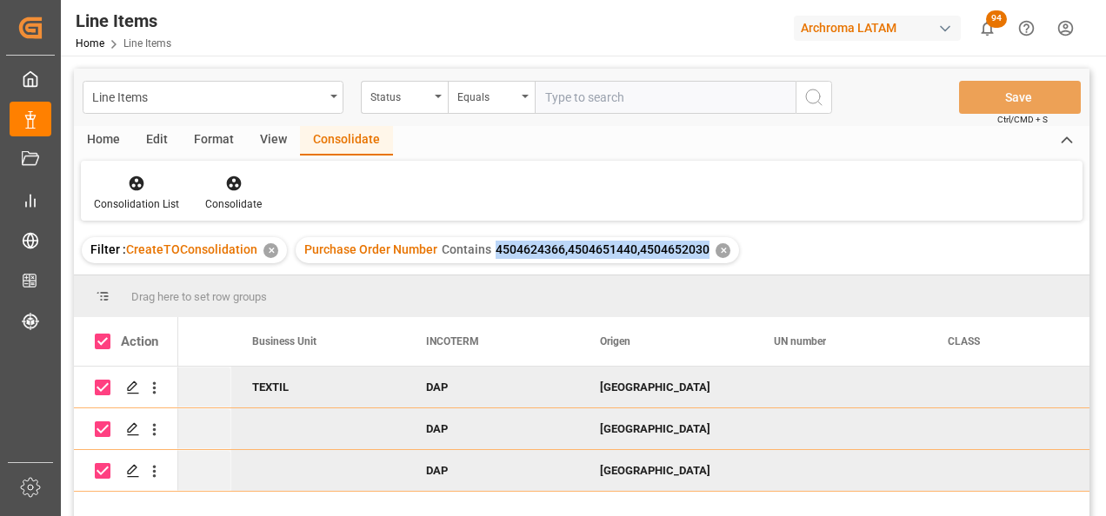
click at [543, 244] on span "4504624366,4504651440,4504652030" at bounding box center [602, 250] width 214 height 14
drag, startPoint x: 562, startPoint y: 250, endPoint x: 615, endPoint y: 250, distance: 52.2
click at [615, 250] on span "4504624366,4504651440,4504652030" at bounding box center [602, 250] width 214 height 14
drag, startPoint x: 615, startPoint y: 250, endPoint x: 700, endPoint y: 255, distance: 85.3
click at [700, 255] on span "4504624366,4504651440,4504652030" at bounding box center [602, 250] width 214 height 14
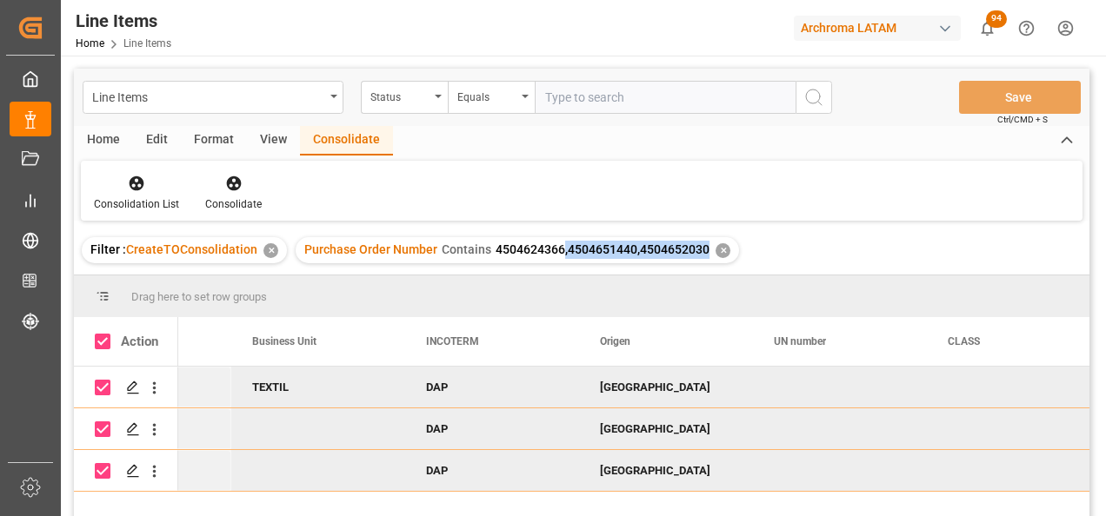
copy span ",4504651440,4504652030"
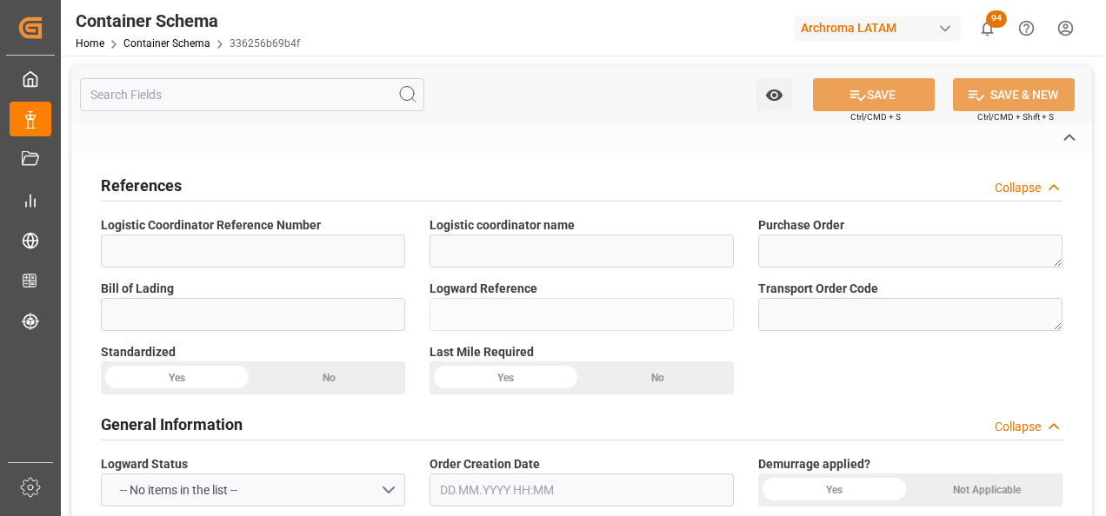
type textarea "4504652030,4504624366,4504651440"
type input "336256b69b4f"
type input "7306 ARCHROMA ([GEOGRAPHIC_DATA]) S. DE R.L,4006 ARCHROMA INTERNATIONAL DE [GEO…"
type input "Pending"
type input "[GEOGRAPHIC_DATA]"
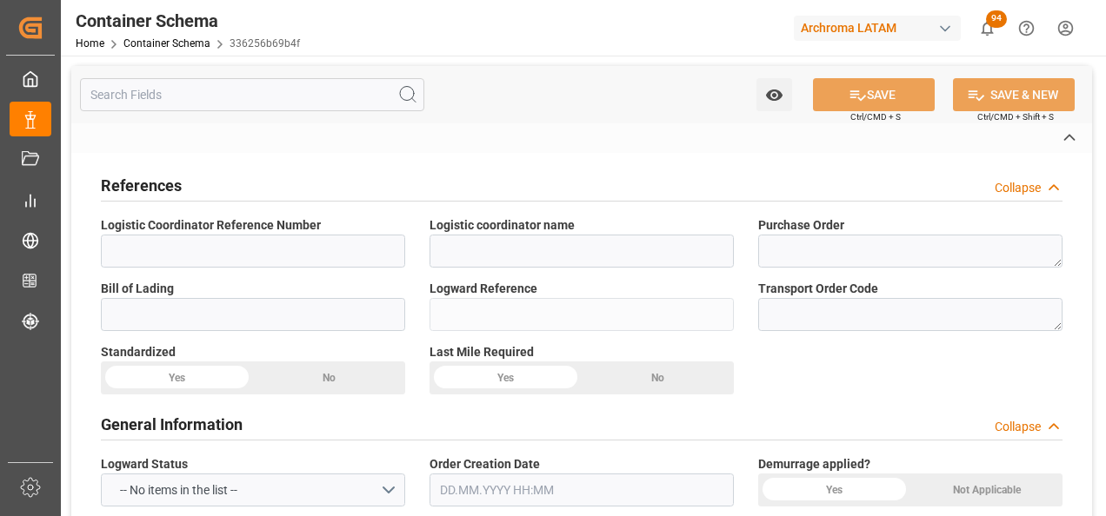
type input "TEXTIL,"
type textarea "PALLET"
type input "9 PALLET"
type input "IDEA GUATEMALA"
type textarea "KM. 30.5, [PERSON_NAME][GEOGRAPHIC_DATA], Lote 17A. [GEOGRAPHIC_DATA], [GEOGRAP…"
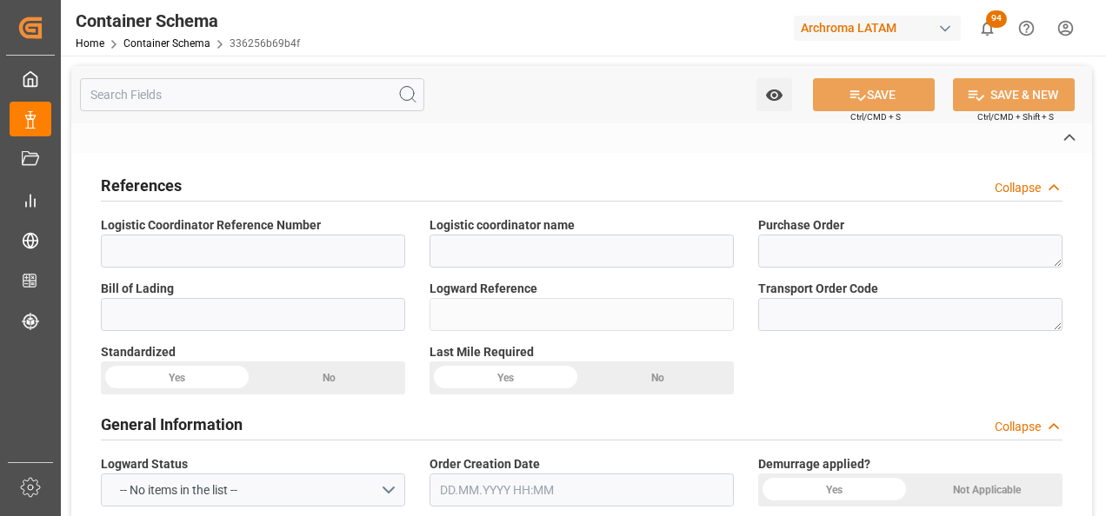
type input "DAP"
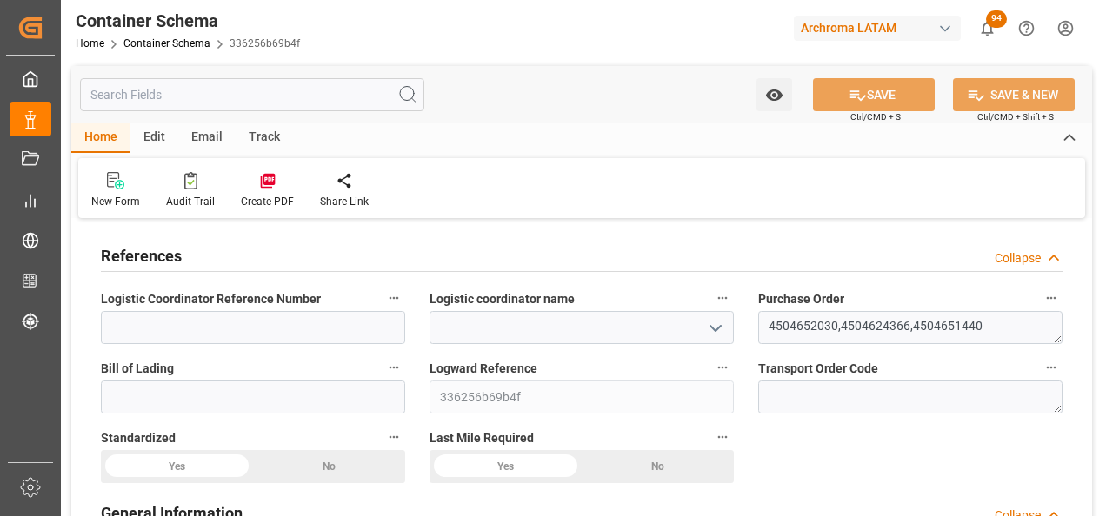
type input "0"
type input "3"
type input "9"
type input "4380"
type input "4769.5"
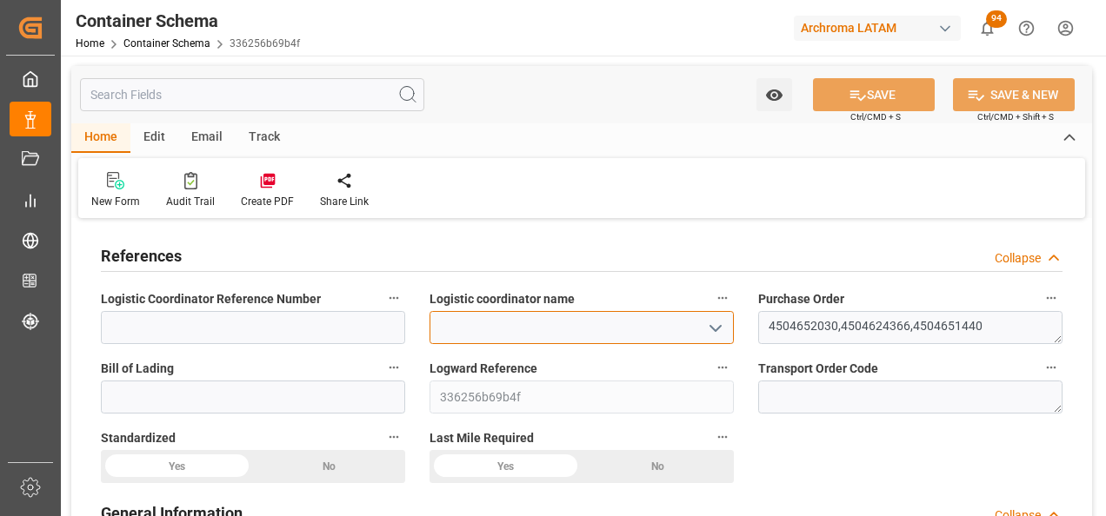
click at [732, 320] on input at bounding box center [581, 327] width 304 height 33
click at [728, 324] on input at bounding box center [581, 327] width 304 height 33
click at [715, 320] on icon "open menu" at bounding box center [715, 328] width 21 height 21
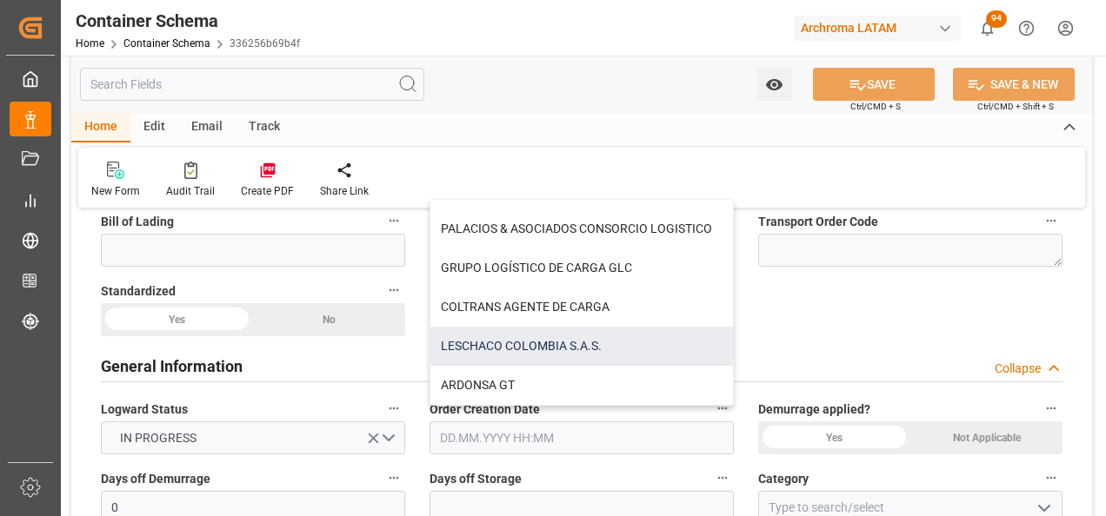
scroll to position [174, 0]
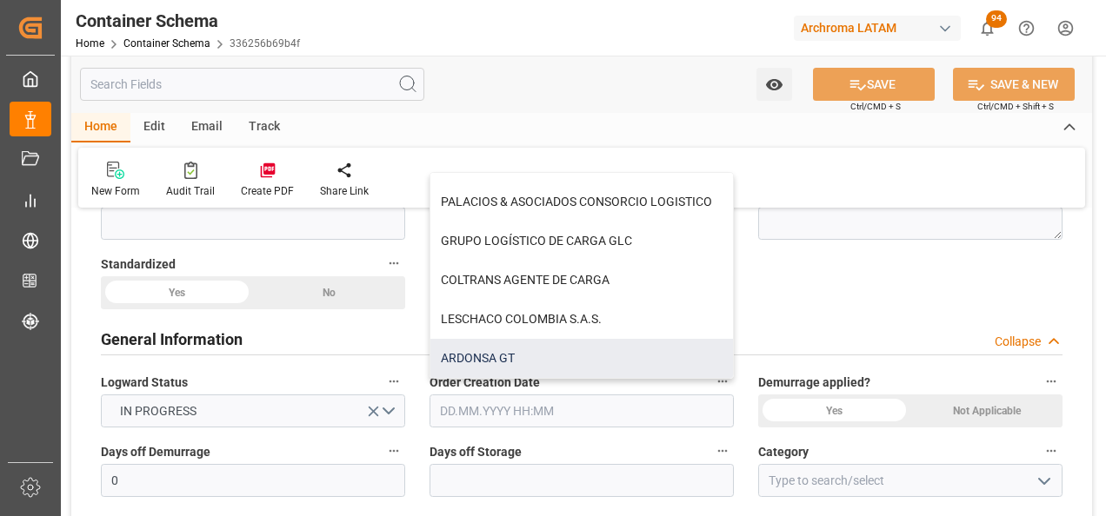
click at [619, 364] on div "ARDONSA GT" at bounding box center [581, 358] width 303 height 39
type input "ARDONSA GT"
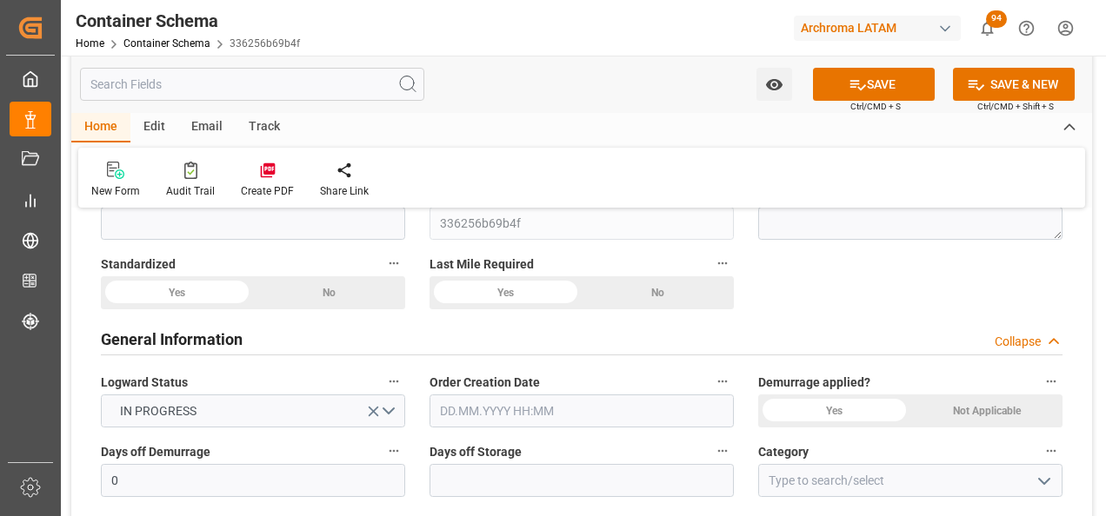
click at [565, 397] on input "text" at bounding box center [581, 411] width 304 height 33
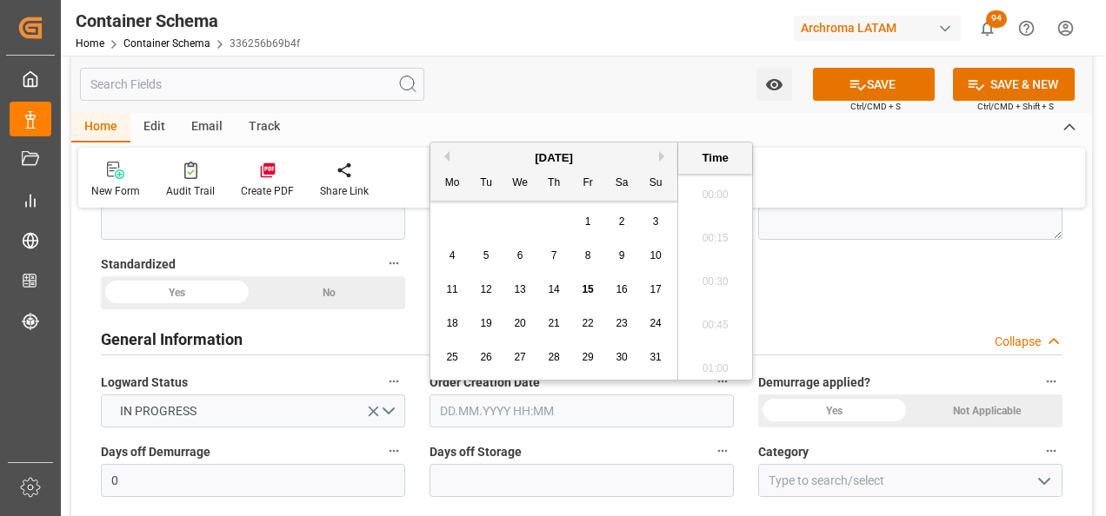
scroll to position [2614, 0]
click at [439, 216] on div "28 29 30 31 1 2 3" at bounding box center [554, 222] width 237 height 34
click at [583, 283] on div "15" at bounding box center [588, 290] width 22 height 21
click at [725, 311] on li "15:45" at bounding box center [715, 319] width 74 height 43
type input "[DATE] 15:45"
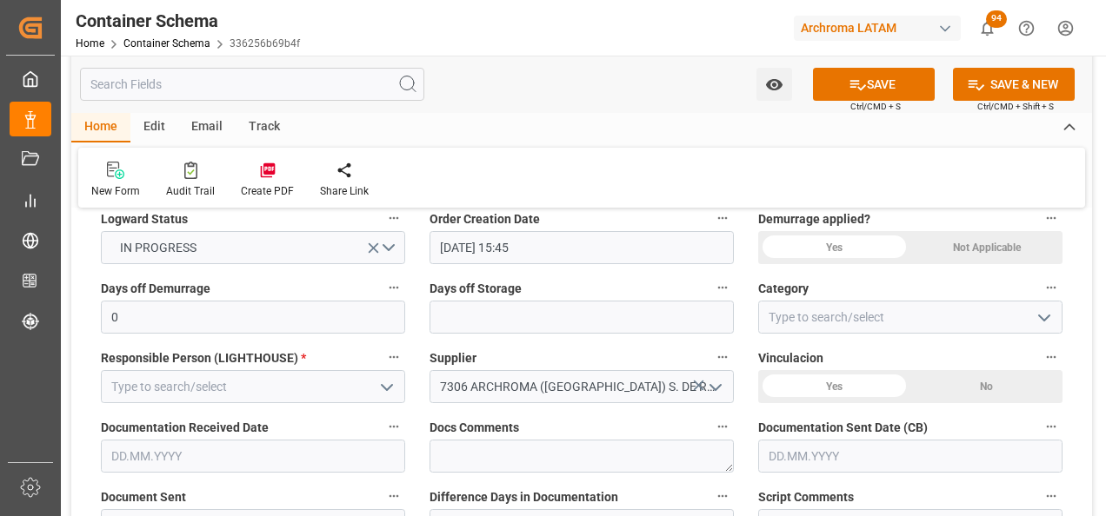
scroll to position [348, 0]
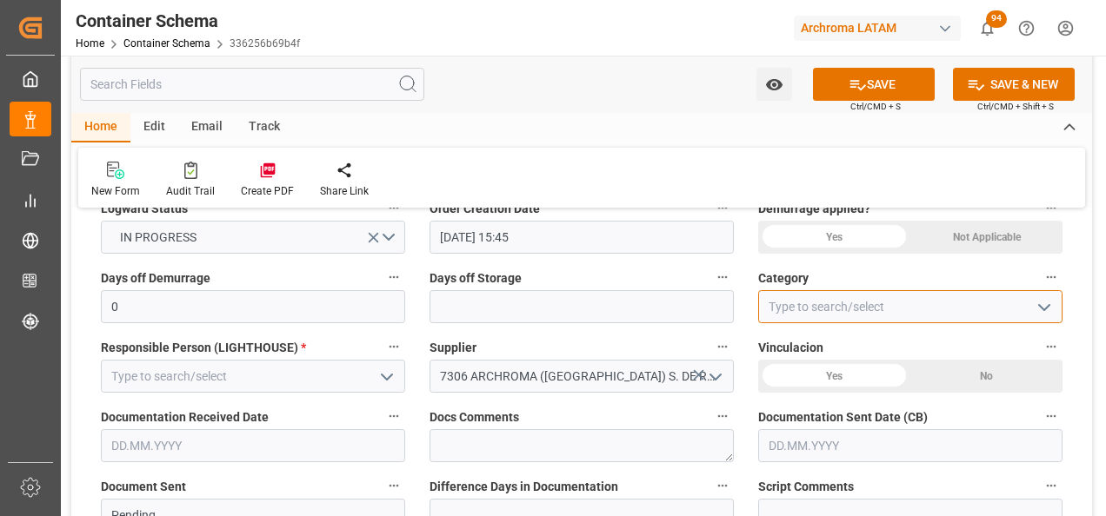
click at [1040, 292] on input at bounding box center [910, 306] width 304 height 33
click at [1041, 302] on icon "open menu" at bounding box center [1044, 307] width 21 height 21
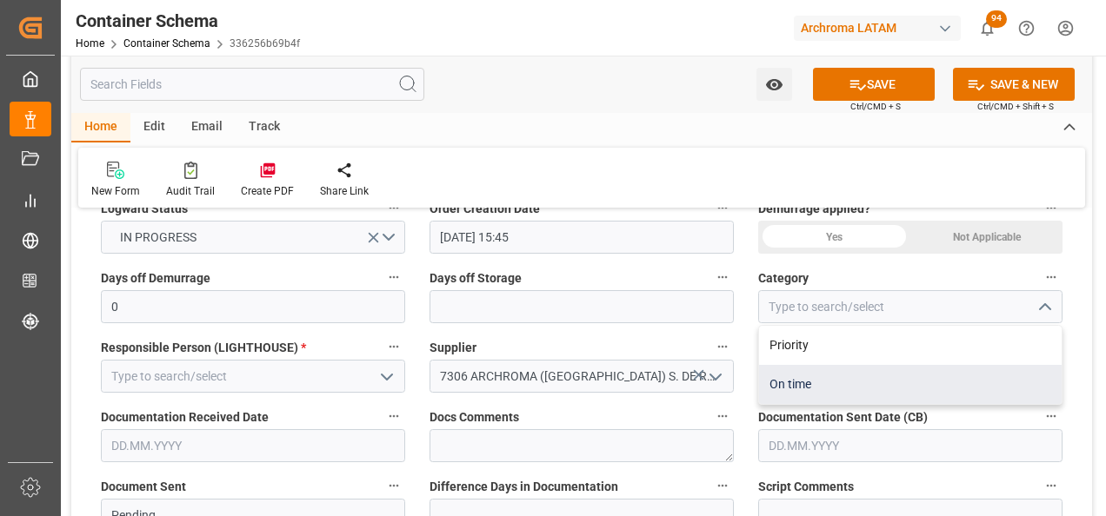
click at [877, 393] on div "On time" at bounding box center [910, 384] width 303 height 39
type input "On time"
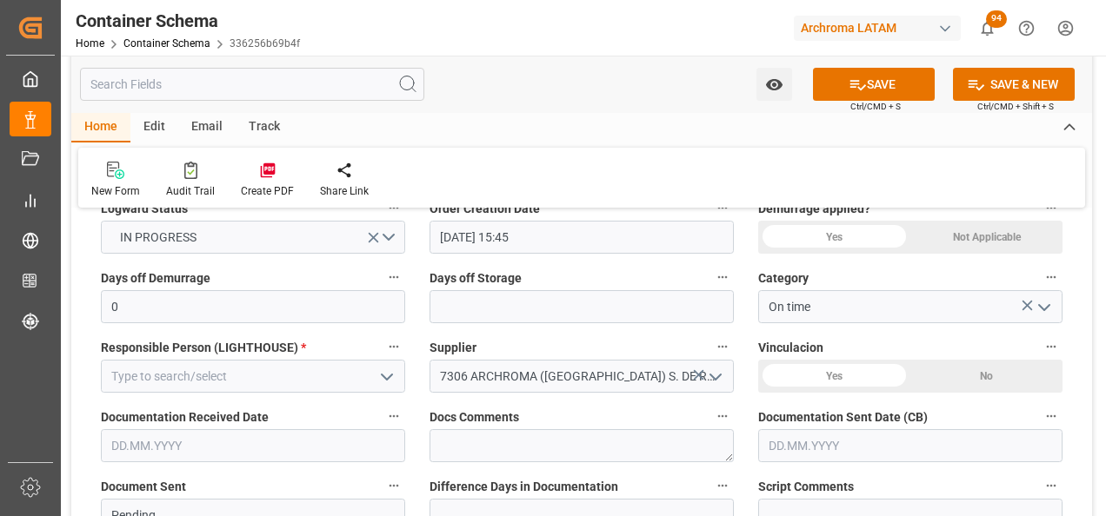
click at [379, 383] on icon "open menu" at bounding box center [386, 377] width 21 height 21
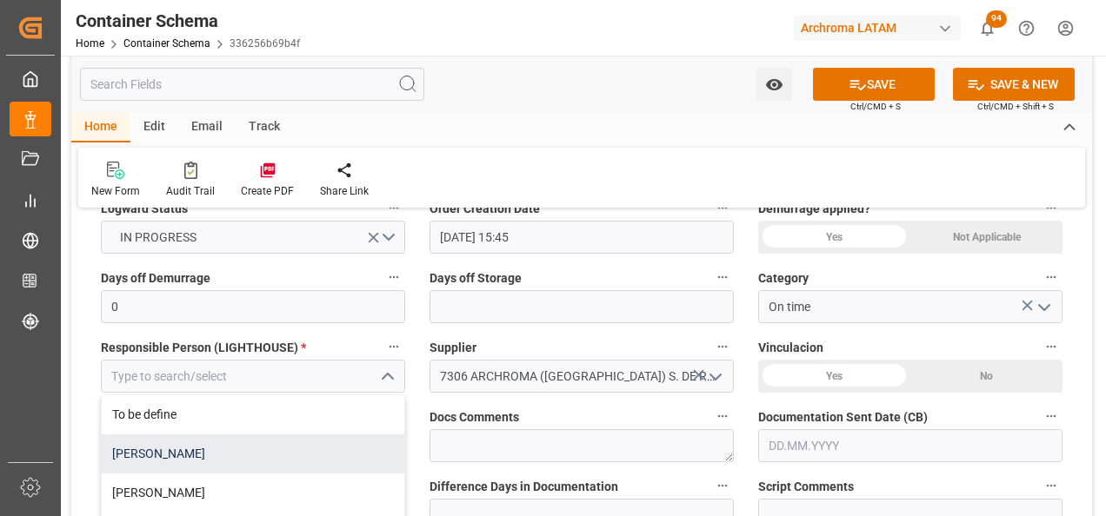
scroll to position [69, 0]
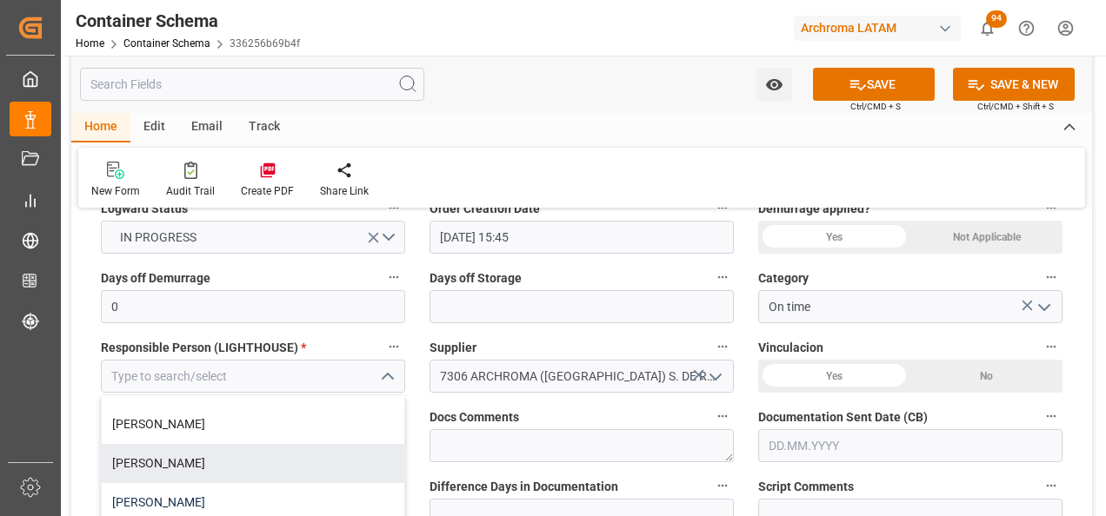
click at [304, 501] on div "[PERSON_NAME]" at bounding box center [253, 502] width 303 height 39
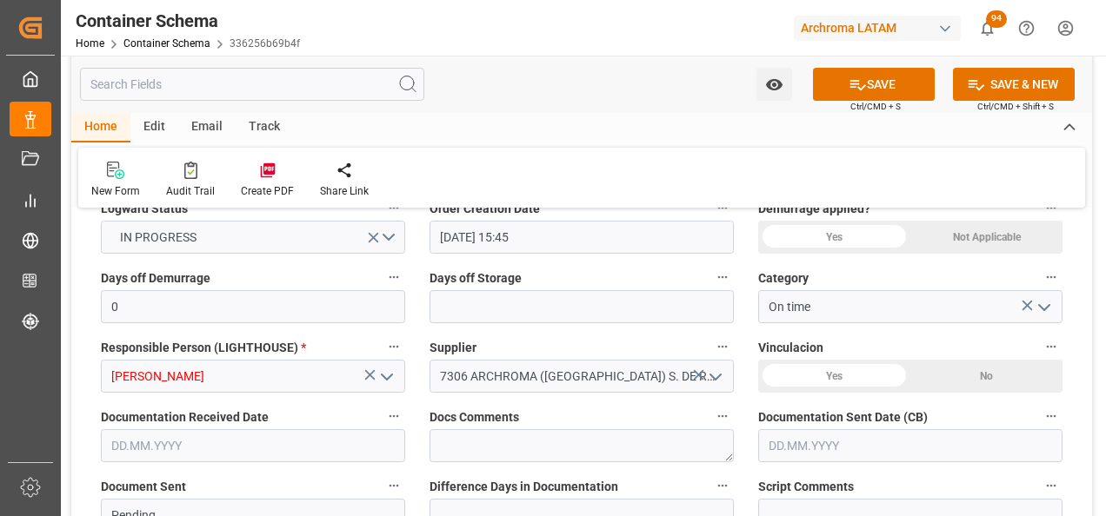
type input "[PERSON_NAME]"
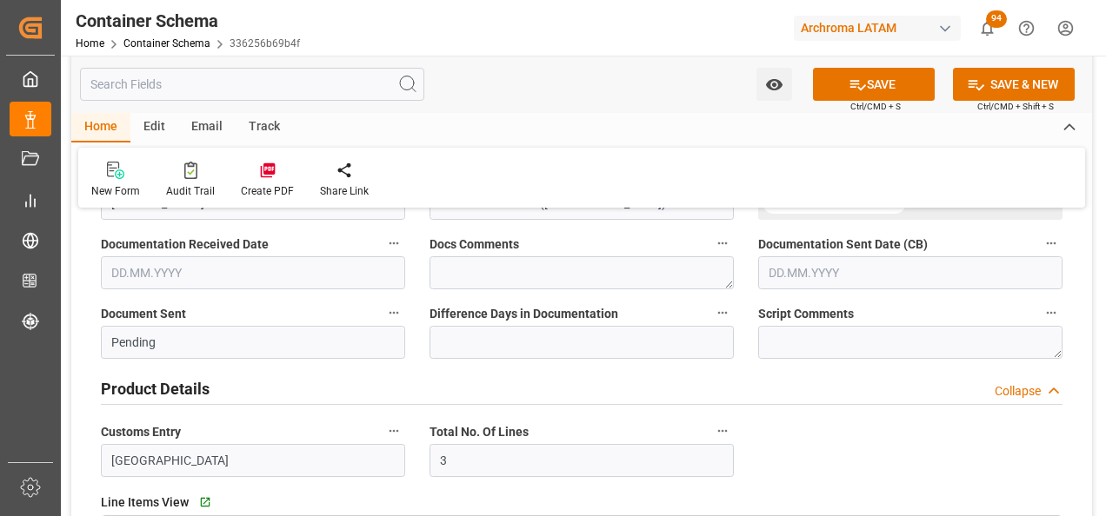
scroll to position [522, 0]
click at [148, 260] on input "text" at bounding box center [253, 272] width 304 height 33
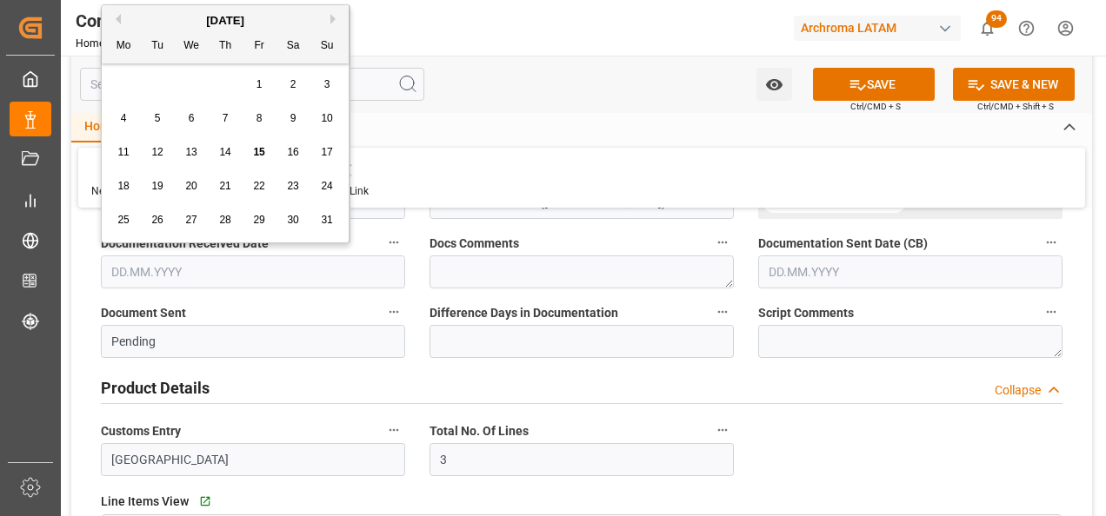
click at [259, 151] on span "15" at bounding box center [258, 152] width 11 height 12
type input "[DATE]"
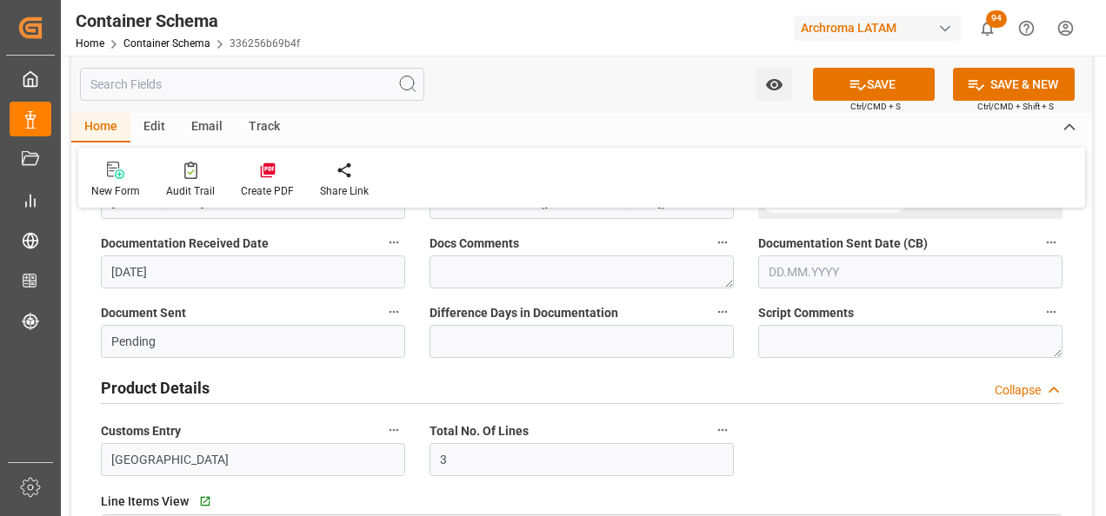
click at [845, 284] on input "text" at bounding box center [910, 272] width 304 height 33
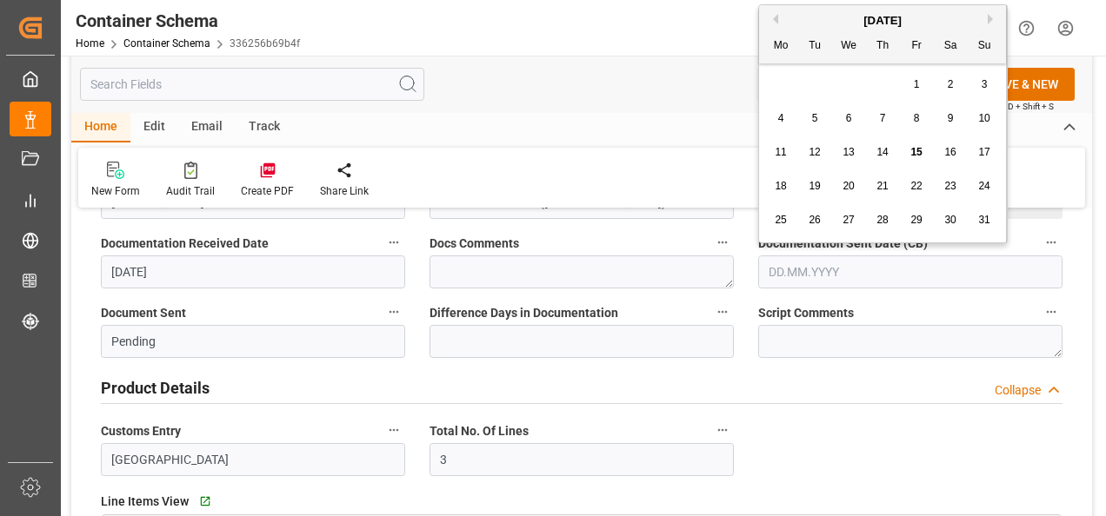
click at [917, 156] on span "15" at bounding box center [915, 152] width 11 height 12
type input "[DATE]"
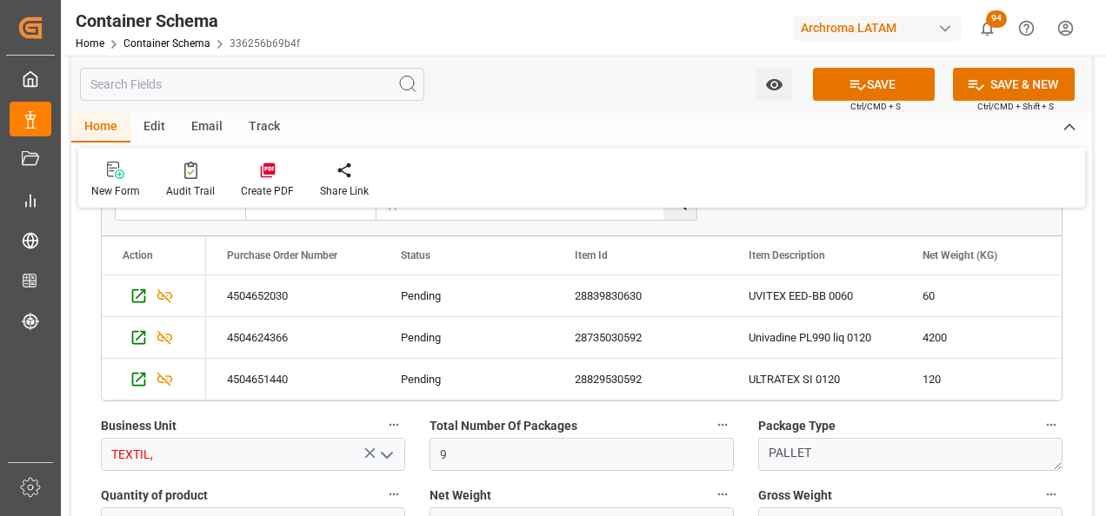
scroll to position [956, 0]
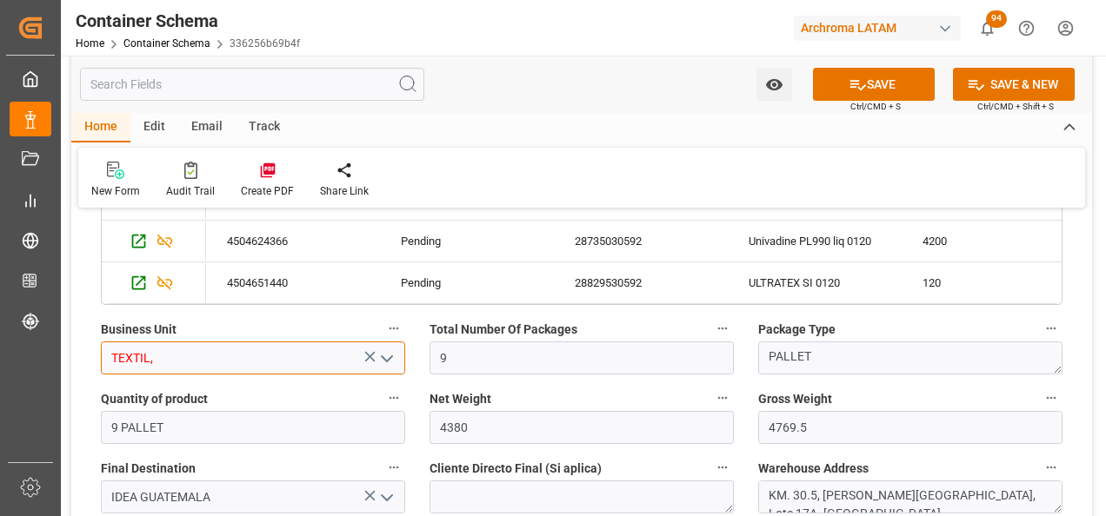
click at [399, 358] on input "TEXTIL," at bounding box center [253, 358] width 304 height 33
click at [390, 359] on polyline "open menu" at bounding box center [387, 358] width 10 height 5
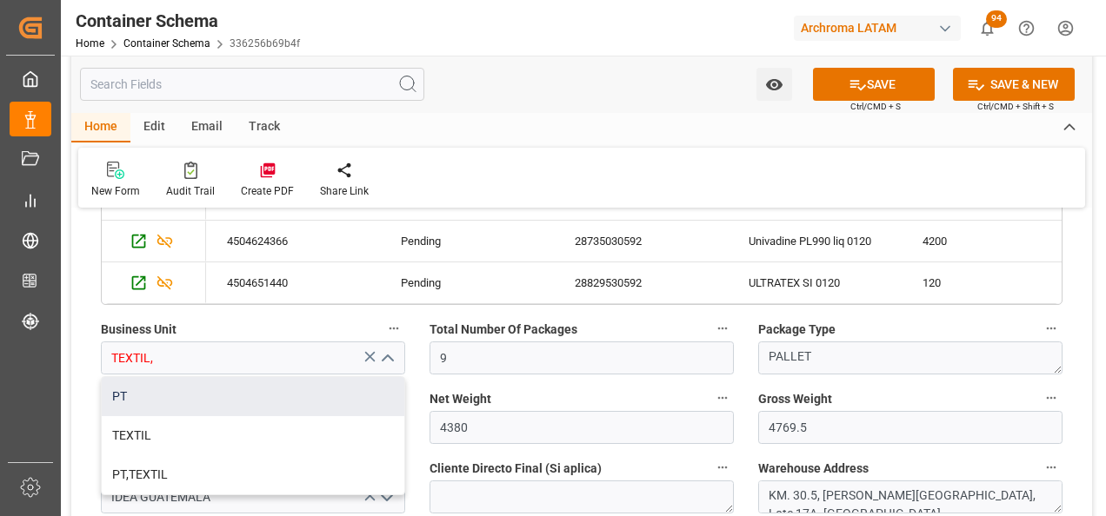
click at [346, 389] on div "PT" at bounding box center [253, 396] width 303 height 39
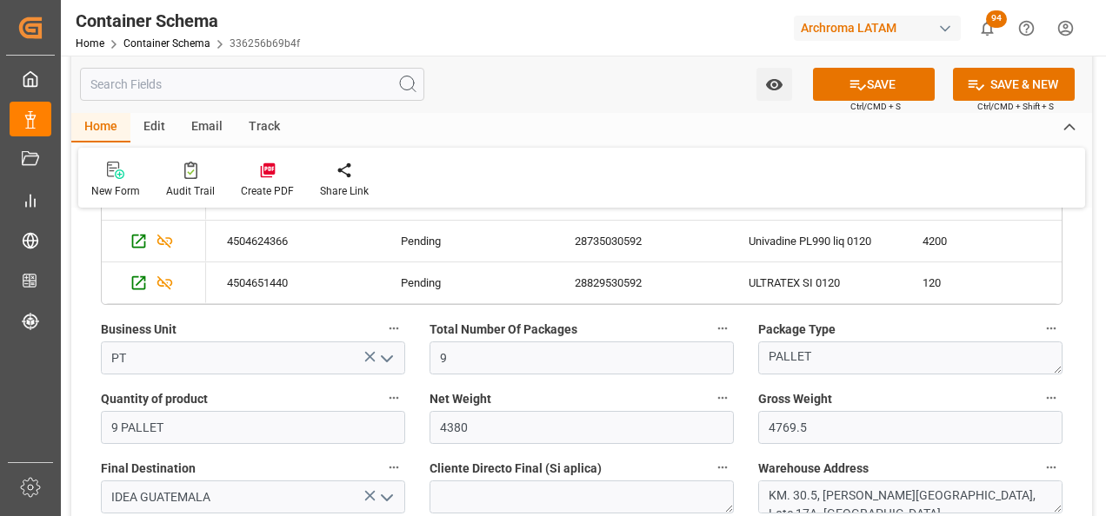
click at [394, 356] on icon "open menu" at bounding box center [386, 359] width 21 height 21
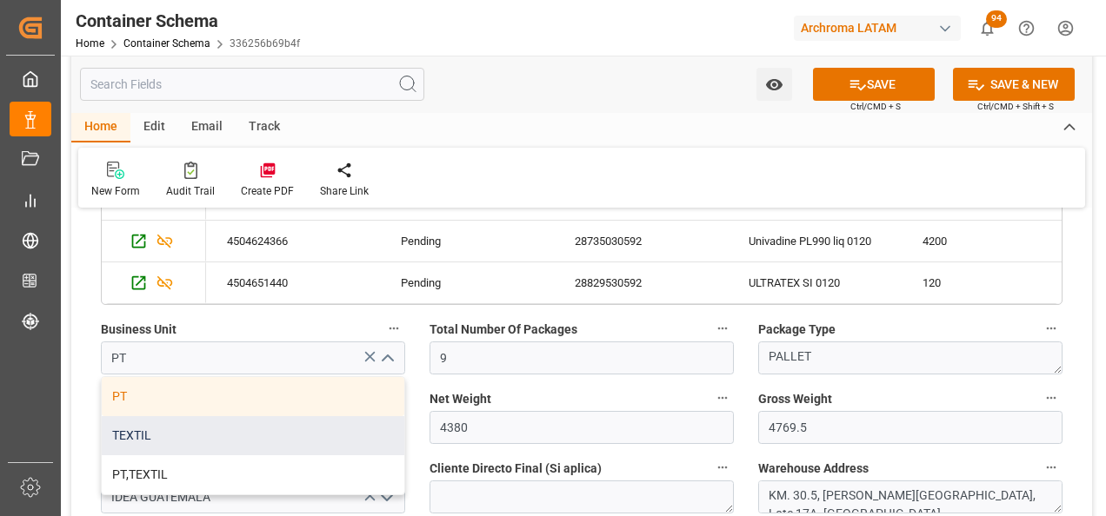
click at [325, 446] on div "TEXTIL" at bounding box center [253, 435] width 303 height 39
type input "TEXTIL"
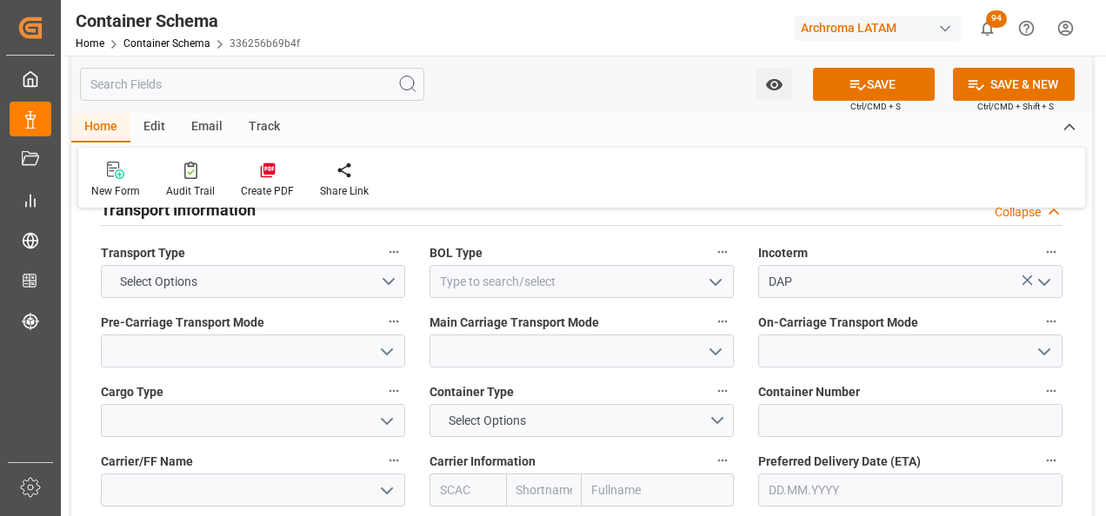
scroll to position [1565, 0]
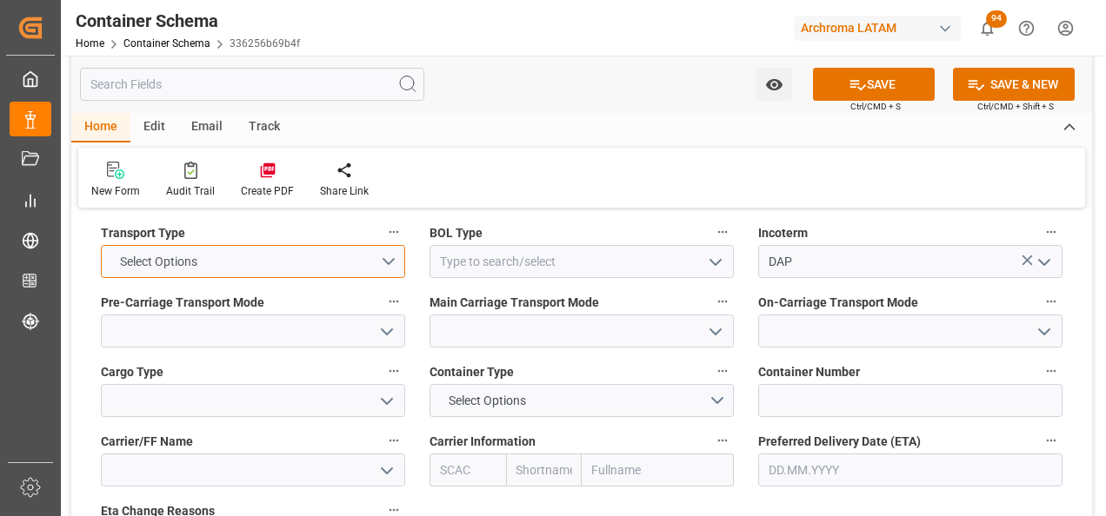
click at [380, 259] on button "Select Options" at bounding box center [253, 261] width 304 height 33
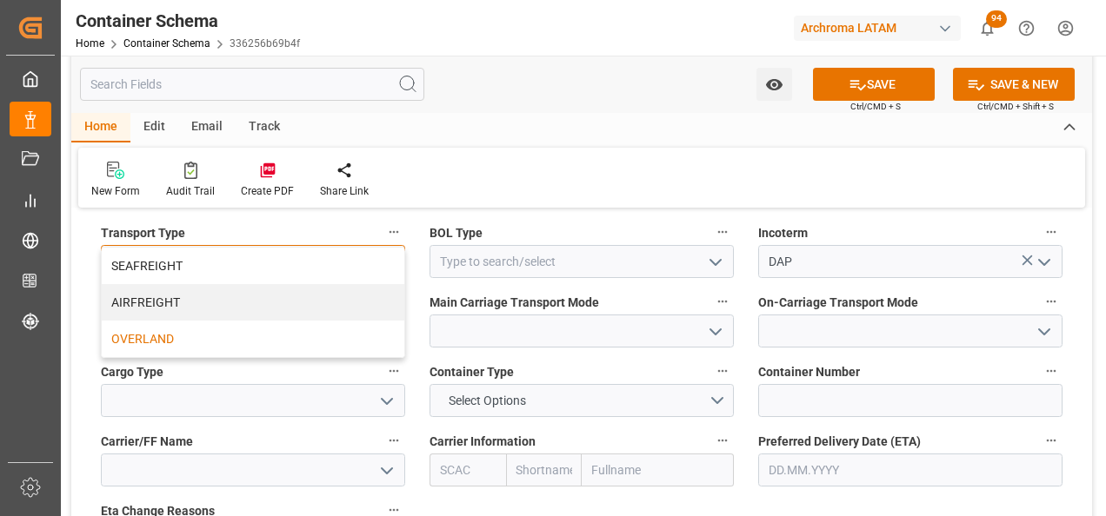
click at [309, 323] on div "OVERLAND" at bounding box center [253, 339] width 303 height 37
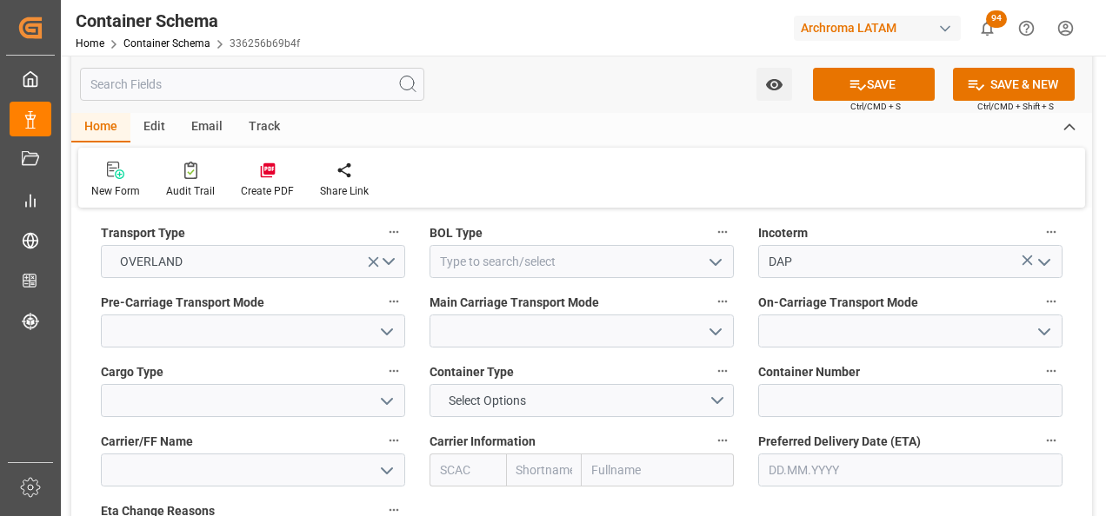
click at [724, 267] on icon "open menu" at bounding box center [715, 262] width 21 height 21
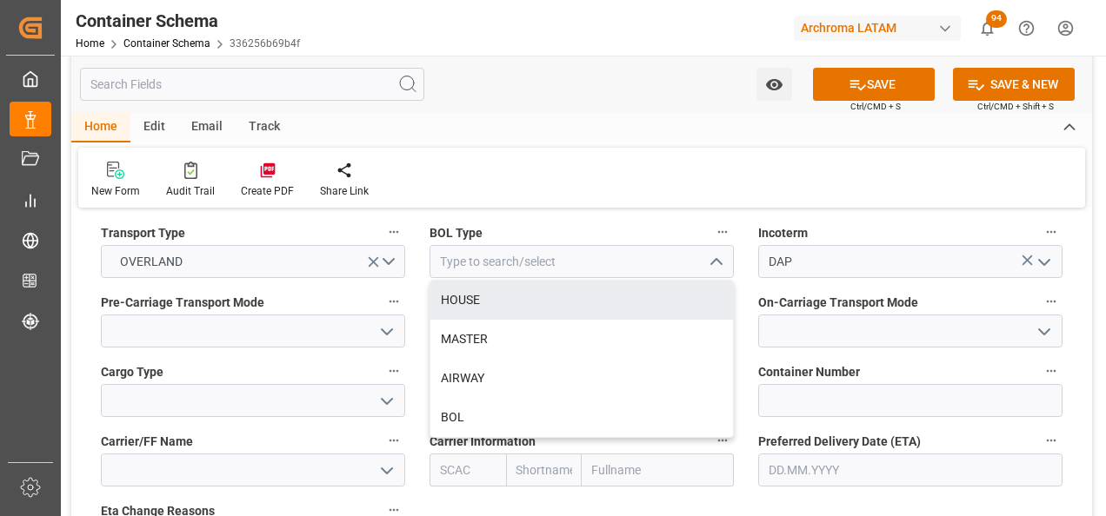
click at [741, 225] on div "BOL Type HOUSE MASTER AIRWAY BOL" at bounding box center [581, 250] width 329 height 70
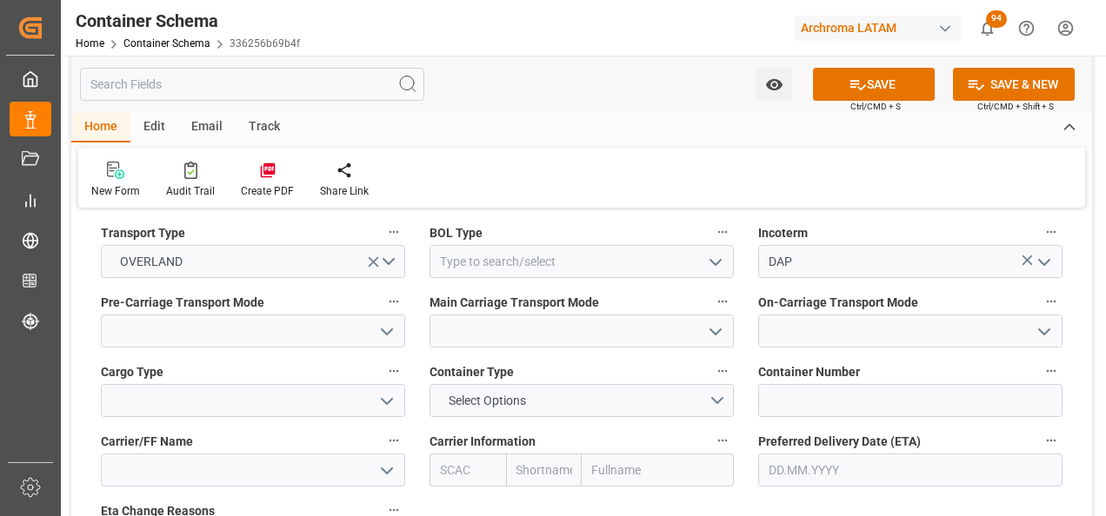
click at [379, 345] on button "open menu" at bounding box center [386, 331] width 26 height 27
click at [385, 336] on icon "close menu" at bounding box center [386, 332] width 21 height 21
click at [382, 338] on icon "open menu" at bounding box center [386, 332] width 21 height 21
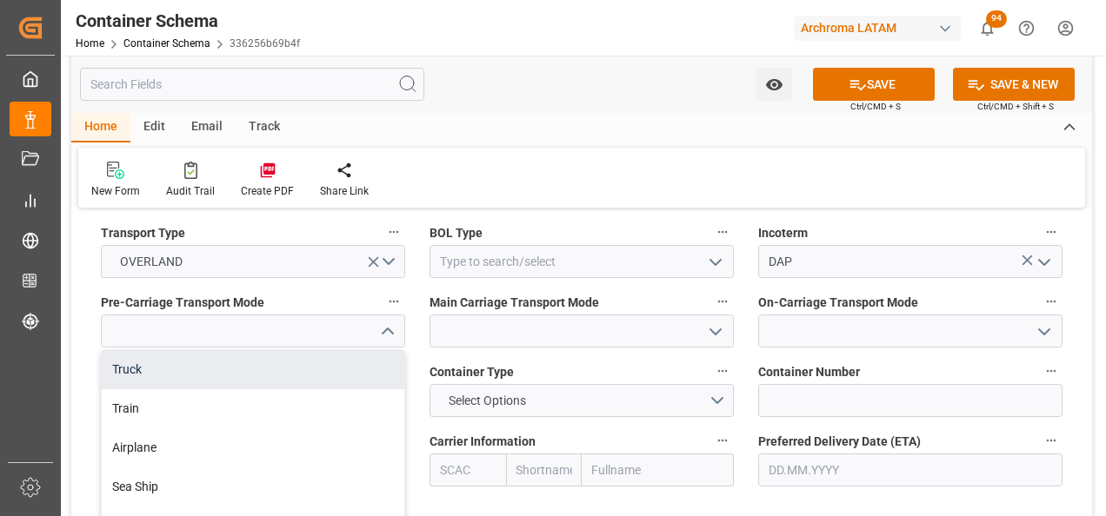
click at [359, 363] on div "Truck" at bounding box center [253, 369] width 303 height 39
type input "Truck"
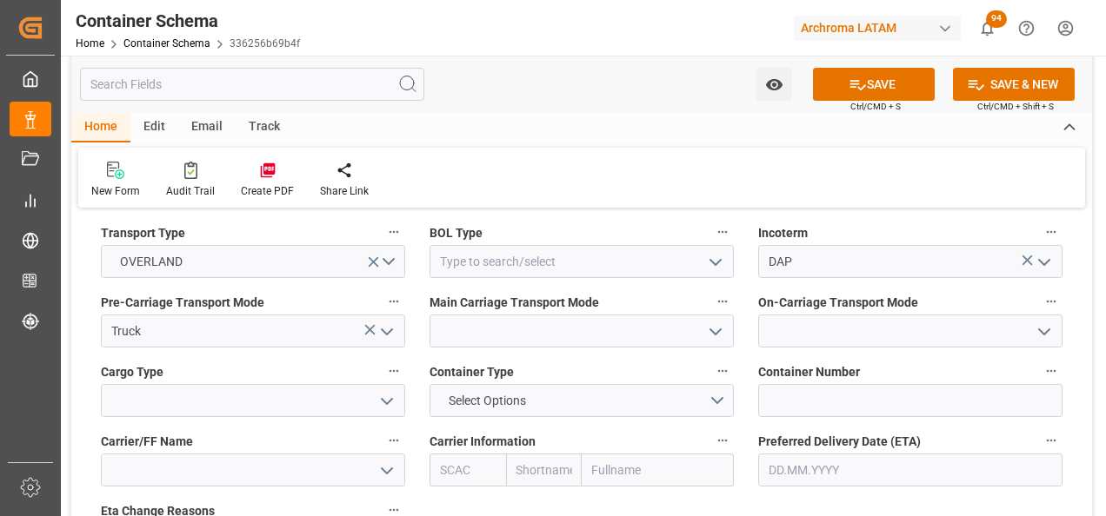
click at [709, 334] on icon "open menu" at bounding box center [715, 332] width 21 height 21
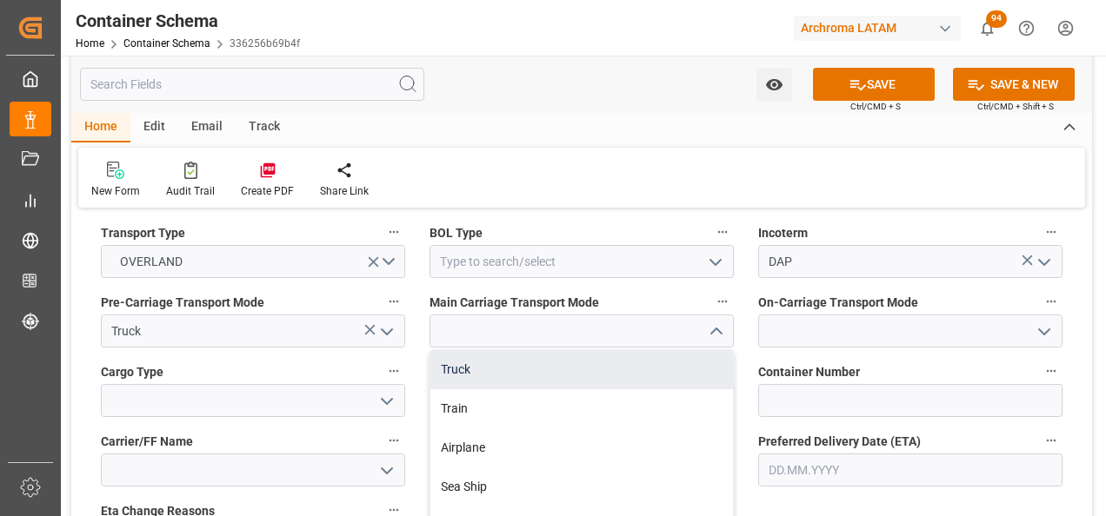
click at [682, 363] on div "Truck" at bounding box center [581, 369] width 303 height 39
type input "Truck"
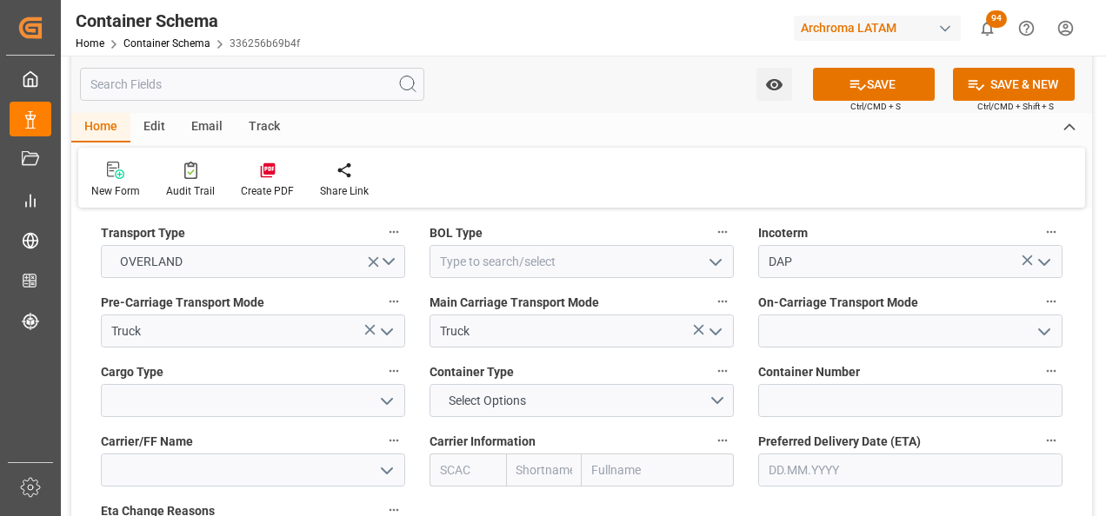
click at [1040, 341] on icon "open menu" at bounding box center [1044, 332] width 21 height 21
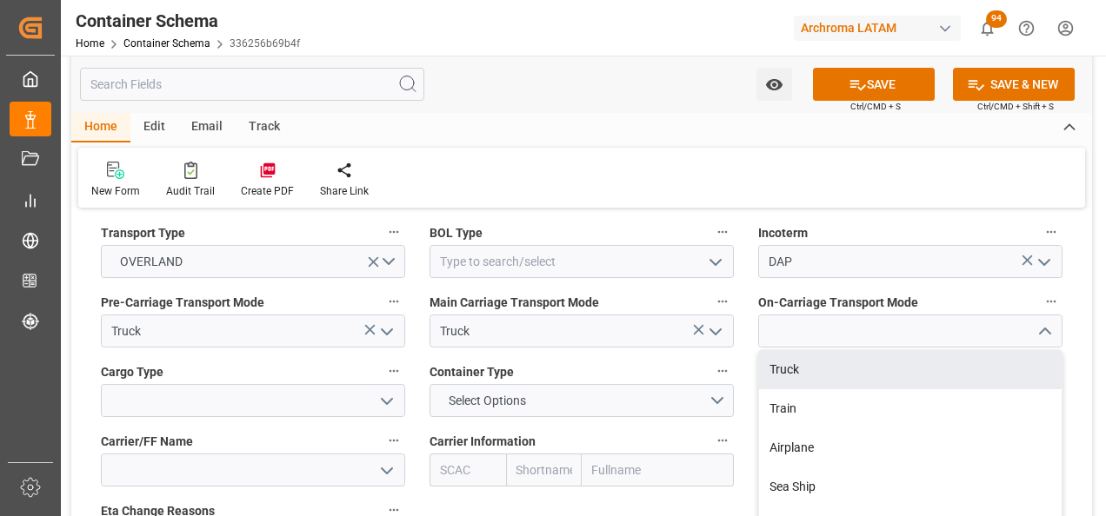
click at [986, 387] on div "Truck" at bounding box center [910, 369] width 303 height 39
type input "Truck"
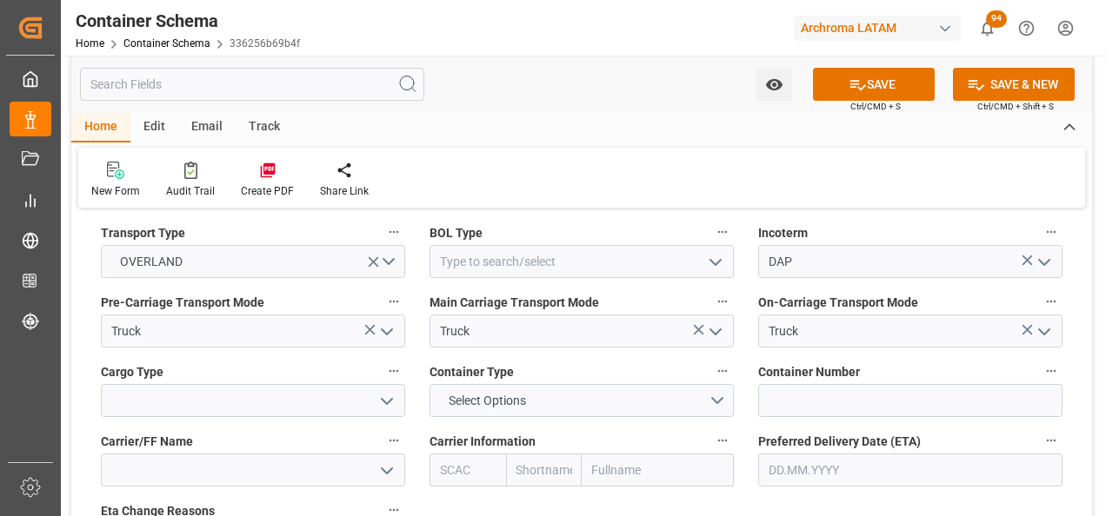
click at [395, 402] on icon "open menu" at bounding box center [386, 401] width 21 height 21
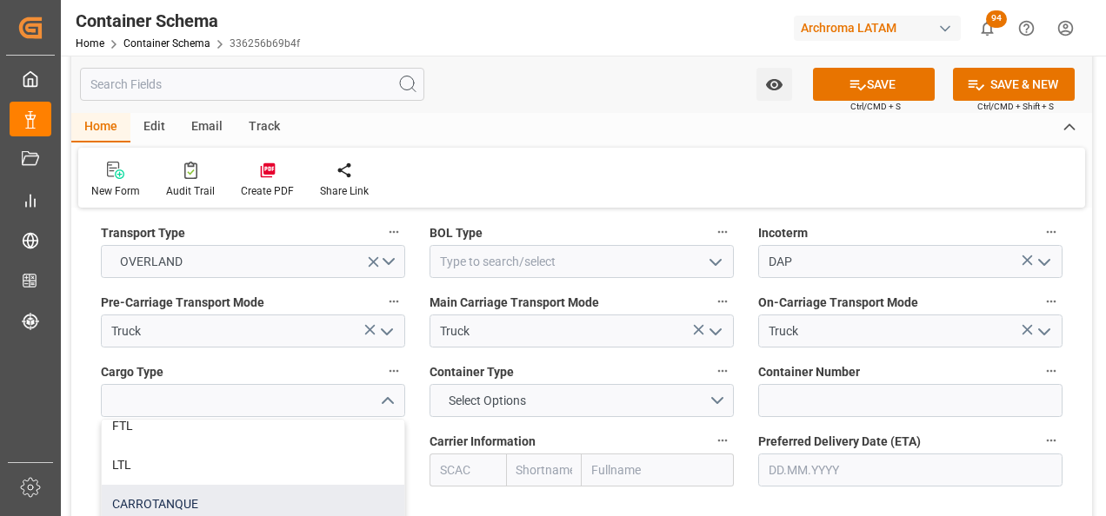
scroll to position [60, 0]
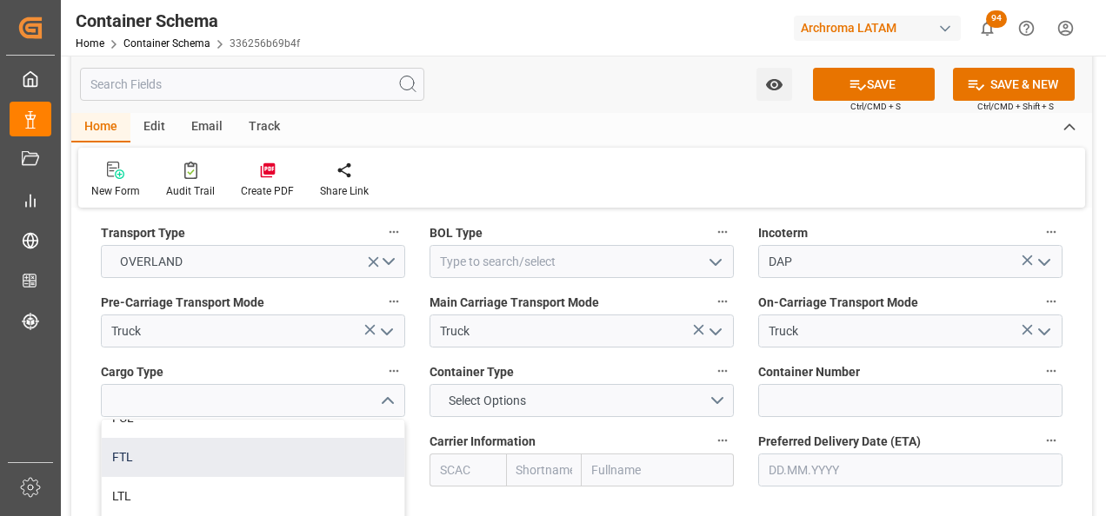
click at [283, 469] on div "FTL" at bounding box center [253, 457] width 303 height 39
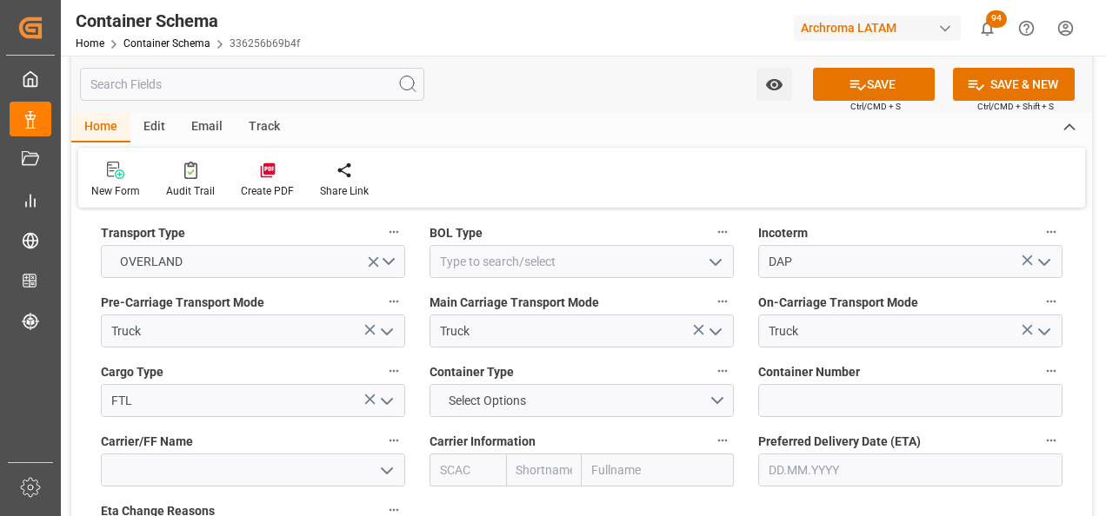
click at [393, 402] on icon "open menu" at bounding box center [386, 401] width 21 height 21
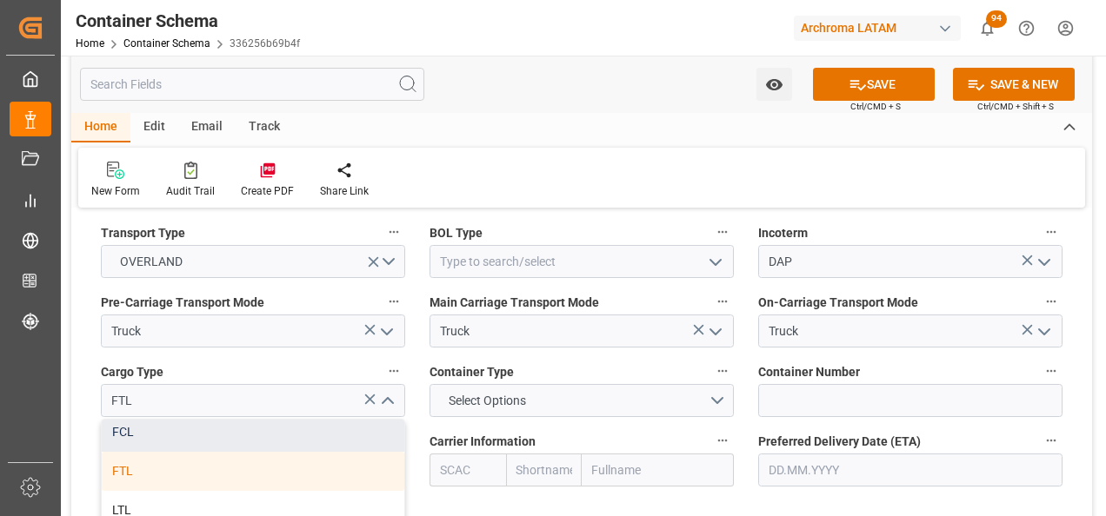
scroll to position [87, 0]
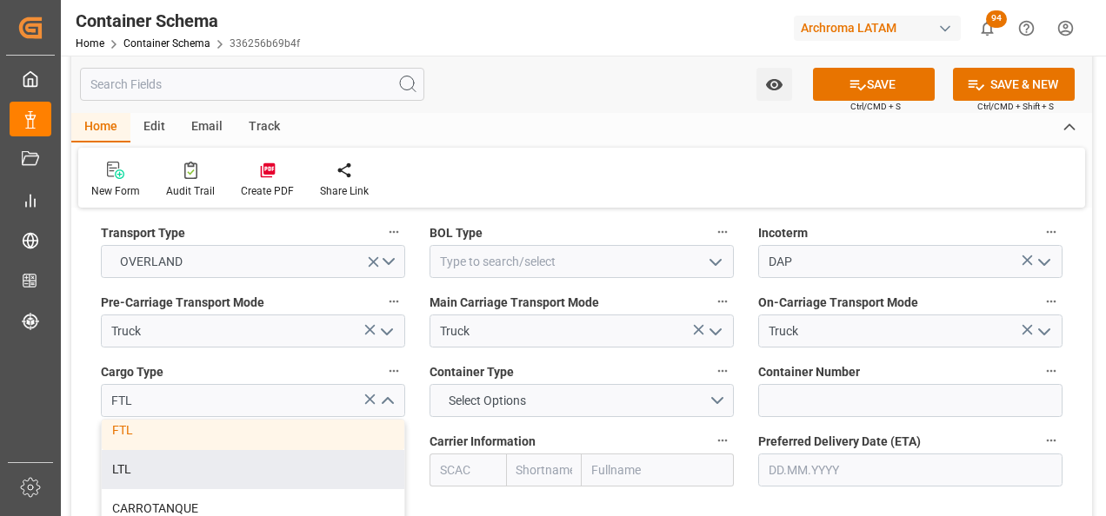
click at [282, 463] on div "LTL" at bounding box center [253, 469] width 303 height 39
type input "LTL"
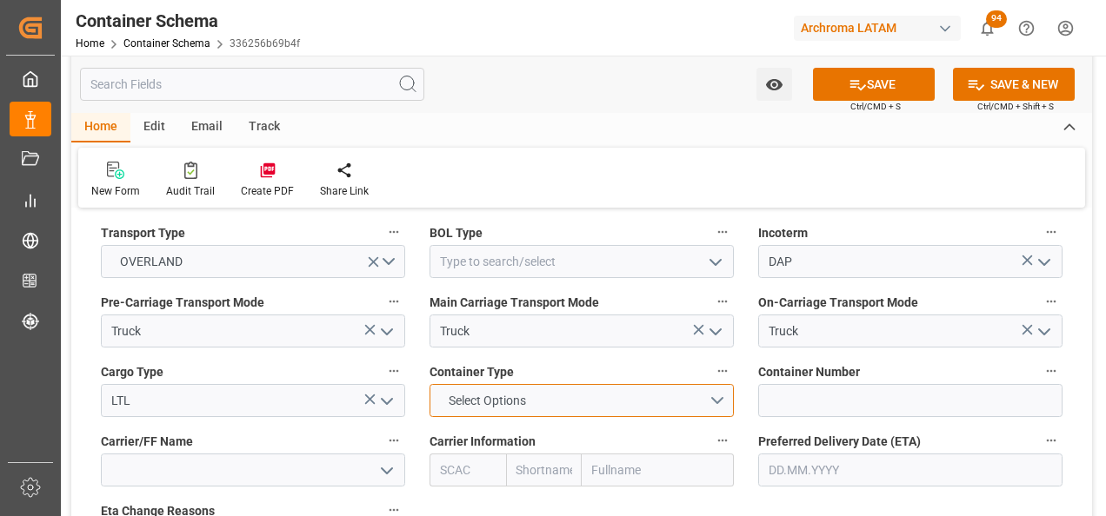
click at [721, 403] on button "Select Options" at bounding box center [581, 400] width 304 height 33
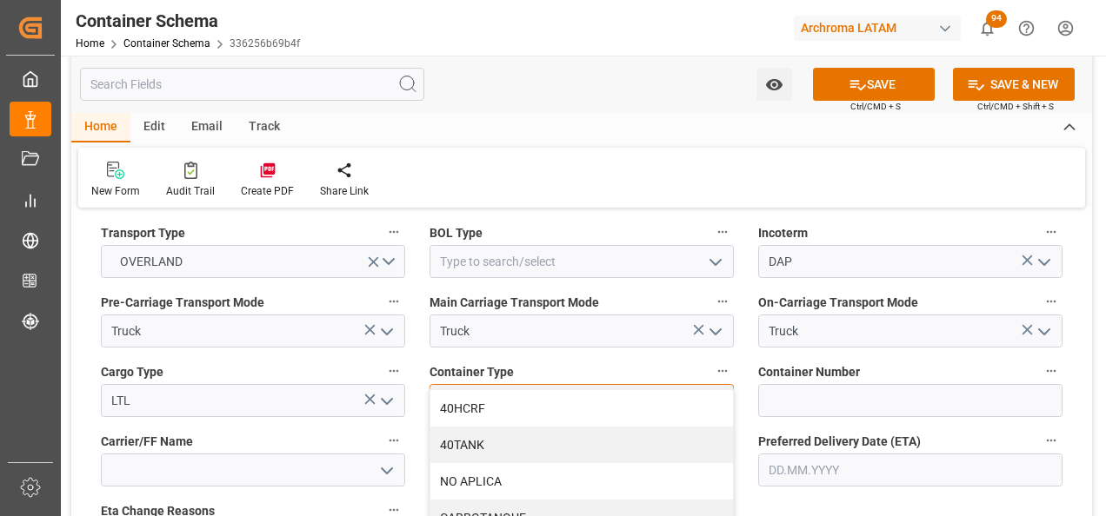
scroll to position [233, 0]
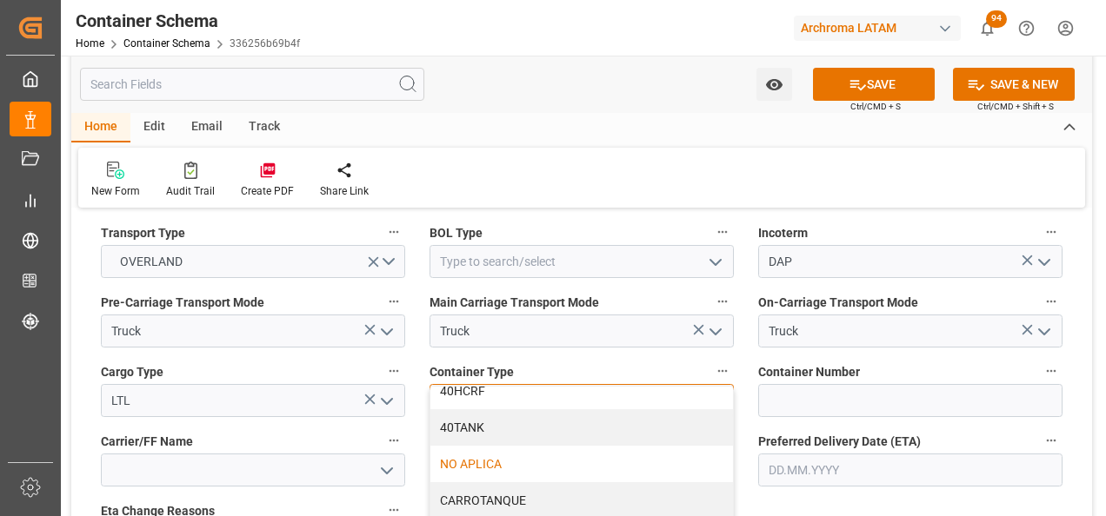
click at [625, 456] on div "NO APLICA" at bounding box center [581, 464] width 303 height 37
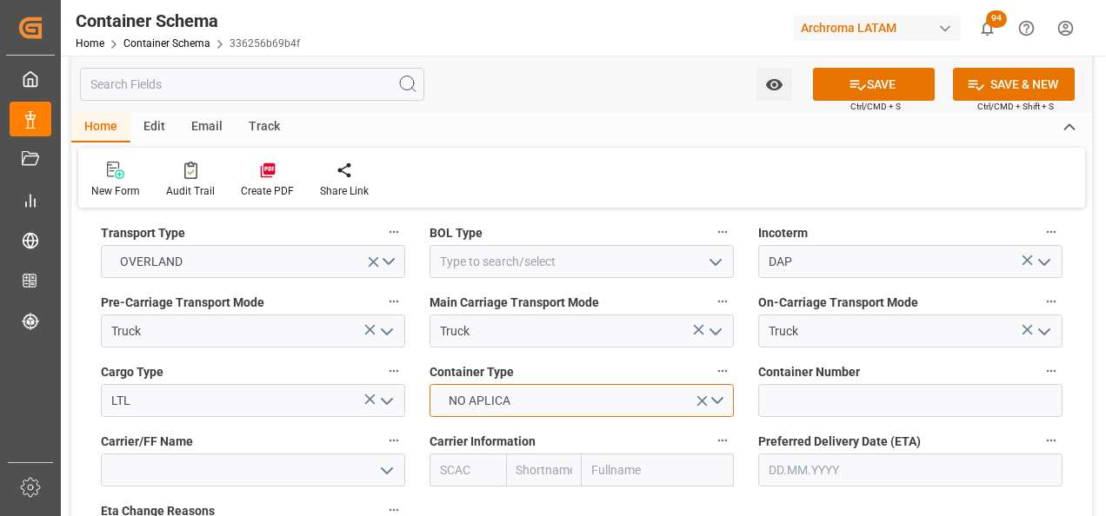
scroll to position [1652, 0]
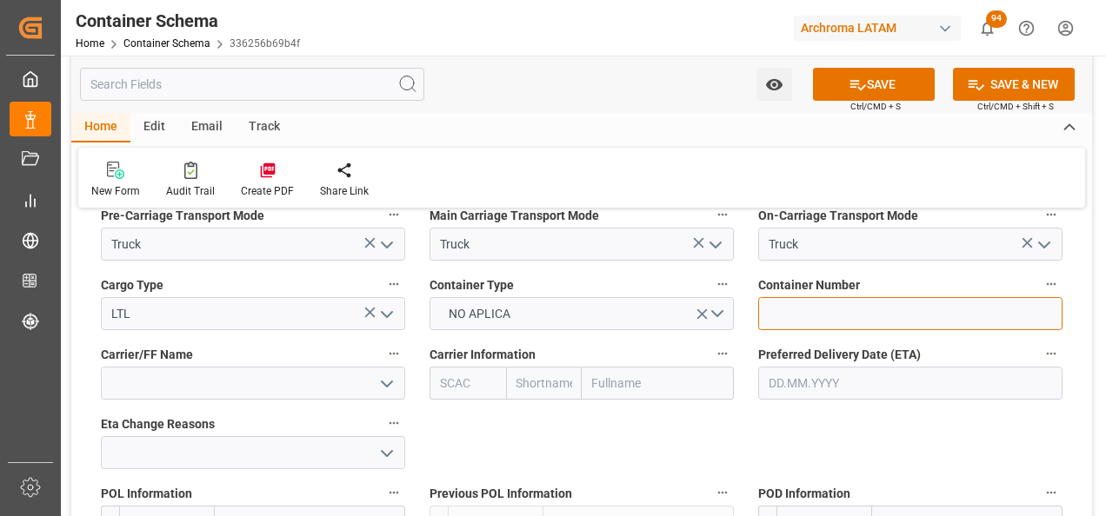
click at [836, 311] on input at bounding box center [910, 313] width 304 height 33
click at [811, 388] on input "text" at bounding box center [910, 383] width 304 height 33
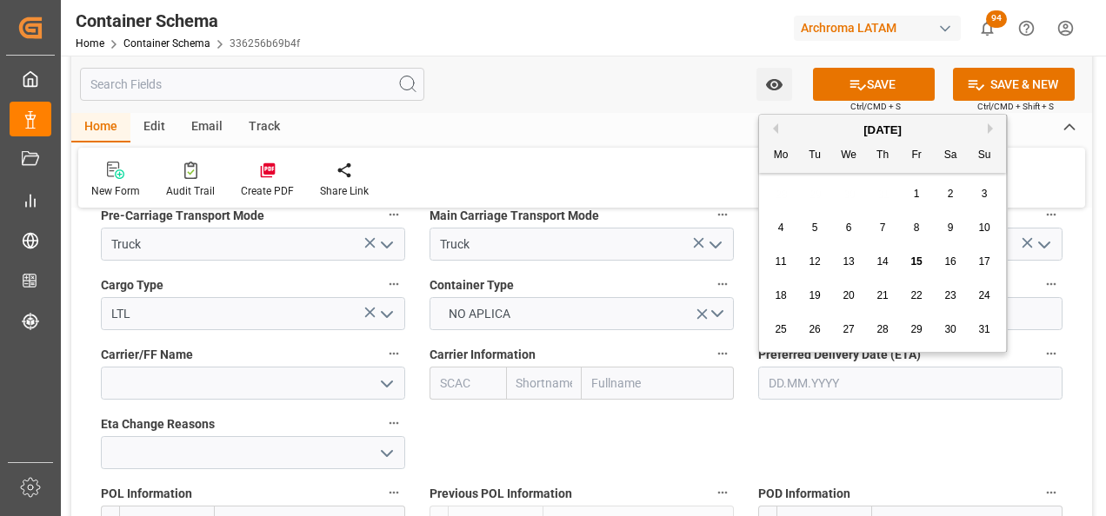
click at [783, 293] on span "18" at bounding box center [780, 295] width 11 height 12
type input "[DATE]"
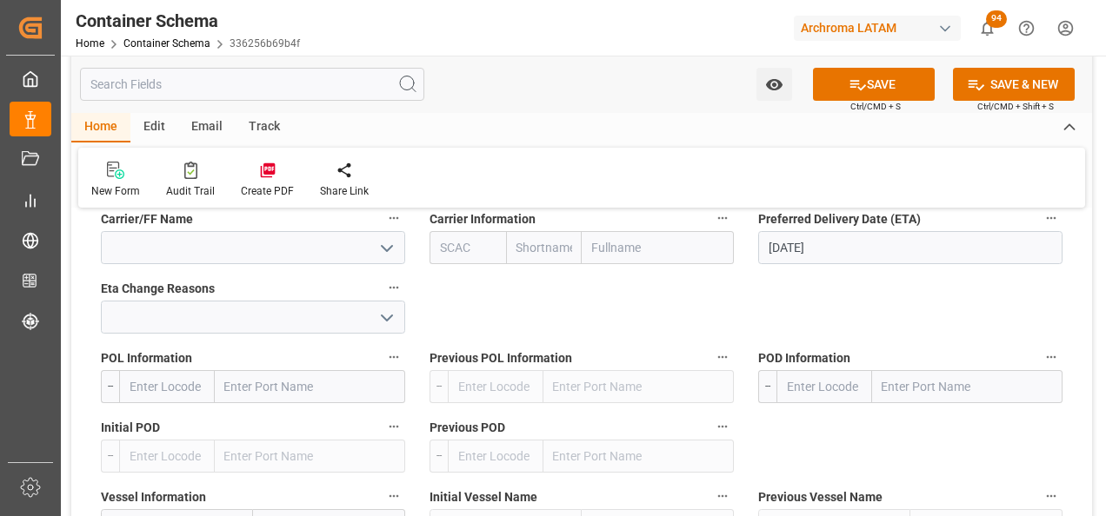
scroll to position [1825, 0]
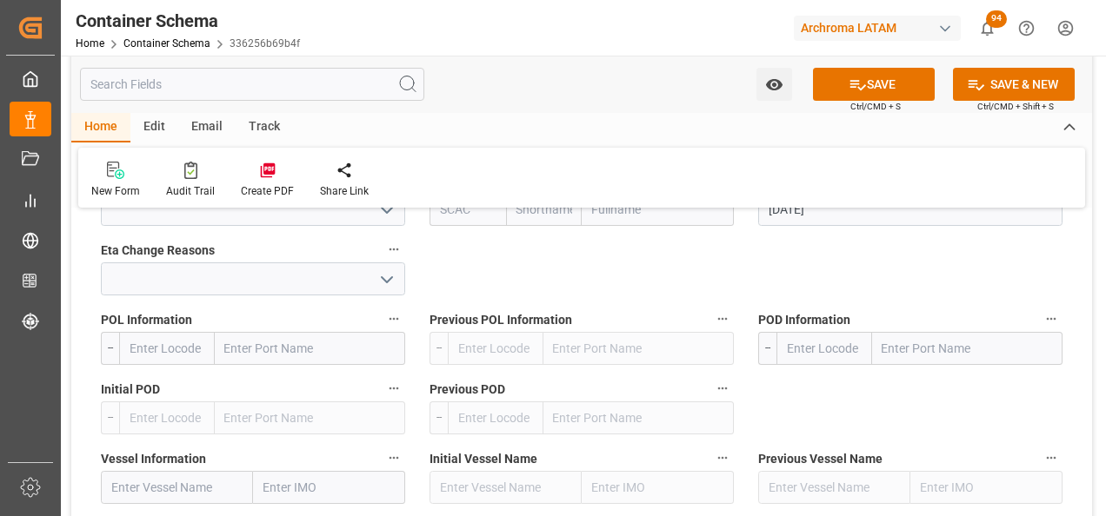
click at [918, 345] on input "text" at bounding box center [967, 348] width 190 height 33
type input "[GEOGRAPHIC_DATA]"
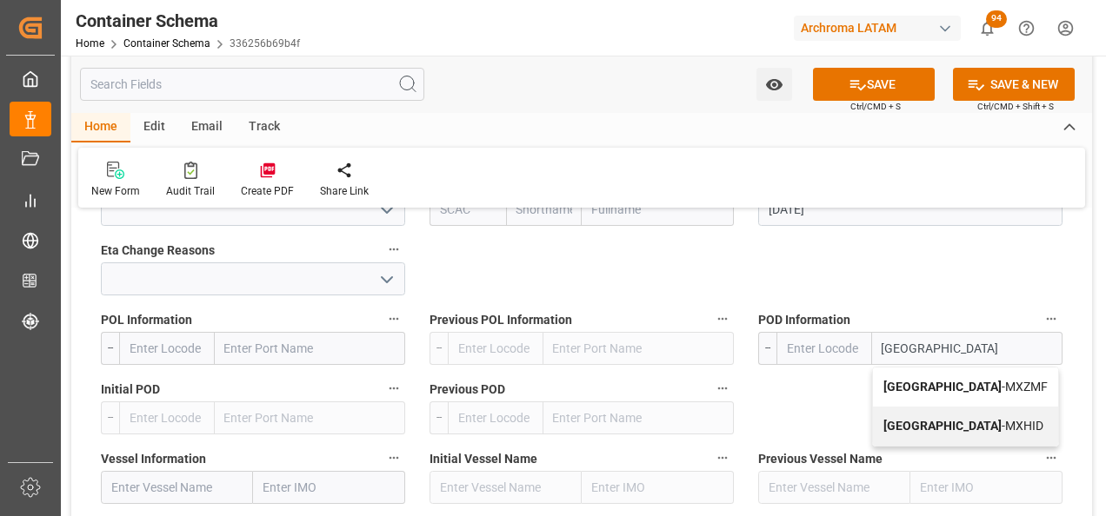
click at [934, 400] on div "Ciudad Hidalgo - MXZMF" at bounding box center [965, 387] width 185 height 39
type input "MXZMF"
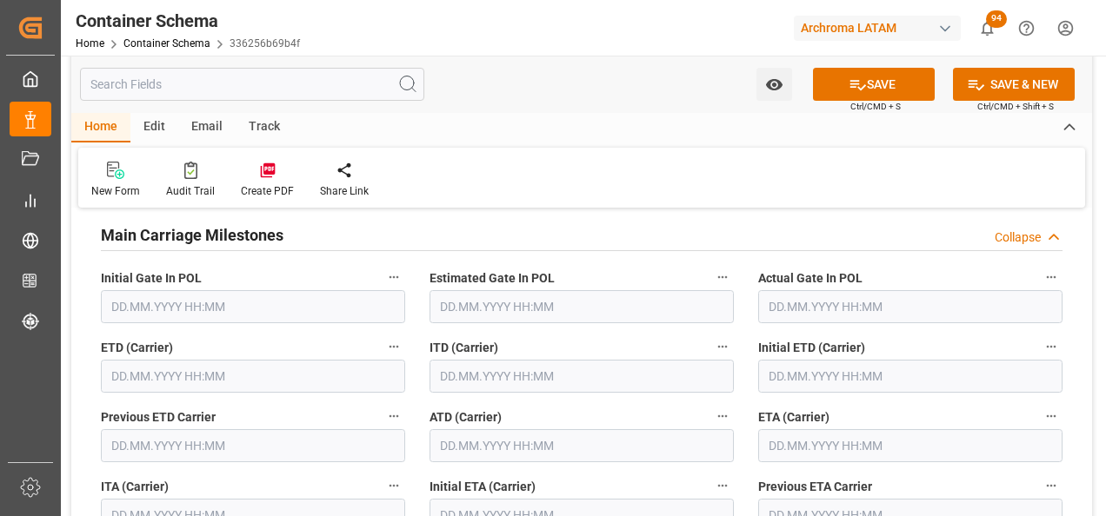
scroll to position [2260, 0]
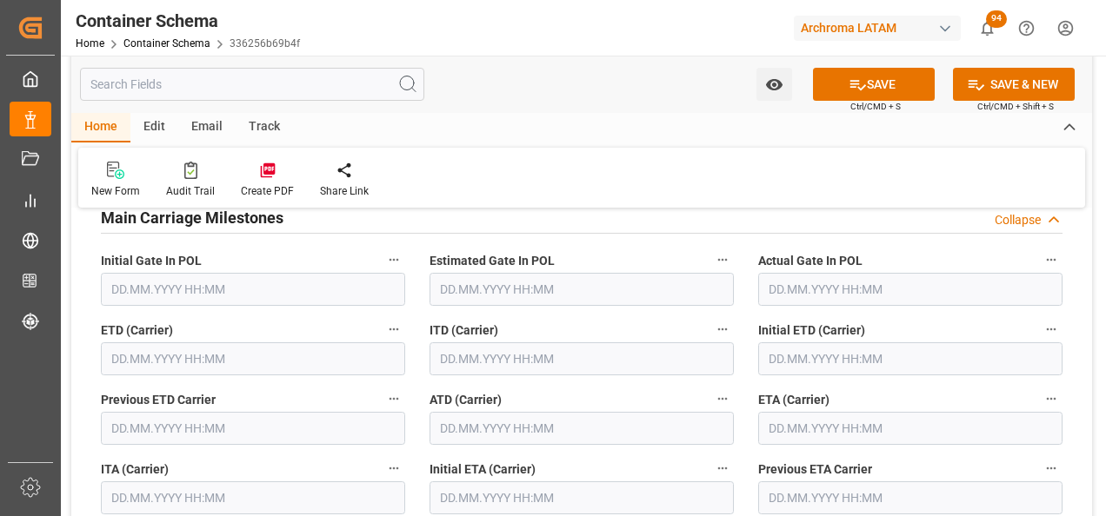
type input "[GEOGRAPHIC_DATA]"
click at [184, 370] on input "text" at bounding box center [253, 358] width 304 height 33
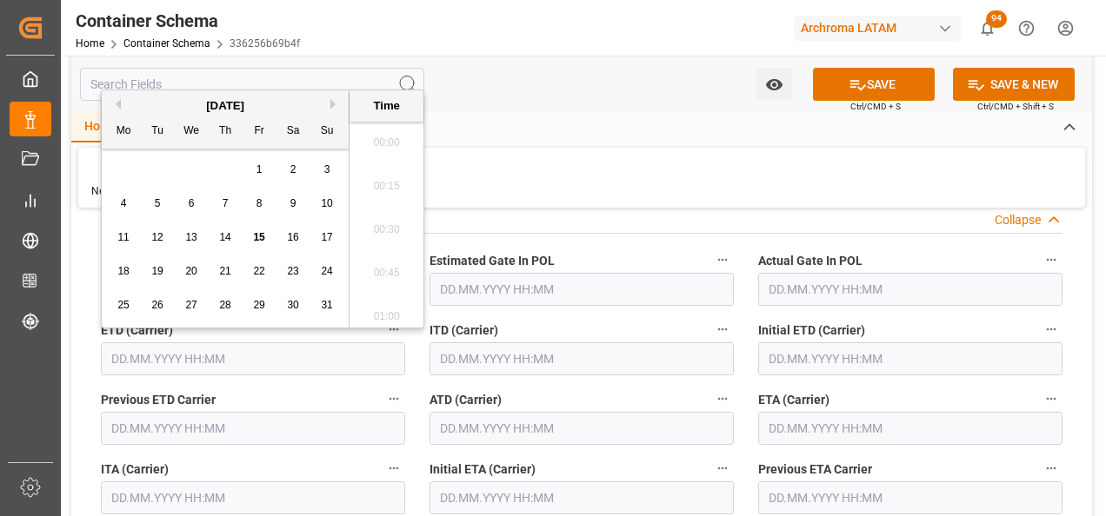
scroll to position [2614, 0]
click at [261, 229] on div "15" at bounding box center [260, 238] width 22 height 21
type input "[DATE] 00:00"
click at [803, 429] on input "text" at bounding box center [910, 428] width 304 height 33
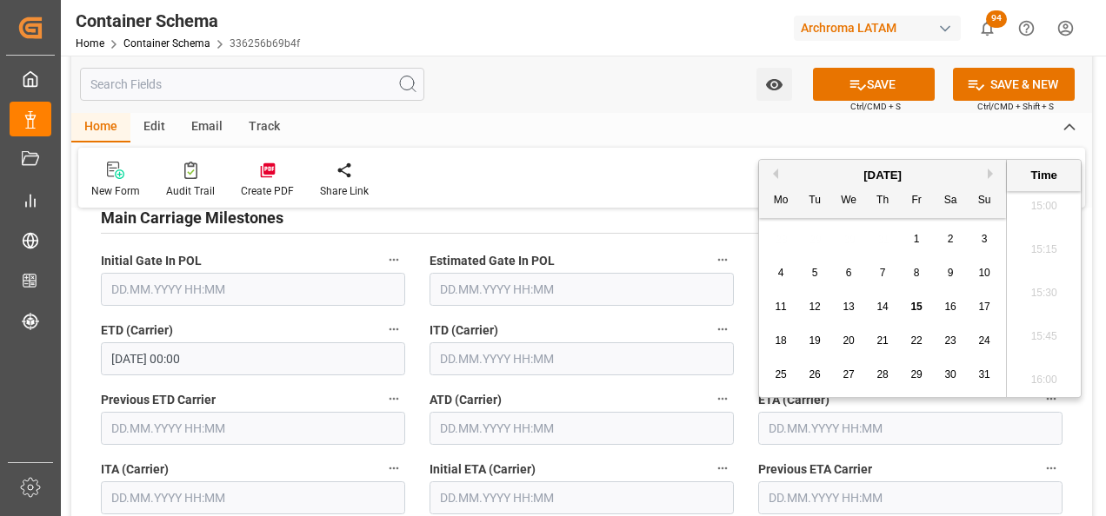
click at [786, 340] on span "18" at bounding box center [780, 341] width 11 height 12
type input "[DATE] 00:00"
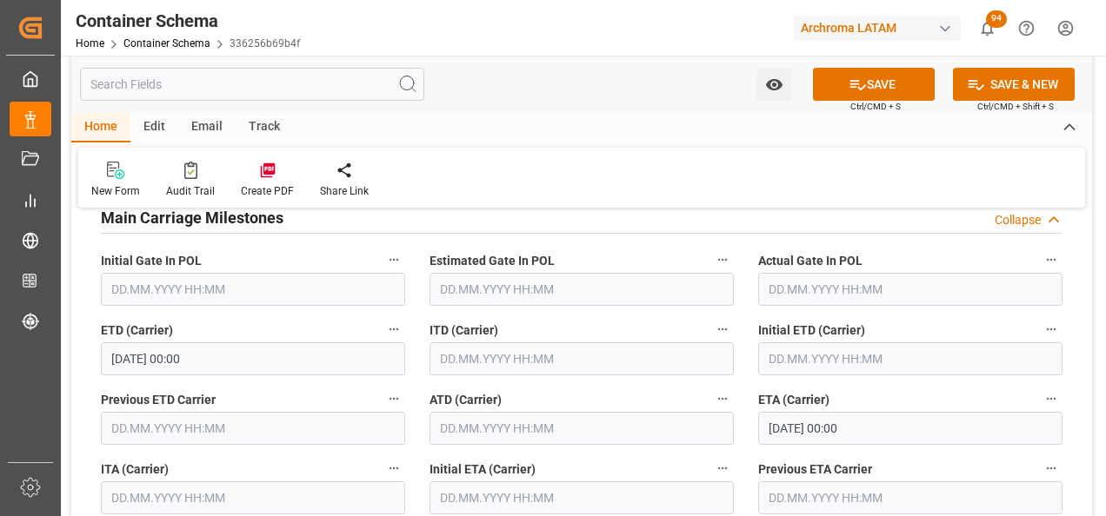
click at [745, 378] on div "ITD (Carrier)" at bounding box center [581, 347] width 329 height 70
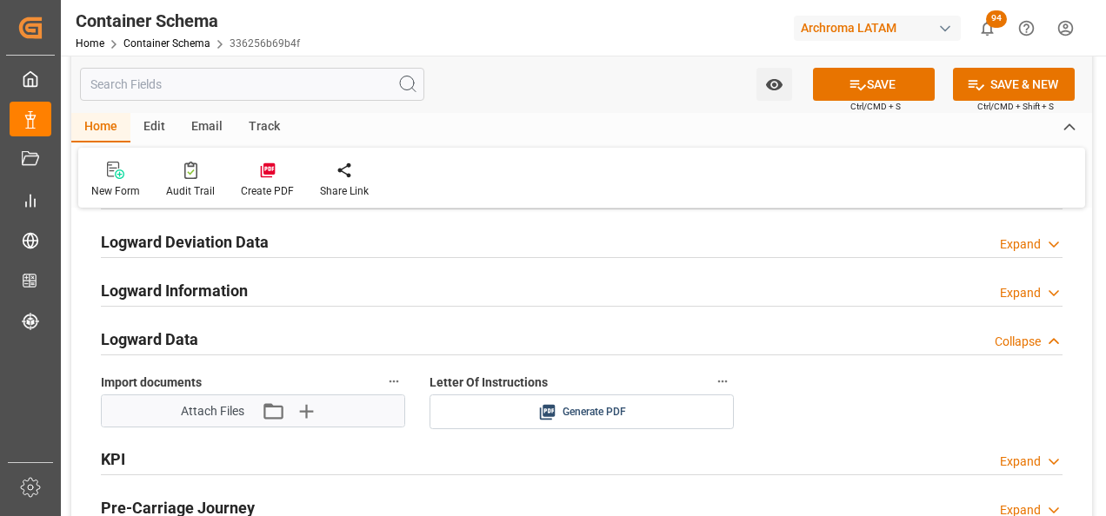
scroll to position [2956, 0]
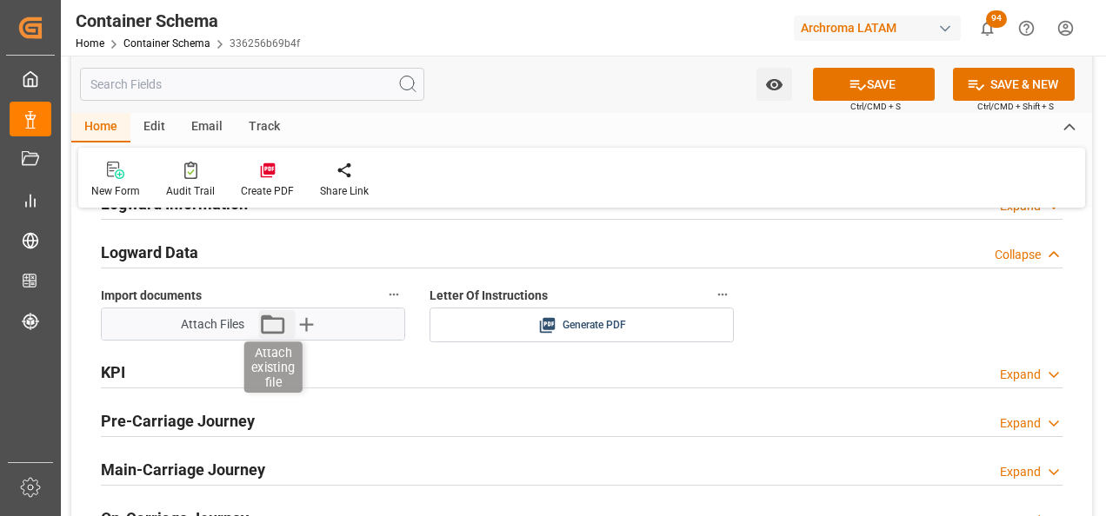
click at [269, 322] on icon "button" at bounding box center [273, 324] width 28 height 28
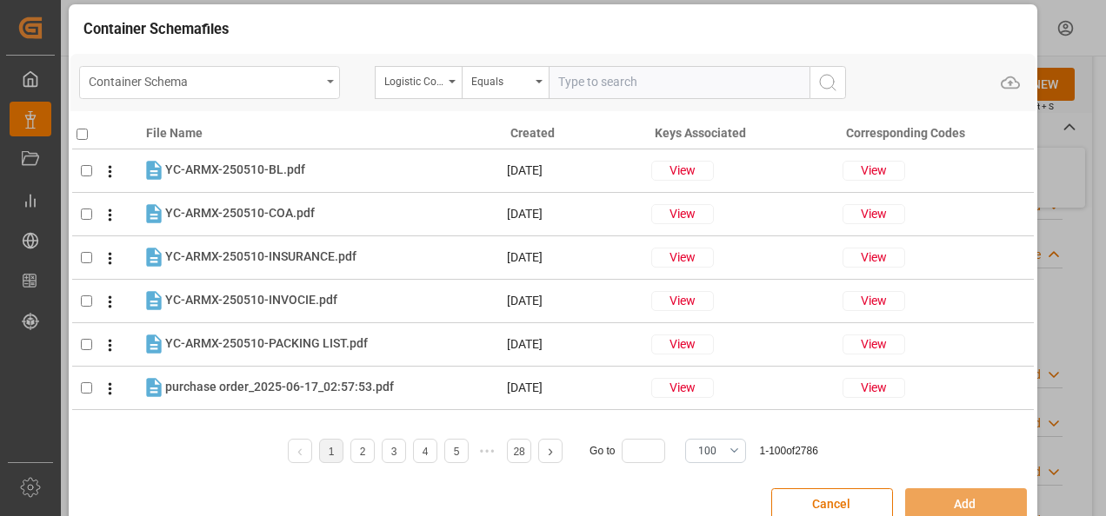
click at [318, 84] on div "Container Schema" at bounding box center [205, 81] width 232 height 22
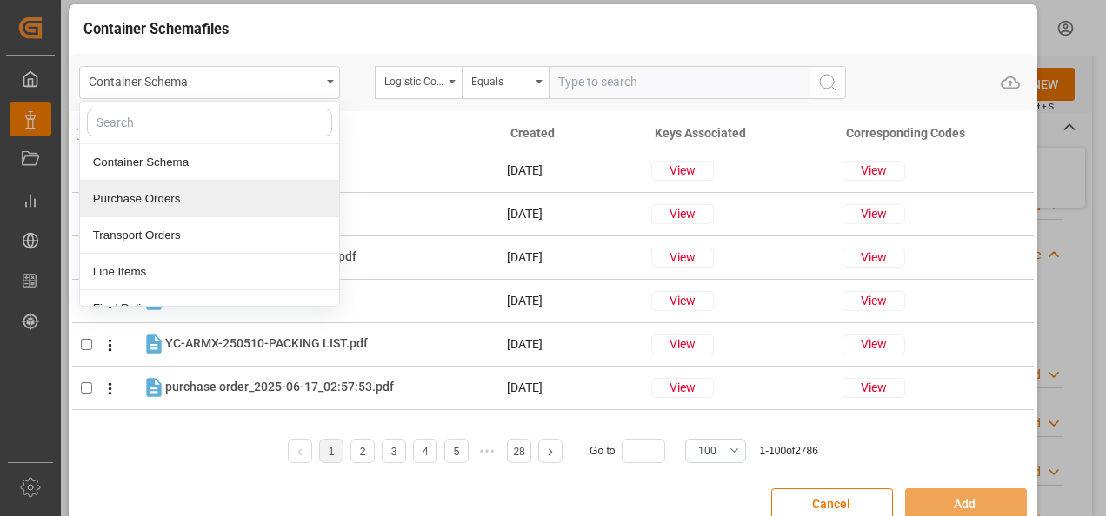
click at [216, 205] on div "Purchase Orders" at bounding box center [209, 199] width 259 height 37
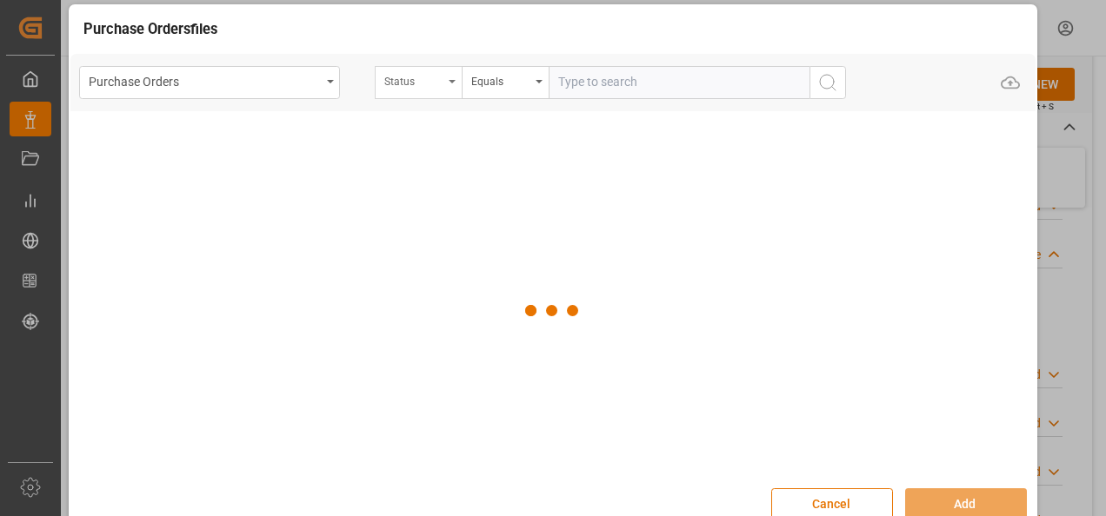
click at [439, 82] on div "Status" at bounding box center [413, 80] width 59 height 20
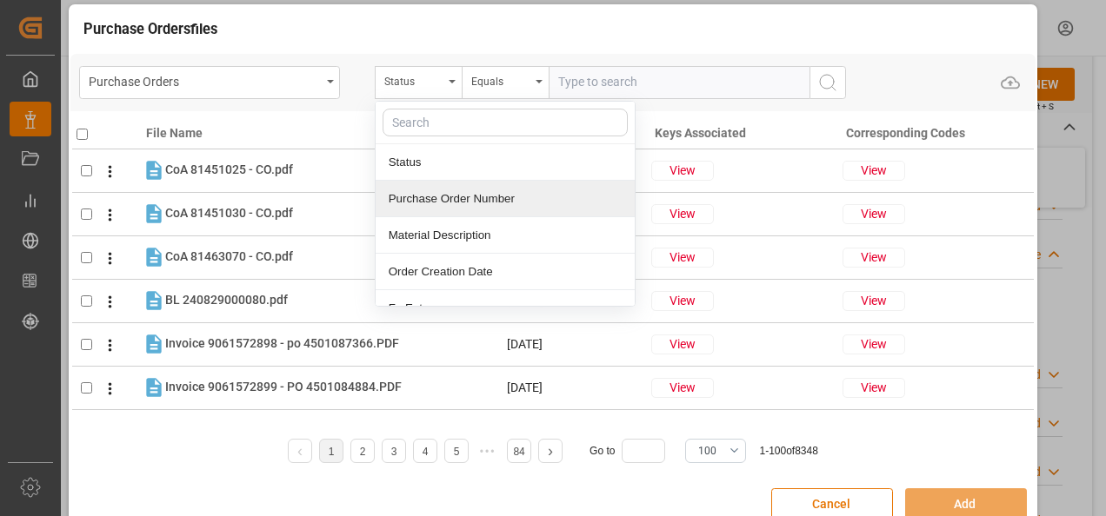
click at [446, 190] on div "Purchase Order Number" at bounding box center [505, 199] width 259 height 37
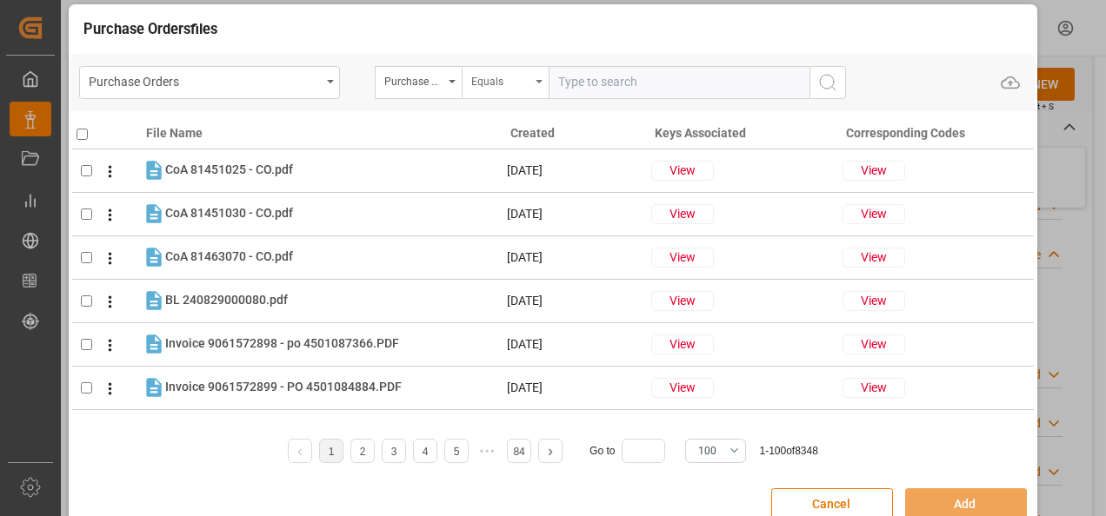
click at [500, 87] on div "Equals" at bounding box center [500, 80] width 59 height 20
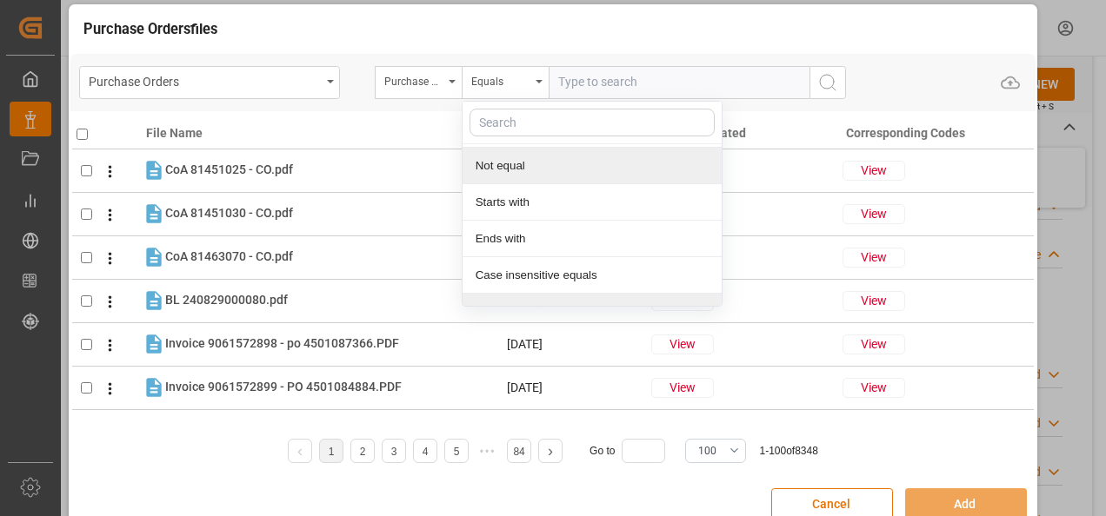
scroll to position [130, 0]
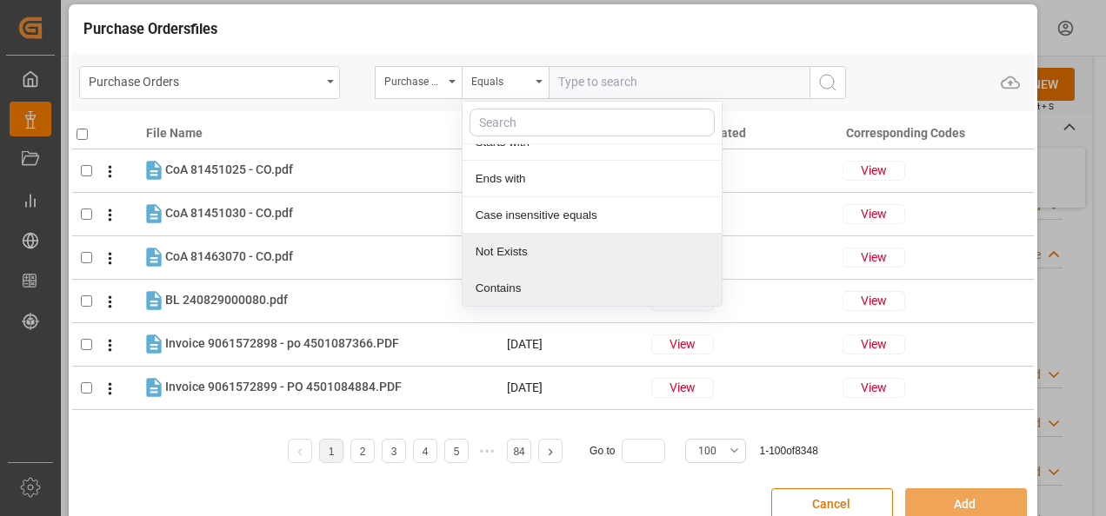
click at [536, 285] on div "Contains" at bounding box center [591, 288] width 259 height 37
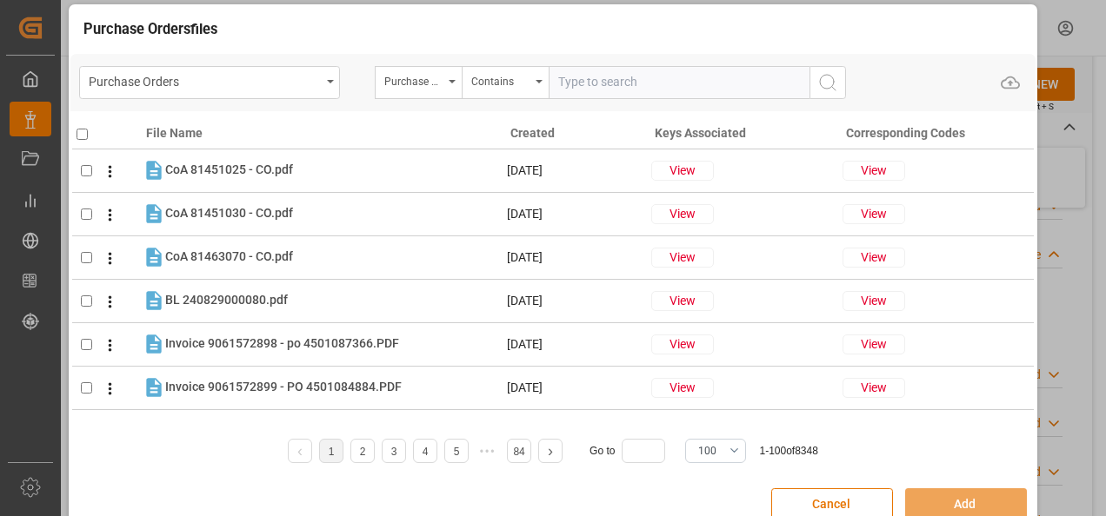
paste input "4504624366,4504651440,4504652030"
type input "4504624366,4504651440,4504652030"
click at [837, 77] on icon "search button" at bounding box center [827, 82] width 21 height 21
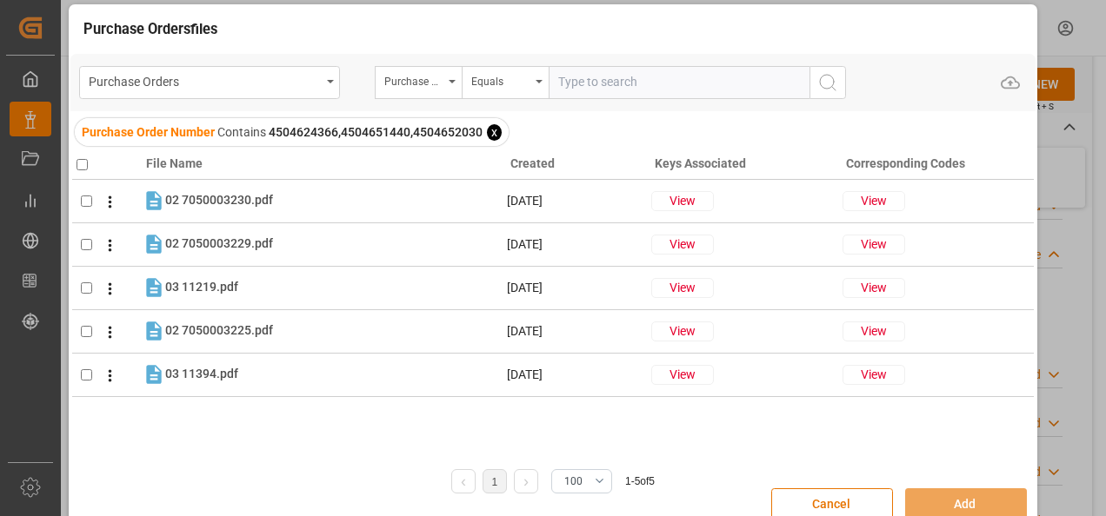
click at [78, 162] on input "checkbox" at bounding box center [81, 164] width 11 height 11
checkbox input "true"
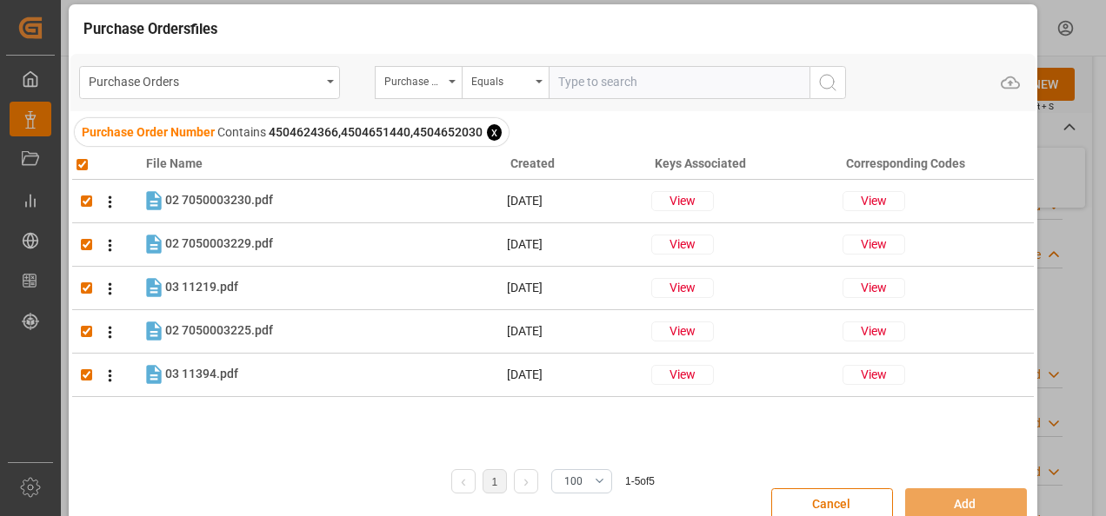
checkbox input "true"
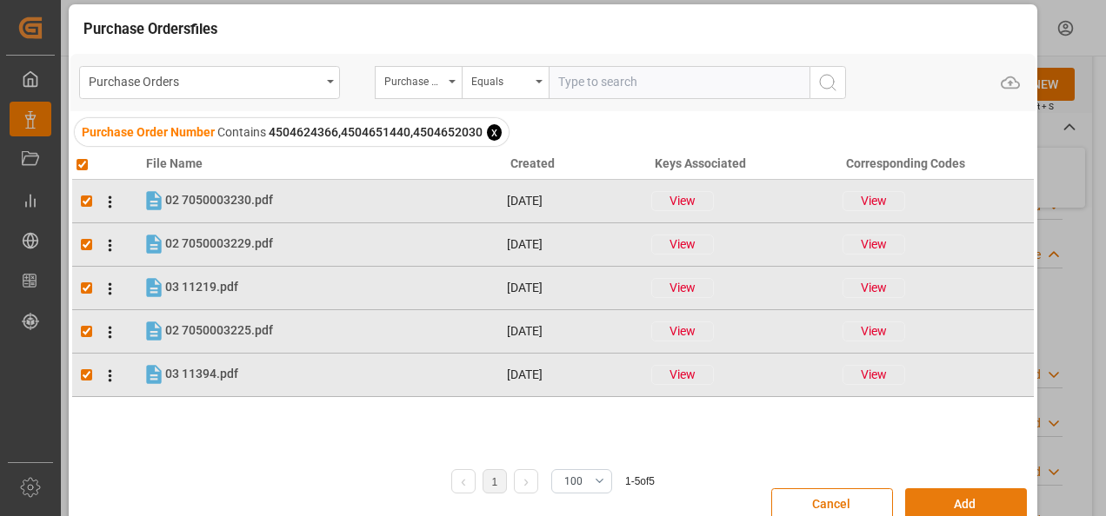
click at [923, 492] on button "Add" at bounding box center [966, 505] width 122 height 33
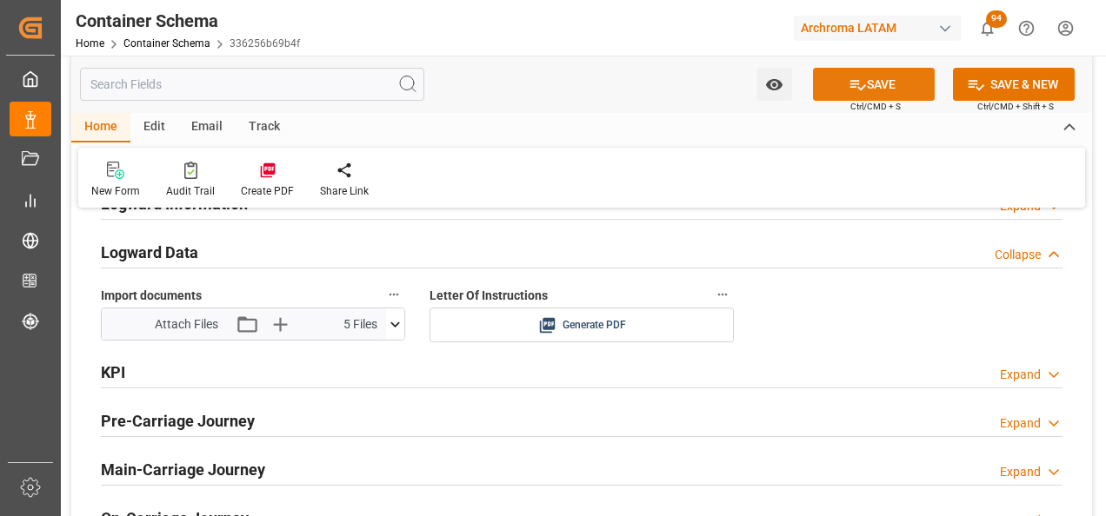
click at [875, 85] on button "SAVE" at bounding box center [874, 84] width 122 height 33
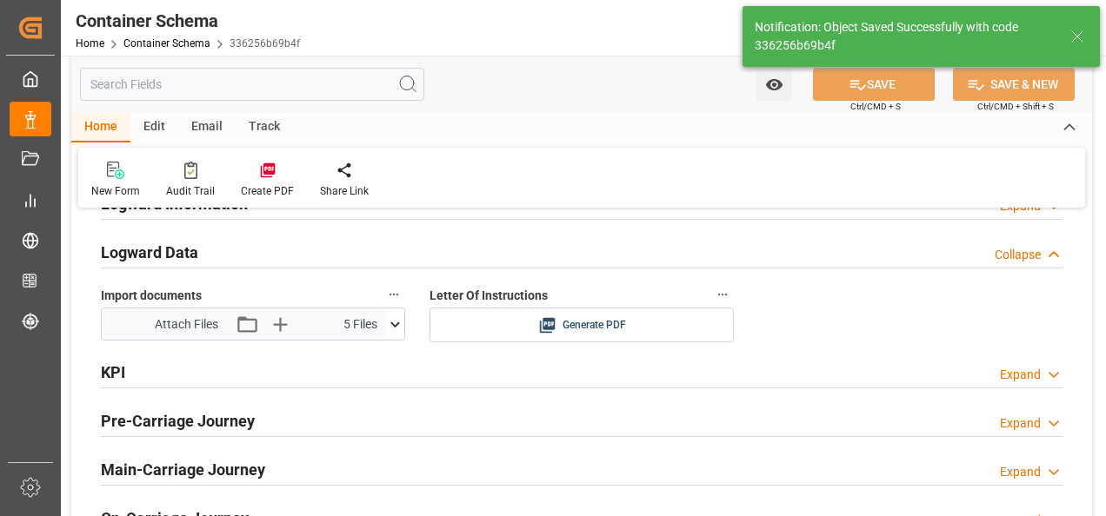
type input "Document Sent"
type input "MXZMF"
type input "[GEOGRAPHIC_DATA]"
type input "[DATE] 00:00"
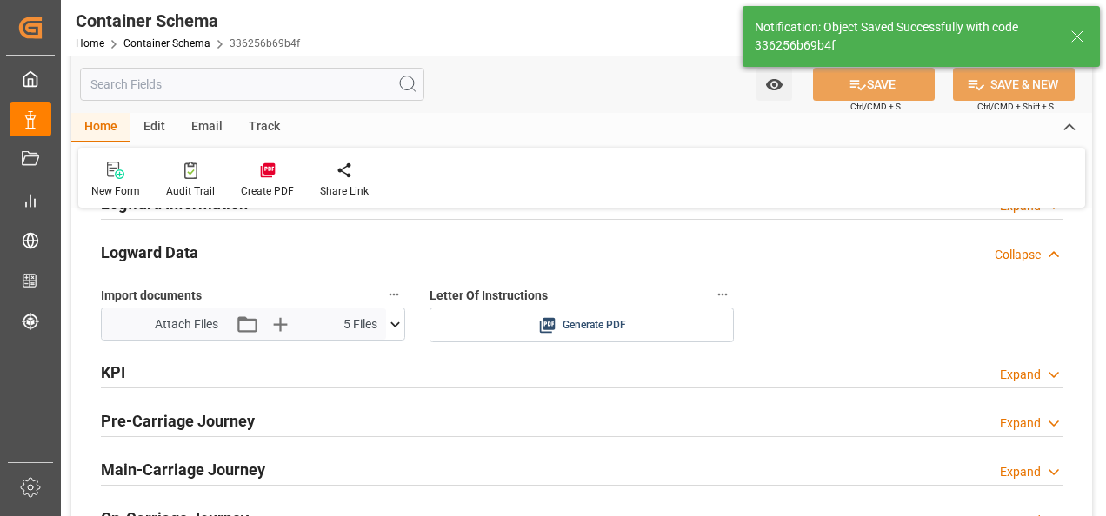
type input "[DATE] 00:00"
click at [186, 124] on div "Email" at bounding box center [206, 128] width 57 height 30
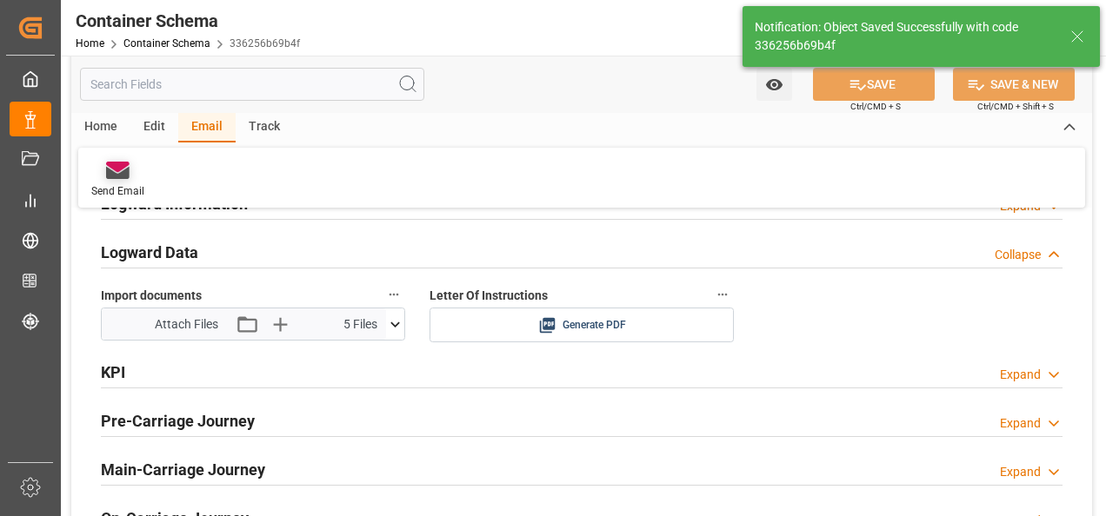
click at [110, 169] on icon at bounding box center [117, 170] width 23 height 17
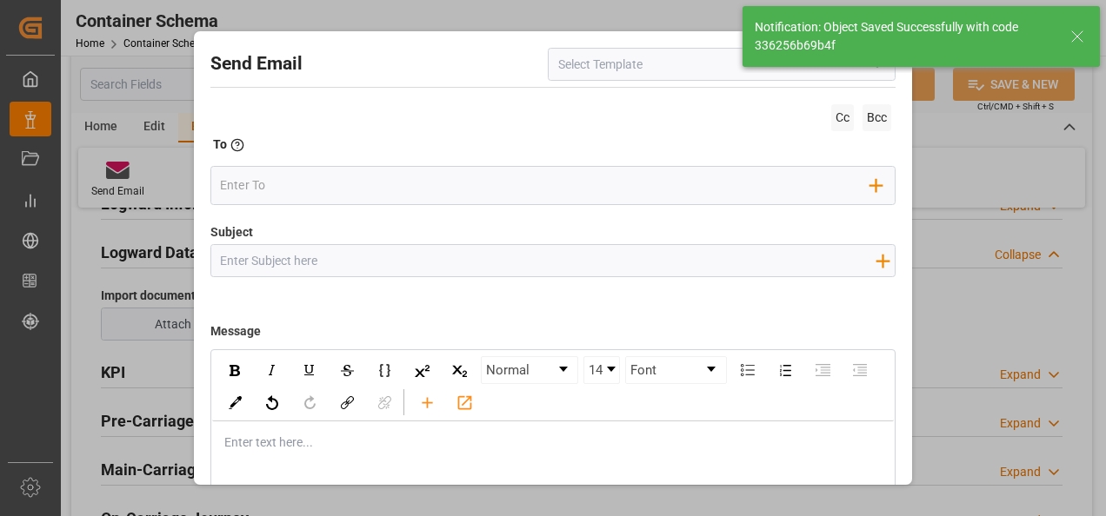
click at [880, 77] on button "open menu" at bounding box center [876, 64] width 26 height 27
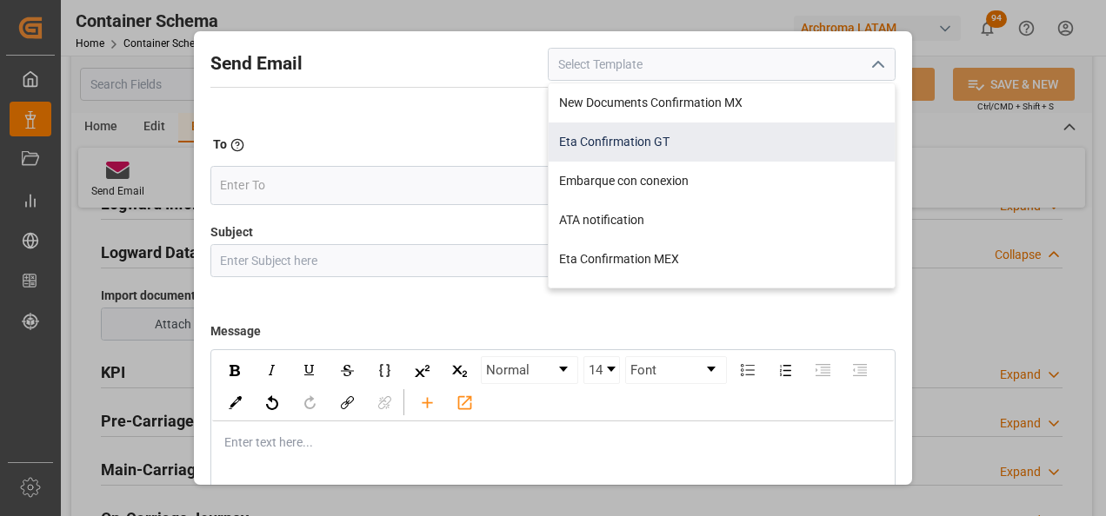
click at [680, 138] on div "Eta Confirmation GT" at bounding box center [722, 142] width 346 height 39
type input "Eta Confirmation GT"
type input "GT || PO {{purchaseOrder}} || {{category}} || BL {{bookingNumber}} || Confirmac…"
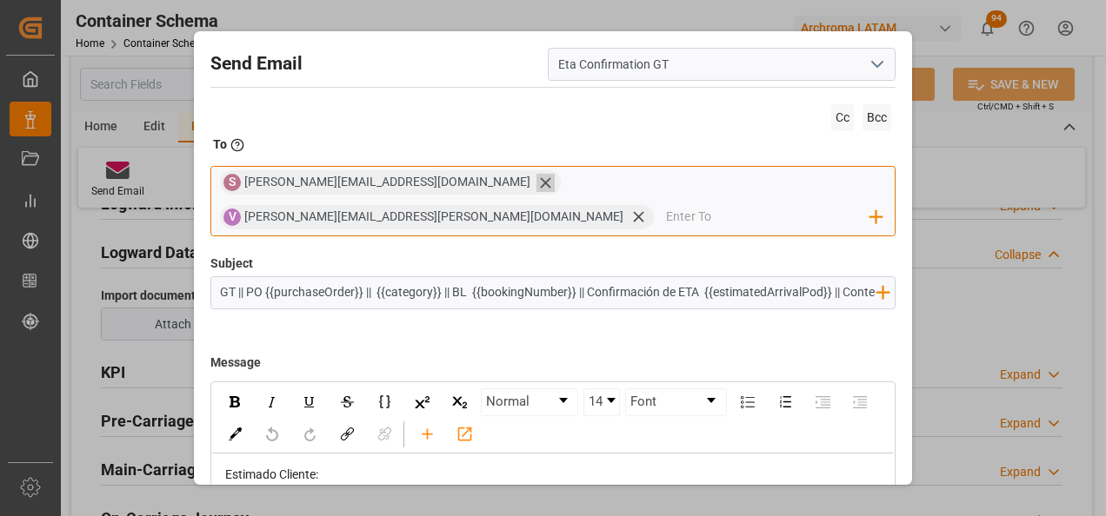
click at [540, 187] on icon at bounding box center [545, 182] width 10 height 10
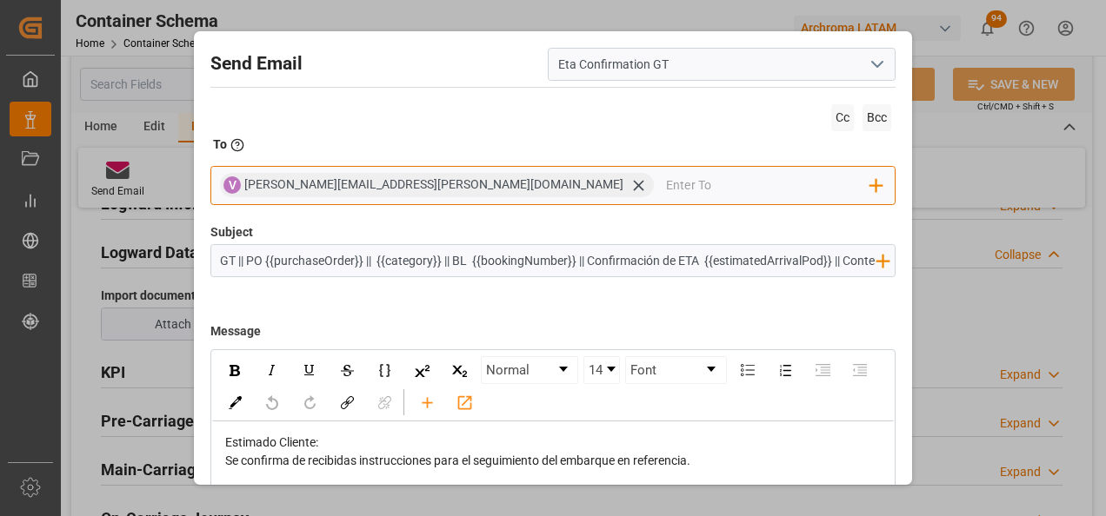
click at [666, 187] on input "email" at bounding box center [768, 185] width 204 height 26
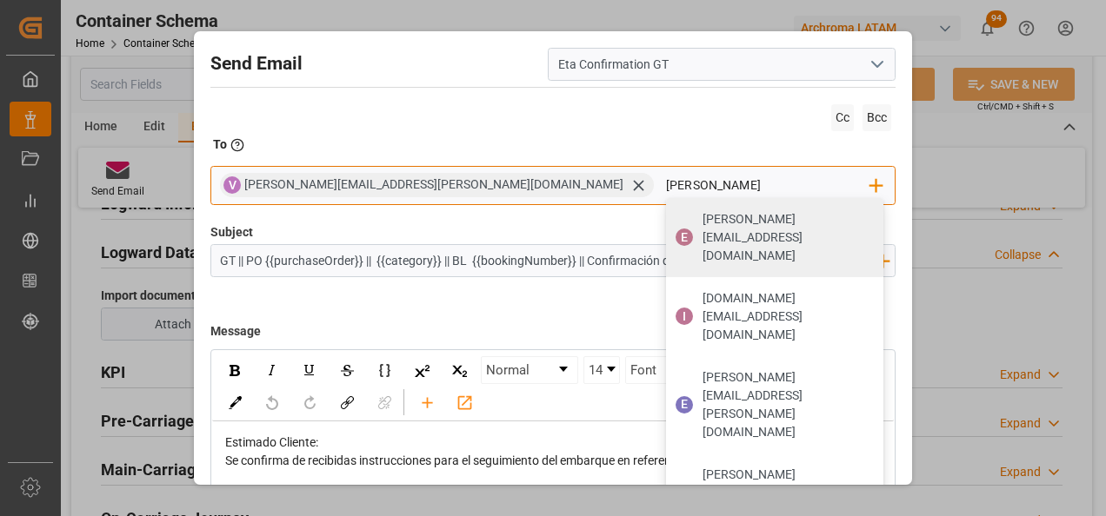
type input "gloria"
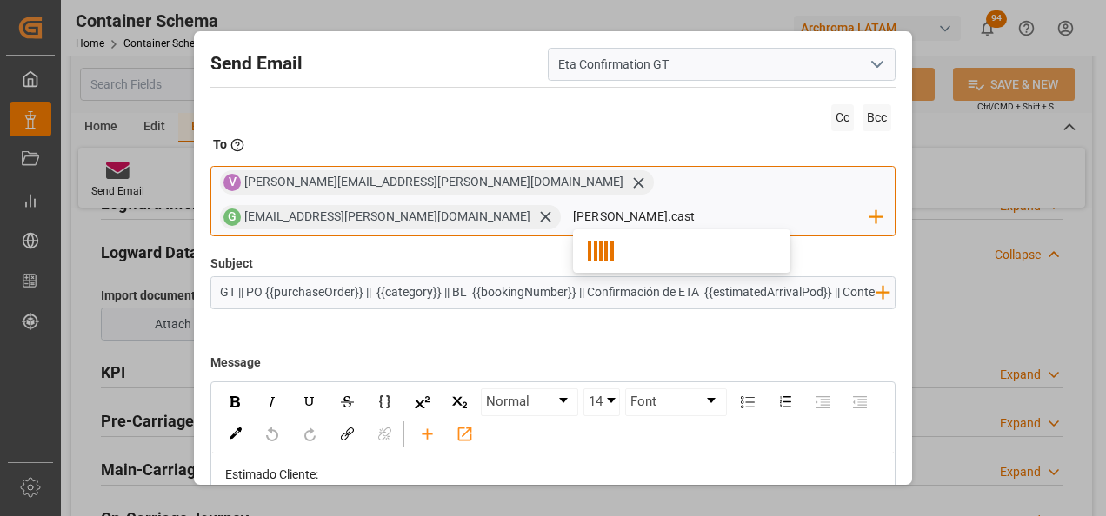
type input "[PERSON_NAME].caste"
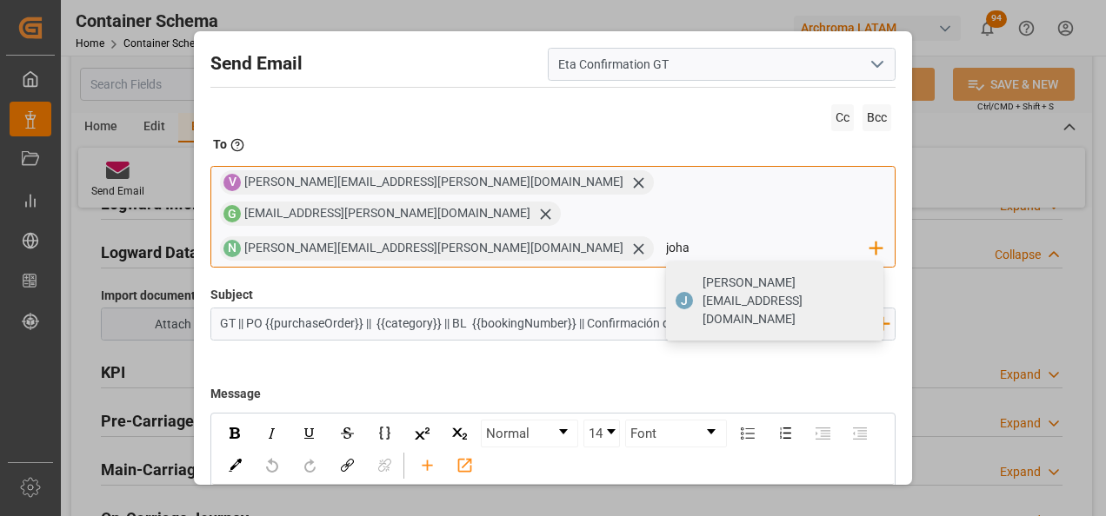
type input "[PERSON_NAME][EMAIL_ADDRESS][DOMAIN_NAME]"
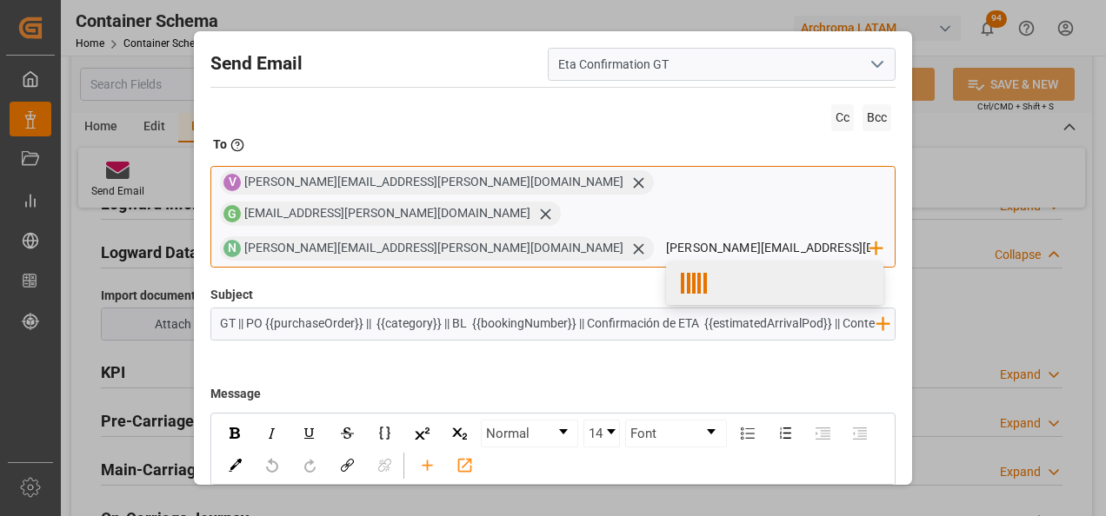
click at [666, 262] on div at bounding box center [774, 283] width 217 height 43
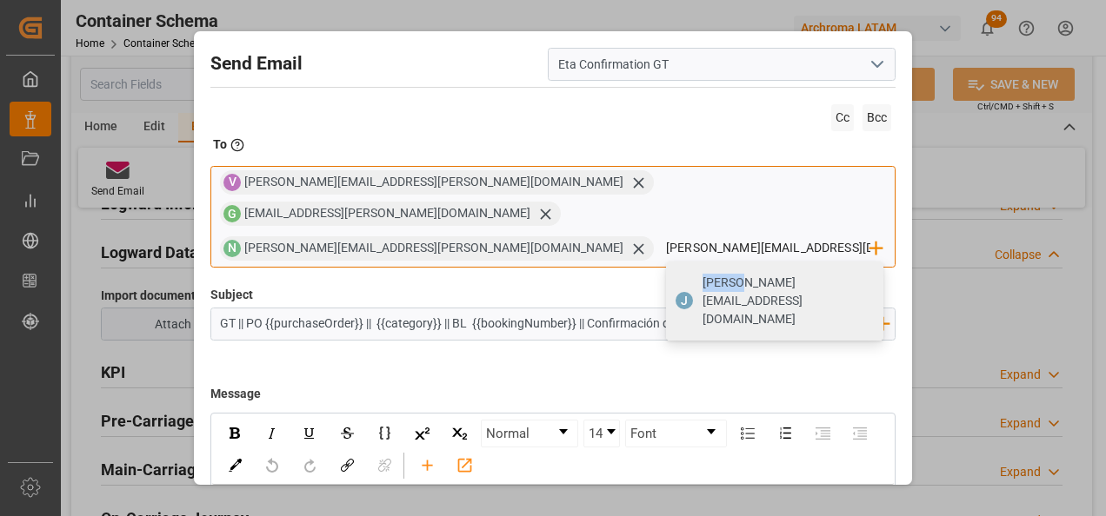
click at [702, 274] on span "[PERSON_NAME][EMAIL_ADDRESS][DOMAIN_NAME]" at bounding box center [786, 301] width 169 height 55
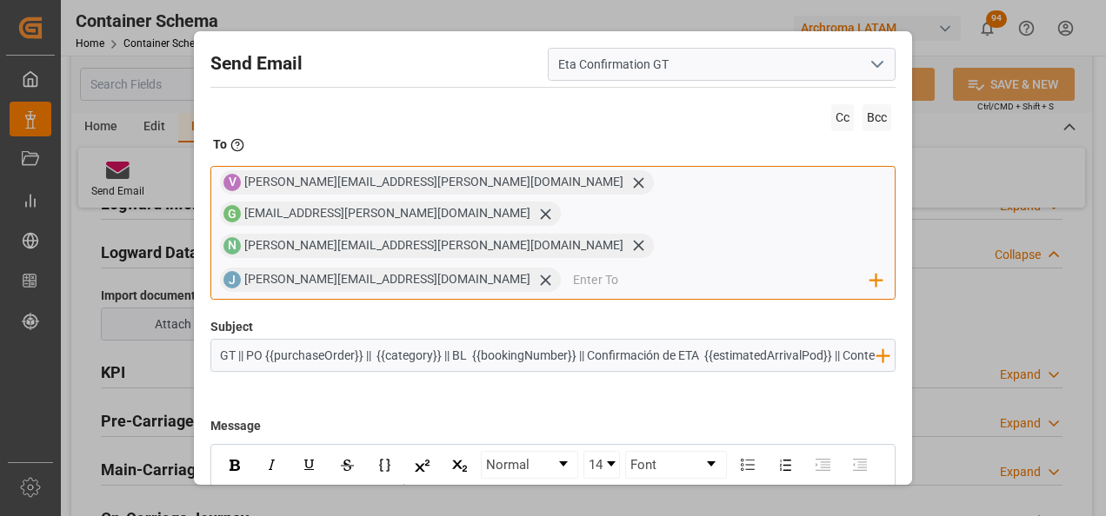
click at [721, 267] on input "email" at bounding box center [721, 280] width 297 height 26
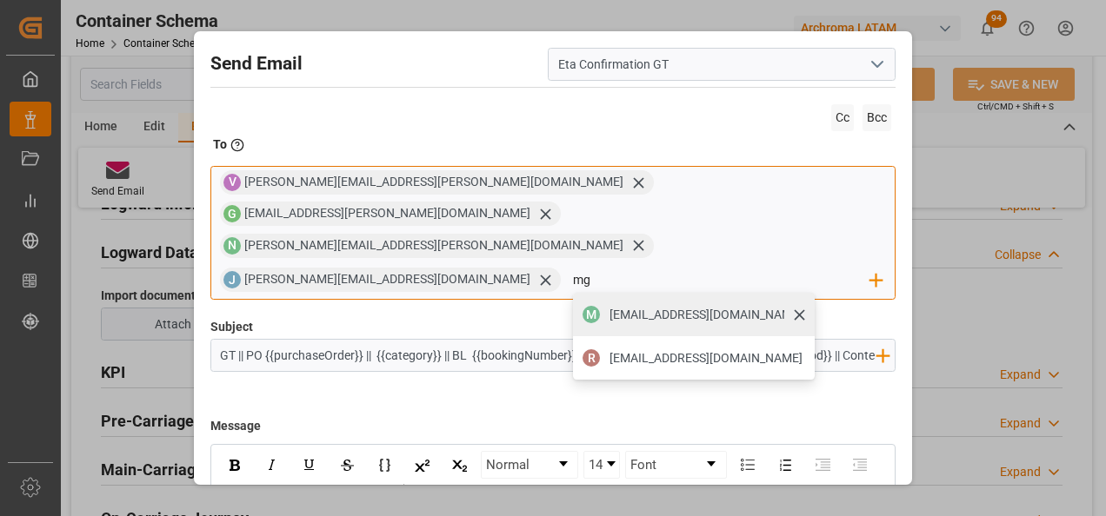
type input "mg"
click at [802, 306] on span "[EMAIL_ADDRESS][DOMAIN_NAME]" at bounding box center [705, 315] width 193 height 18
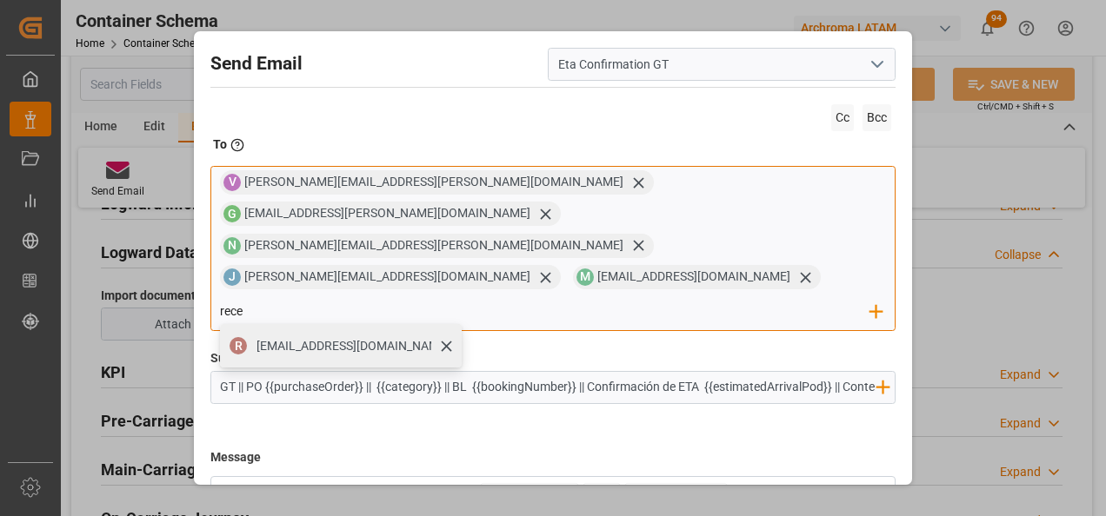
type input "rece"
click at [449, 337] on span "[EMAIL_ADDRESS][DOMAIN_NAME]" at bounding box center [352, 346] width 193 height 18
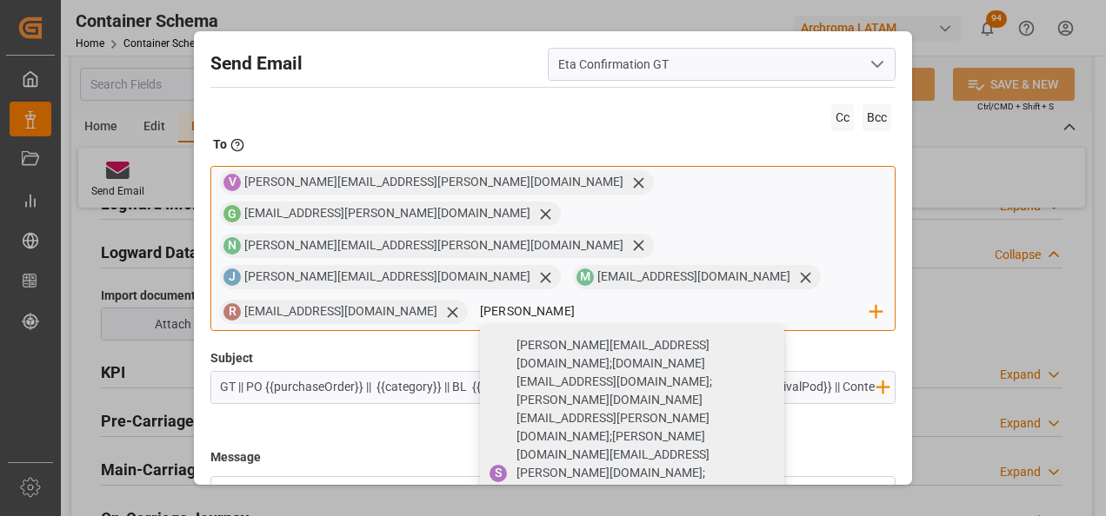
type input "[PERSON_NAME]"
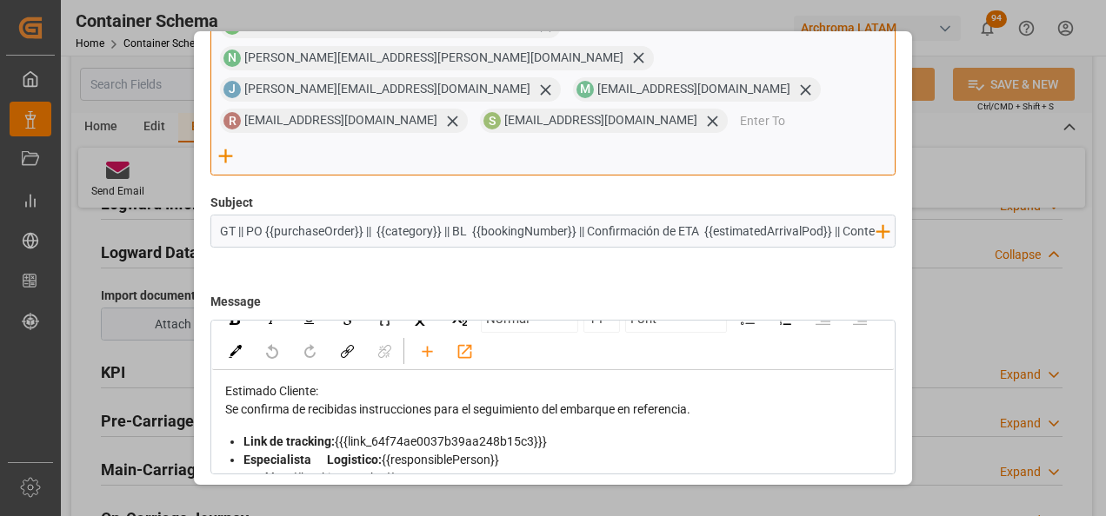
scroll to position [0, 0]
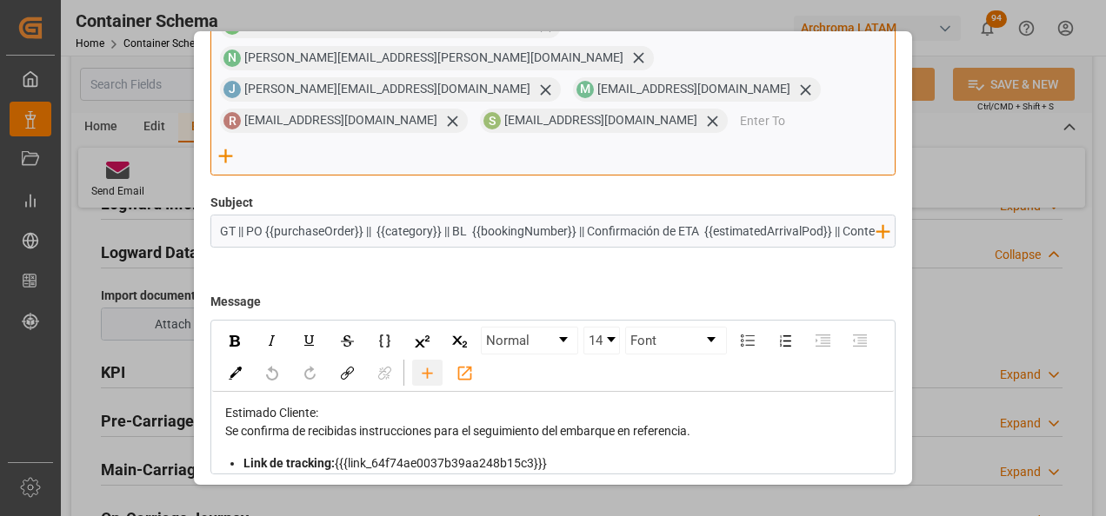
click at [436, 364] on icon "rdw-toolbar" at bounding box center [427, 373] width 18 height 18
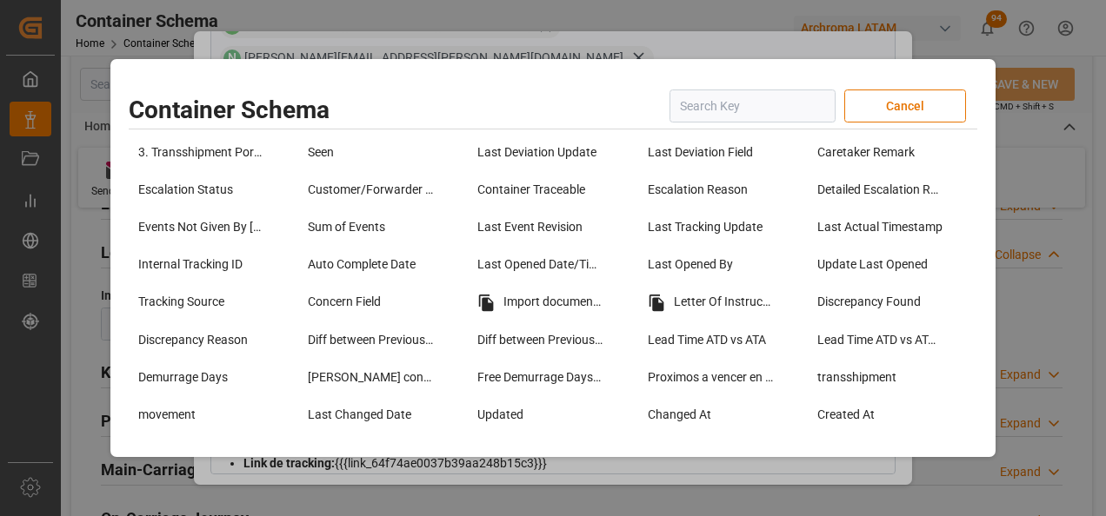
scroll to position [1391, 0]
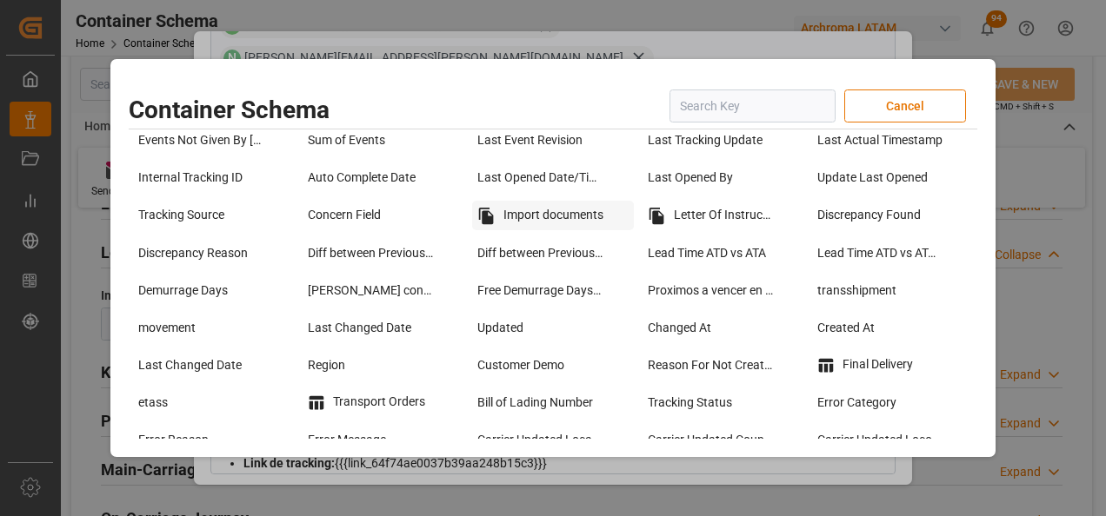
click at [552, 222] on div "Import documents" at bounding box center [552, 216] width 161 height 30
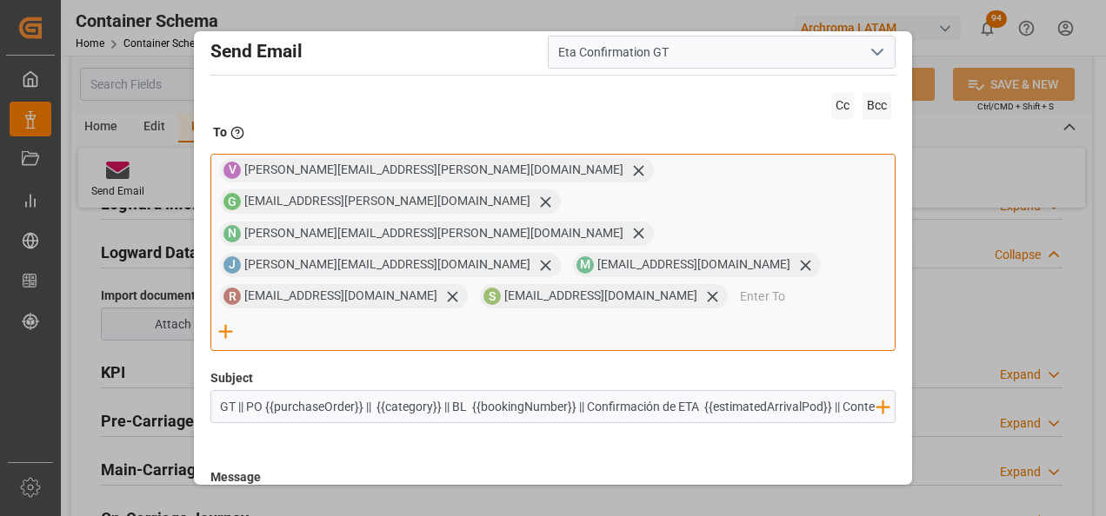
scroll to position [0, 0]
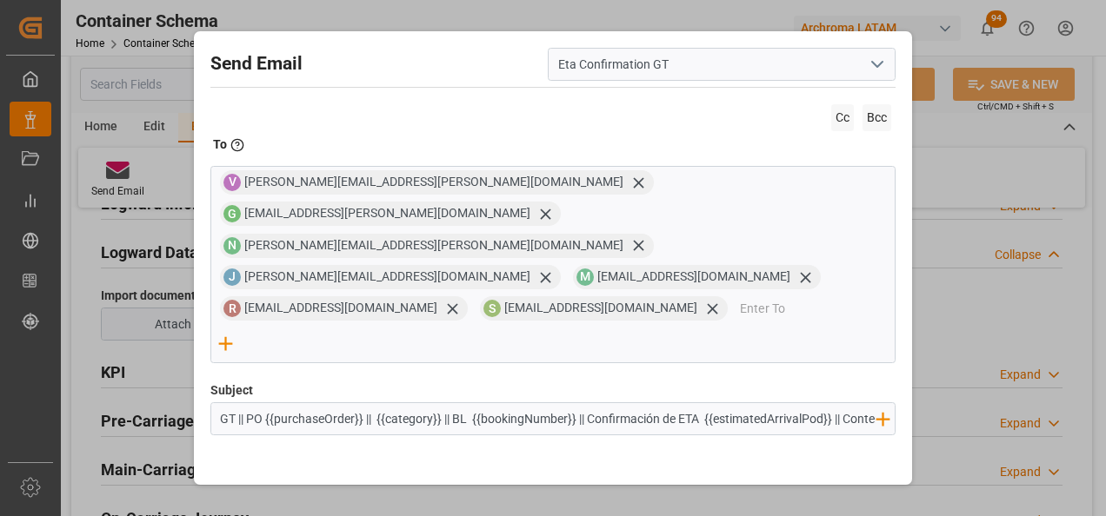
drag, startPoint x: 588, startPoint y: 355, endPoint x: 454, endPoint y: 350, distance: 133.9
click at [454, 403] on input "GT || PO {{purchaseOrder}} || {{category}} || BL {{bookingNumber}} || Confirmac…" at bounding box center [548, 418] width 674 height 30
drag, startPoint x: 710, startPoint y: 358, endPoint x: 814, endPoint y: 364, distance: 103.6
click at [814, 403] on input "GT || PO {{purchaseOrder}} || {{category}} || Confirmación de ETA {{estimatedAr…" at bounding box center [548, 418] width 674 height 30
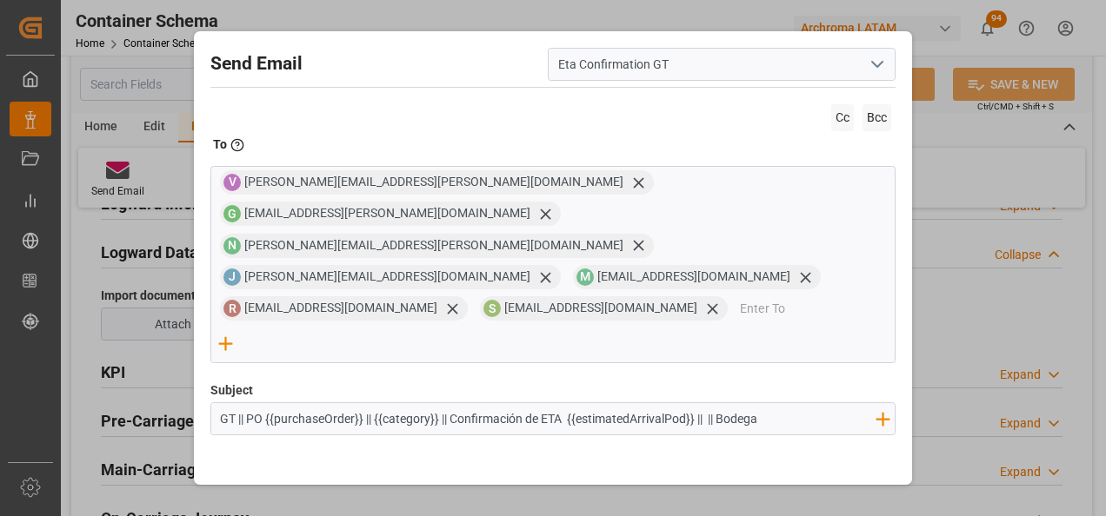
scroll to position [0, 0]
click at [803, 403] on input "GT || PO {{purchaseOrder}} || {{category}} || Confirmación de ETA {{estimatedAr…" at bounding box center [548, 418] width 674 height 30
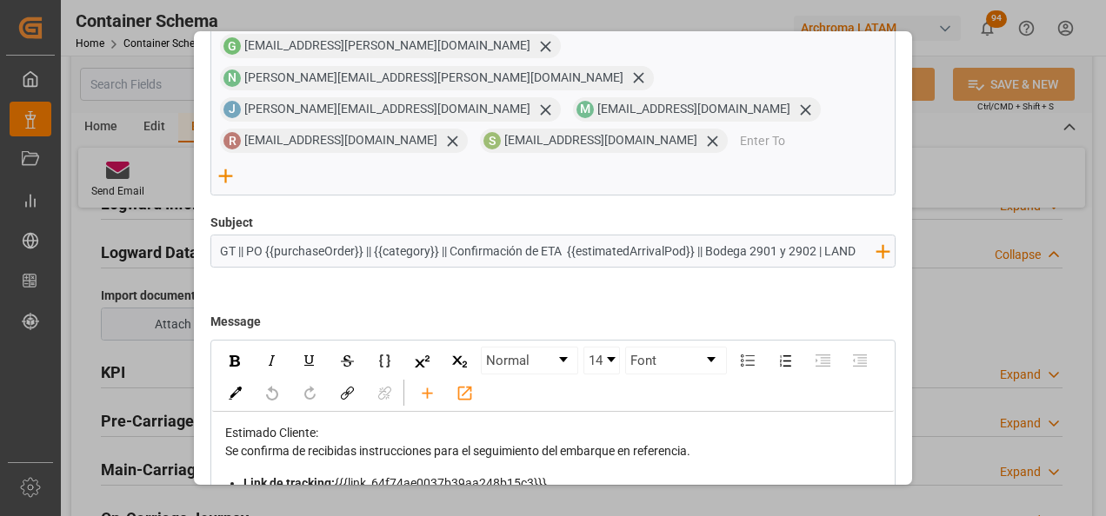
scroll to position [174, 0]
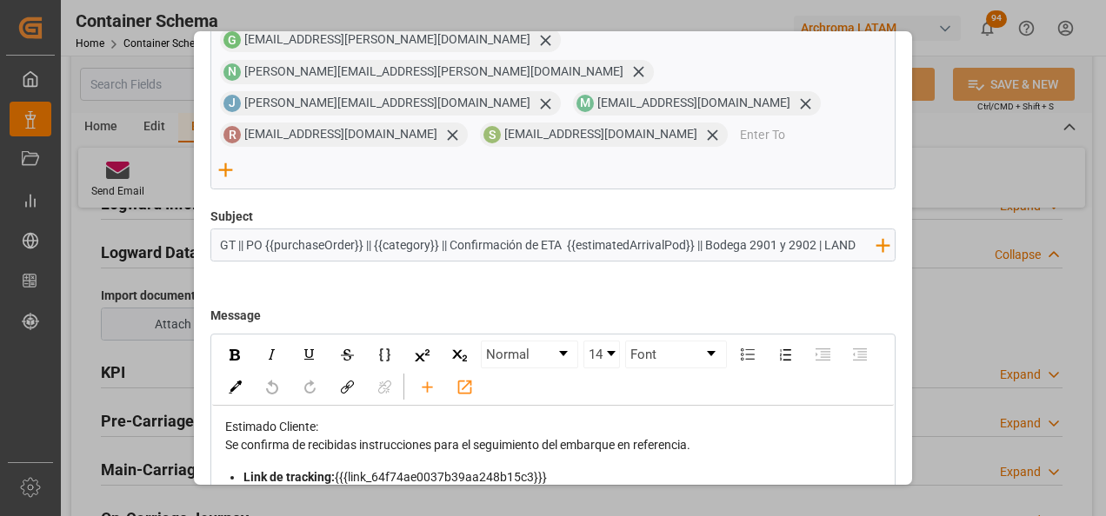
type input "GT || PO {{purchaseOrder}} || {{category}} || Confirmación de ETA {{estimatedAr…"
click at [634, 418] on div "Estimado Cliente:" at bounding box center [553, 427] width 657 height 18
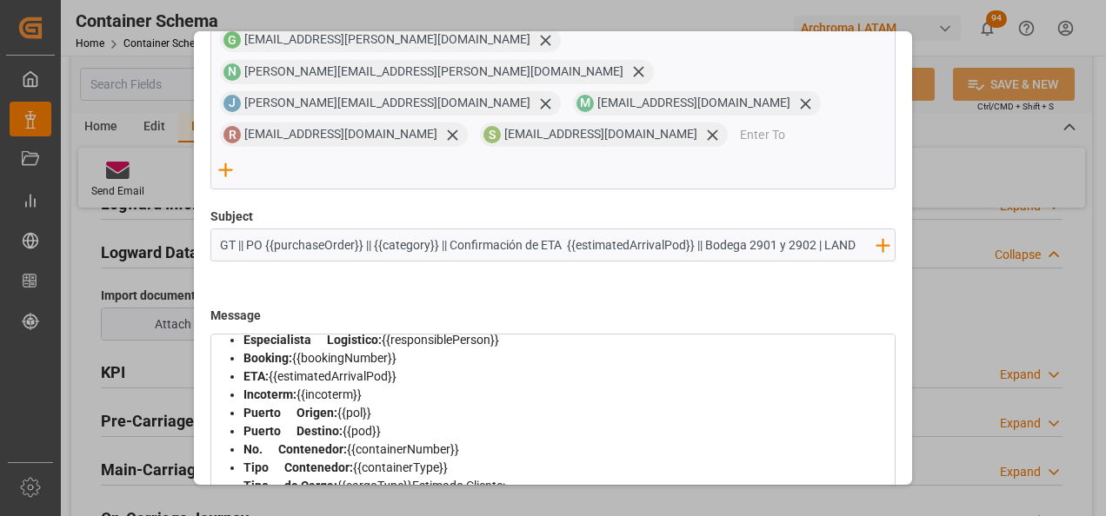
scroll to position [87, 0]
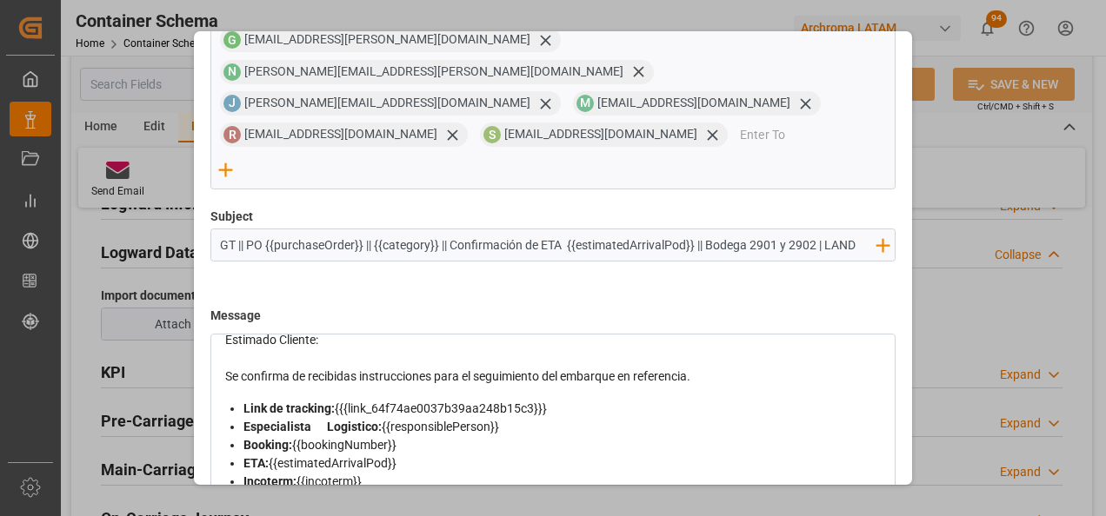
click at [741, 368] on div "Se confirma de recibidas instrucciones para el seguimiento del embarque en refe…" at bounding box center [553, 377] width 657 height 18
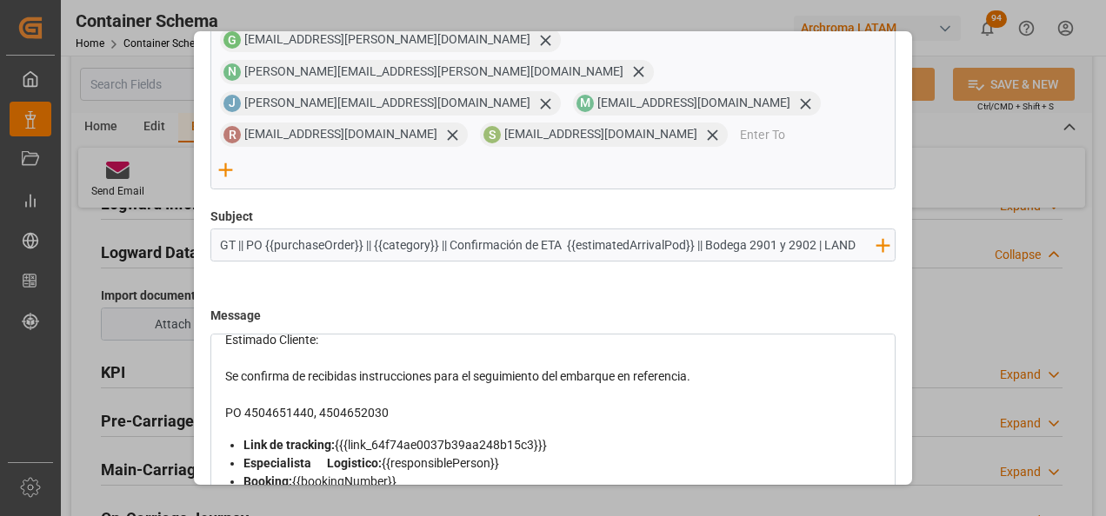
click at [433, 404] on div "PO 4504651440, 4504652030" at bounding box center [553, 413] width 657 height 18
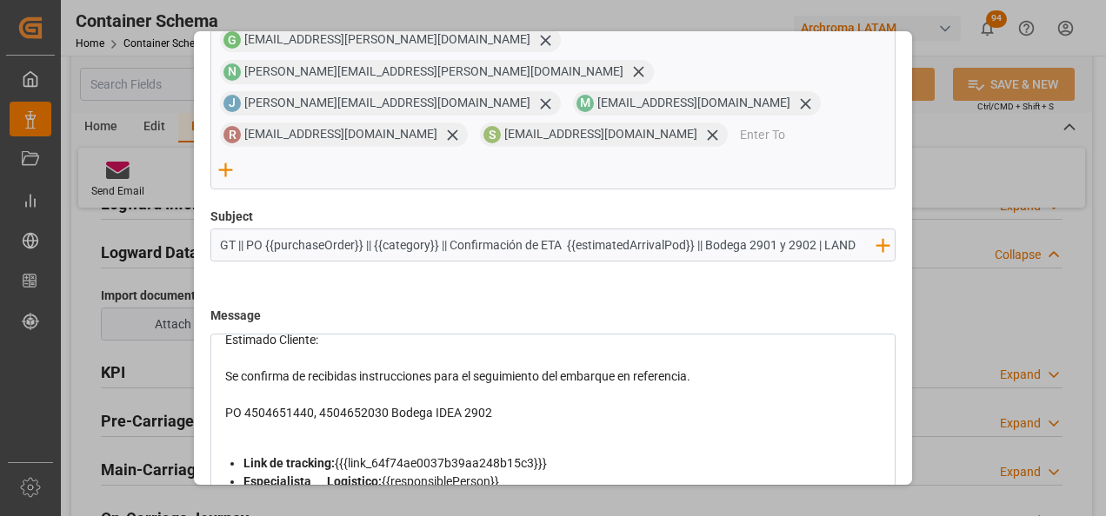
click at [293, 422] on div "rdw-editor" at bounding box center [553, 431] width 657 height 18
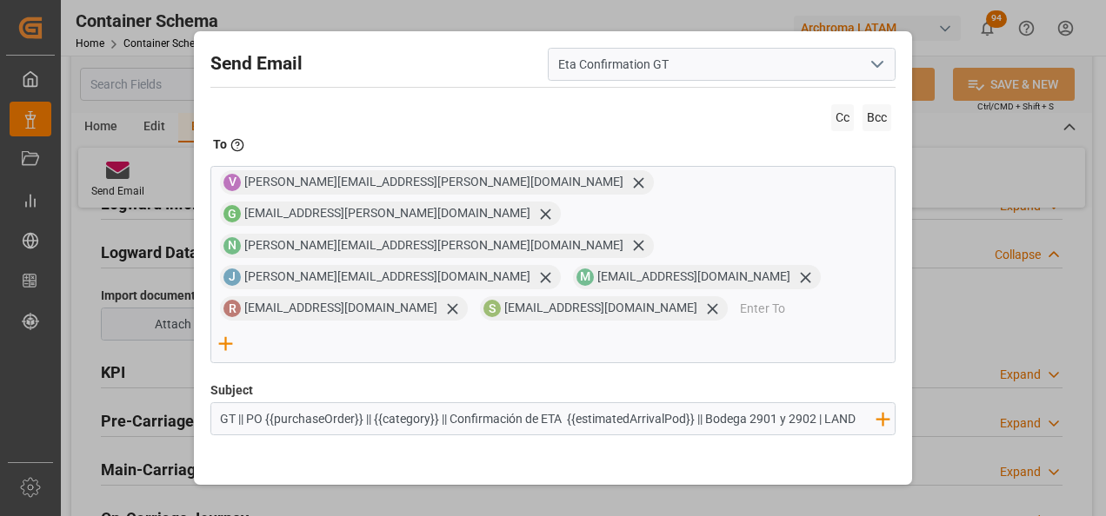
scroll to position [2870, 0]
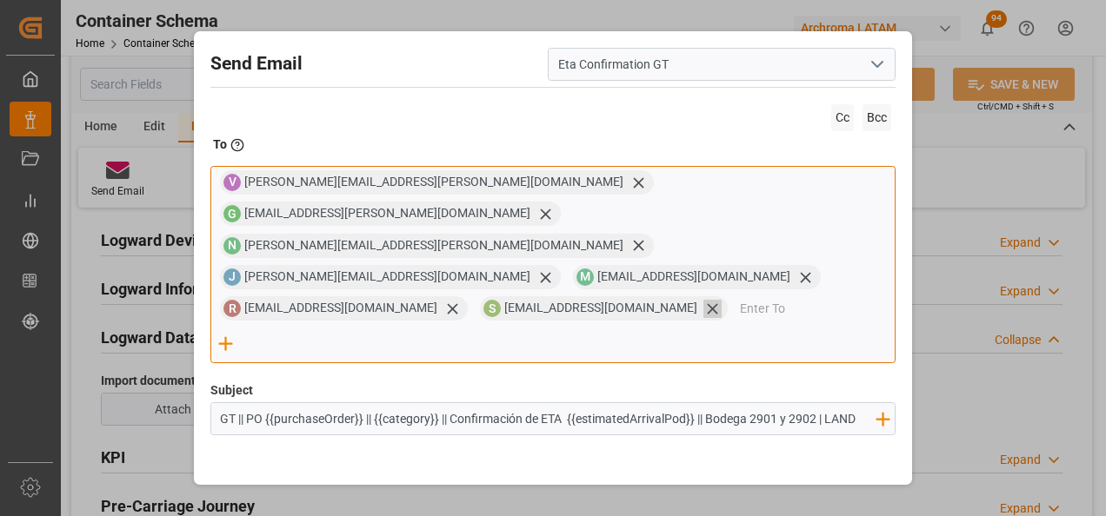
click at [721, 300] on icon at bounding box center [712, 309] width 18 height 18
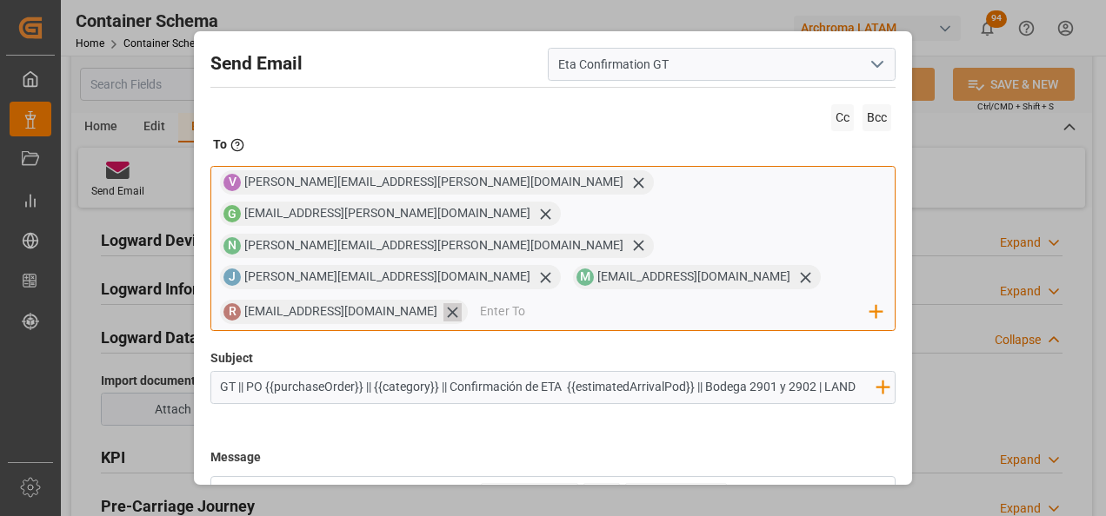
click at [462, 303] on icon at bounding box center [452, 312] width 18 height 18
click at [796, 269] on icon at bounding box center [805, 278] width 18 height 18
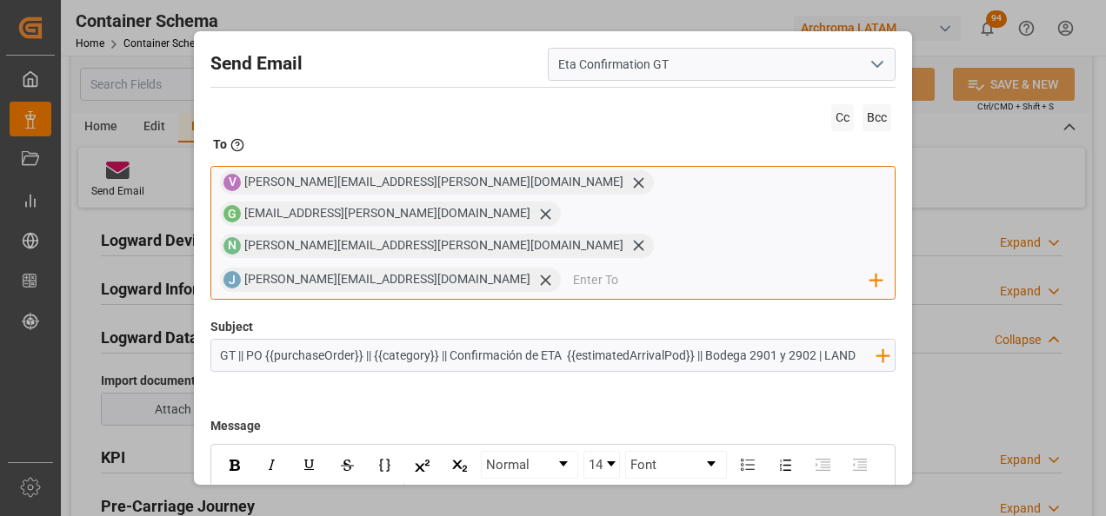
click at [717, 267] on input "email" at bounding box center [721, 280] width 297 height 26
click at [725, 267] on input "email" at bounding box center [721, 280] width 297 height 26
type input "E"
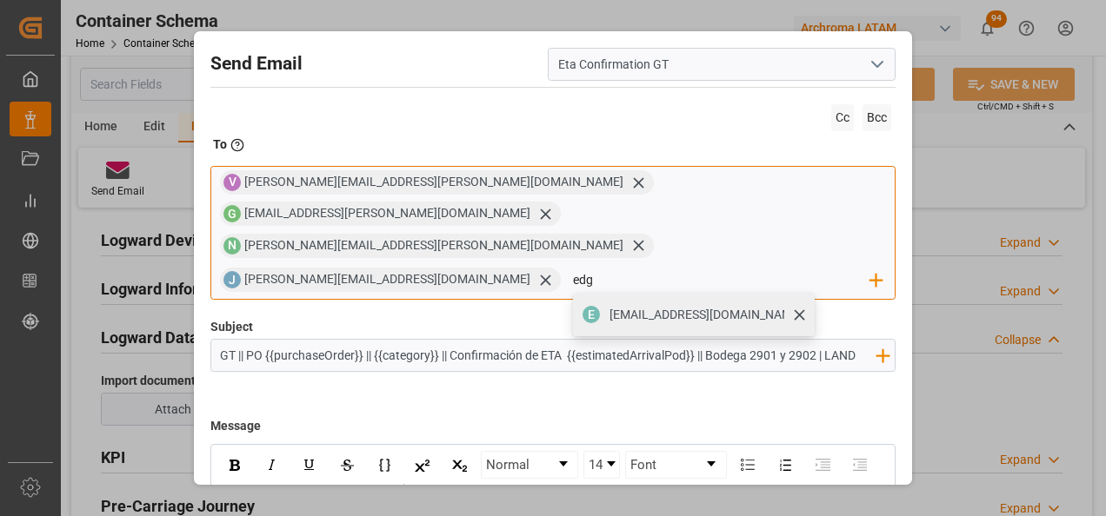
type input "edg"
click at [787, 306] on span "[EMAIL_ADDRESS][DOMAIN_NAME]" at bounding box center [705, 315] width 193 height 18
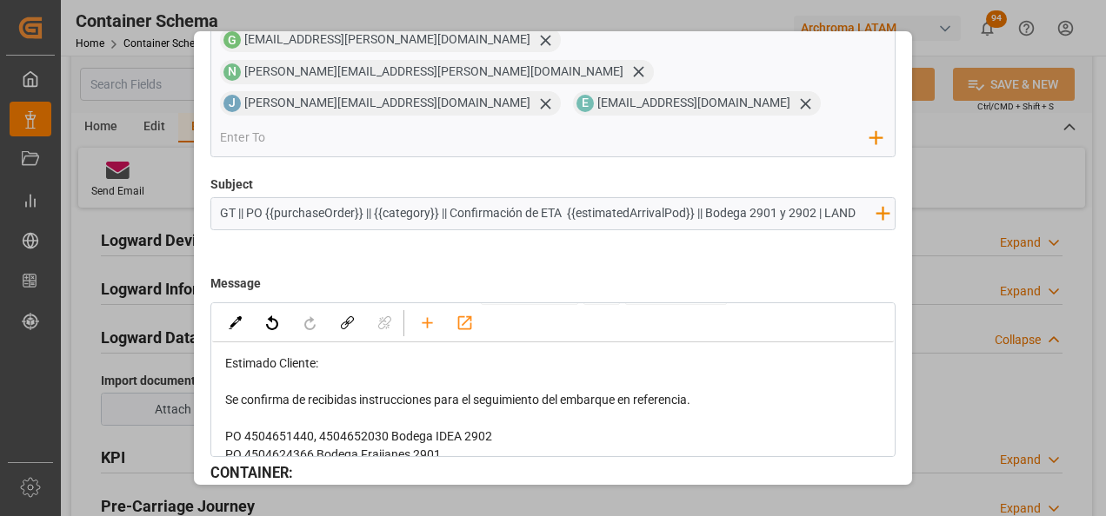
scroll to position [87, 0]
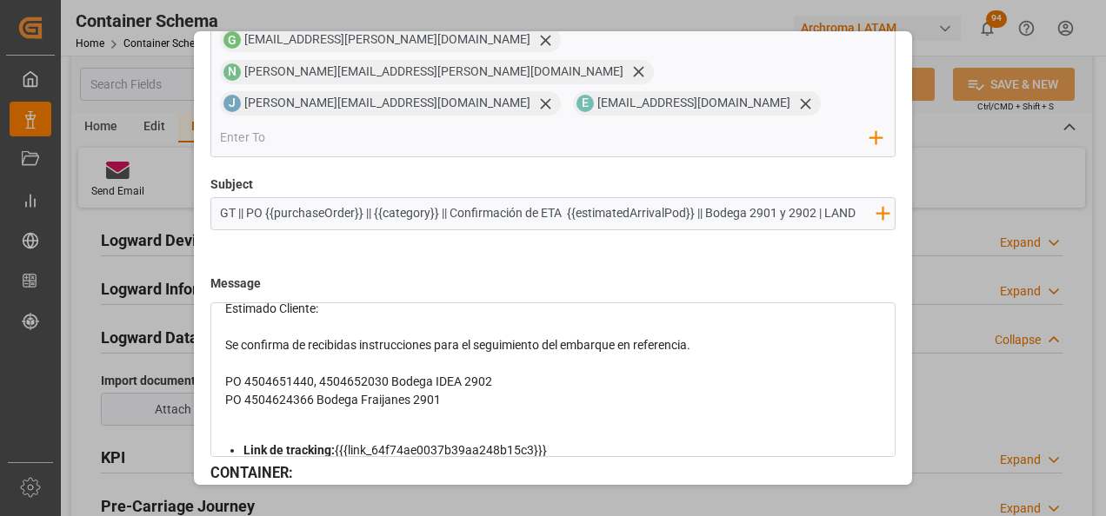
click at [488, 355] on div "rdw-editor" at bounding box center [553, 364] width 657 height 18
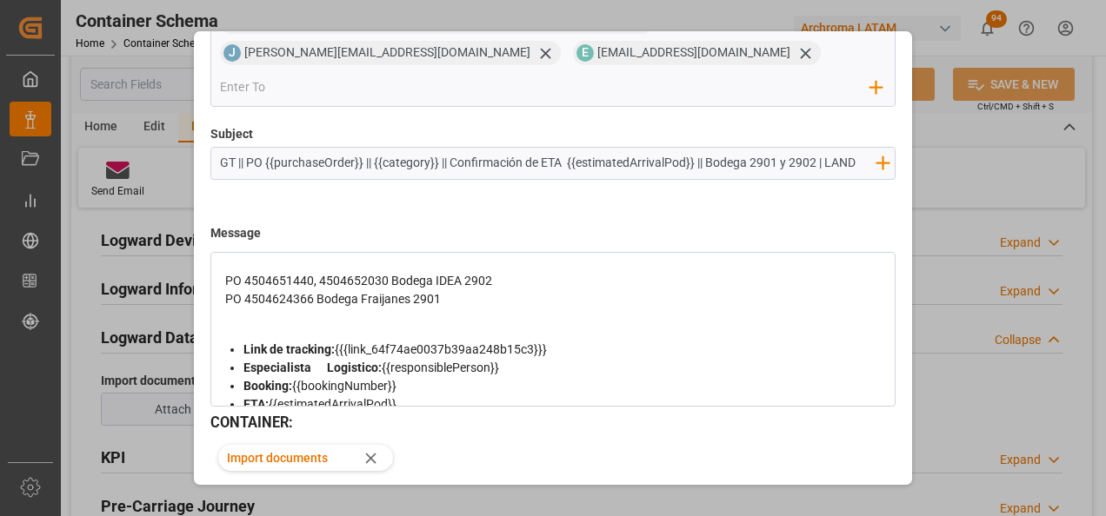
scroll to position [226, 0]
click at [844, 499] on button "Send" at bounding box center [835, 515] width 122 height 33
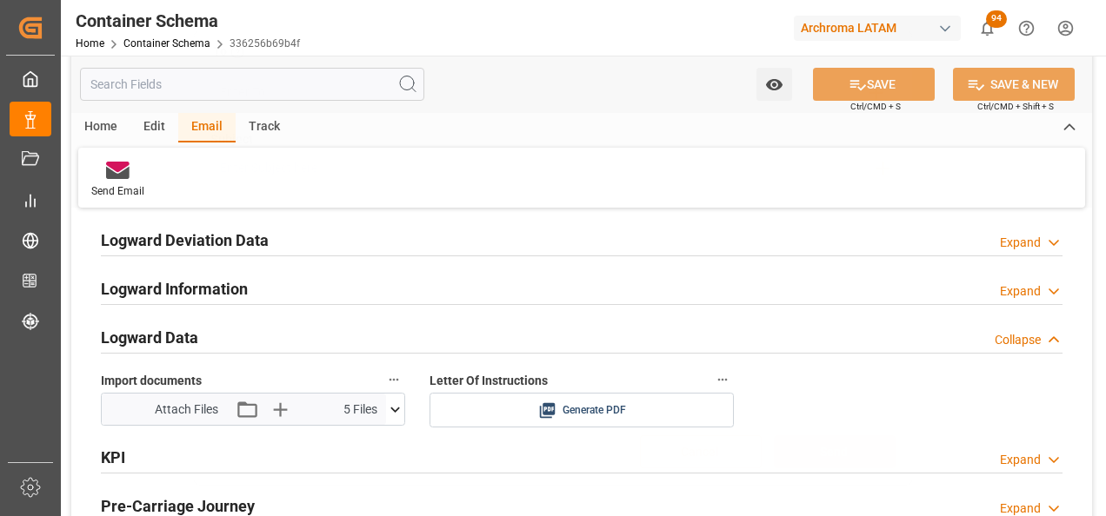
scroll to position [93, 0]
click at [173, 47] on link "Container Schema" at bounding box center [166, 43] width 87 height 12
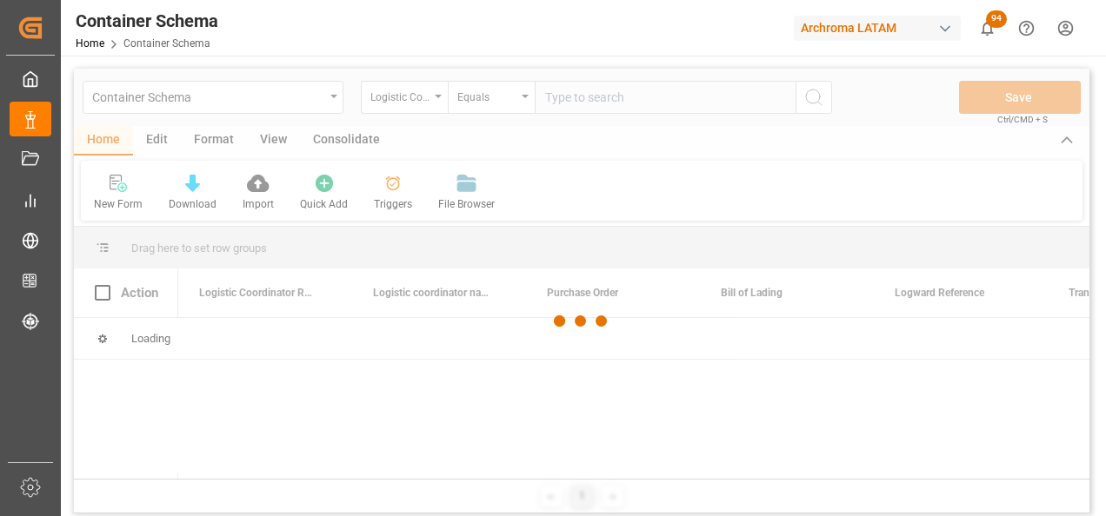
click at [411, 97] on div at bounding box center [581, 322] width 1015 height 506
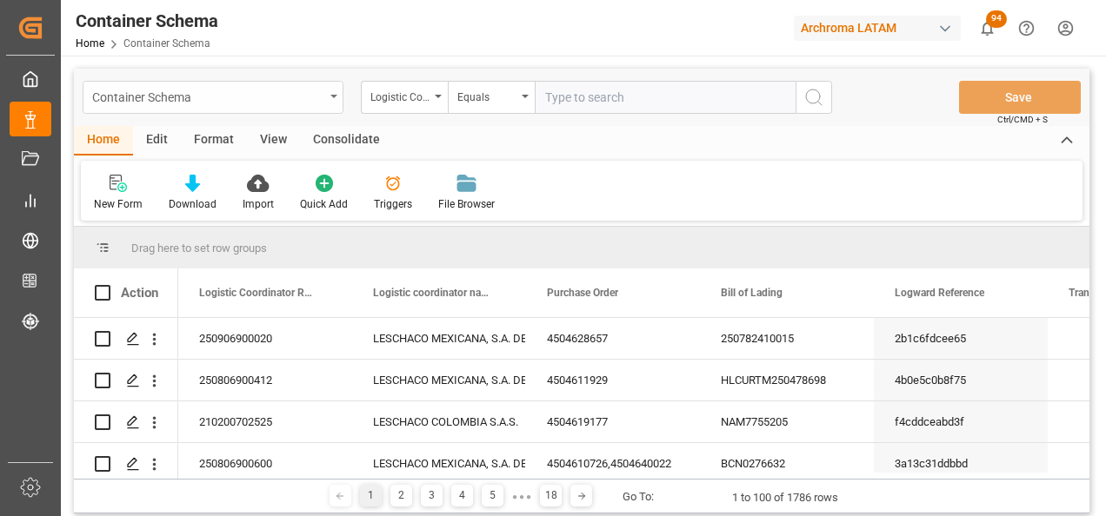
click at [331, 99] on div "Container Schema" at bounding box center [213, 97] width 261 height 33
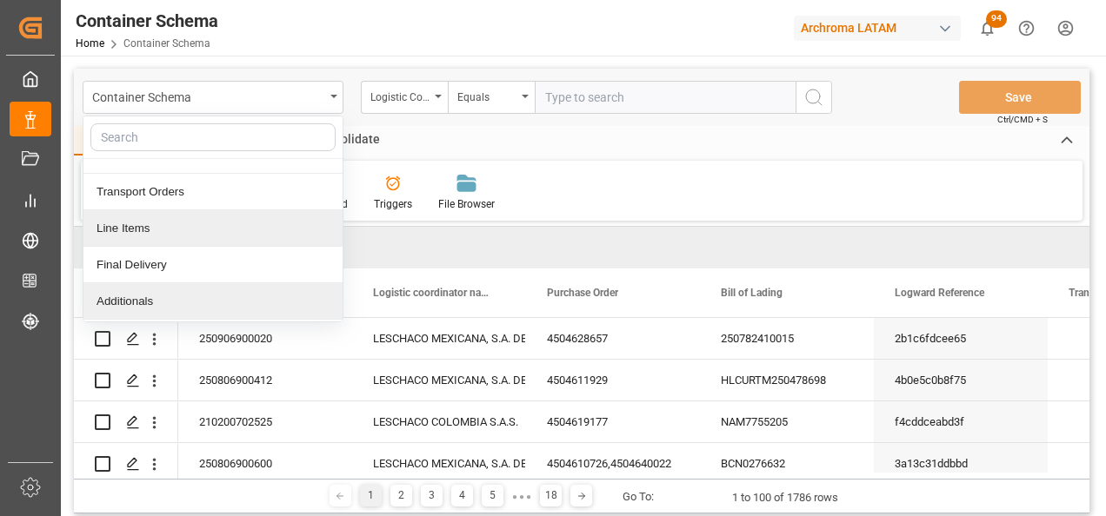
scroll to position [87, 0]
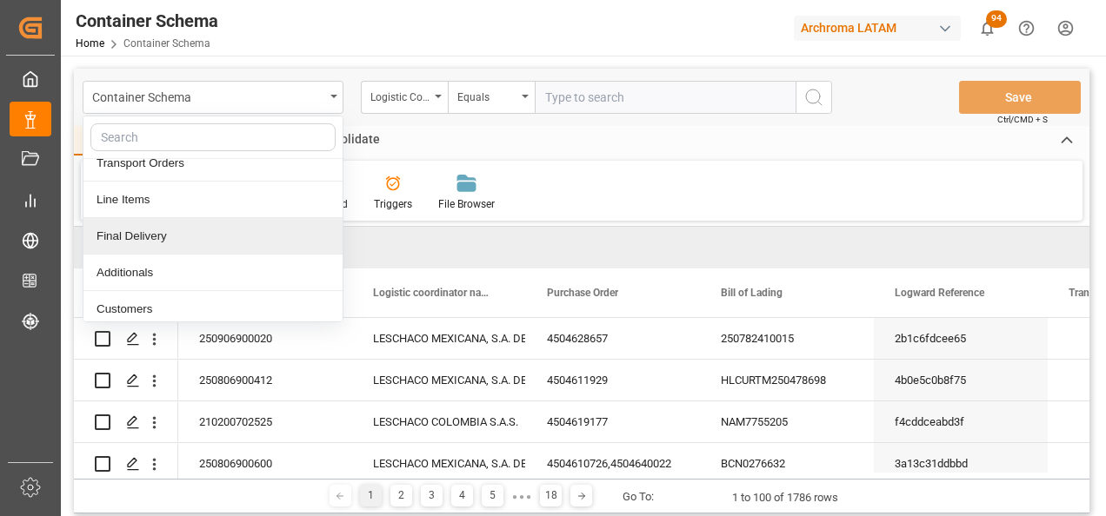
click at [239, 243] on div "Final Delivery" at bounding box center [212, 236] width 259 height 37
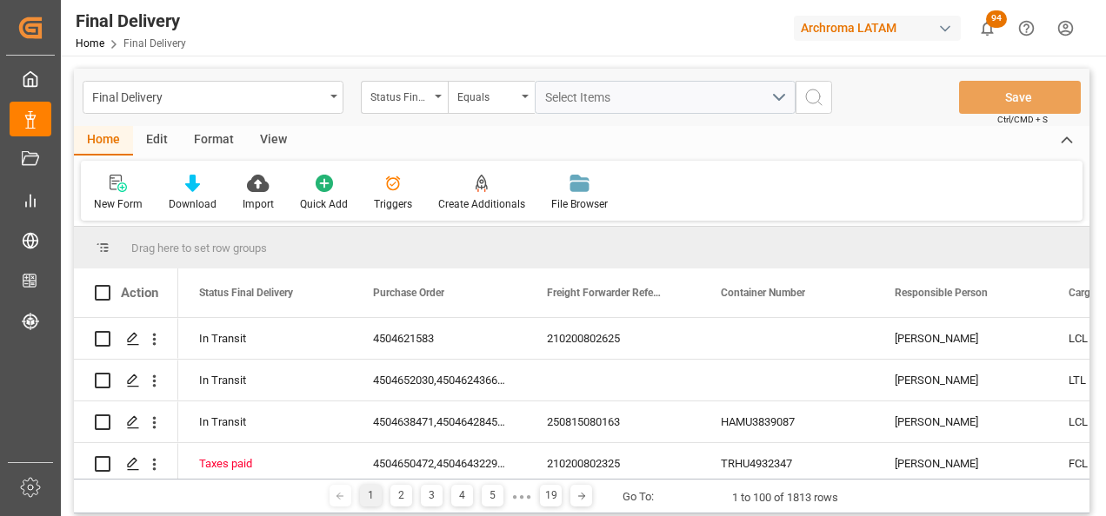
click at [428, 111] on div "Status Final Delivery" at bounding box center [404, 97] width 87 height 33
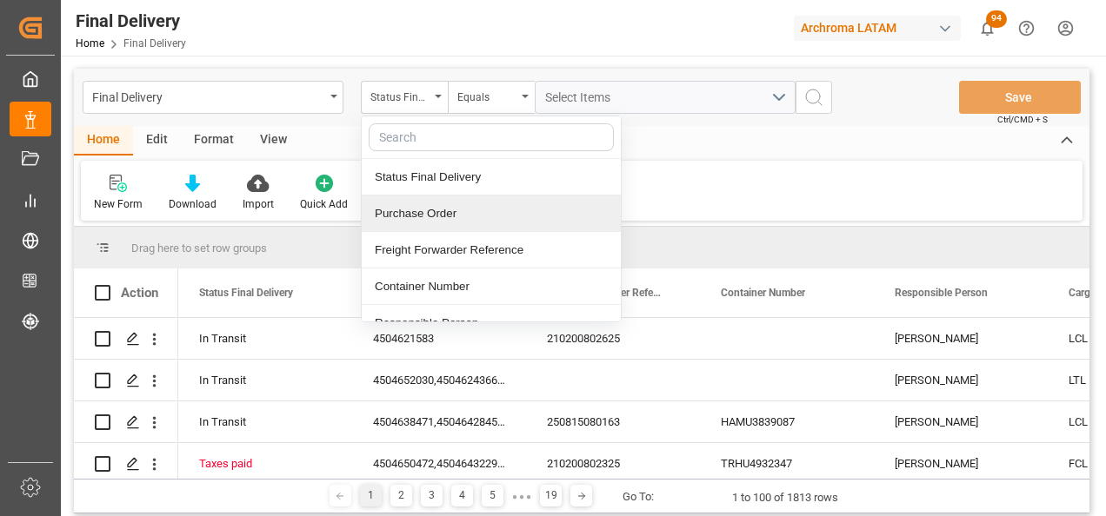
click at [406, 207] on div "Purchase Order" at bounding box center [491, 214] width 259 height 37
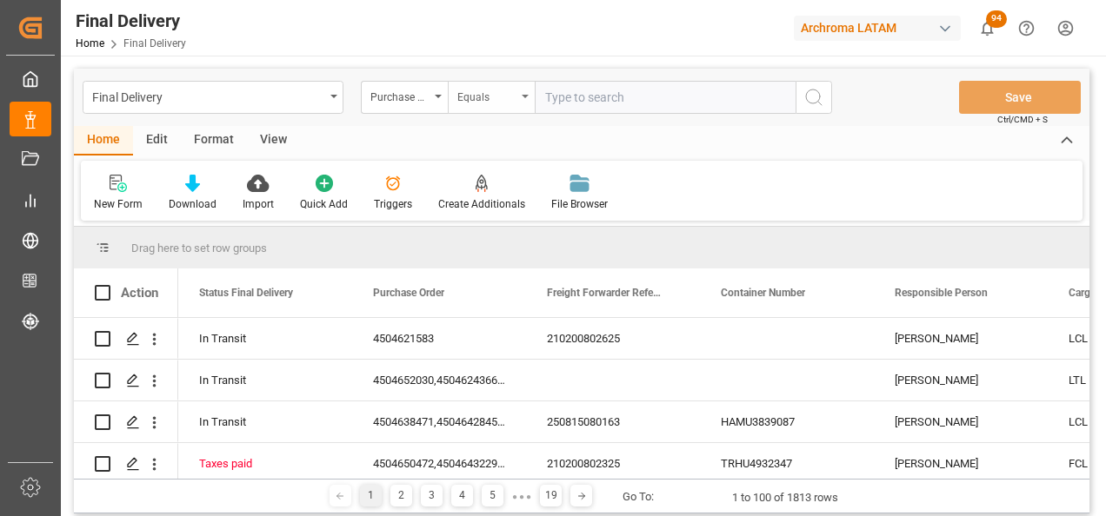
click at [491, 93] on div "Equals" at bounding box center [486, 95] width 59 height 20
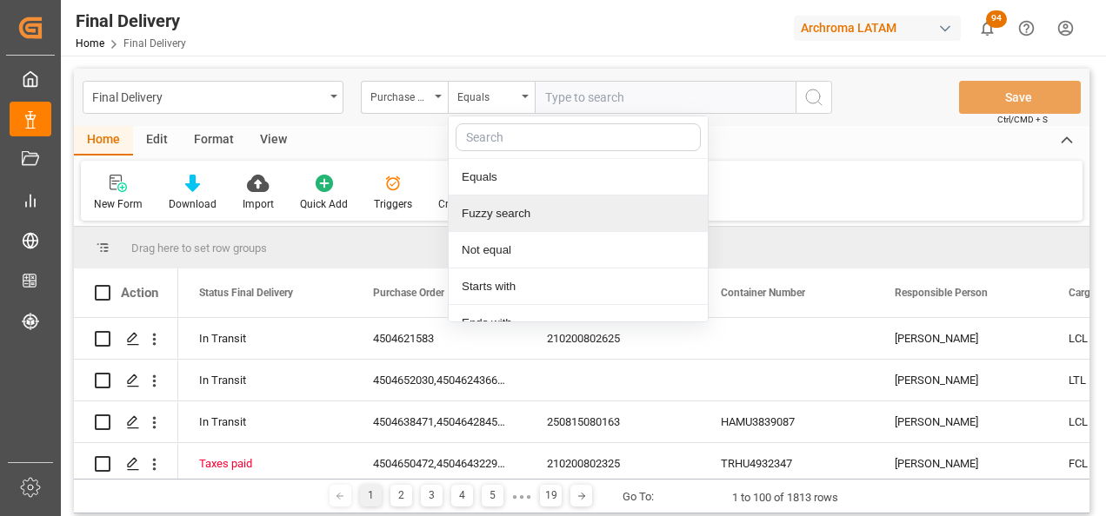
click at [535, 200] on div "Fuzzy search" at bounding box center [578, 214] width 259 height 37
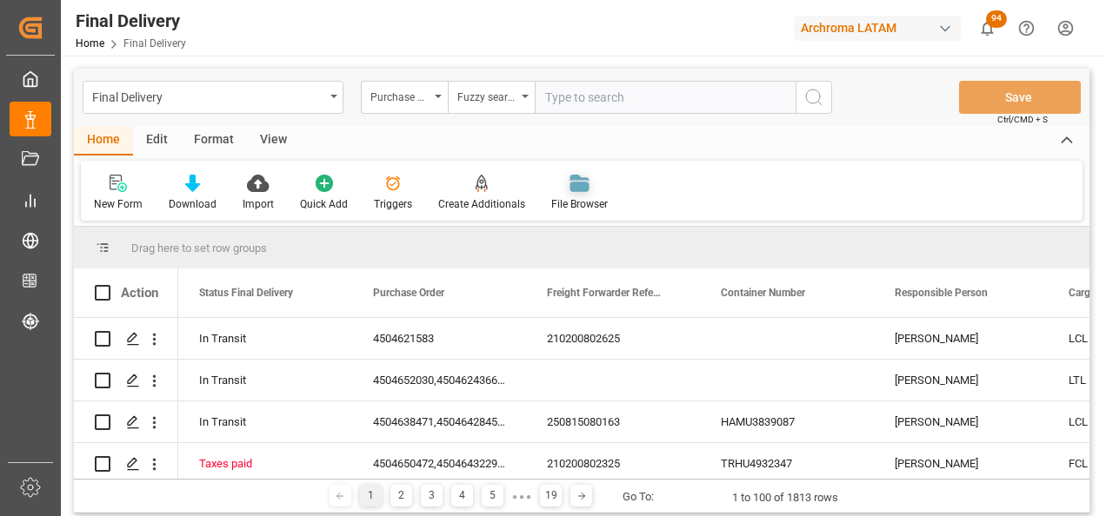
paste input "4504634067"
type input "4504634067"
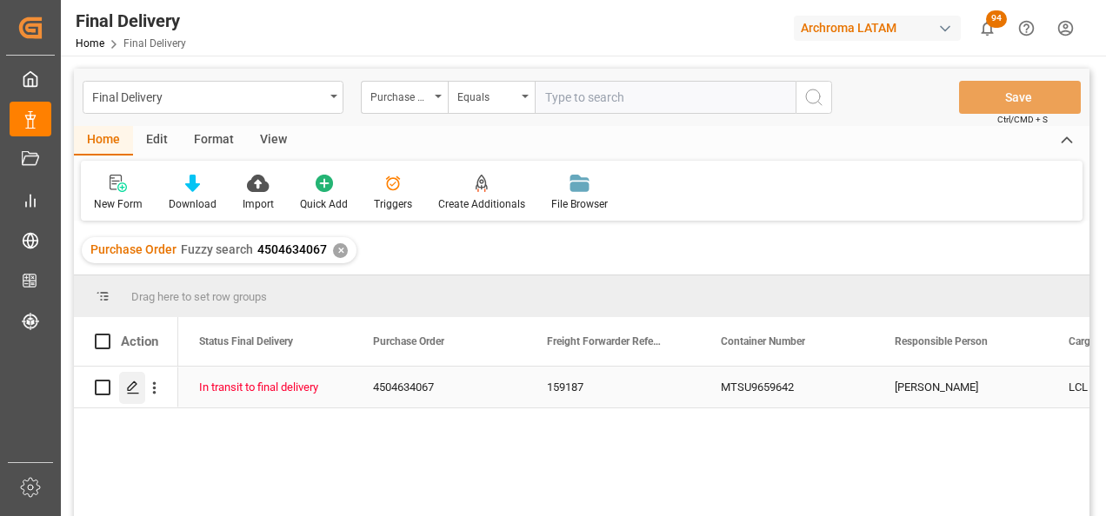
click at [129, 391] on polygon "Press SPACE to select this row." at bounding box center [132, 386] width 9 height 9
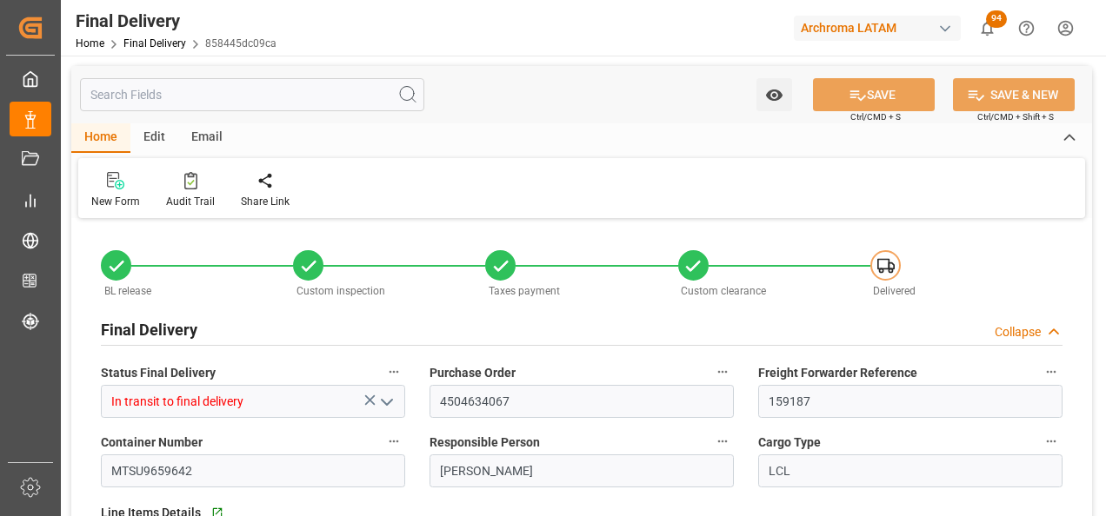
type input "2"
type input "[DATE]"
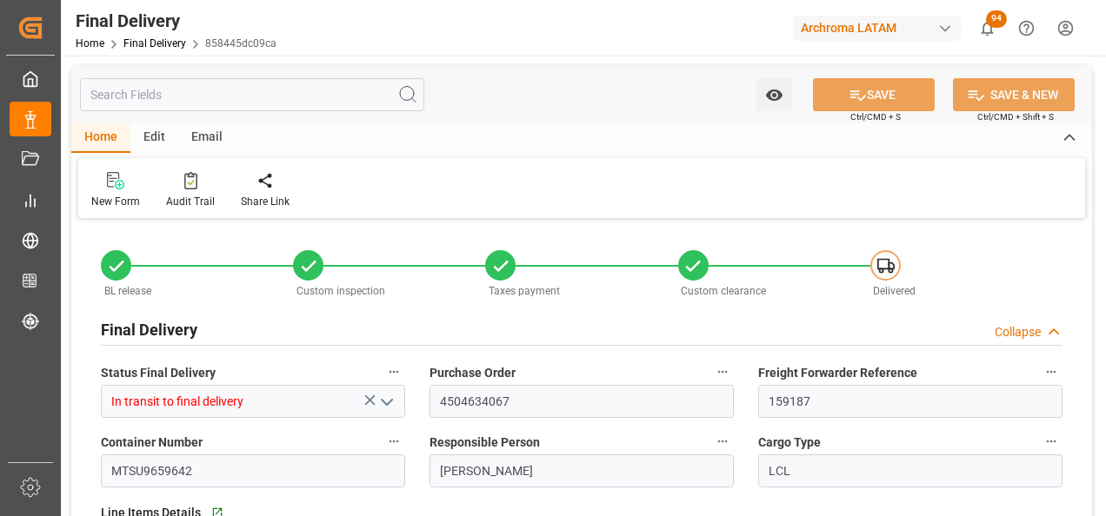
type input "[DATE]"
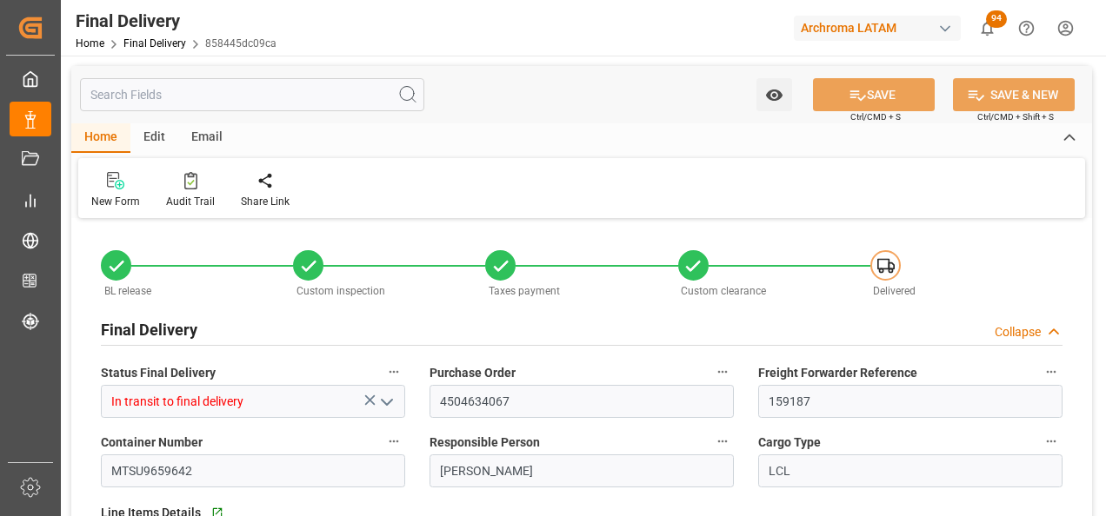
type input "[DATE]"
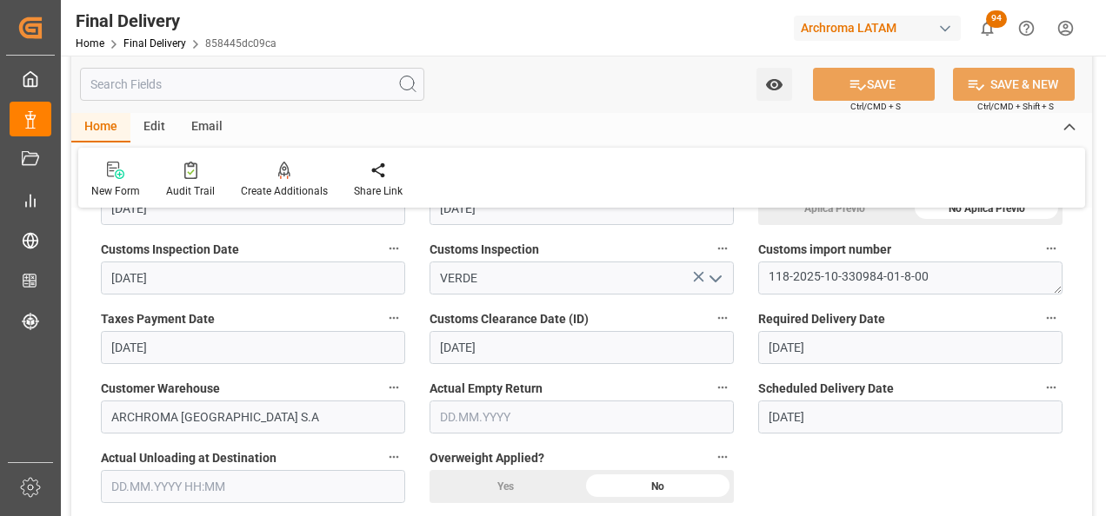
scroll to position [522, 0]
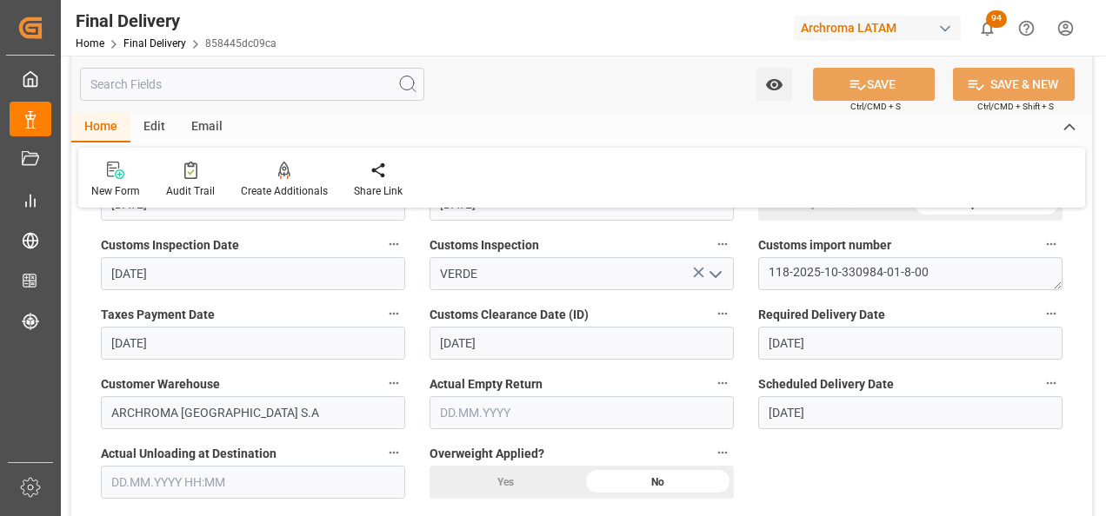
click at [479, 419] on input "text" at bounding box center [581, 412] width 304 height 33
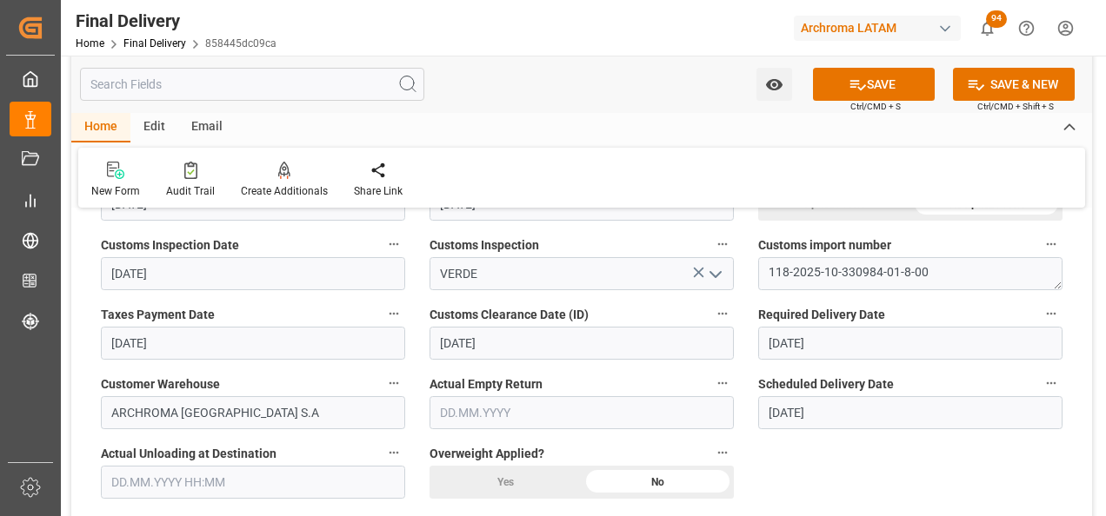
click at [174, 475] on input "text" at bounding box center [253, 482] width 304 height 33
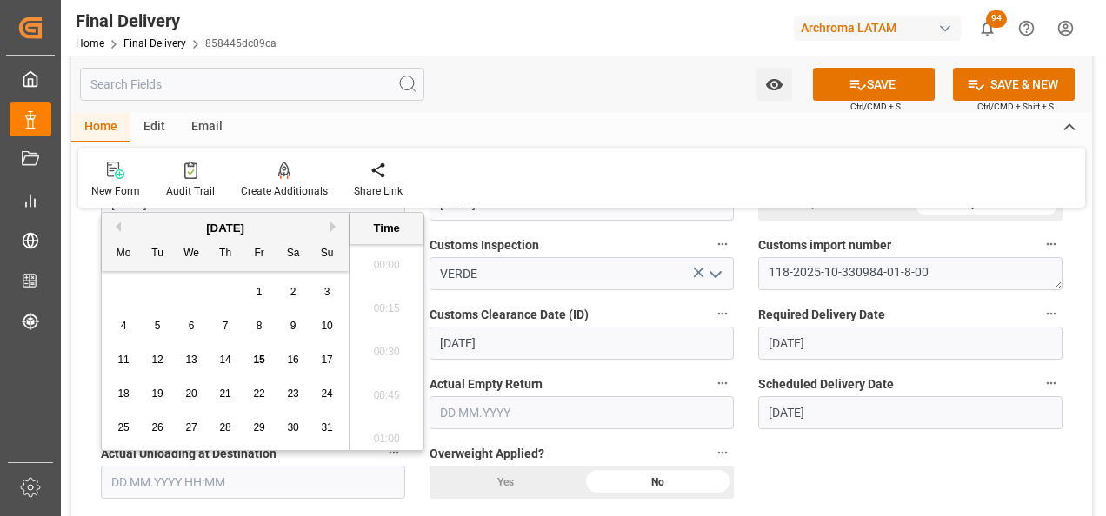
scroll to position [2788, 0]
click at [256, 356] on span "15" at bounding box center [258, 360] width 11 height 12
type input "[DATE] 00:00"
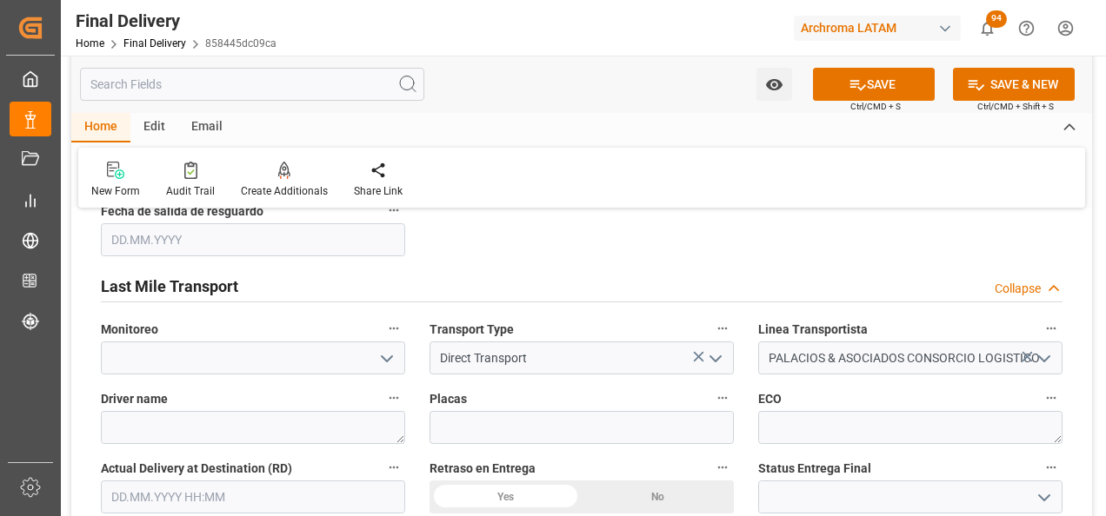
scroll to position [956, 0]
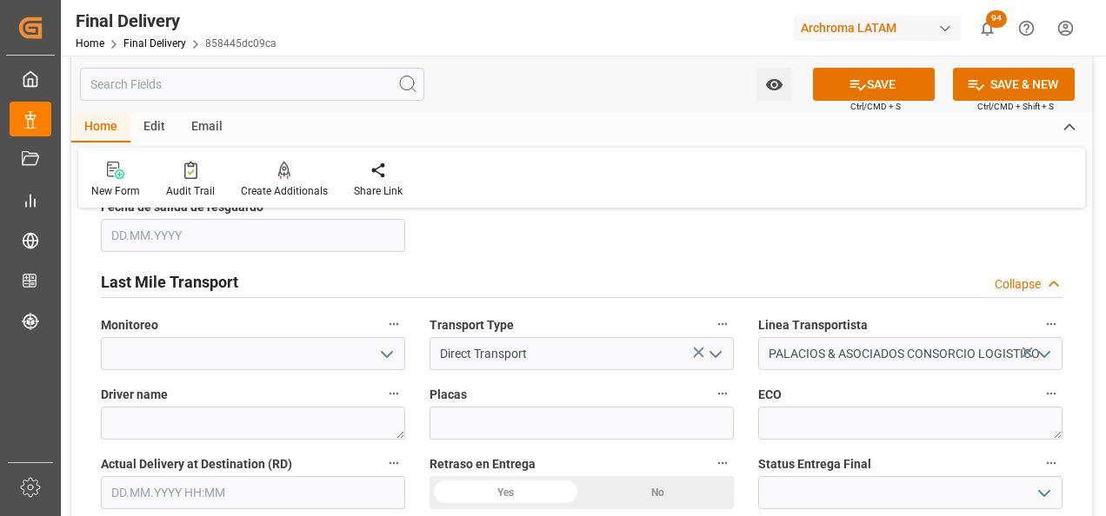
click at [1033, 501] on button "open menu" at bounding box center [1043, 493] width 26 height 27
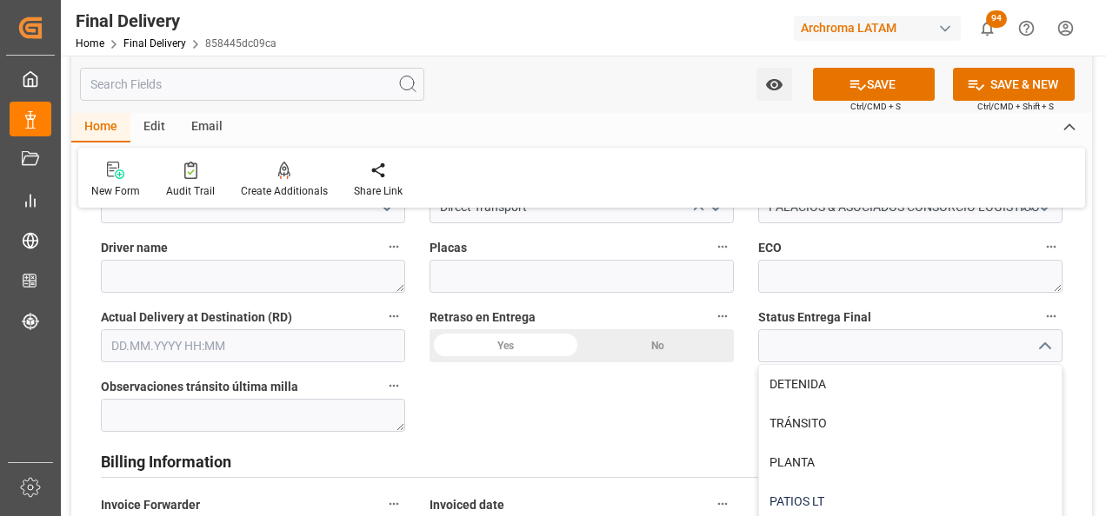
scroll to position [1130, 0]
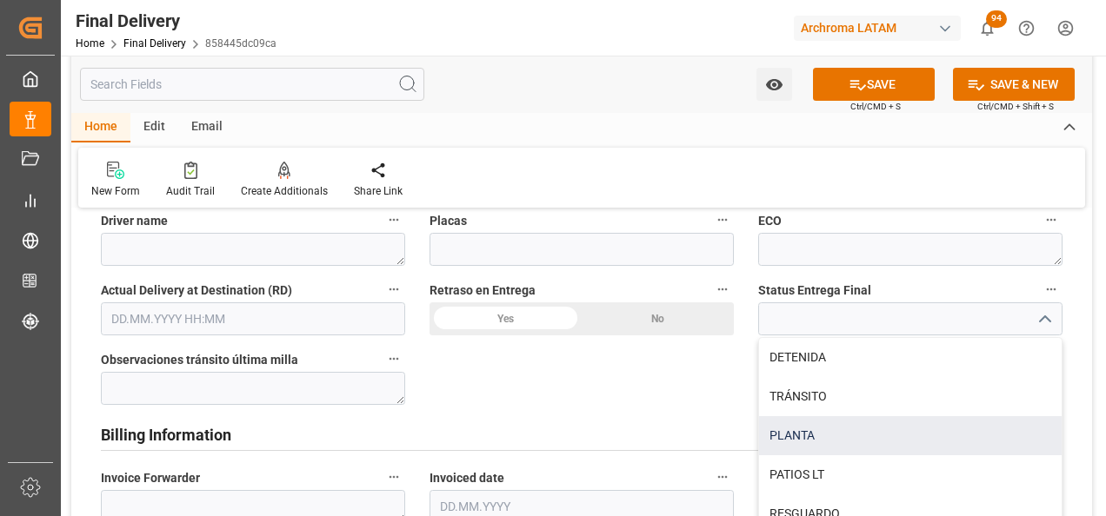
click at [863, 426] on div "PLANTA" at bounding box center [910, 435] width 303 height 39
type input "PLANTA"
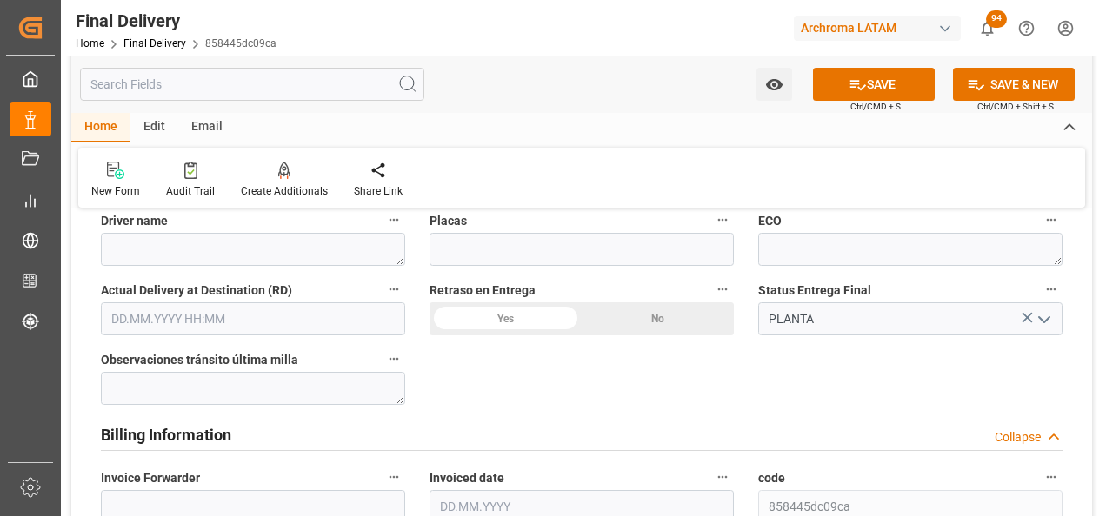
click at [232, 309] on input "text" at bounding box center [253, 319] width 304 height 33
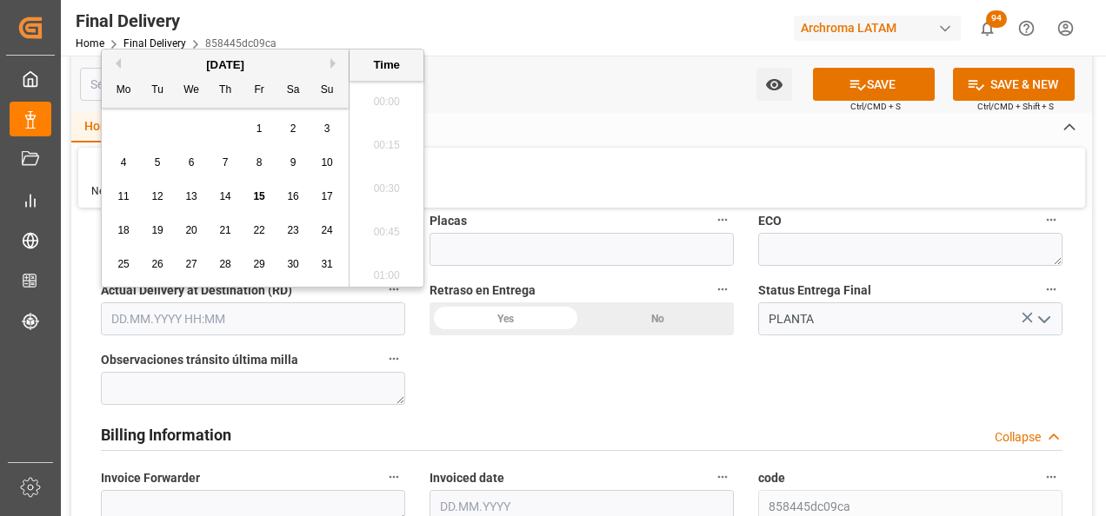
scroll to position [2788, 0]
click at [260, 193] on span "15" at bounding box center [258, 196] width 11 height 12
type input "[DATE] 00:00"
click at [524, 404] on div "BL release Custom inspection Taxes payment Custom clearance Delivered Final Del…" at bounding box center [581, 248] width 1021 height 2311
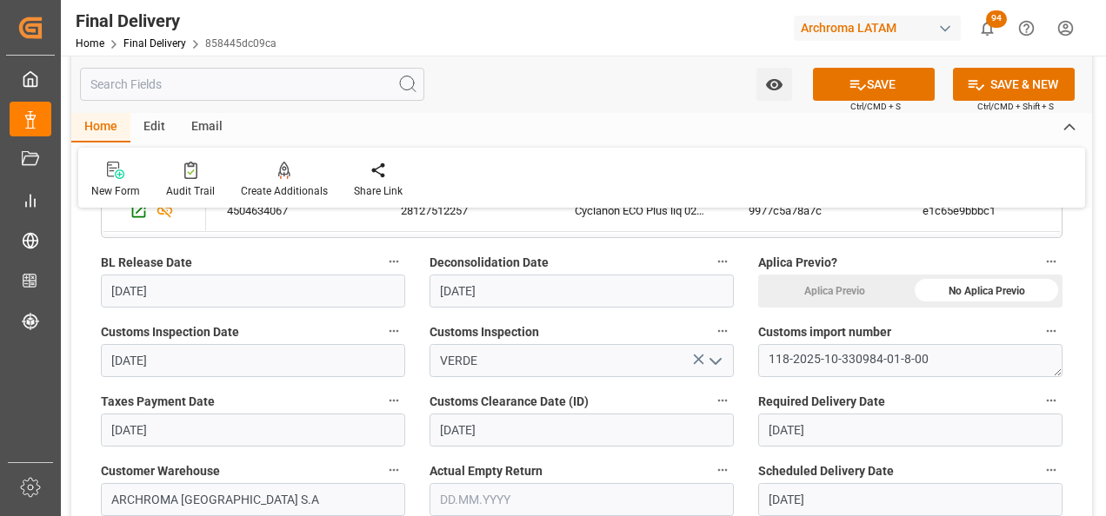
scroll to position [522, 0]
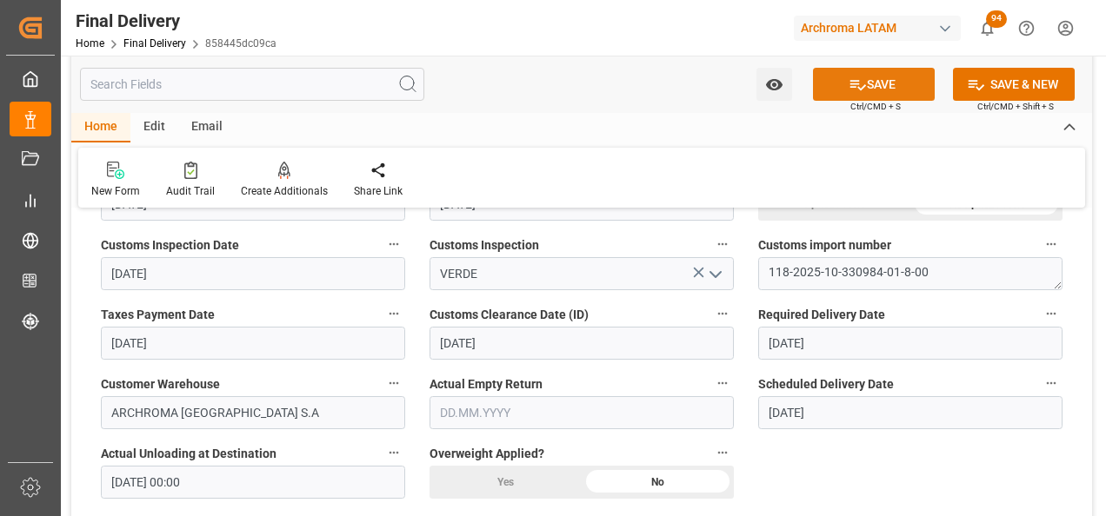
drag, startPoint x: 863, startPoint y: 90, endPoint x: 871, endPoint y: 107, distance: 19.1
click at [863, 90] on button "SAVE" at bounding box center [874, 84] width 122 height 33
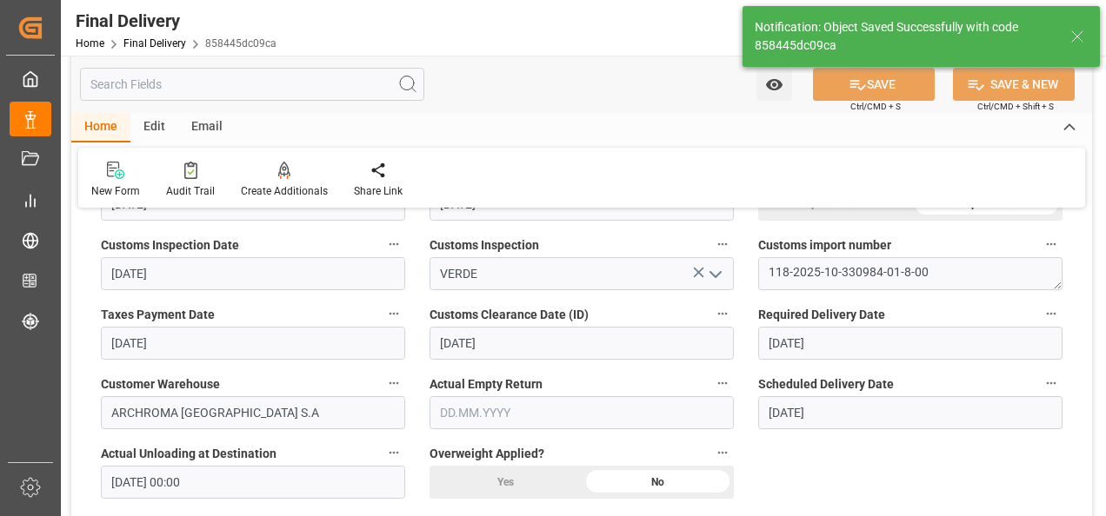
type textarea "1"
type input "Unloaded"
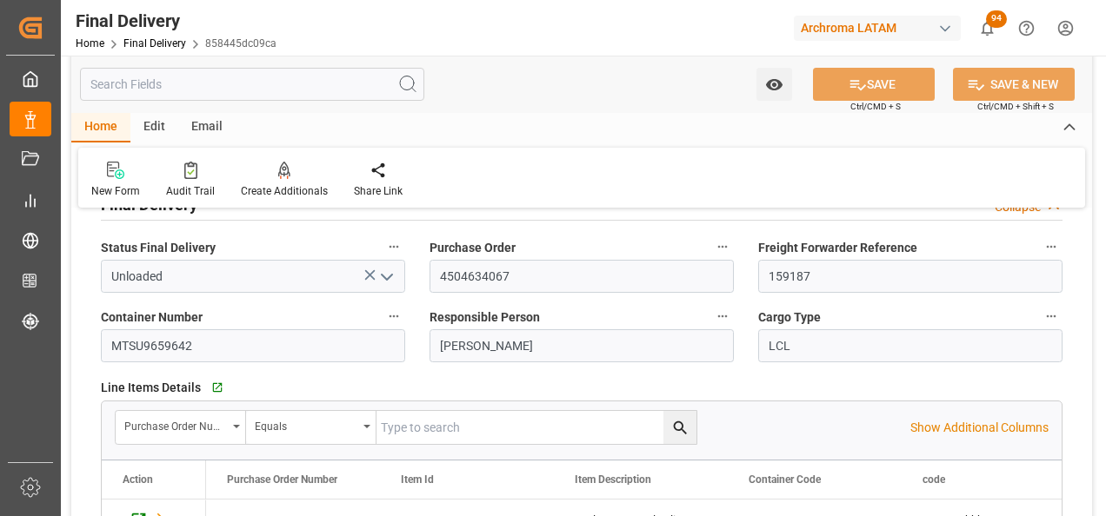
scroll to position [87, 0]
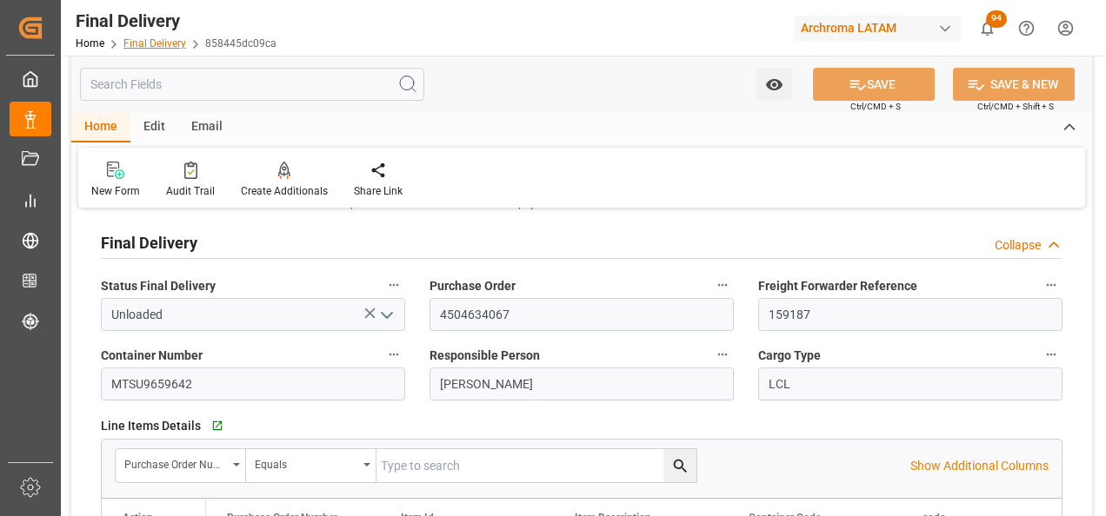
click at [175, 49] on link "Final Delivery" at bounding box center [154, 43] width 63 height 12
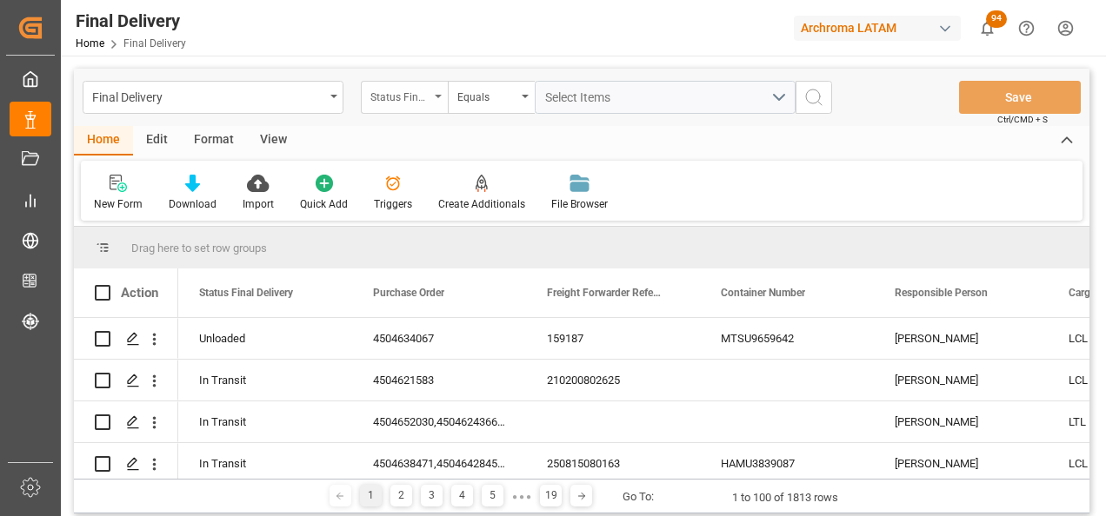
click at [416, 97] on div "Status Final Delivery" at bounding box center [399, 95] width 59 height 20
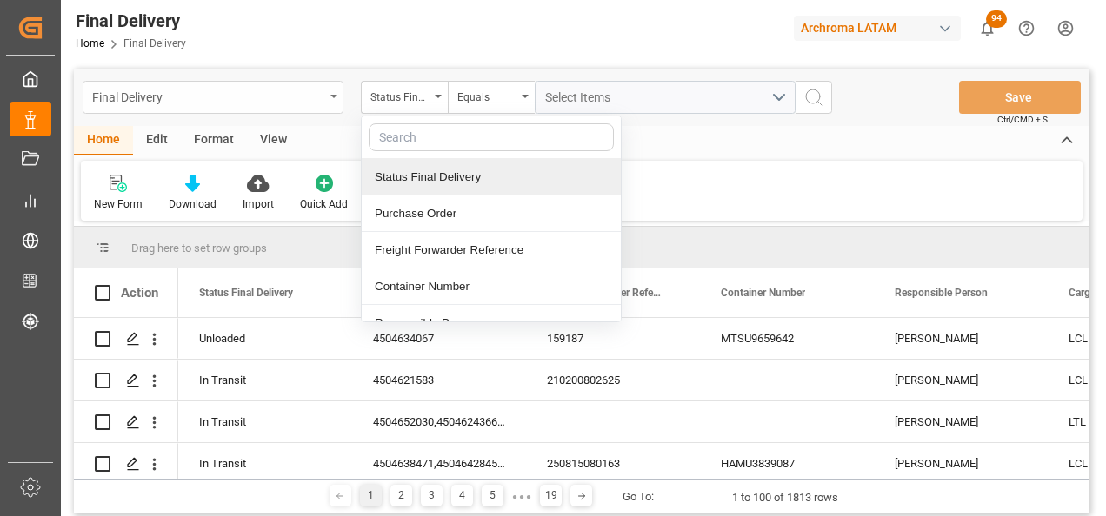
click at [304, 95] on div "Final Delivery" at bounding box center [208, 96] width 232 height 22
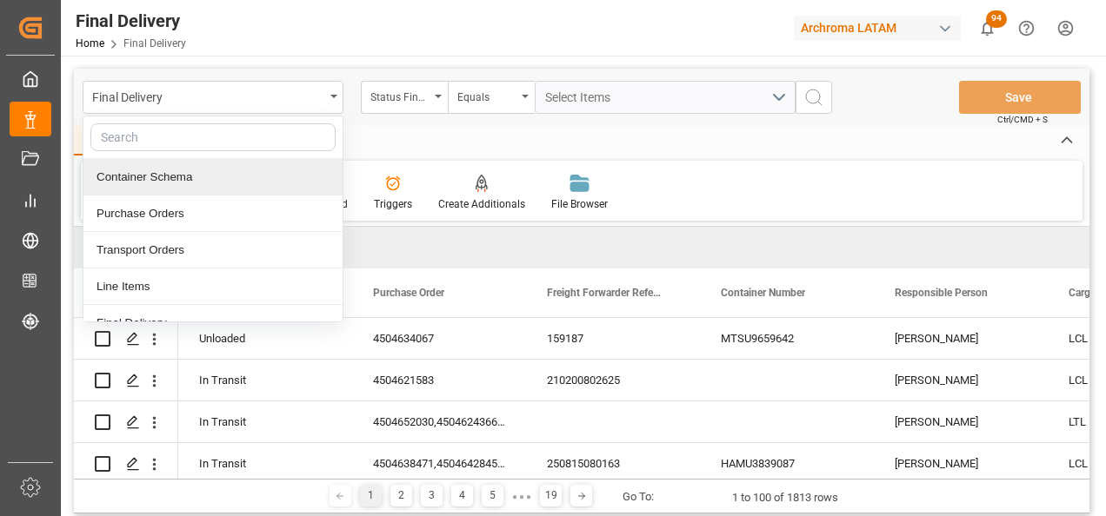
click at [248, 181] on div "Container Schema" at bounding box center [212, 177] width 259 height 37
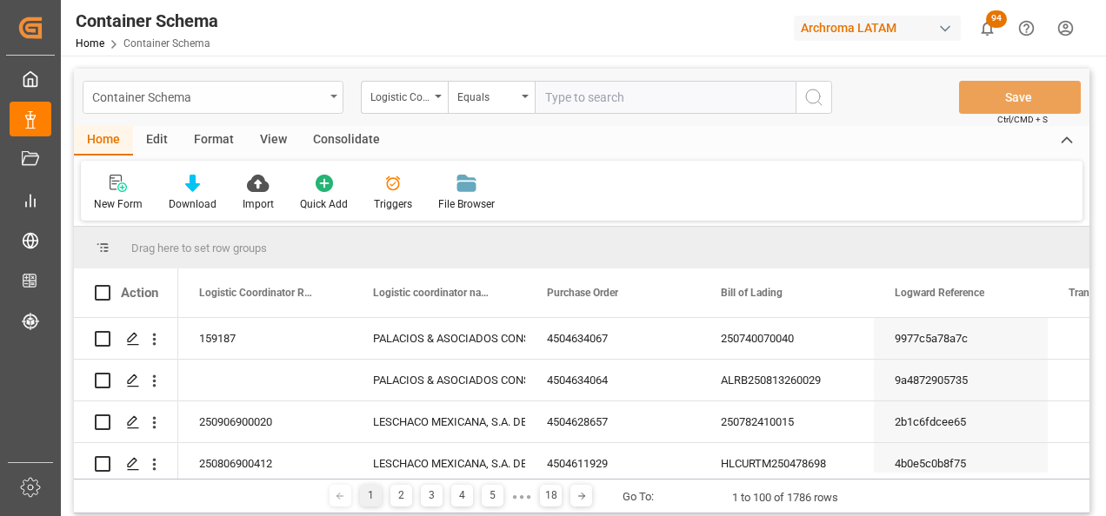
click at [309, 96] on div "Container Schema" at bounding box center [208, 96] width 232 height 22
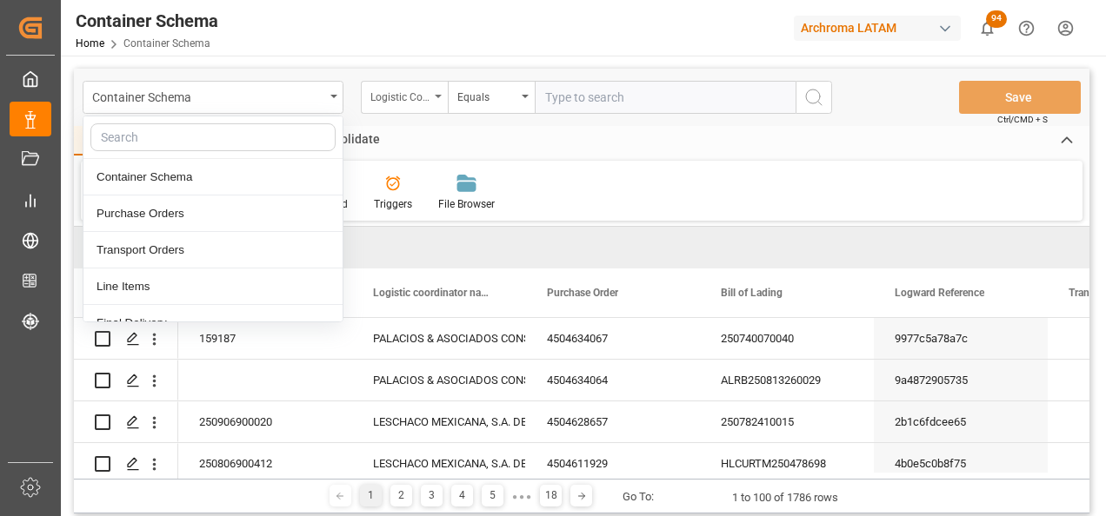
click at [427, 110] on div "Logistic Coordinator Reference Number" at bounding box center [404, 97] width 87 height 33
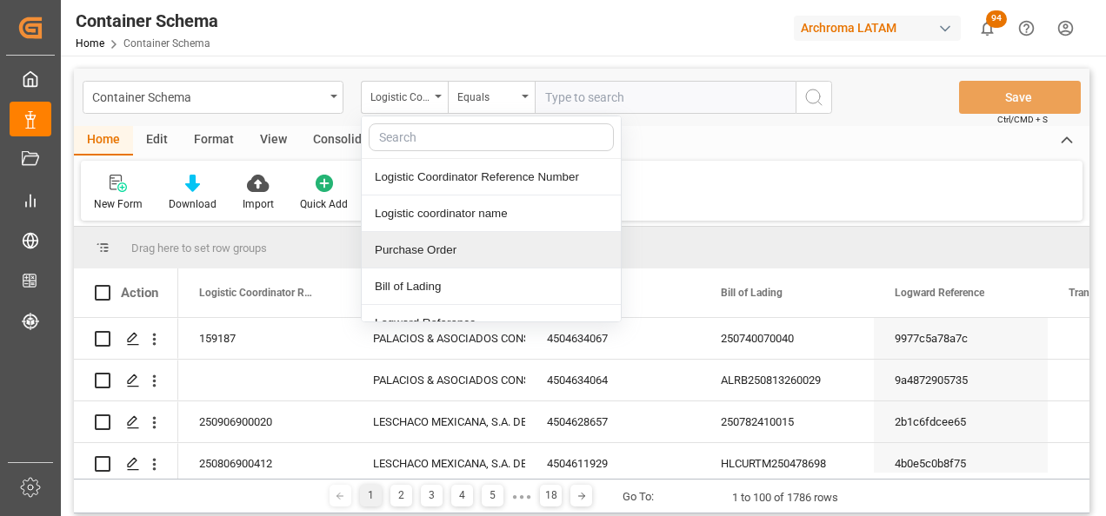
click at [449, 249] on div "Purchase Order" at bounding box center [491, 250] width 259 height 37
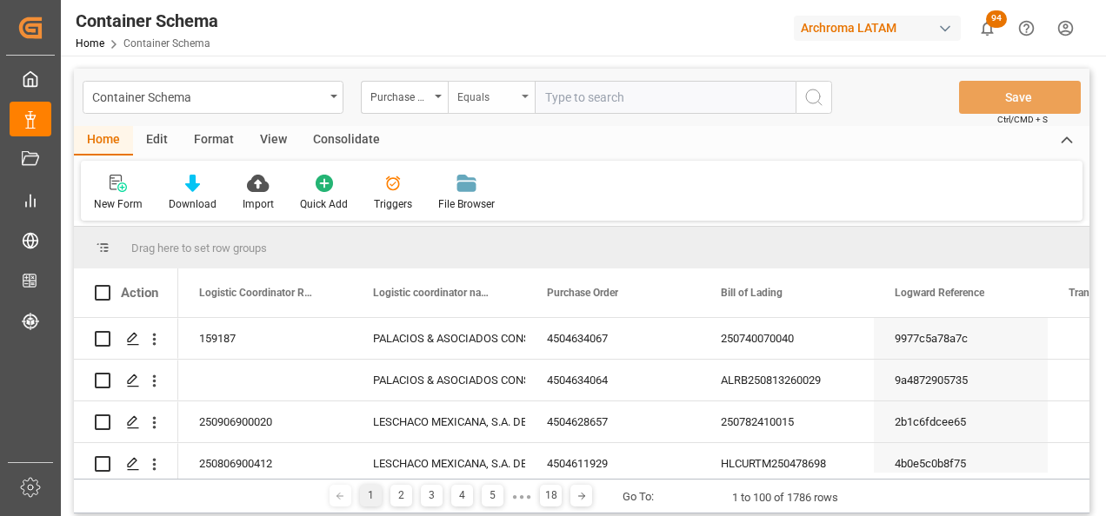
click at [495, 104] on div "Equals" at bounding box center [486, 95] width 59 height 20
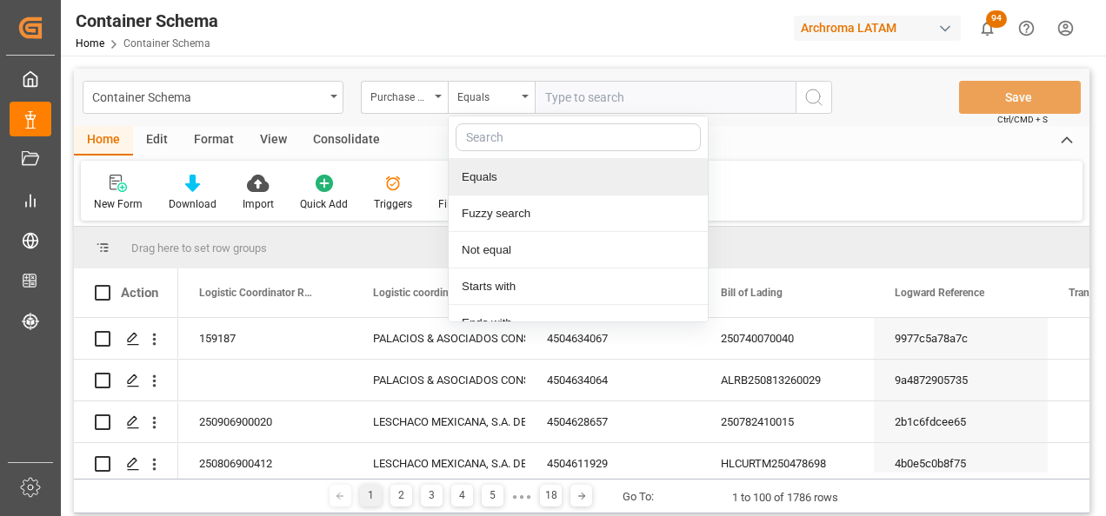
click at [514, 213] on div "Fuzzy search" at bounding box center [578, 214] width 259 height 37
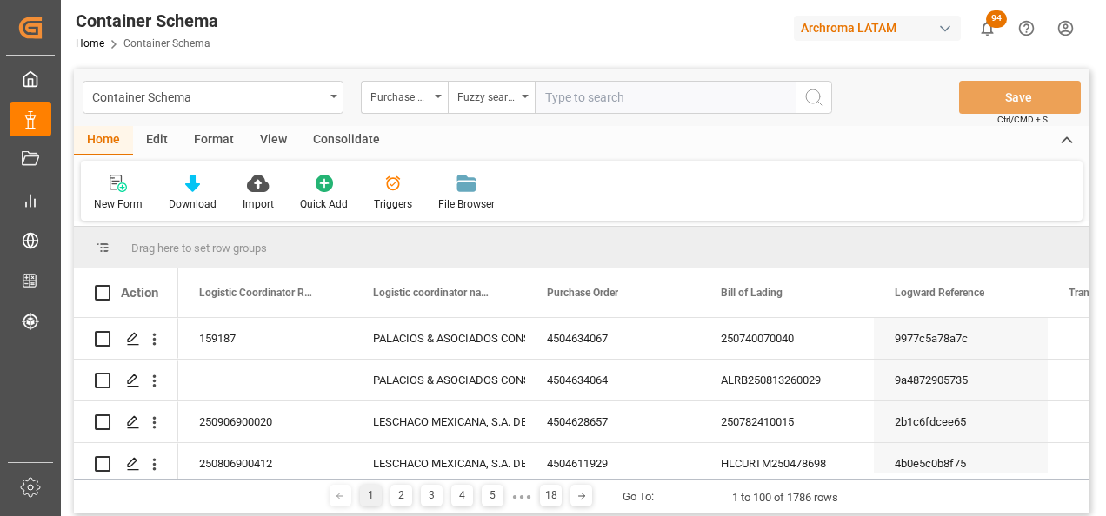
click at [577, 96] on input "text" at bounding box center [665, 97] width 261 height 33
paste input "4504635033"
type input "4504635033"
click at [818, 98] on icon "search button" at bounding box center [813, 97] width 21 height 21
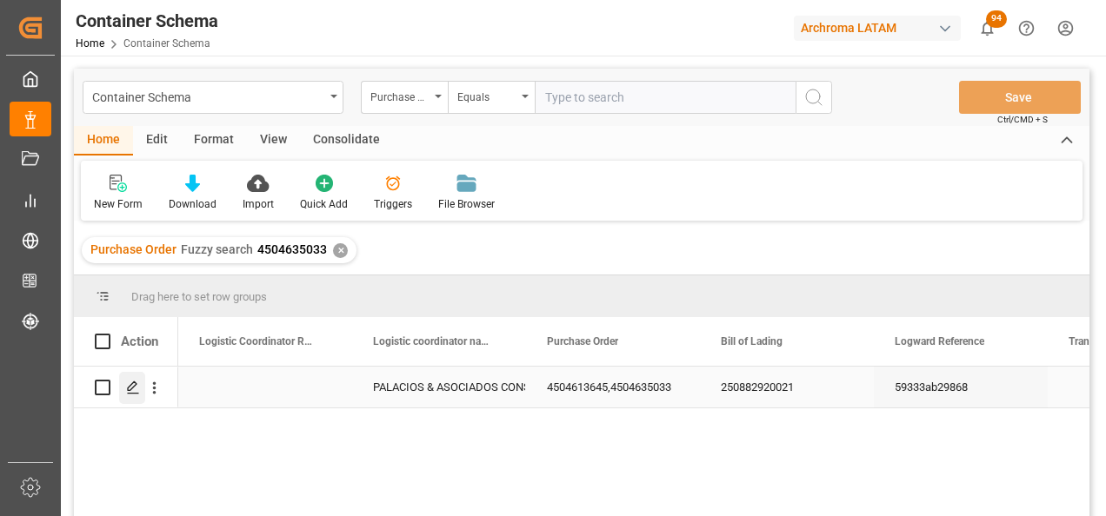
click at [138, 391] on icon "Press SPACE to select this row." at bounding box center [133, 388] width 14 height 14
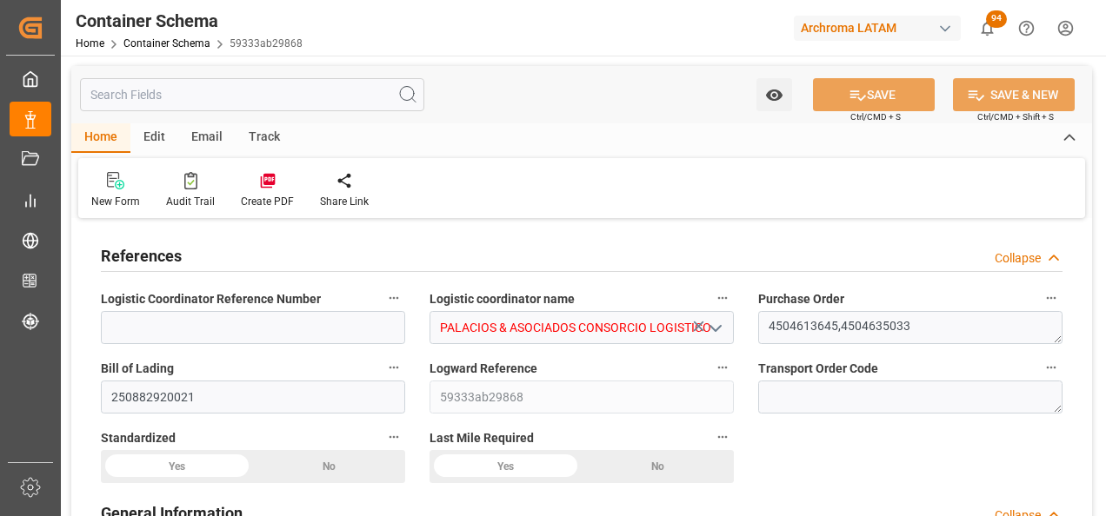
type input "0"
type input "2"
type input "48"
type input "1200"
type input "1273.2"
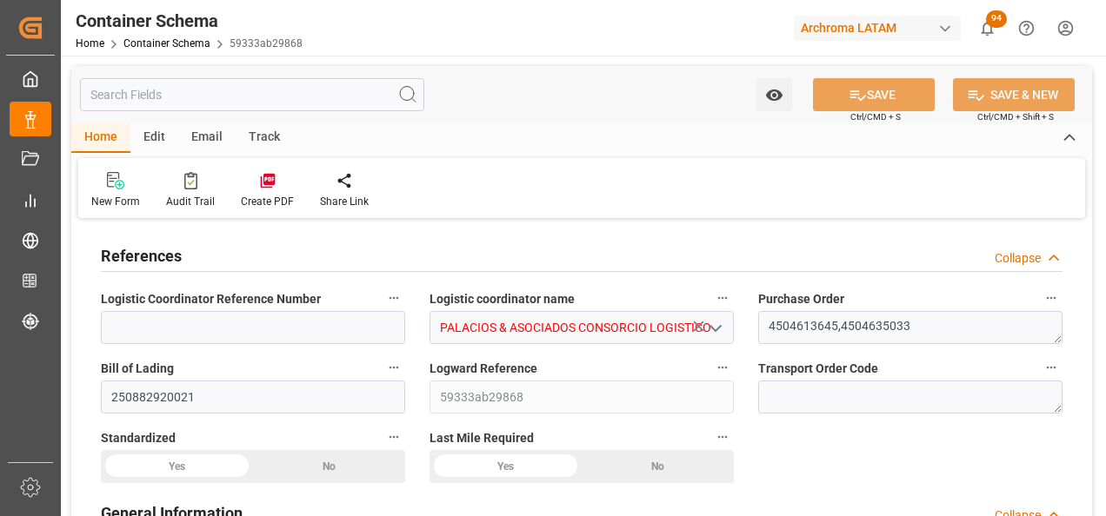
type input "CNSGH"
type input "CNSHA"
type input "PECLL"
type input "9198575"
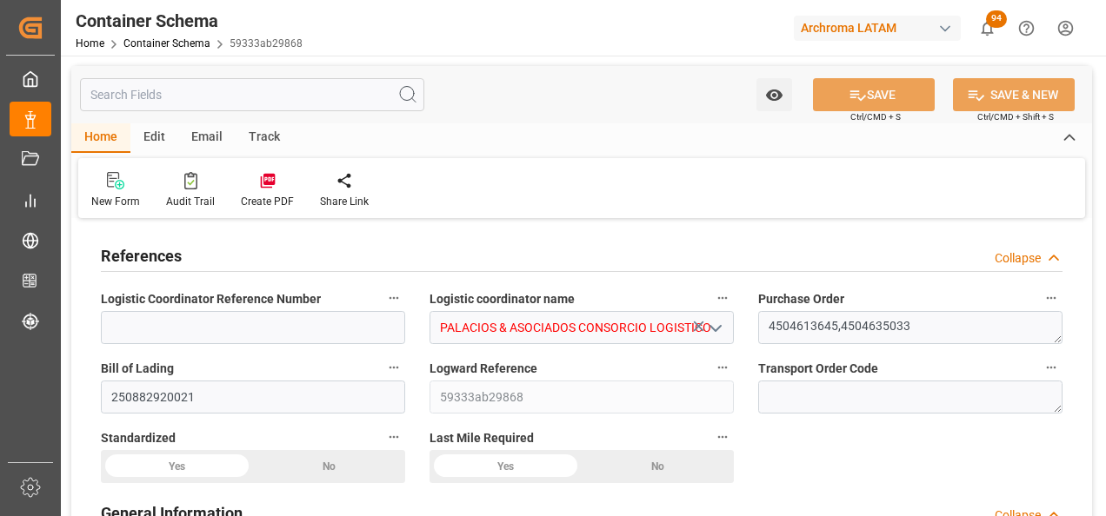
type input "9198575"
type input "[DATE] 10:30"
type input "[DATE]"
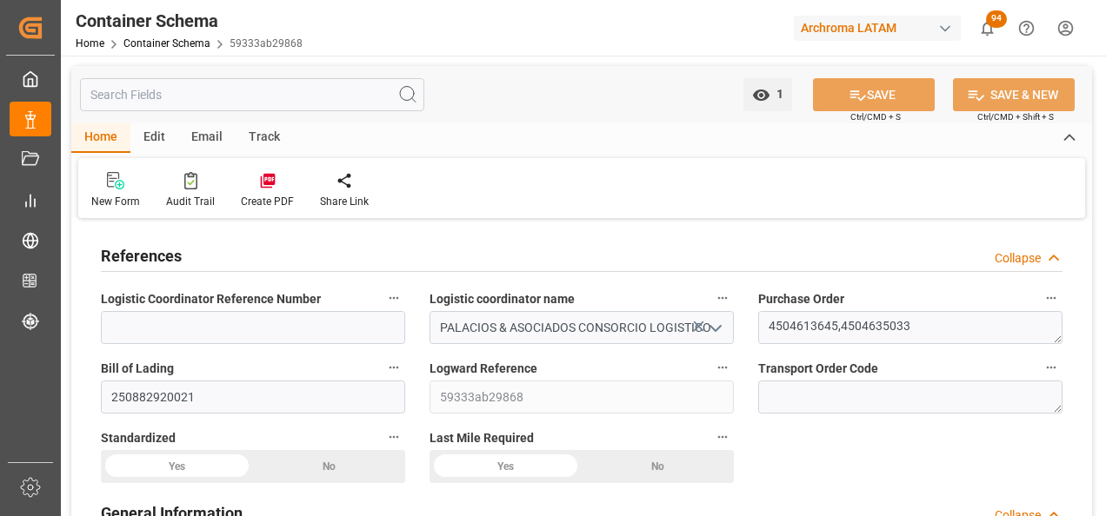
type input "[DATE] 10:15"
type input "[DATE] 00:00"
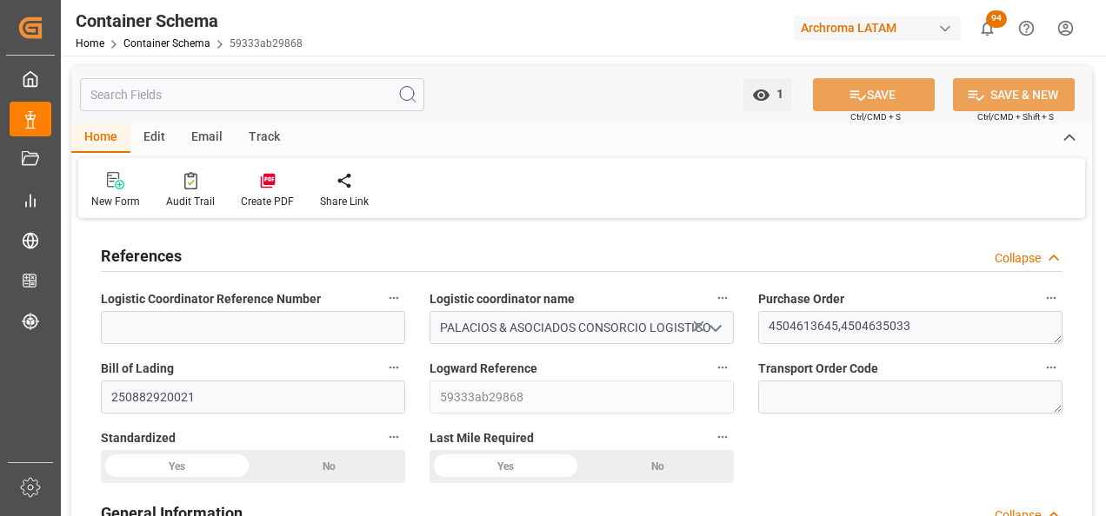
type input "[DATE] 10:30"
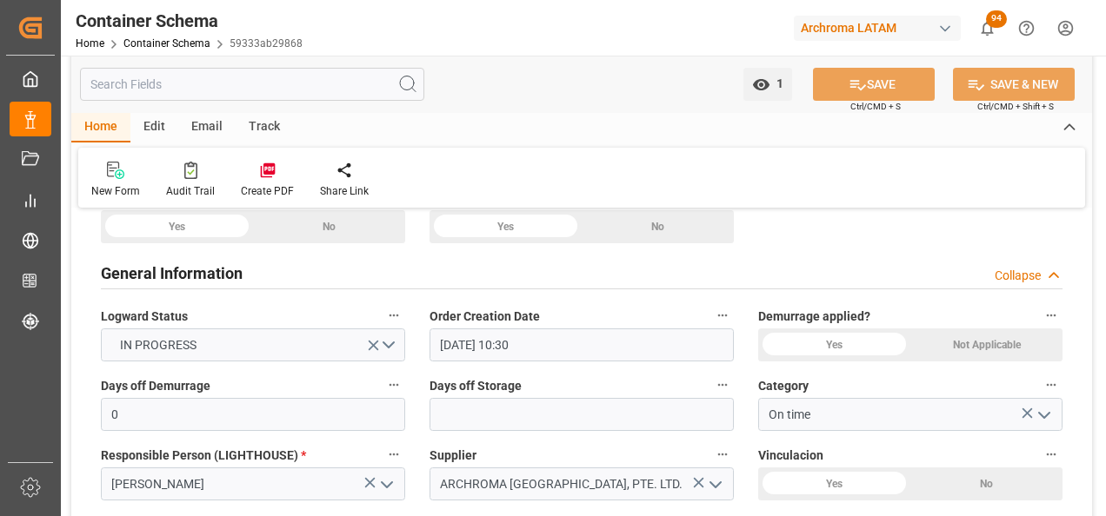
scroll to position [261, 0]
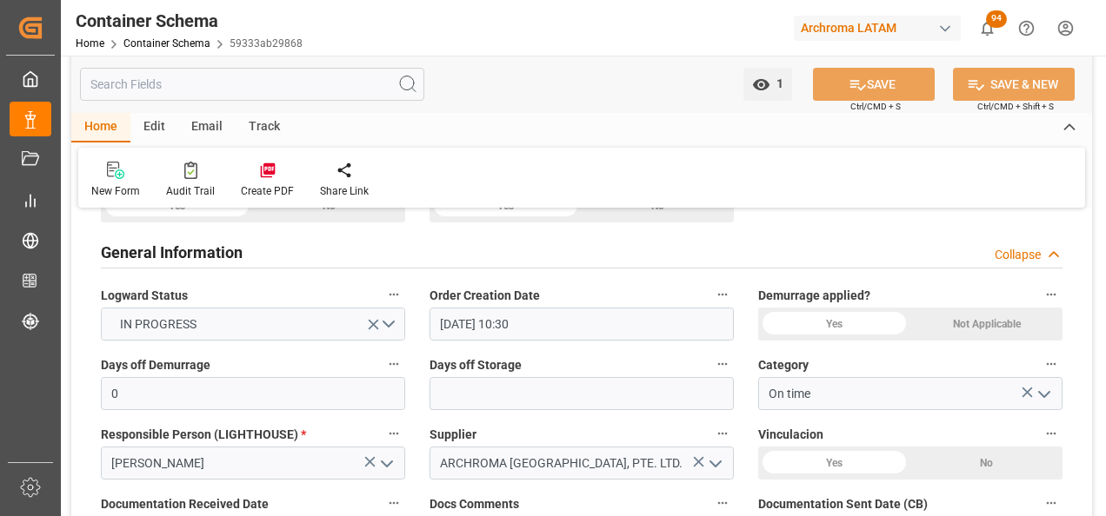
click at [200, 120] on div "Email" at bounding box center [206, 128] width 57 height 30
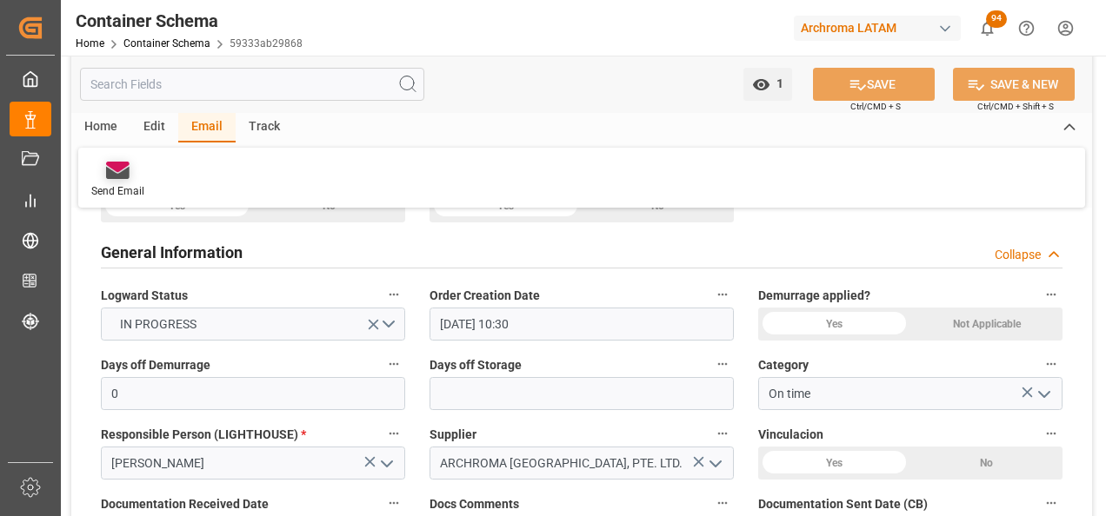
click at [124, 182] on div "Send Email" at bounding box center [117, 180] width 79 height 38
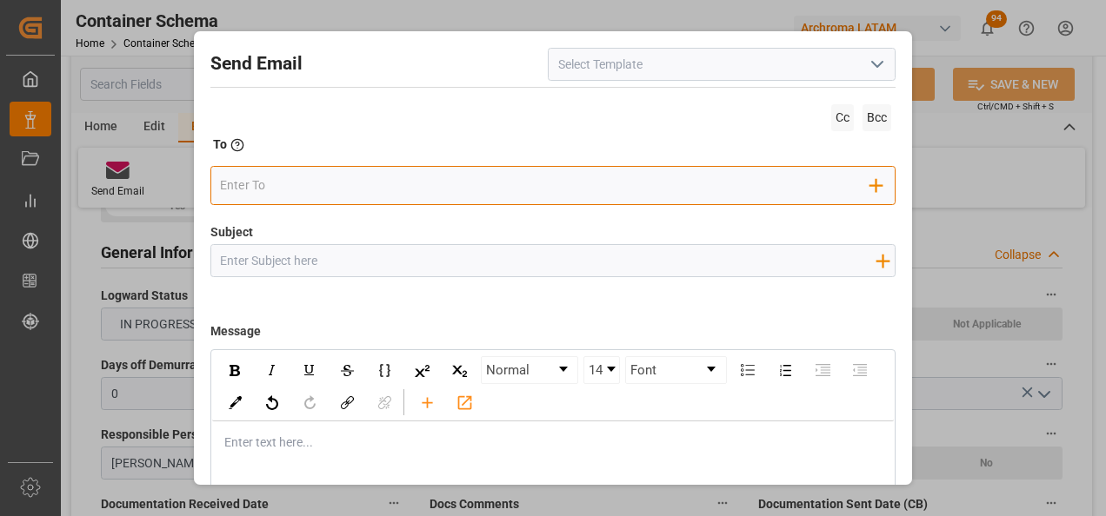
click at [395, 191] on input "email" at bounding box center [545, 185] width 650 height 26
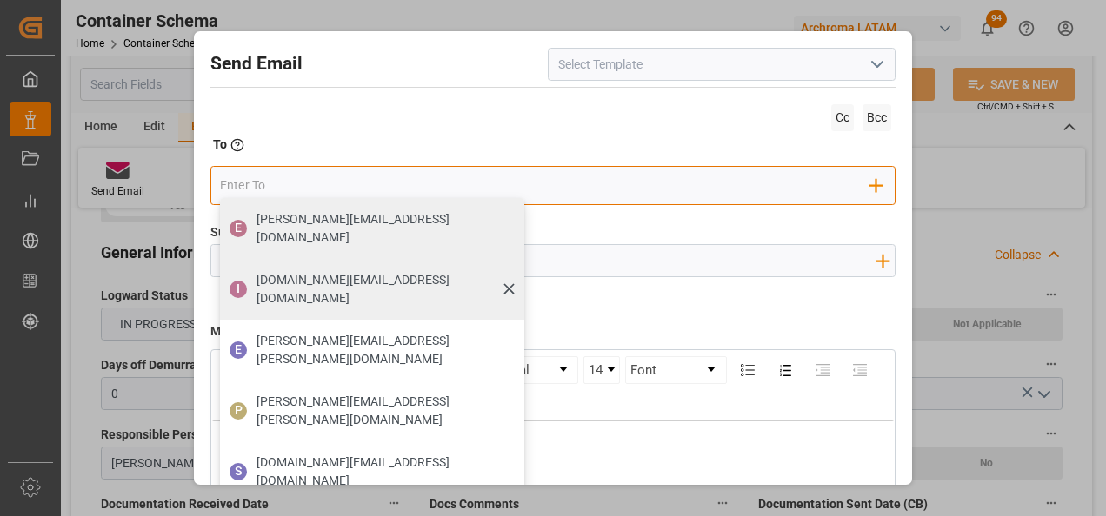
click at [241, 281] on span "I" at bounding box center [237, 289] width 17 height 17
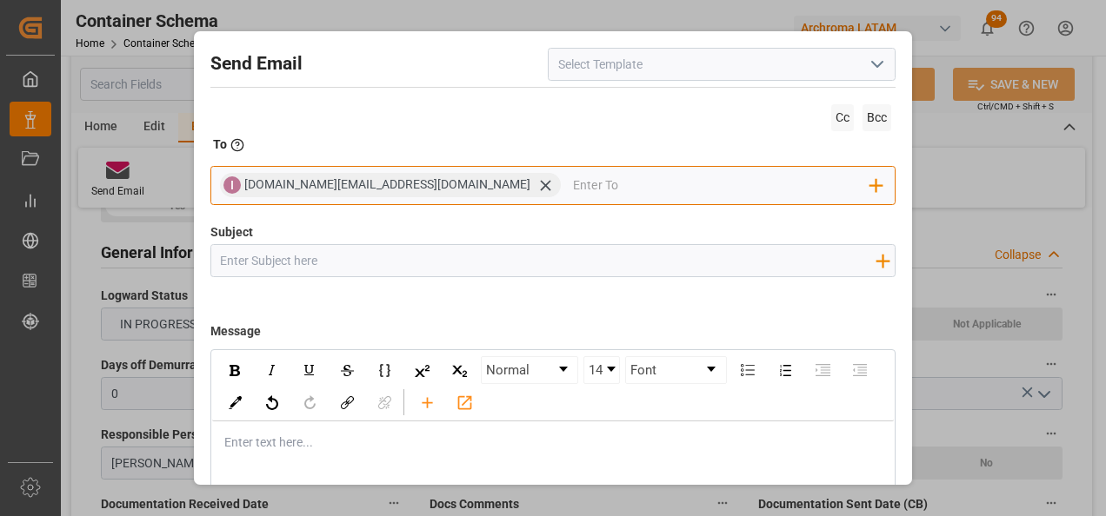
click at [536, 181] on icon at bounding box center [545, 185] width 18 height 18
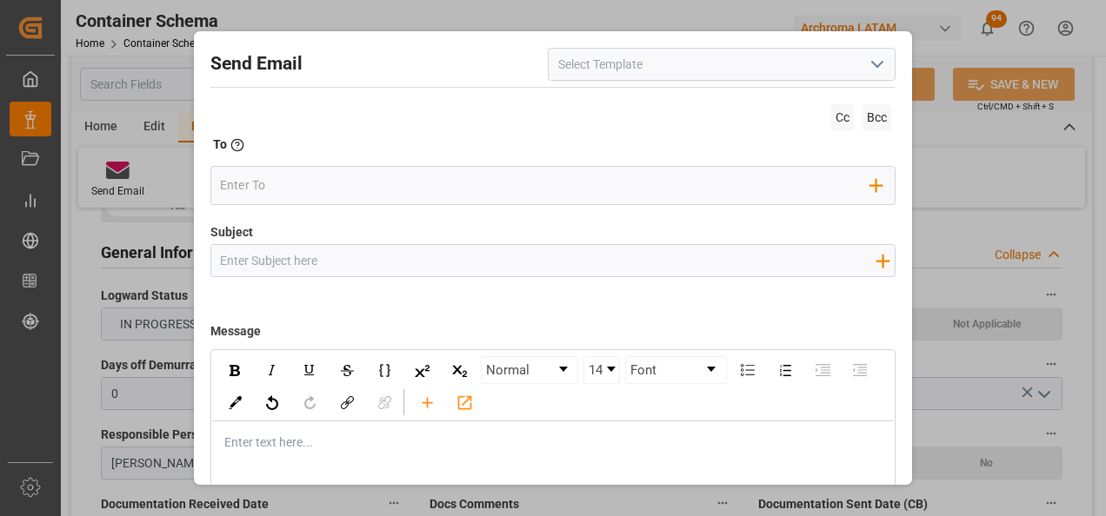
click at [408, 277] on div "Add field to Subject" at bounding box center [553, 260] width 686 height 33
click at [405, 267] on input "Subject" at bounding box center [548, 260] width 674 height 30
paste input "PE || TRACKING | PO xxx | Contenedor xxx| TEXTIL | Prioridad | LCL"
type input "PE || TRACKING | PO xxx | Contenedor xxx| TEXTIL | Prioridad | LCL"
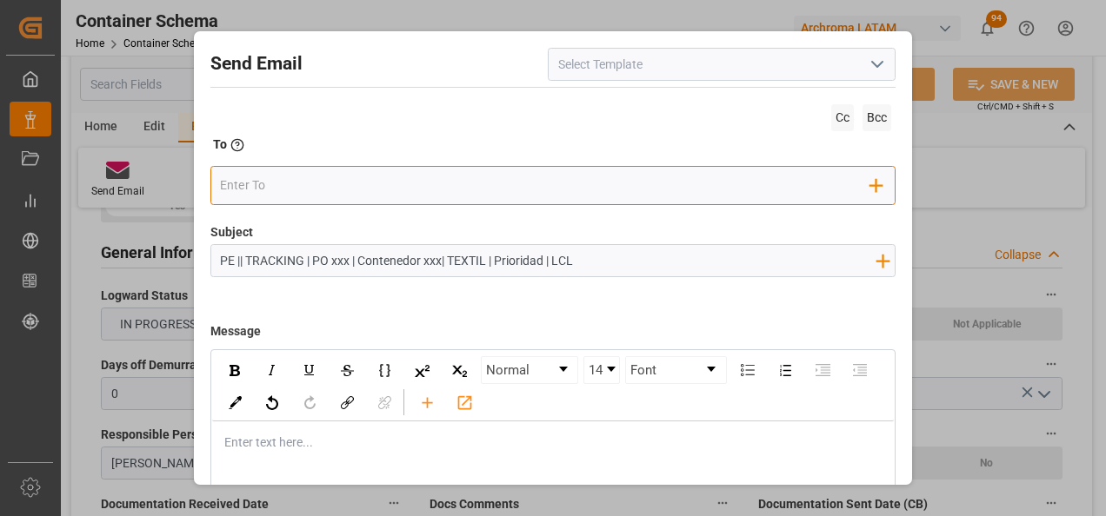
click at [338, 166] on div "Add Field to To" at bounding box center [553, 185] width 686 height 39
click at [342, 179] on input "email" at bounding box center [545, 185] width 650 height 26
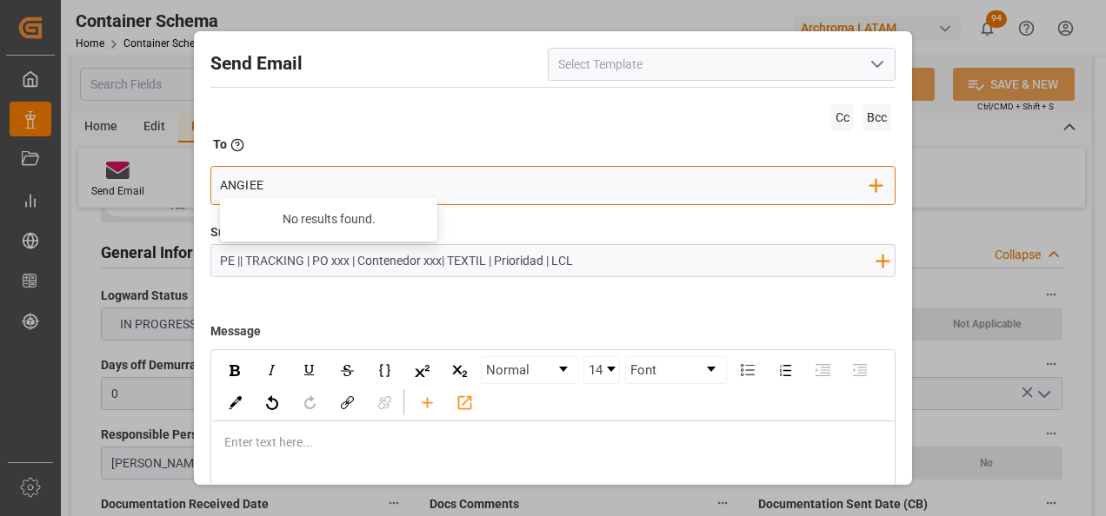
type input "[EMAIL_ADDRESS][PERSON_NAME][DOMAIN_NAME]"
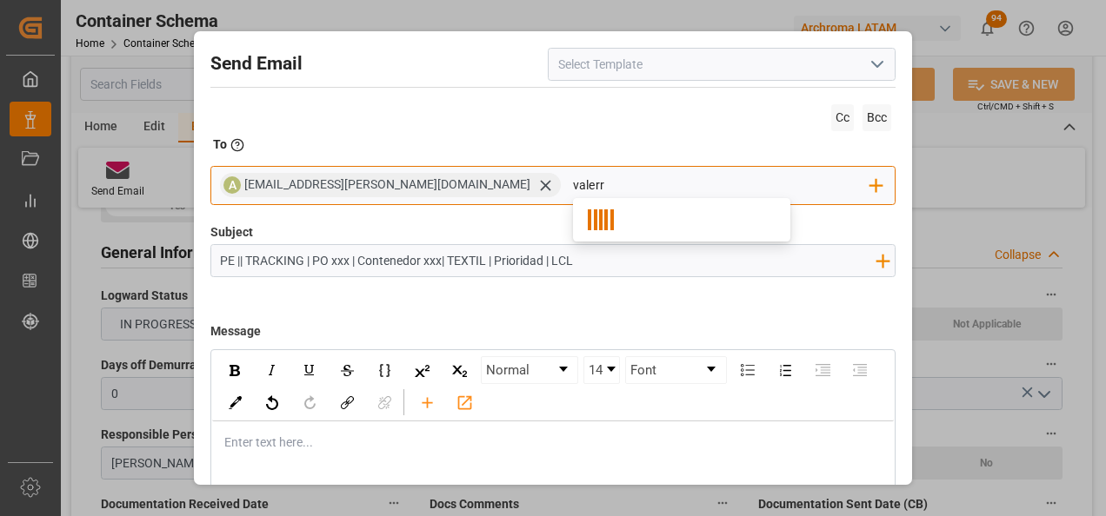
type input "valer"
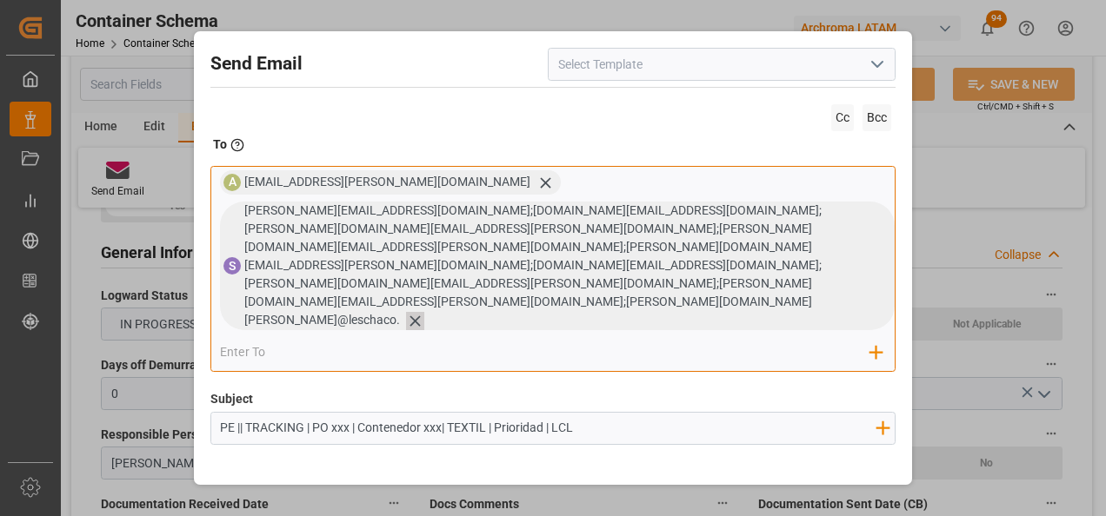
click at [406, 312] on icon at bounding box center [415, 321] width 18 height 18
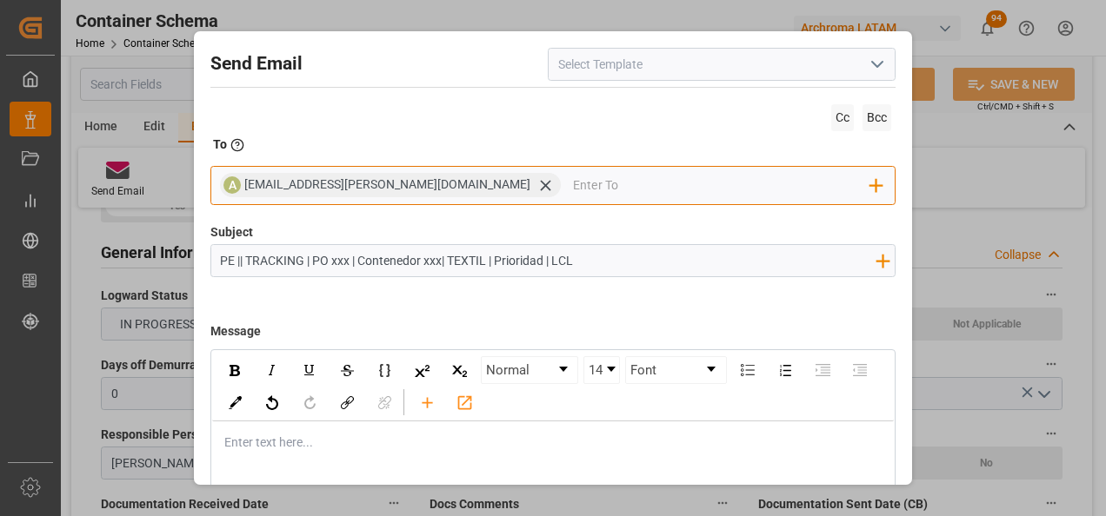
click at [573, 177] on input "email" at bounding box center [721, 185] width 297 height 26
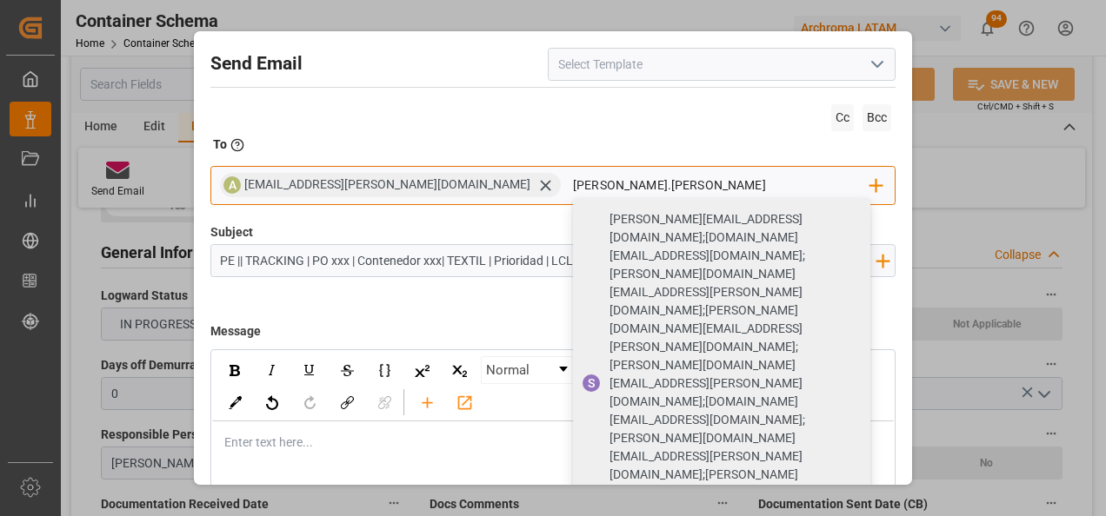
type input "[PERSON_NAME].[PERSON_NAME]"
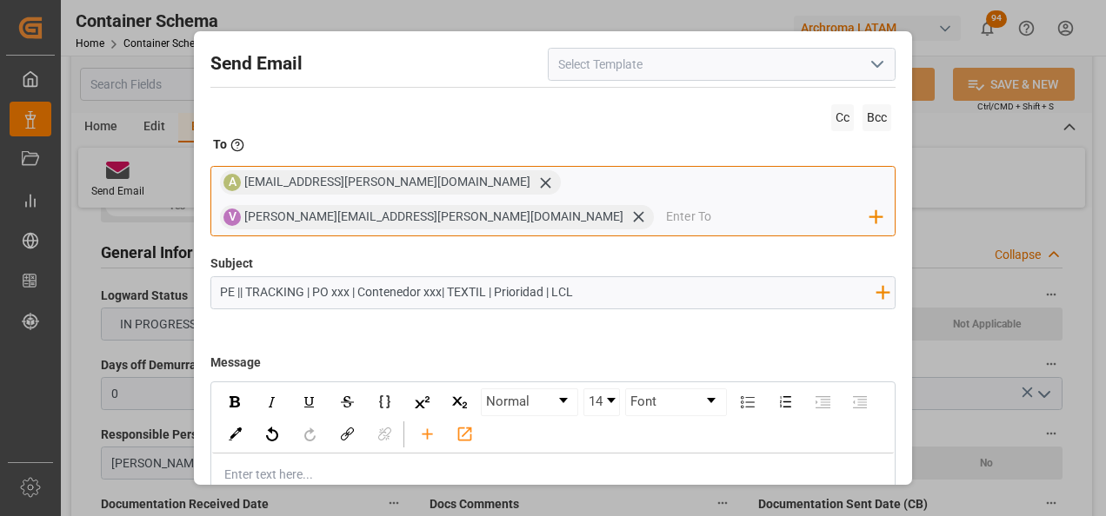
type input "j"
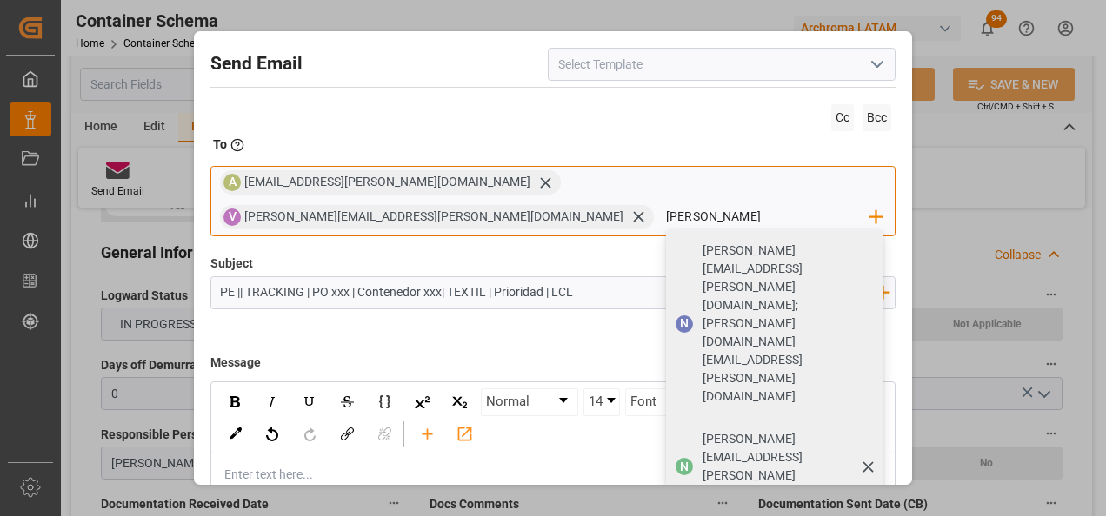
type input "[PERSON_NAME][EMAIL_ADDRESS][PERSON_NAME][DOMAIN_NAME]"
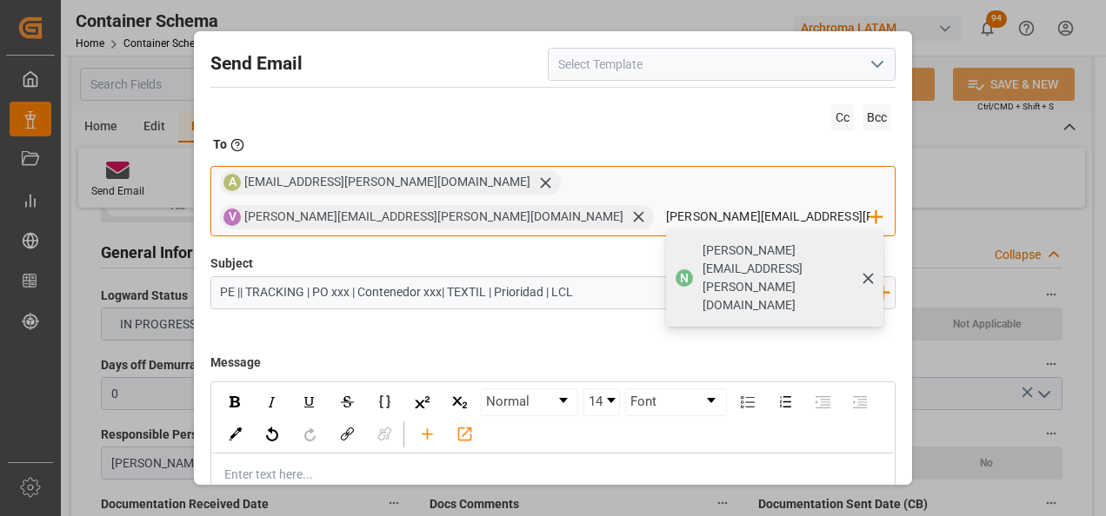
click at [784, 242] on span "[PERSON_NAME][EMAIL_ADDRESS][PERSON_NAME][DOMAIN_NAME]" at bounding box center [786, 278] width 169 height 73
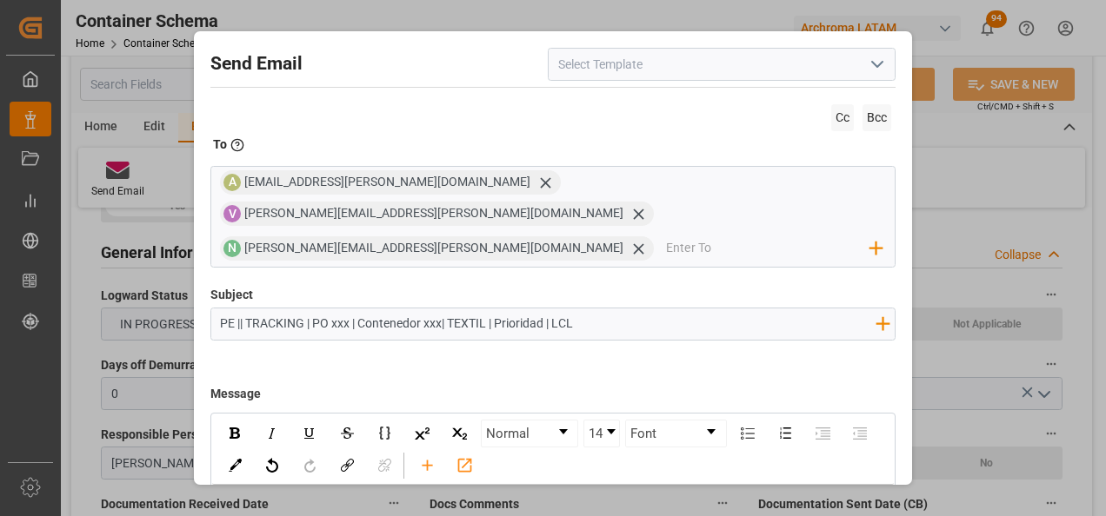
click at [342, 309] on input "PE || TRACKING | PO xxx | Contenedor xxx| TEXTIL | Prioridad | LCL" at bounding box center [548, 324] width 674 height 30
paste input "4504635033"
click at [479, 309] on input "PE || TRACKING | PO 4504635033 | Contenedor xxx| TEXTIL | Prioridad | LCL" at bounding box center [548, 324] width 674 height 30
paste input "MRSU7164656"
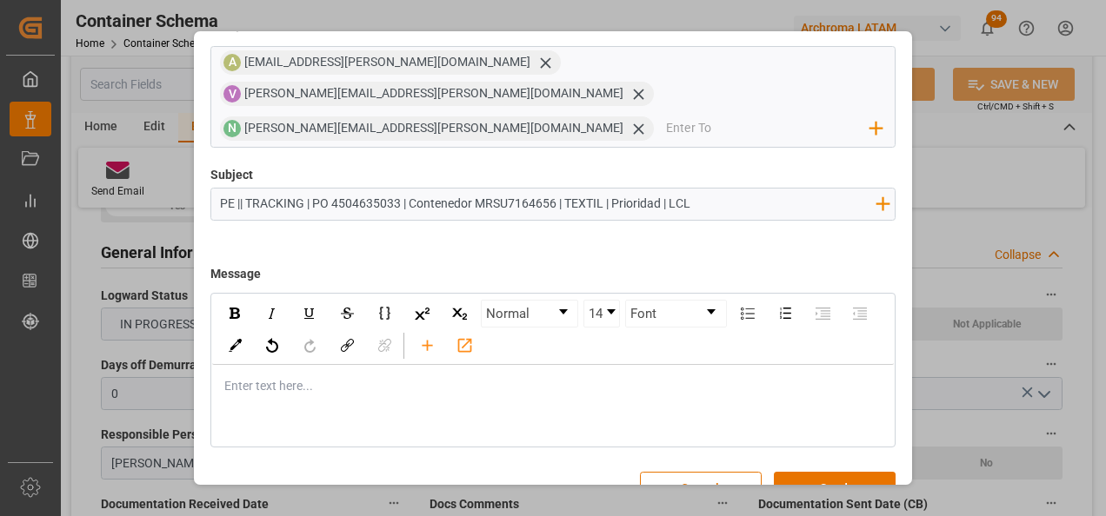
scroll to position [124, 0]
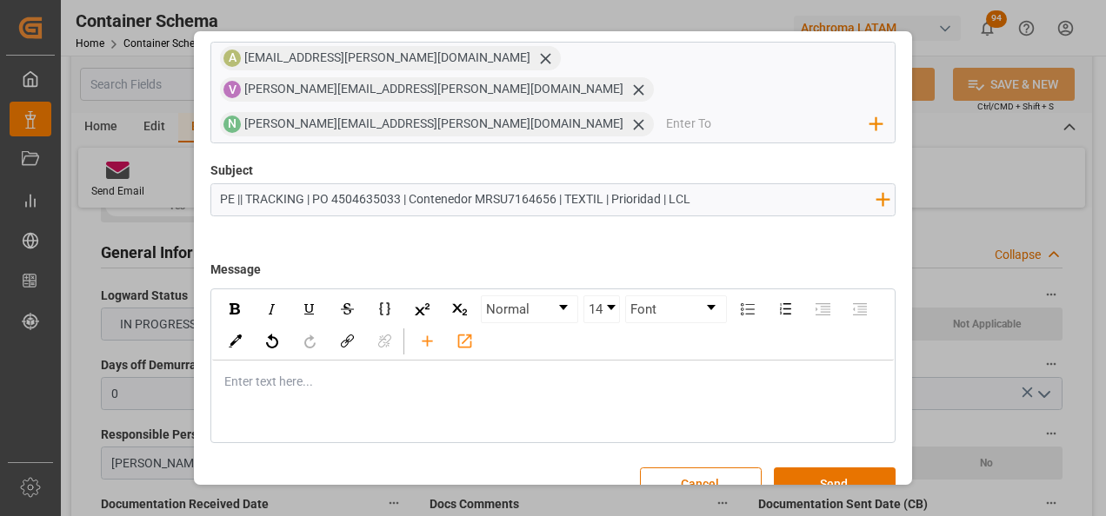
type input "PE || TRACKING | PO 4504635033 | Contenedor MRSU7164656 | TEXTIL | Prioridad | …"
click at [340, 361] on div "Enter text here..." at bounding box center [553, 382] width 682 height 43
click at [497, 362] on div "Enter text here..." at bounding box center [553, 382] width 682 height 43
click at [371, 361] on div "Enter text here..." at bounding box center [553, 382] width 682 height 43
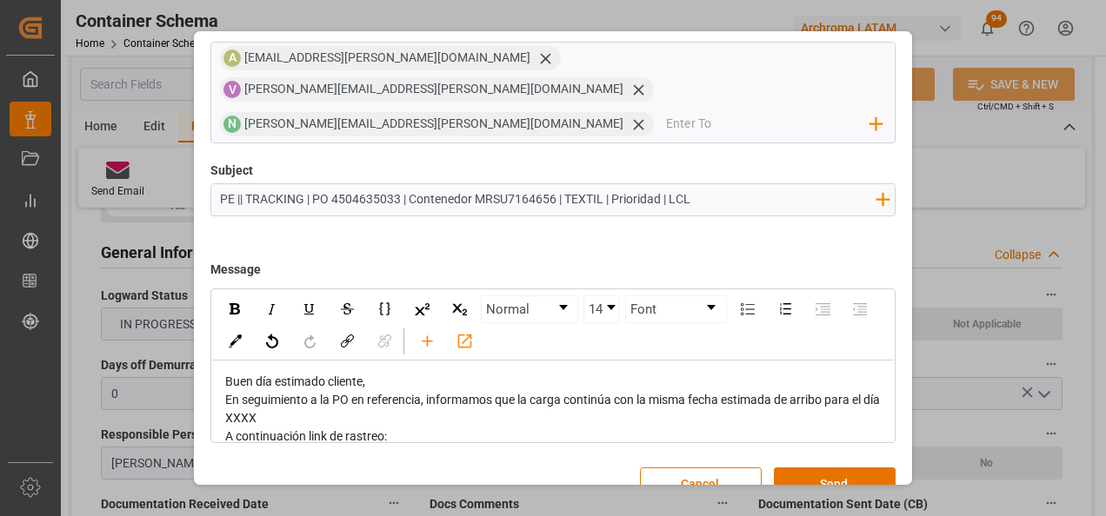
click at [365, 373] on div "Buen día estimado cliente," at bounding box center [553, 382] width 657 height 18
click at [382, 373] on div "Buen día estimado cliente," at bounding box center [553, 382] width 657 height 18
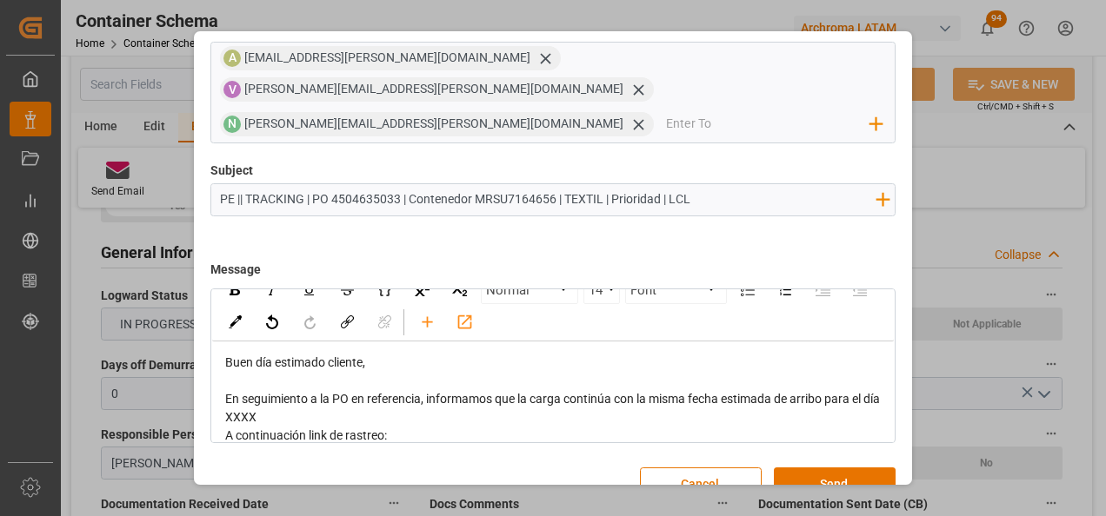
scroll to position [35, 0]
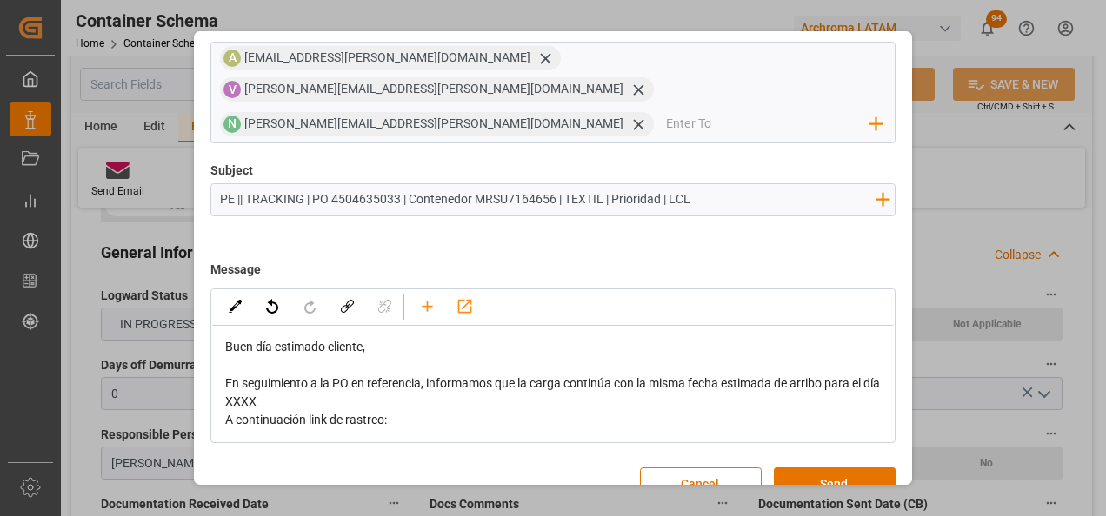
click at [369, 375] on div "En seguimiento a la PO en referencia, informamos que la carga continúa con la m…" at bounding box center [553, 393] width 657 height 37
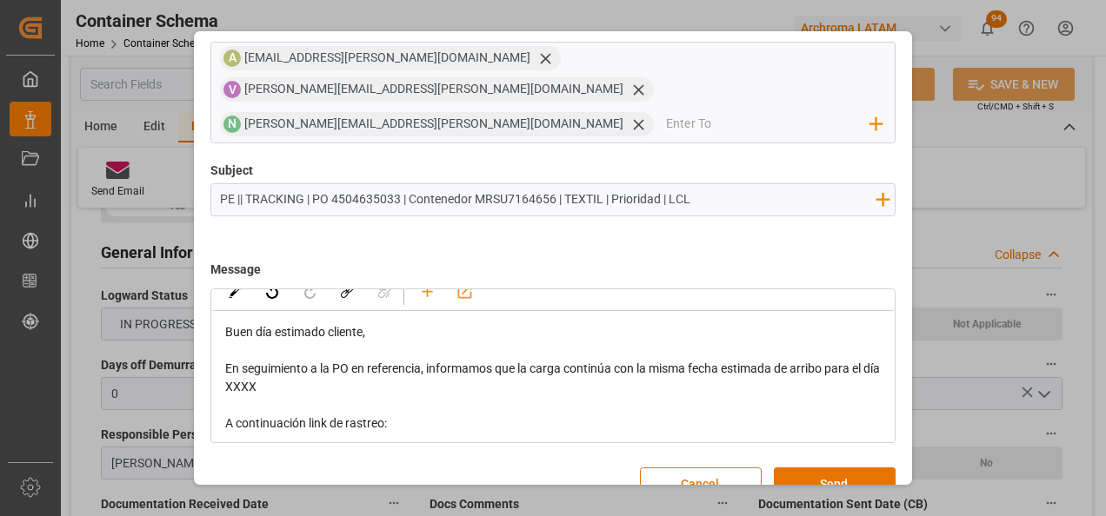
scroll to position [53, 0]
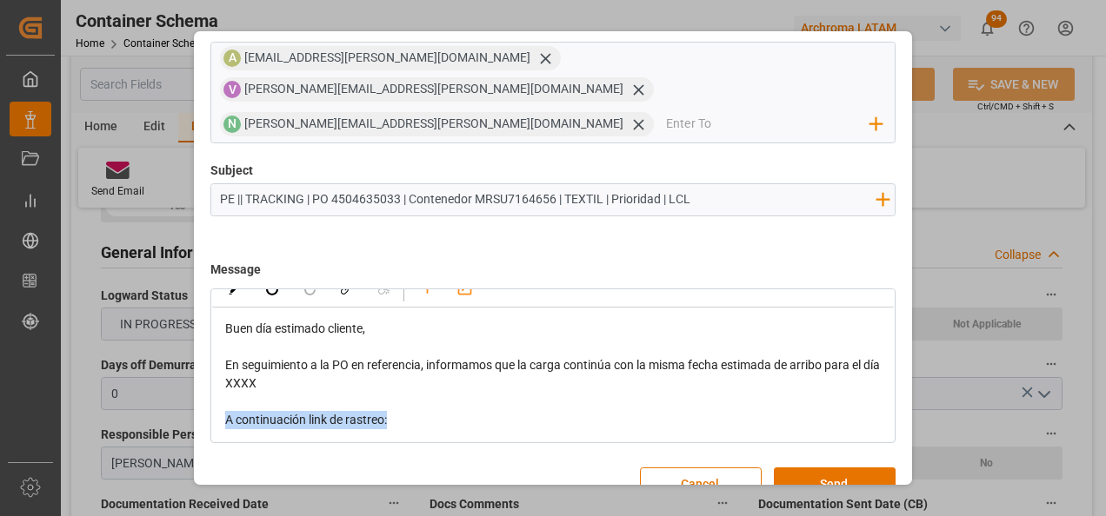
drag, startPoint x: 396, startPoint y: 381, endPoint x: 223, endPoint y: 396, distance: 172.7
click at [224, 396] on div "Buen día estimado cliente, En seguimiento a la PO en referencia, informamos que…" at bounding box center [553, 375] width 658 height 110
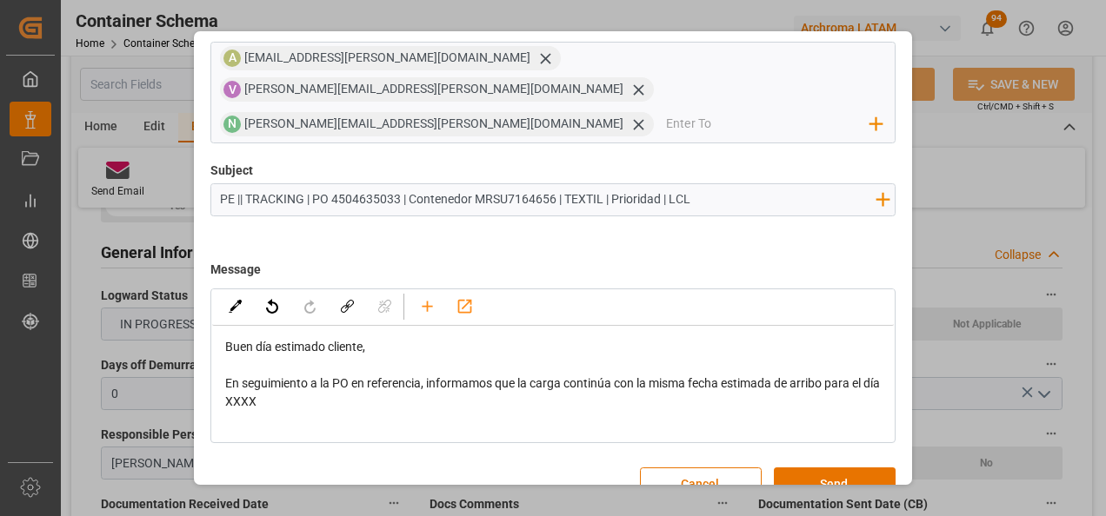
scroll to position [35, 0]
click at [260, 376] on span "En seguimiento a la PO en referencia, informamos que la carga continúa con la m…" at bounding box center [553, 392] width 657 height 32
click at [360, 375] on div "En seguimiento a la PO en referencia, informamos que la carga continúa con la m…" at bounding box center [553, 393] width 657 height 37
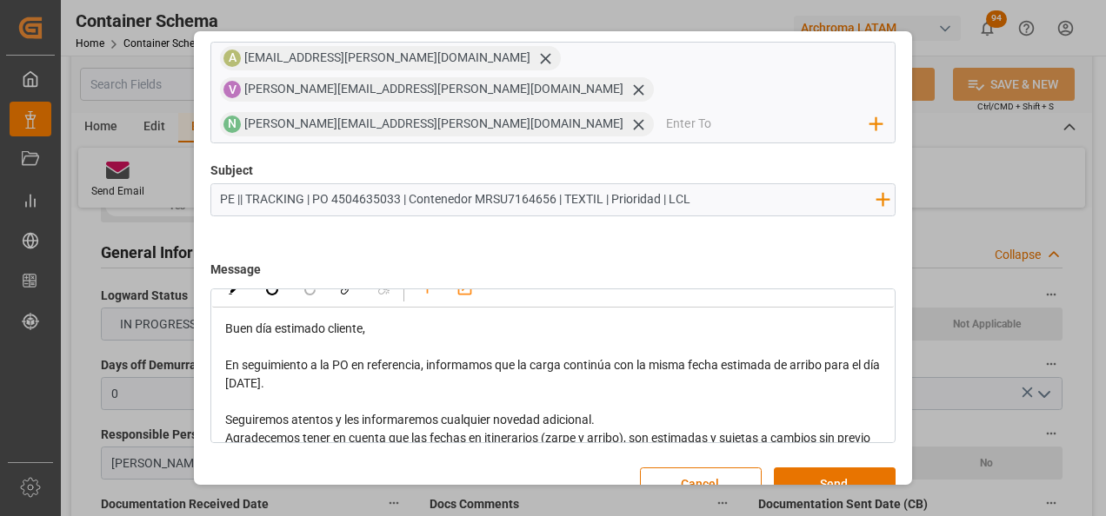
click at [629, 411] on div "Seguiremos atentos y les informaremos cualquier novedad adicional." at bounding box center [553, 420] width 657 height 18
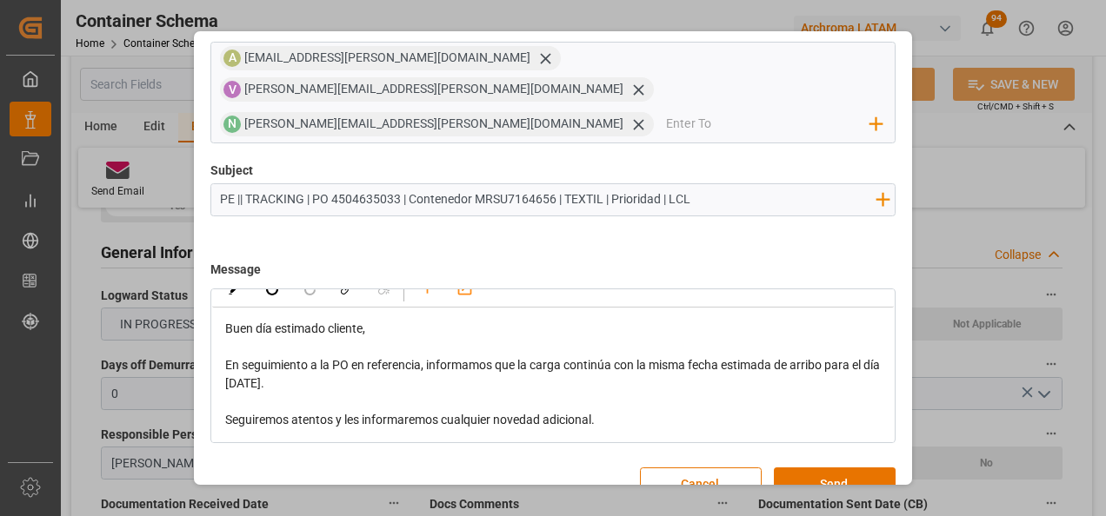
click at [547, 393] on div "rdw-editor" at bounding box center [553, 402] width 657 height 18
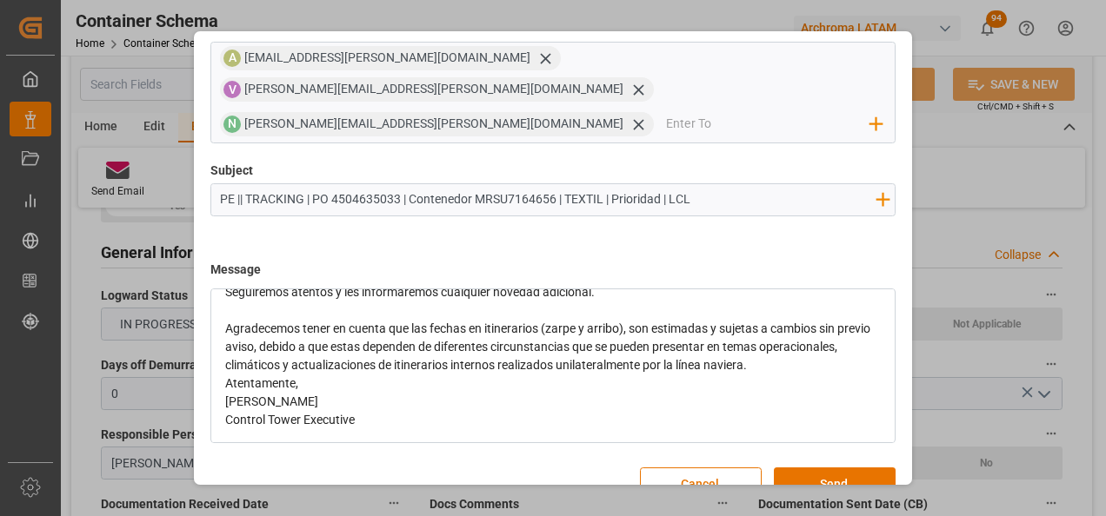
scroll to position [199, 0]
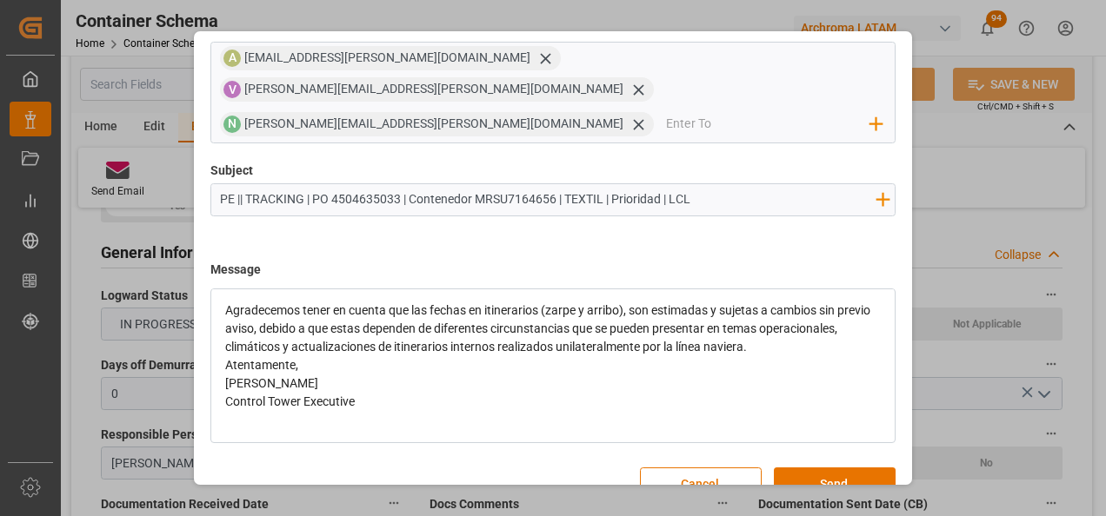
click at [839, 311] on div "Agradecemos tener en cuenta que las fechas en itinerarios (zarpe y arribo), son…" at bounding box center [553, 329] width 657 height 55
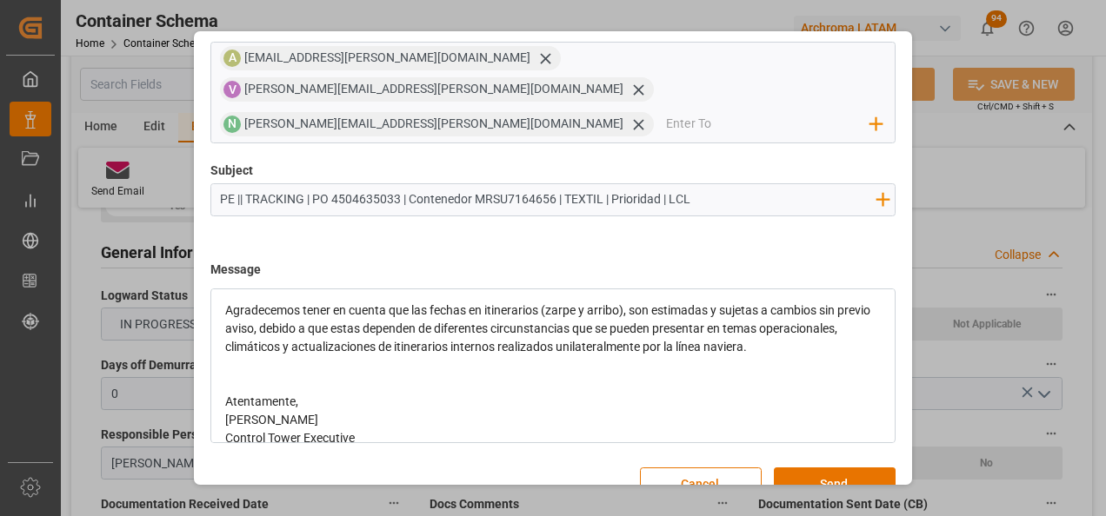
click at [349, 393] on div "Atentamente," at bounding box center [553, 402] width 657 height 18
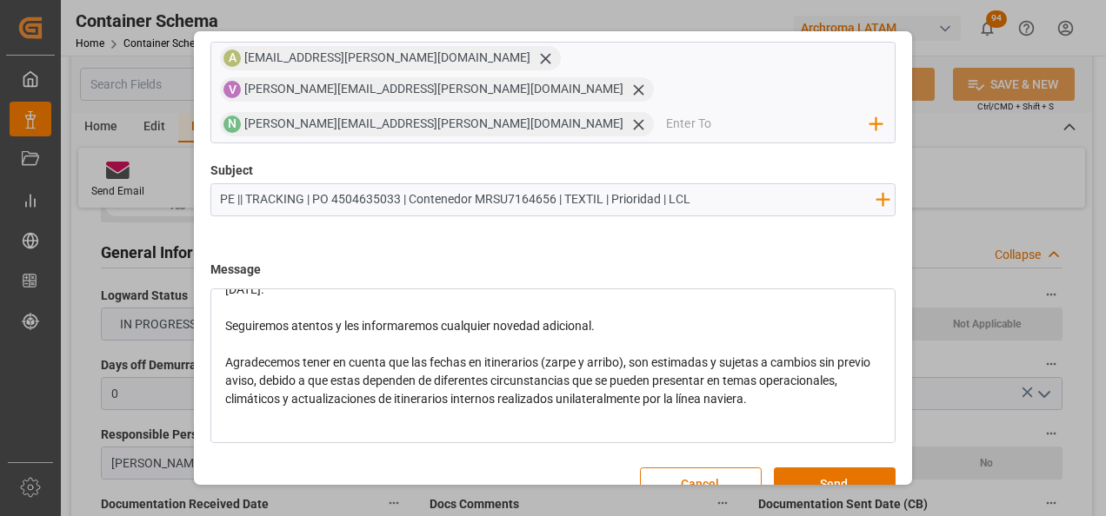
scroll to position [0, 0]
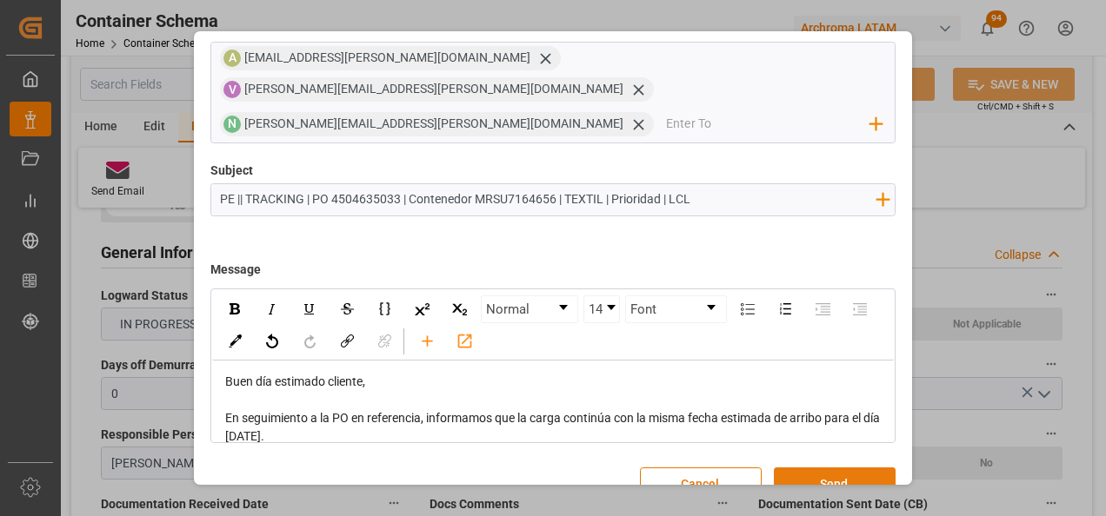
click at [829, 468] on button "Send" at bounding box center [835, 484] width 122 height 33
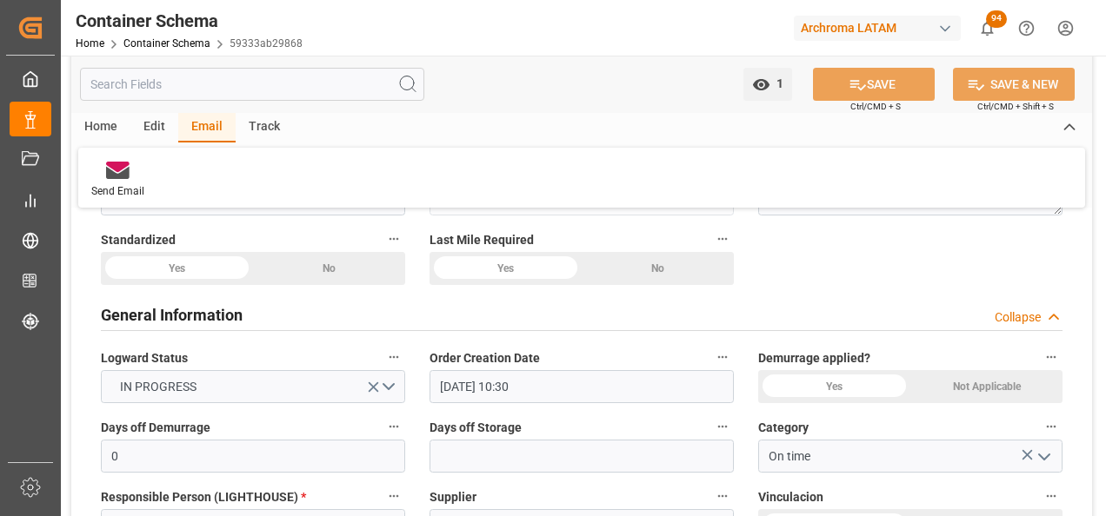
scroll to position [174, 0]
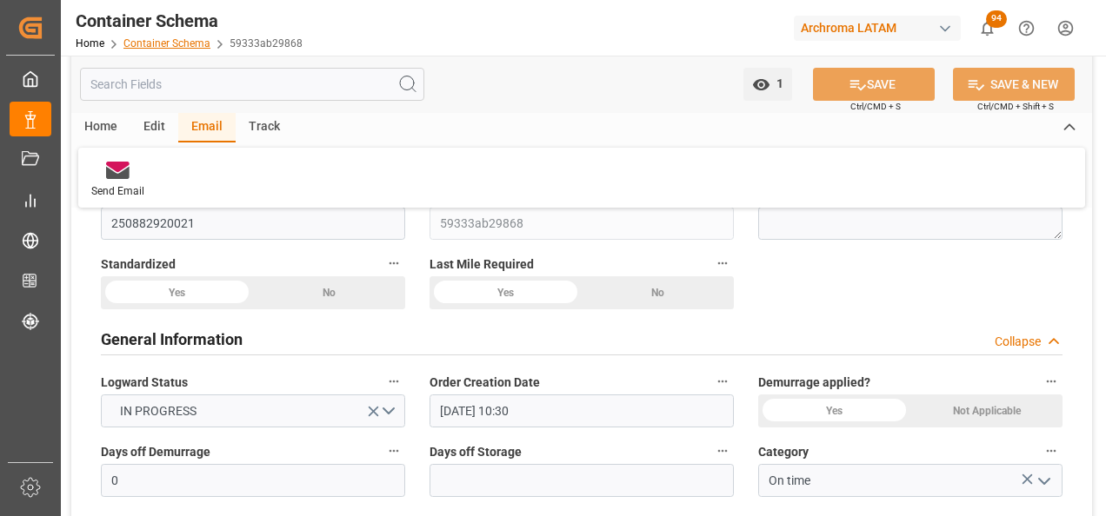
click at [190, 46] on link "Container Schema" at bounding box center [166, 43] width 87 height 12
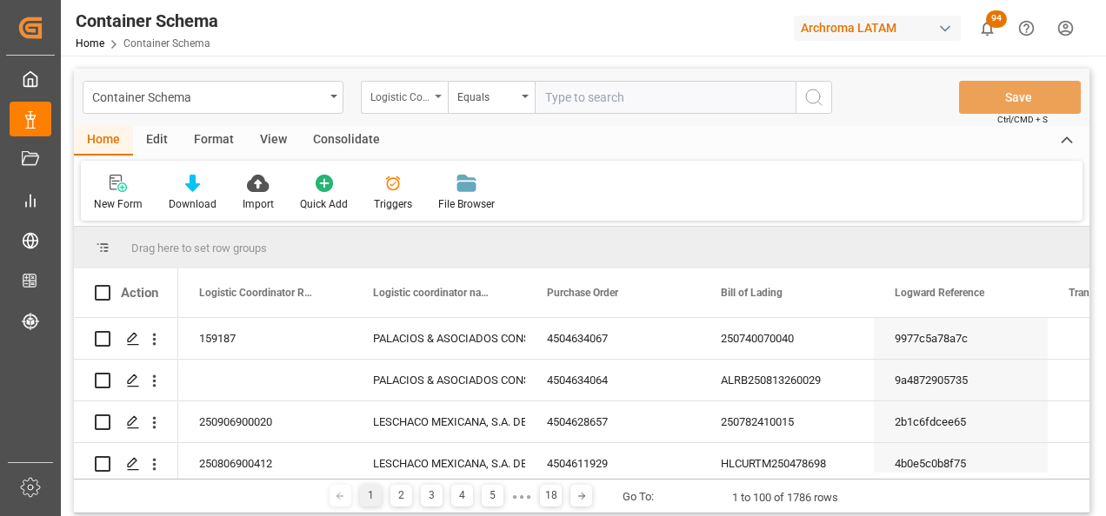
click at [413, 95] on div "Logistic Coordinator Reference Number" at bounding box center [399, 95] width 59 height 20
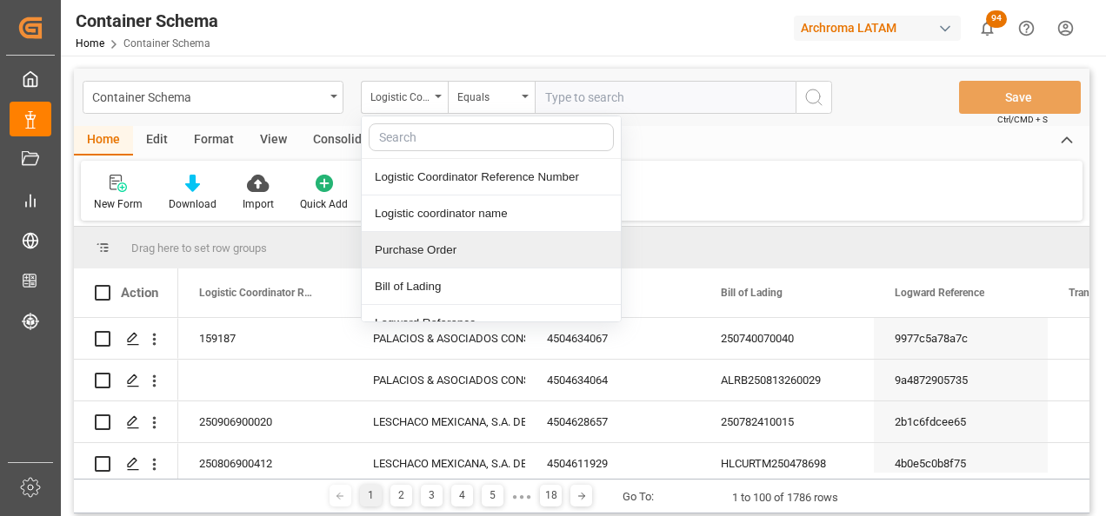
click at [460, 241] on div "Purchase Order" at bounding box center [491, 250] width 259 height 37
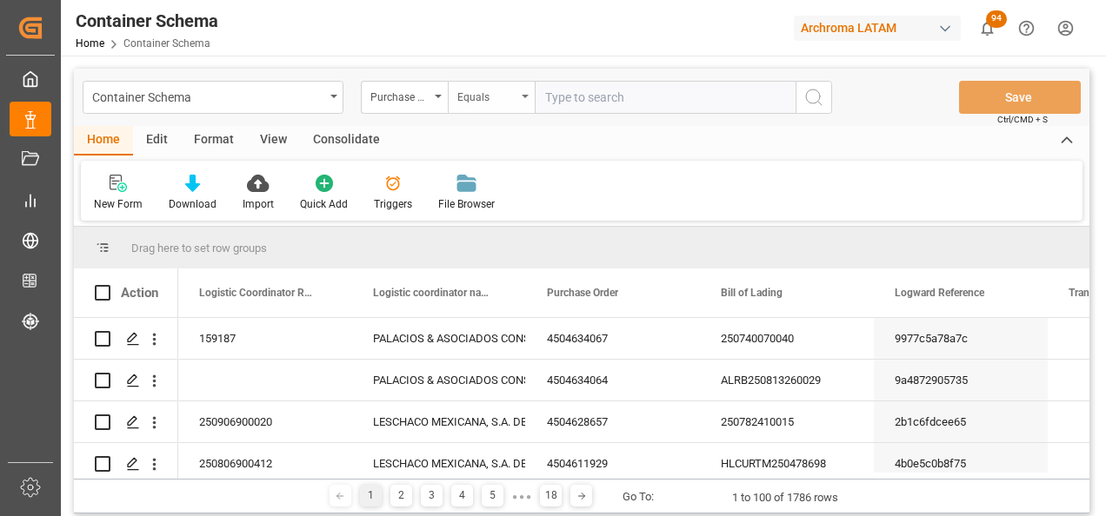
click at [488, 105] on div "Equals" at bounding box center [491, 97] width 87 height 33
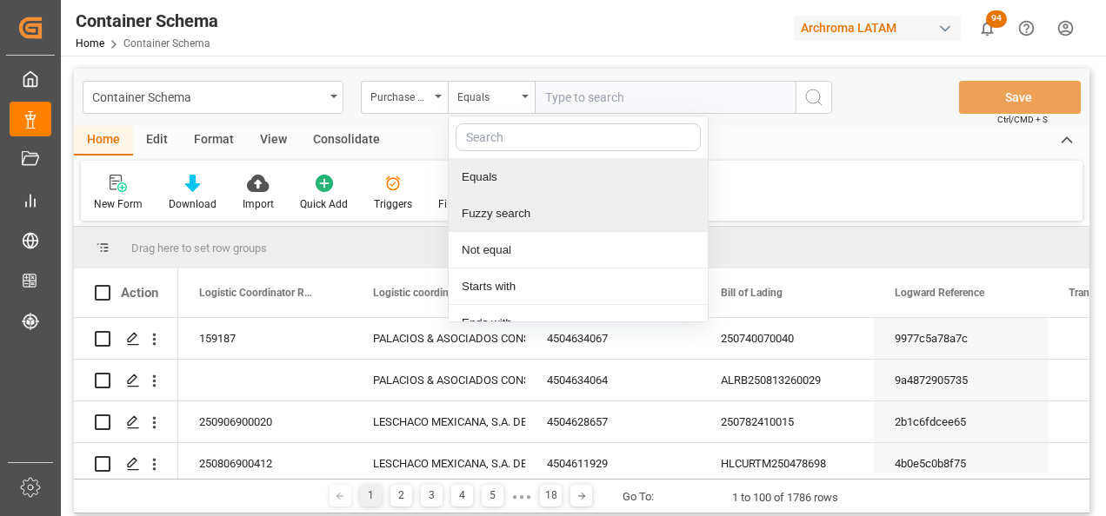
click at [524, 203] on div "Fuzzy search" at bounding box center [578, 214] width 259 height 37
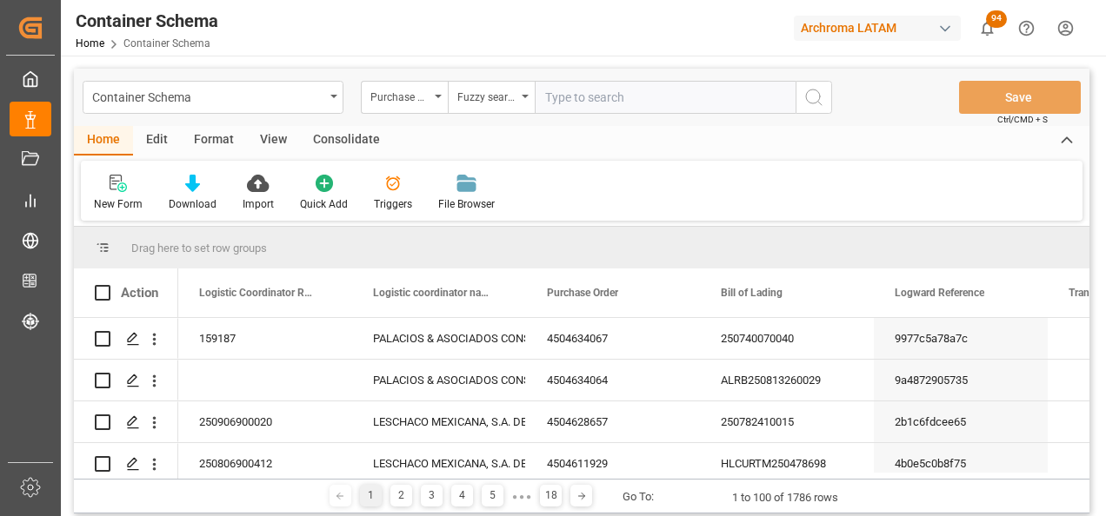
paste input "4504634064"
type input "4504634064"
click at [803, 91] on icon "search button" at bounding box center [813, 97] width 21 height 21
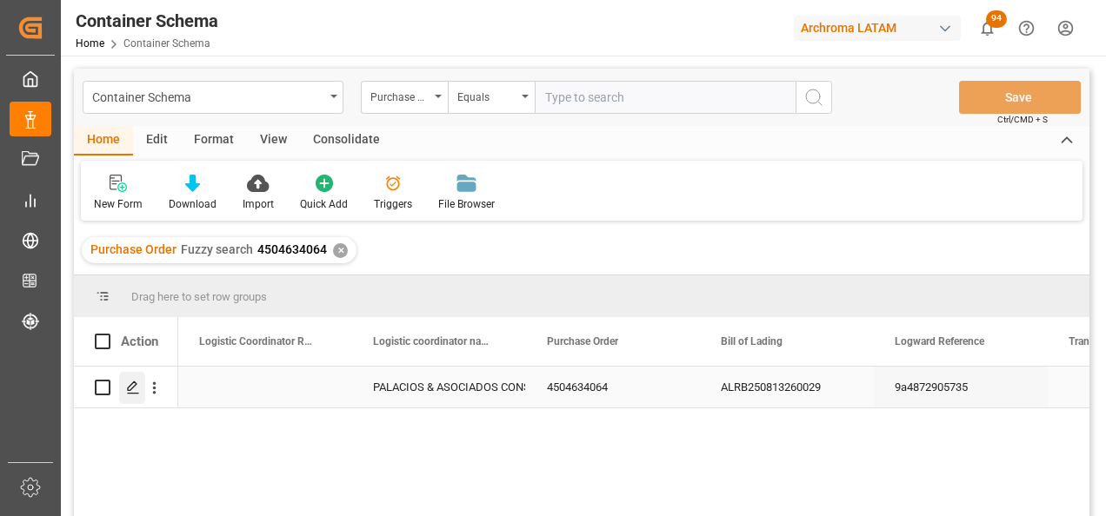
click at [126, 399] on div "Press SPACE to select this row." at bounding box center [132, 388] width 26 height 32
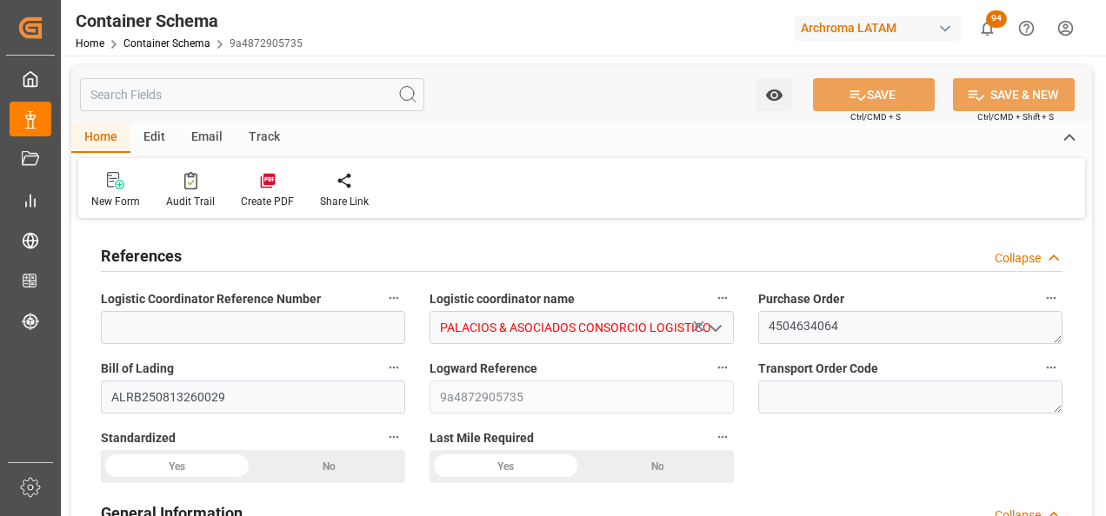
type input "0"
type input "1"
type input "8"
type input "400"
type input "428"
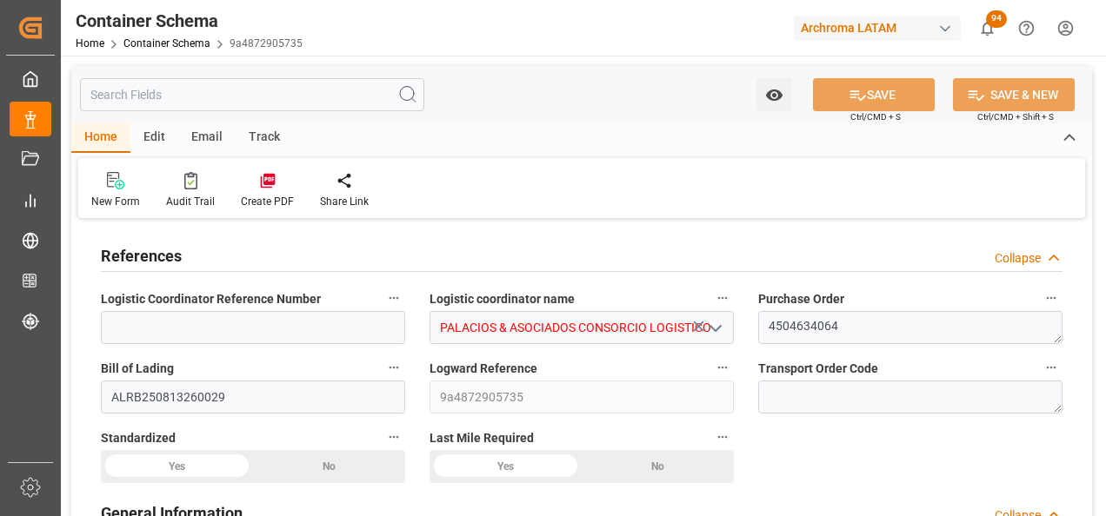
type input "Maersk"
type input "Maersk Line AS"
type input "DEBRV"
type input "PECLL"
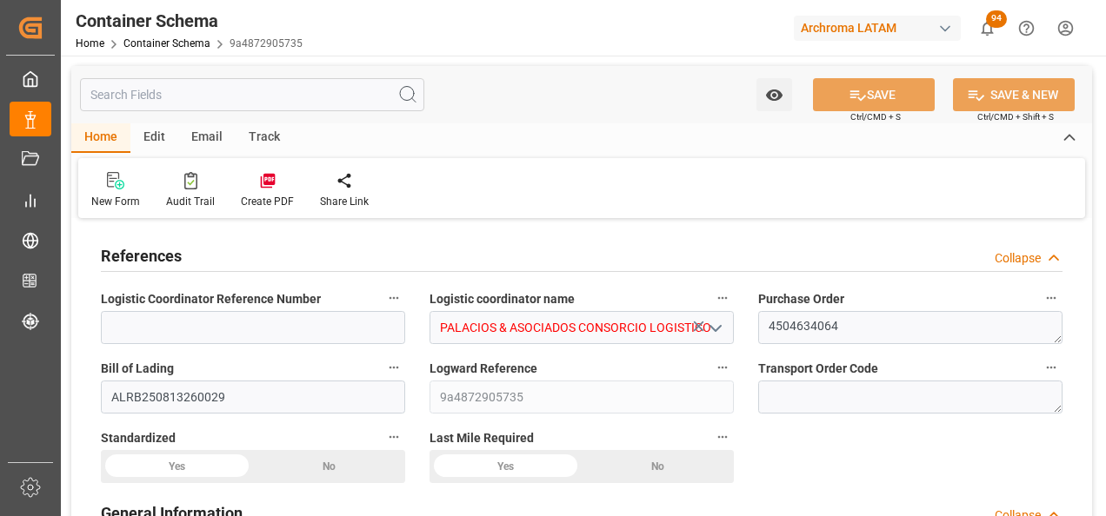
type input "9697026"
type input "[DATE] 16:30"
type input "[DATE]"
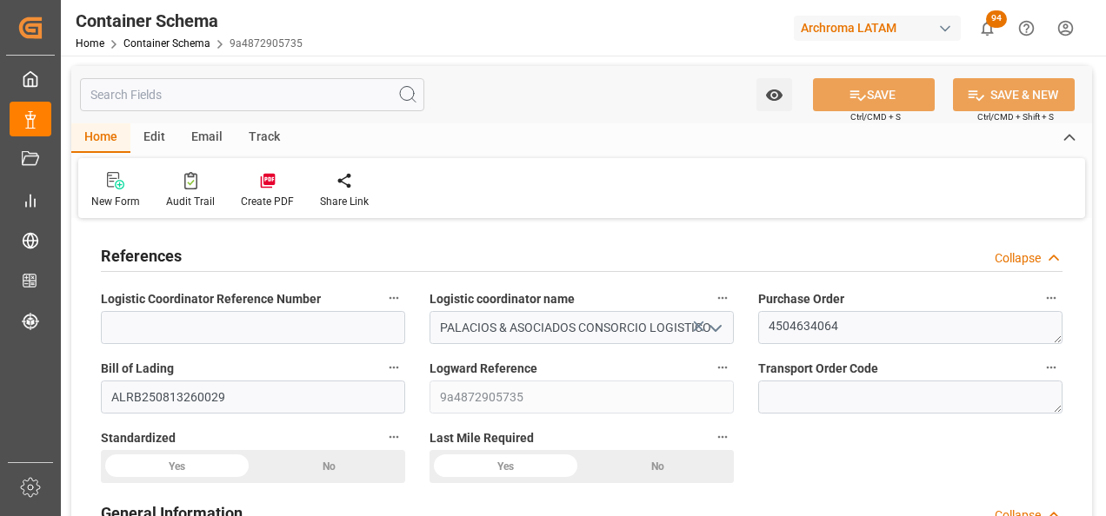
type input "[DATE]"
type input "[DATE] 00:00"
type input "[DATE] 21:00"
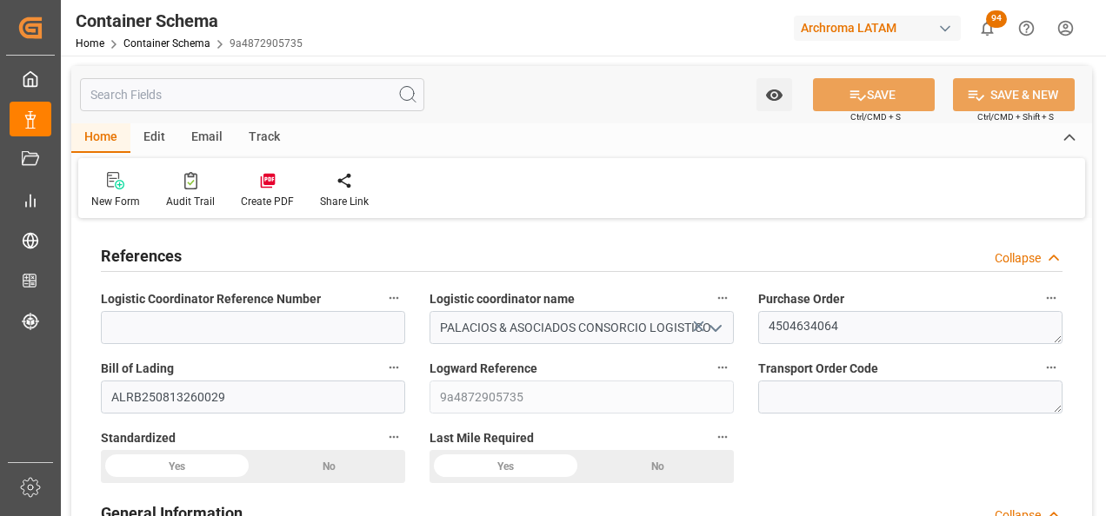
type input "[DATE] 00:00"
type input "[DATE] 16:00"
drag, startPoint x: 218, startPoint y: 146, endPoint x: 173, endPoint y: 164, distance: 48.7
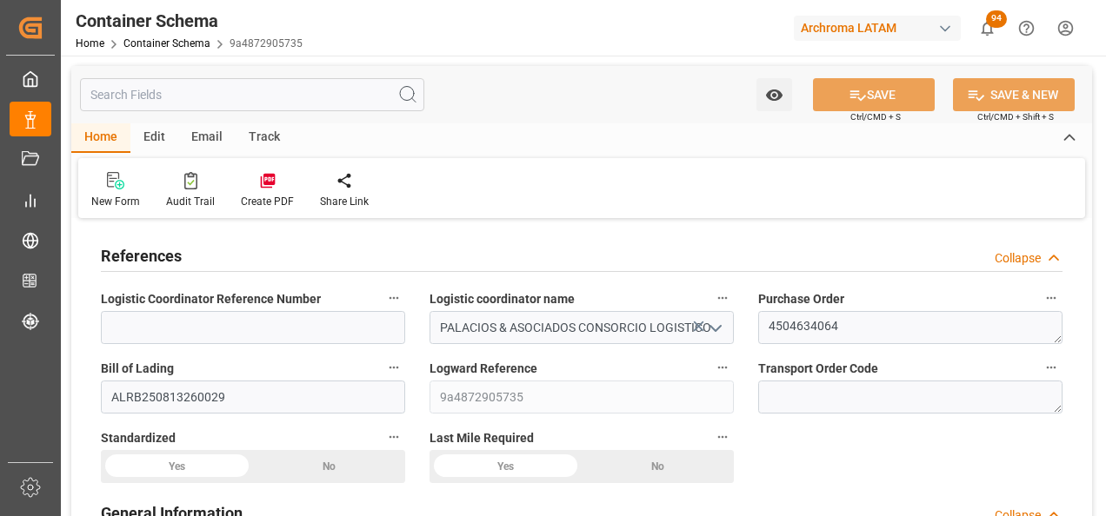
click at [218, 146] on div "Email" at bounding box center [206, 138] width 57 height 30
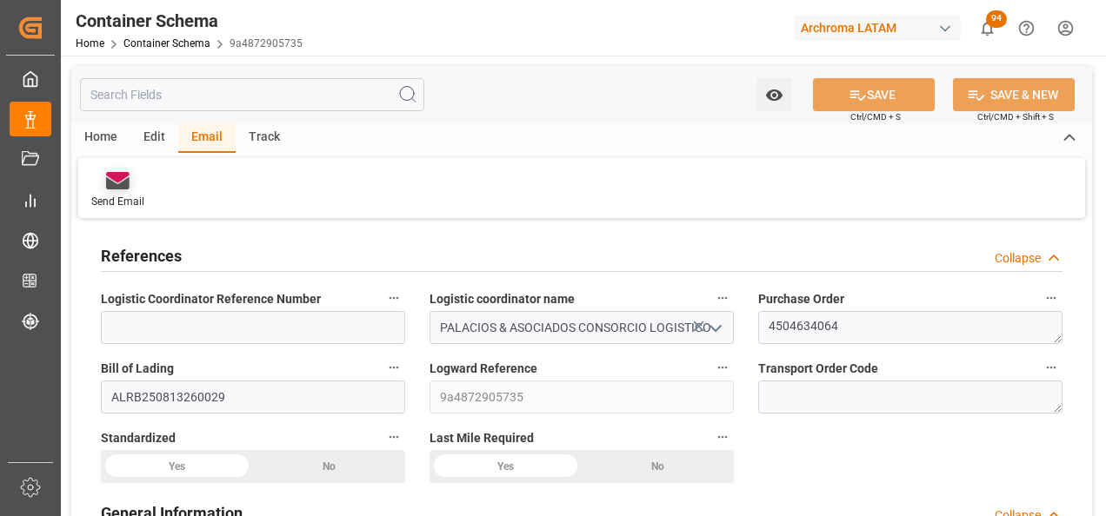
click at [134, 177] on div at bounding box center [117, 180] width 53 height 18
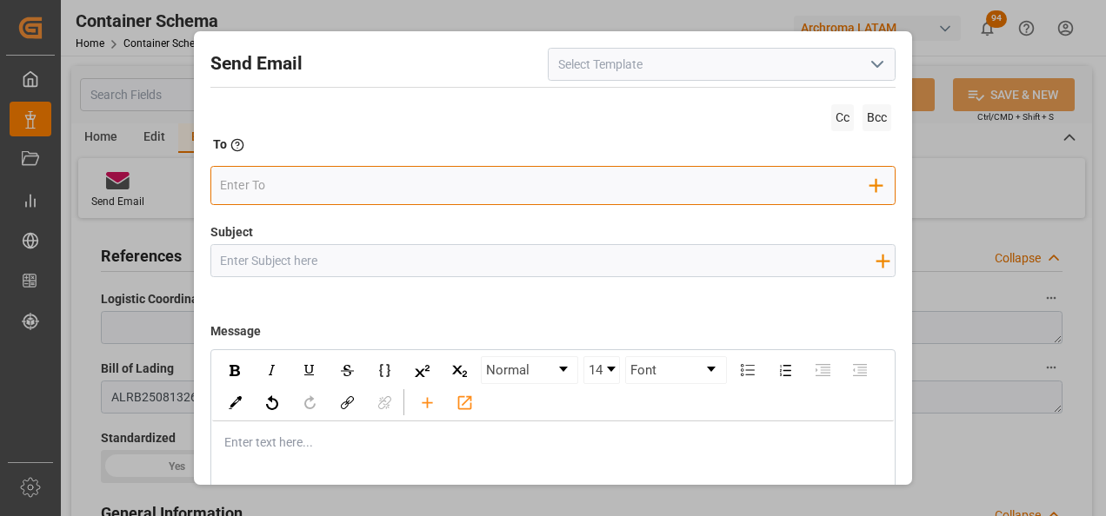
click at [429, 196] on input "email" at bounding box center [545, 185] width 650 height 26
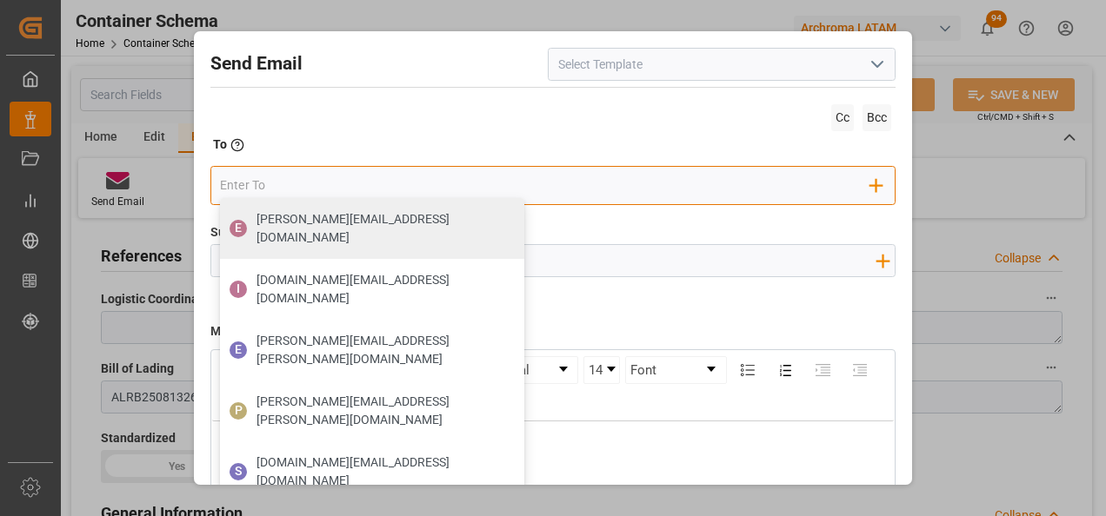
type input "n"
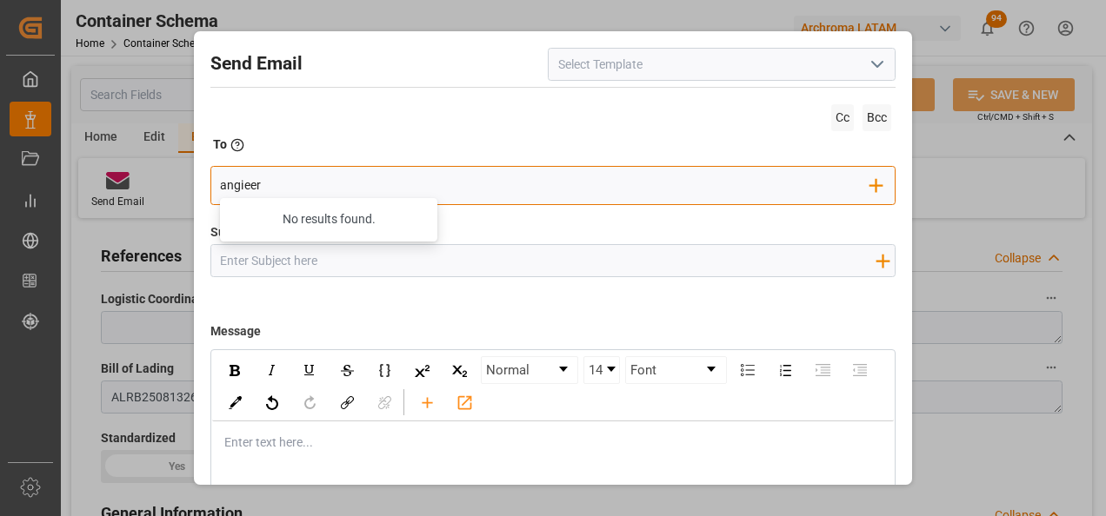
type input "angiee"
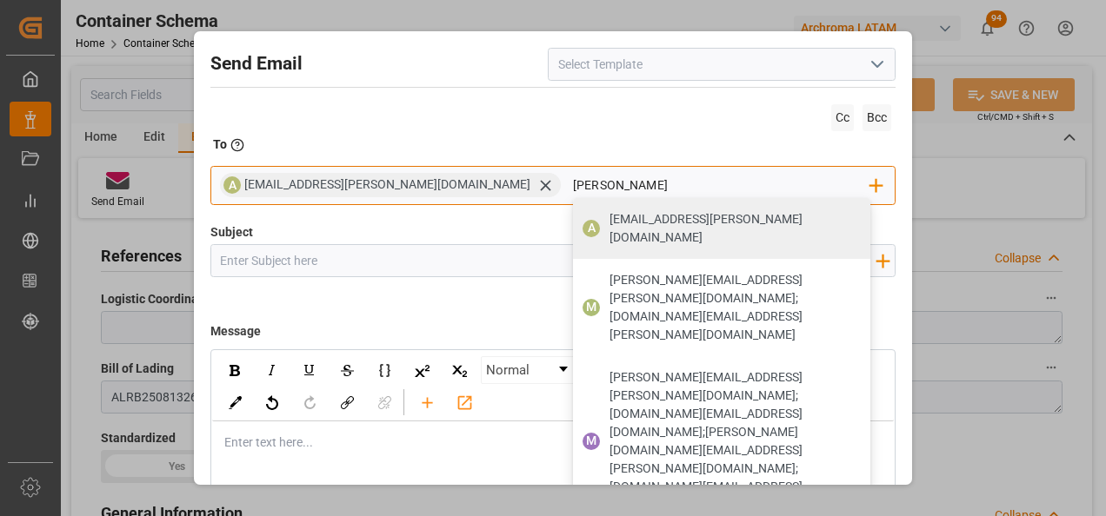
type input "[PERSON_NAME]"
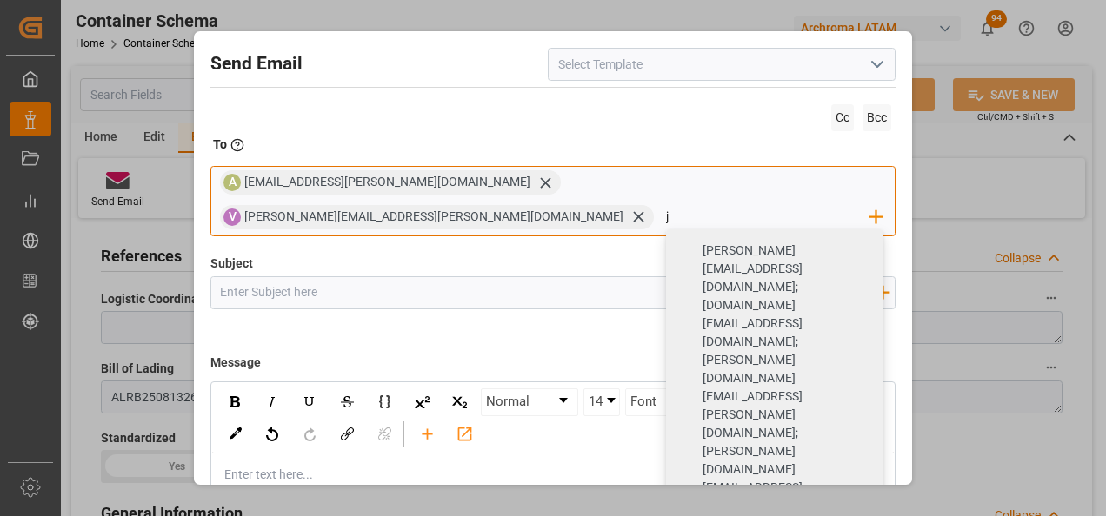
type input "jt"
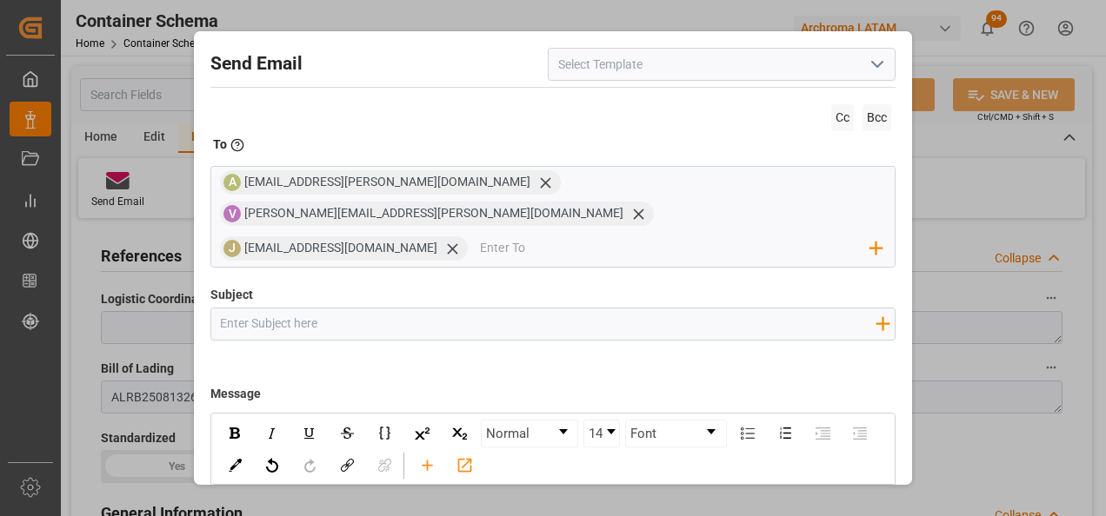
click at [390, 309] on div "Subject Add field to Subject" at bounding box center [553, 329] width 686 height 87
click at [390, 309] on input "Subject" at bounding box center [548, 324] width 674 height 30
click at [303, 309] on input "Subject" at bounding box center [548, 324] width 674 height 30
paste input "PE || TRACKING | PO xxx | Contenedor xxx| TEXTIL | Prioridad | LCL"
click at [338, 309] on input "PE || TRACKING | PO xxx | Contenedor xxx| TEXTIL | Prioridad | LCL" at bounding box center [548, 324] width 674 height 30
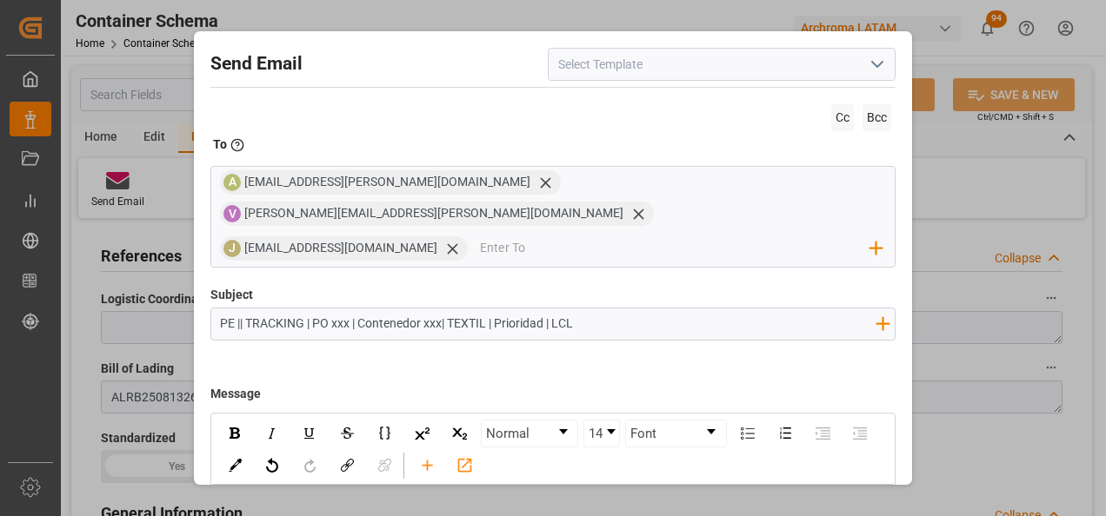
paste input "4504634064"
click at [484, 309] on input "PE || TRACKING | PO 4504634064 | Contenedor xxx| TEXTIL | Prioridad | LCL" at bounding box center [548, 324] width 674 height 30
paste input "MRKU2709473"
type input "PE || TRACKING | PO 4504634064 | Contenedor MRKU2709473 | TEXTIL | Prioridad | …"
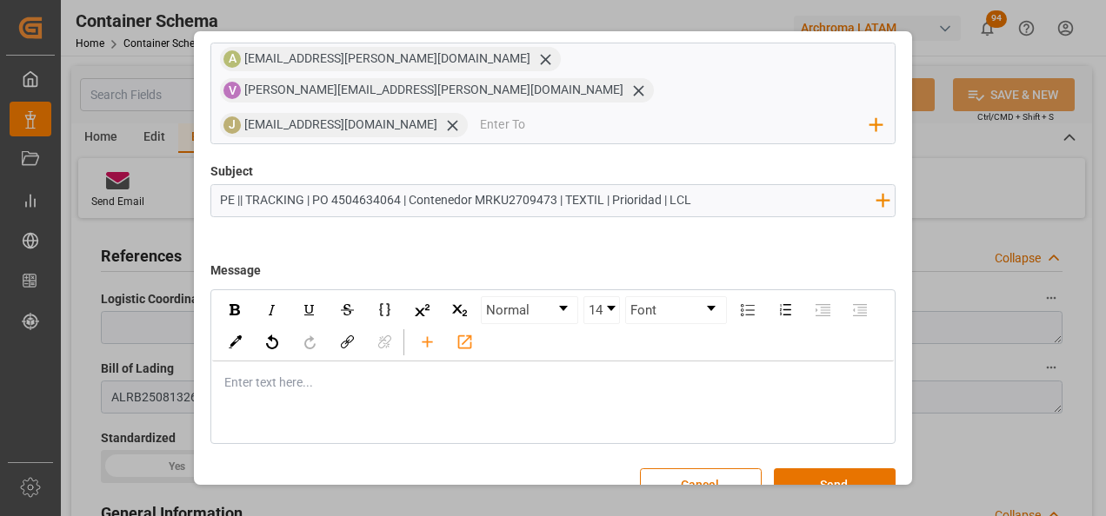
scroll to position [124, 0]
click at [322, 373] on div "rdw-editor" at bounding box center [553, 382] width 657 height 18
click at [389, 362] on div "Enter text here..." at bounding box center [553, 382] width 682 height 43
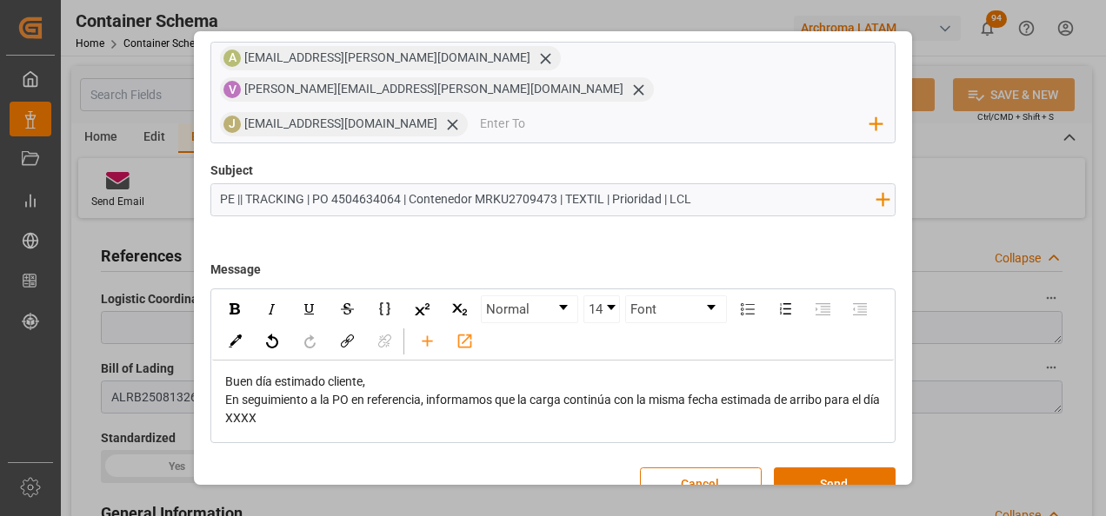
click at [484, 373] on div "Buen día estimado cliente," at bounding box center [553, 382] width 657 height 18
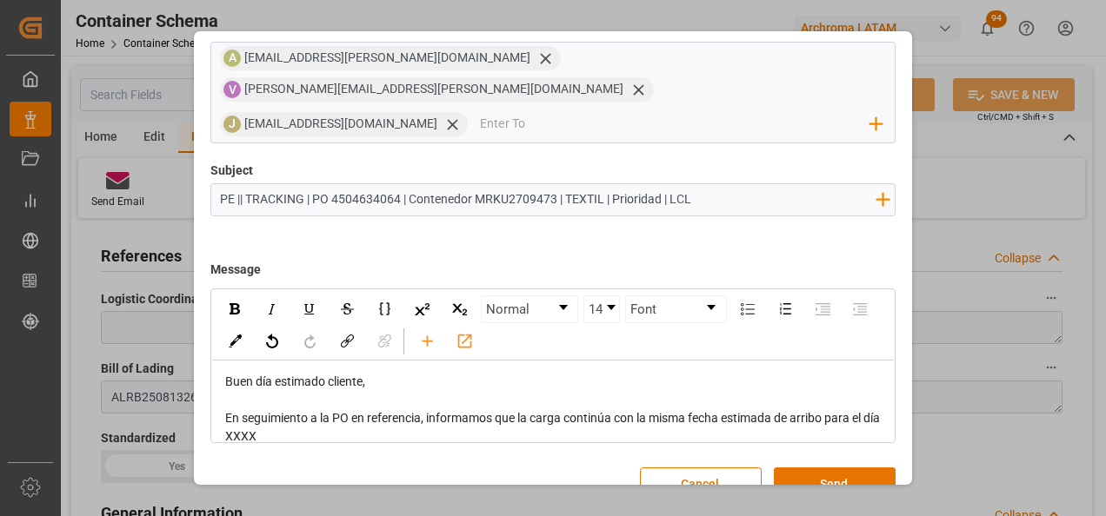
click at [409, 409] on div "En seguimiento a la PO en referencia, informamos que la carga continúa con la m…" at bounding box center [553, 427] width 657 height 37
click at [273, 411] on span "En seguimiento a la PO en referencia, informamos que la carga continúa con la m…" at bounding box center [553, 427] width 657 height 32
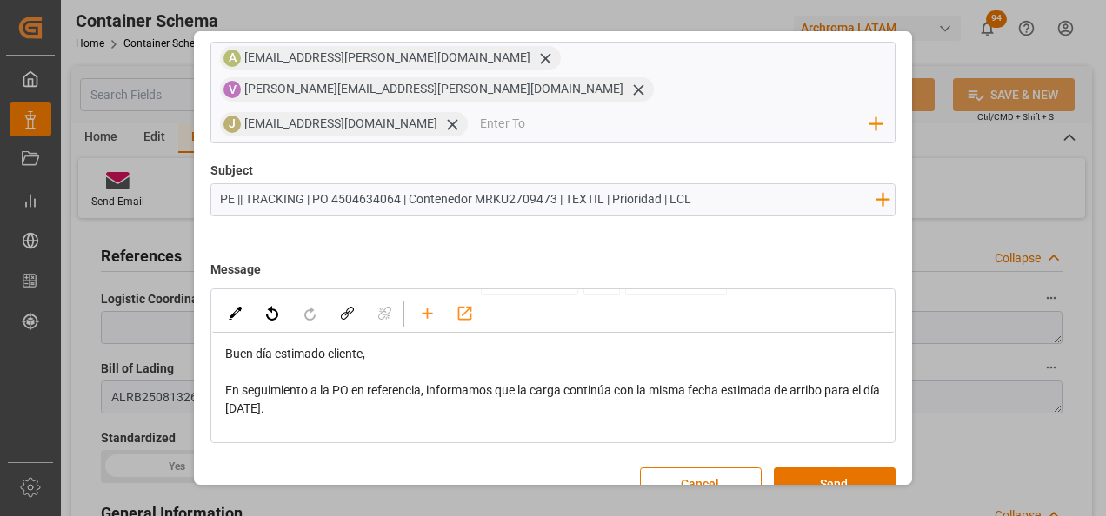
scroll to position [53, 0]
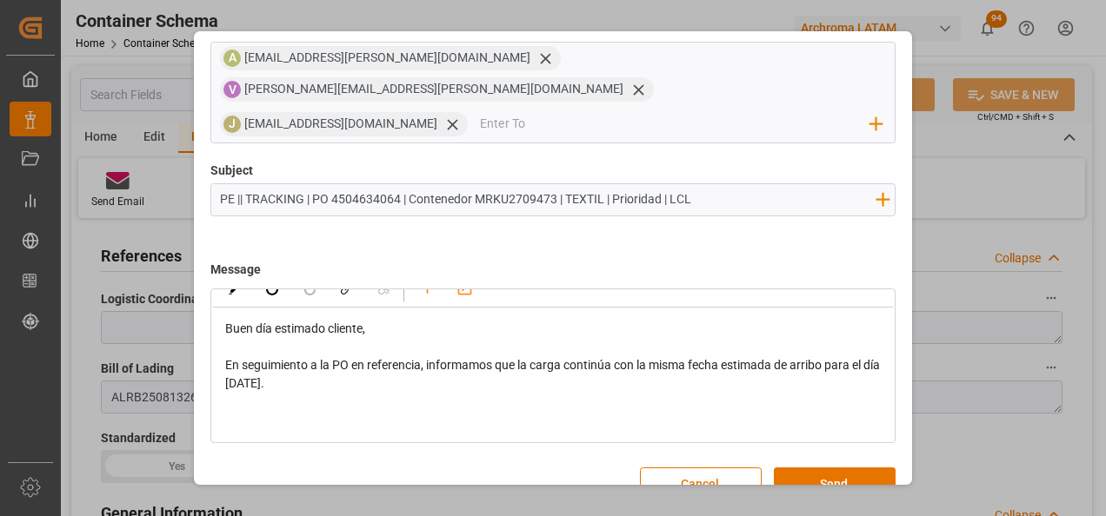
click at [385, 411] on div "rdw-editor" at bounding box center [553, 420] width 657 height 18
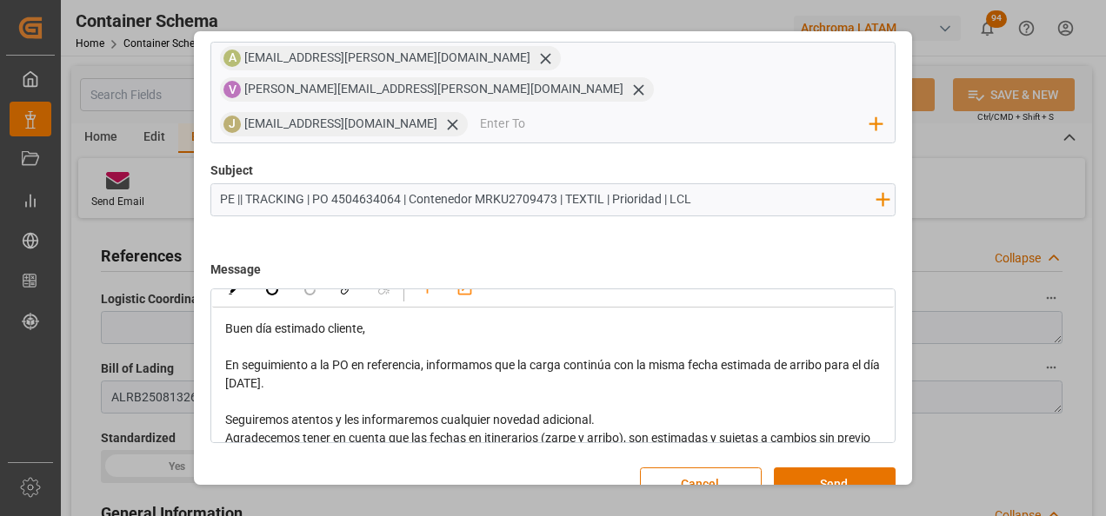
click at [615, 411] on div "Seguiremos atentos y les informaremos cualquier novedad adicional." at bounding box center [553, 420] width 657 height 18
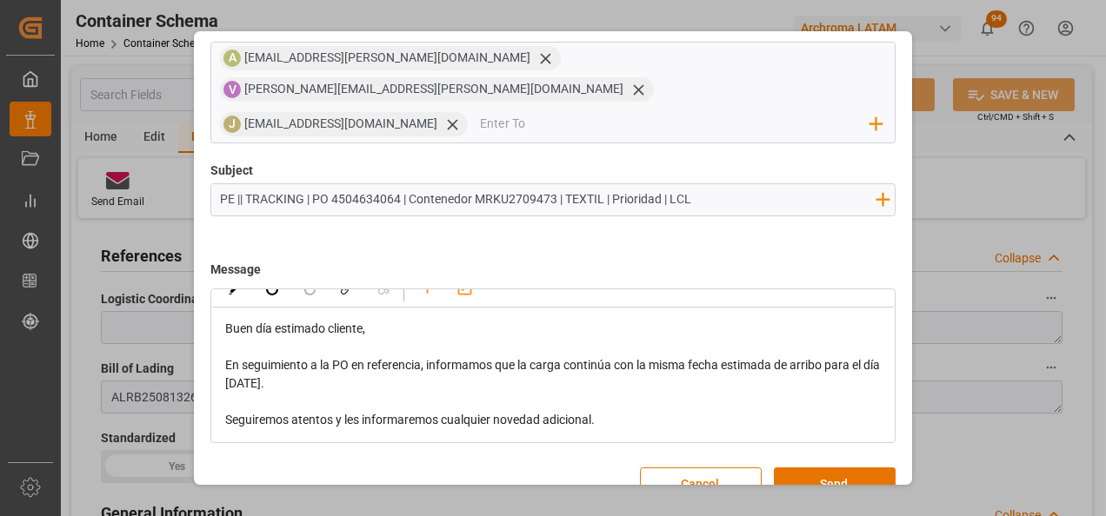
click at [489, 359] on div "En seguimiento a la PO en referencia, informamos que la carga continúa con la m…" at bounding box center [553, 374] width 657 height 37
click at [489, 393] on div "rdw-editor" at bounding box center [553, 402] width 657 height 18
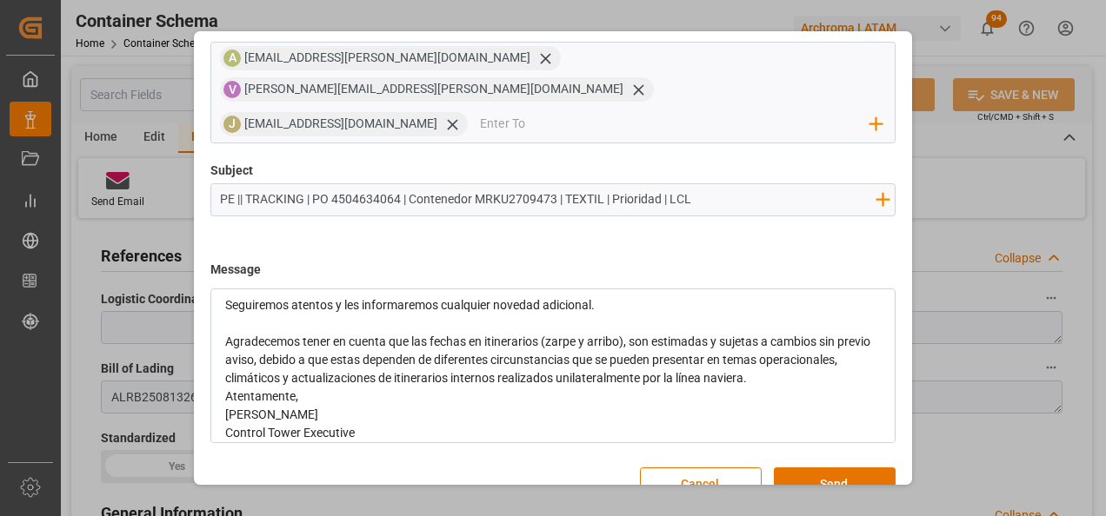
scroll to position [181, 0]
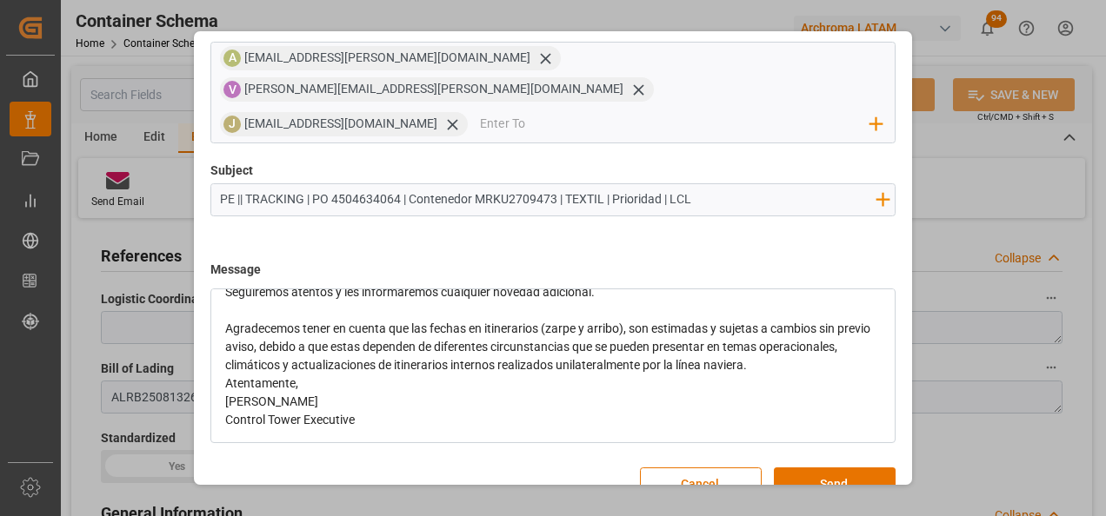
click at [854, 337] on div "Agradecemos tener en cuenta que las fechas en itinerarios (zarpe y arribo), son…" at bounding box center [553, 347] width 657 height 55
click at [427, 411] on div "Atentamente," at bounding box center [553, 420] width 657 height 18
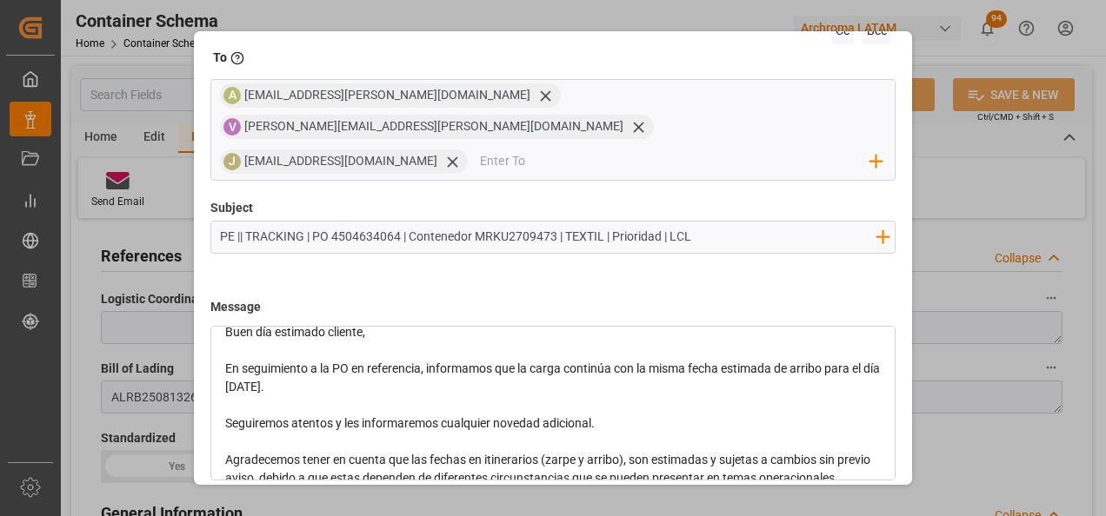
scroll to position [174, 0]
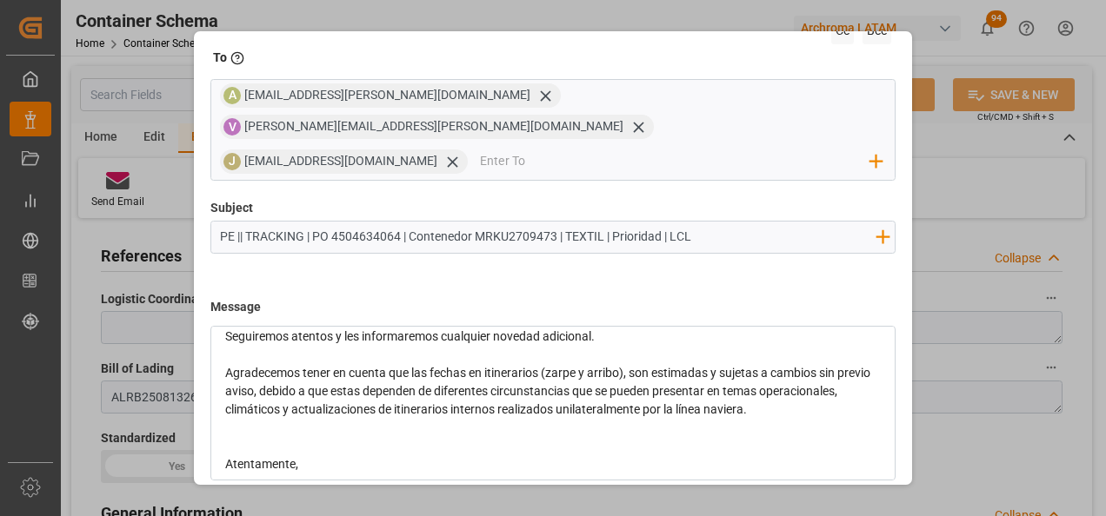
click at [801, 505] on button "Send" at bounding box center [835, 521] width 122 height 33
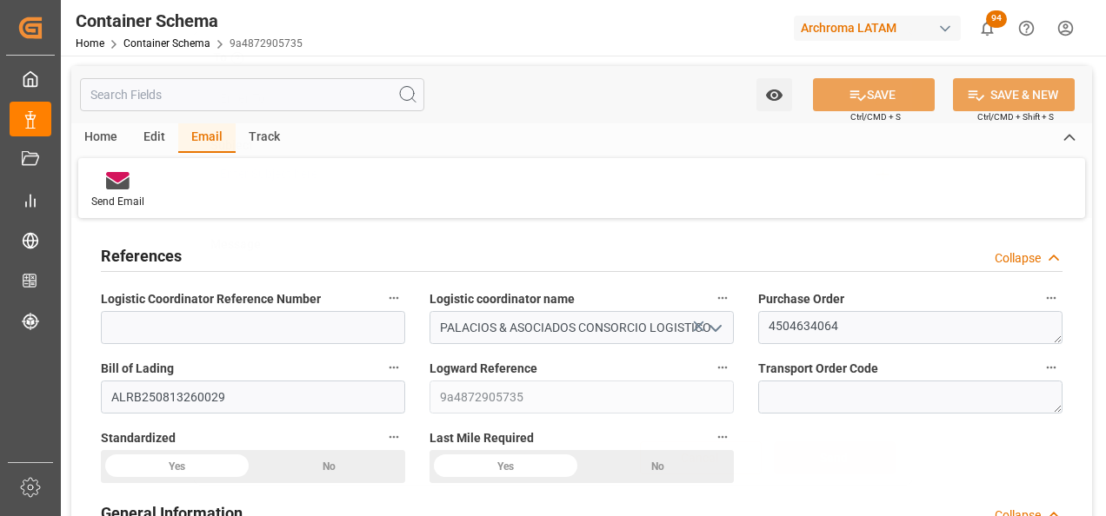
scroll to position [0, 0]
